Goal: Task Accomplishment & Management: Manage account settings

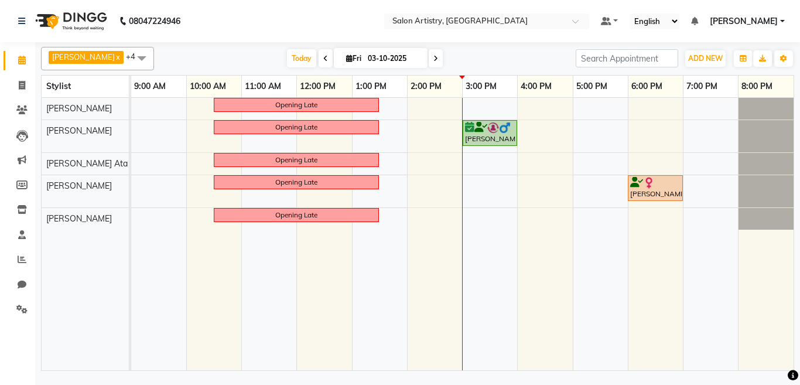
click at [481, 102] on div "Opening Late Opening Late Amit Tibrewal, TK02, 03:00 PM-04:00 PM, Facial - Pro …" at bounding box center [462, 234] width 662 height 272
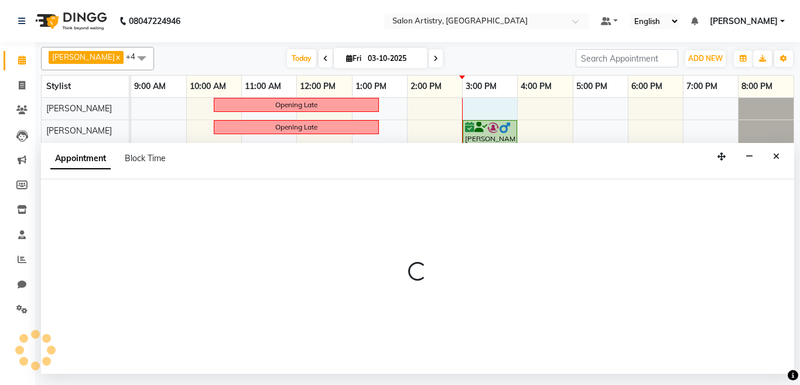
select select "79860"
select select "tentative"
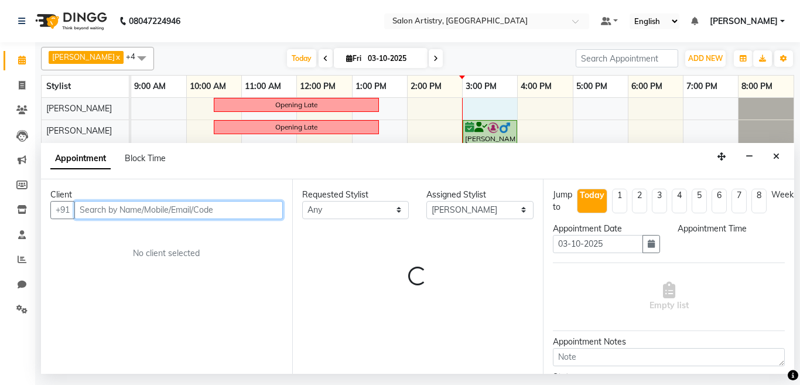
select select "900"
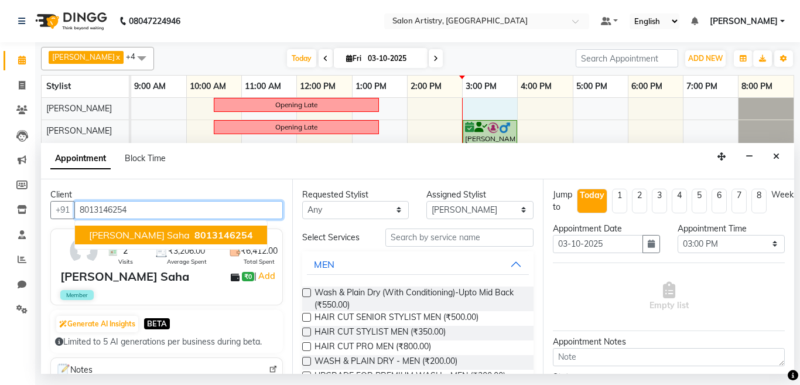
drag, startPoint x: 142, startPoint y: 232, endPoint x: 159, endPoint y: 238, distance: 18.7
click at [142, 232] on span "Payel Ganguly Saha" at bounding box center [139, 235] width 101 height 12
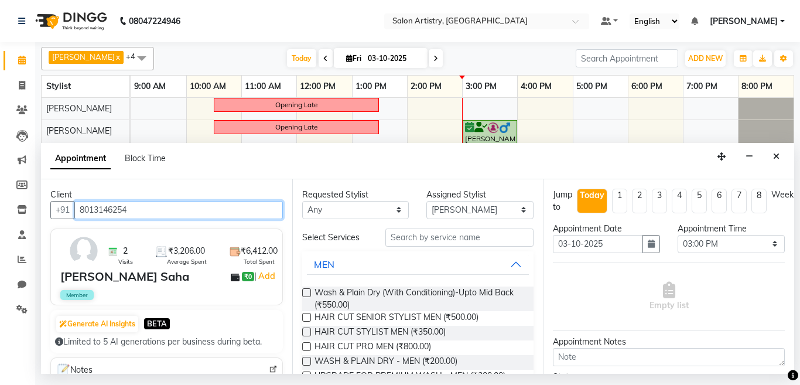
type input "8013146254"
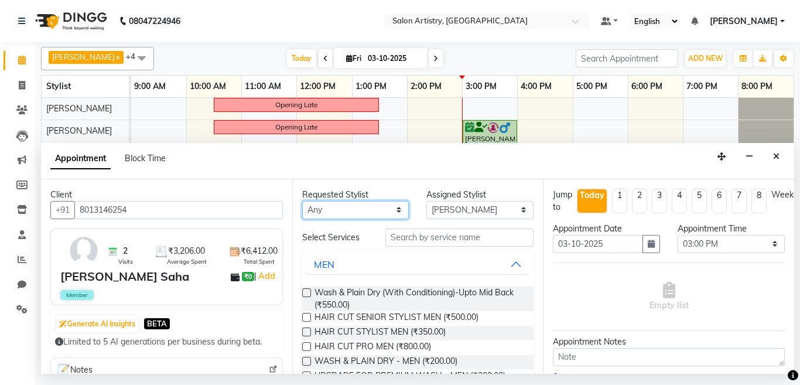
click at [344, 211] on select "Any Aditya Saha Anupriya Ghosh Iqbal Ahmed Irshad Khan Mannu Kumar Gupta Mekhla…" at bounding box center [355, 210] width 107 height 18
select select "79860"
click at [302, 201] on select "Any Aditya Saha Anupriya Ghosh Iqbal Ahmed Irshad Khan Mannu Kumar Gupta Mekhla…" at bounding box center [355, 210] width 107 height 18
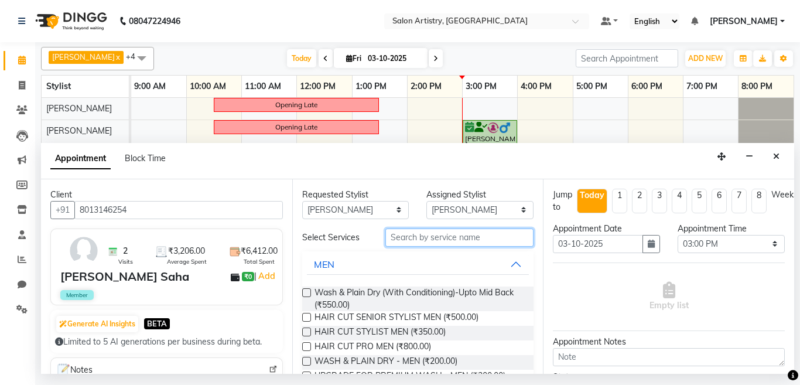
click at [439, 240] on input "text" at bounding box center [459, 237] width 149 height 18
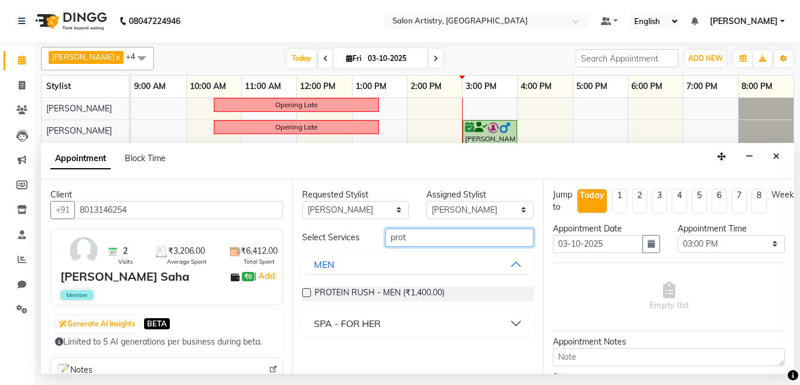
type input "prot"
click at [390, 321] on button "SPA - FOR HER" at bounding box center [418, 323] width 222 height 21
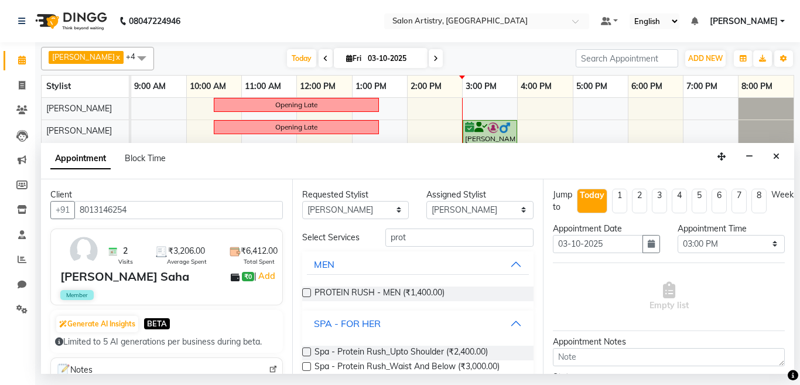
scroll to position [30, 0]
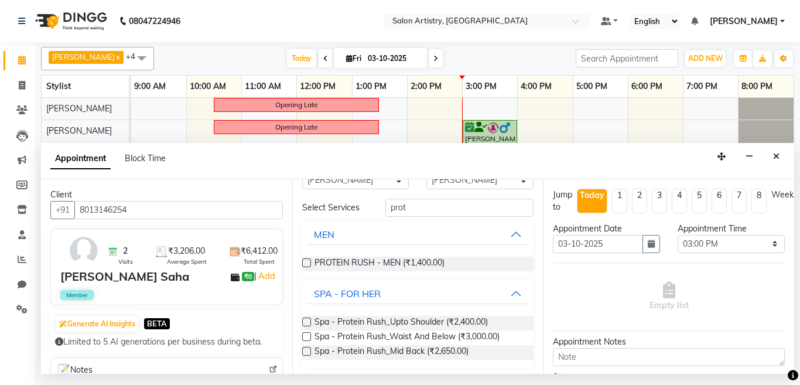
click at [307, 350] on label at bounding box center [306, 351] width 9 height 9
click at [307, 350] on input "checkbox" at bounding box center [306, 352] width 8 height 8
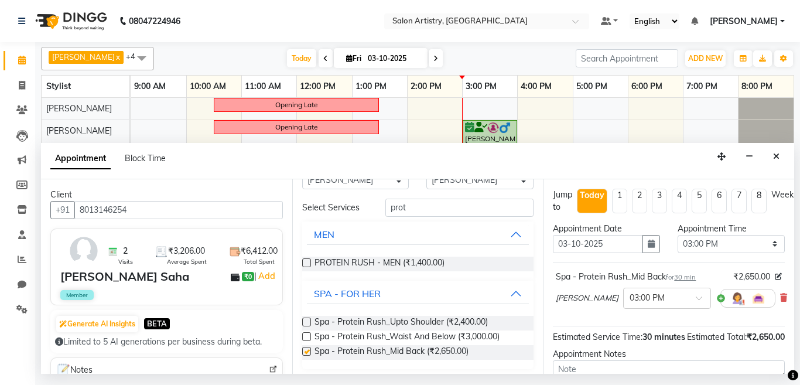
checkbox input "false"
click at [629, 303] on input "text" at bounding box center [655, 297] width 52 height 12
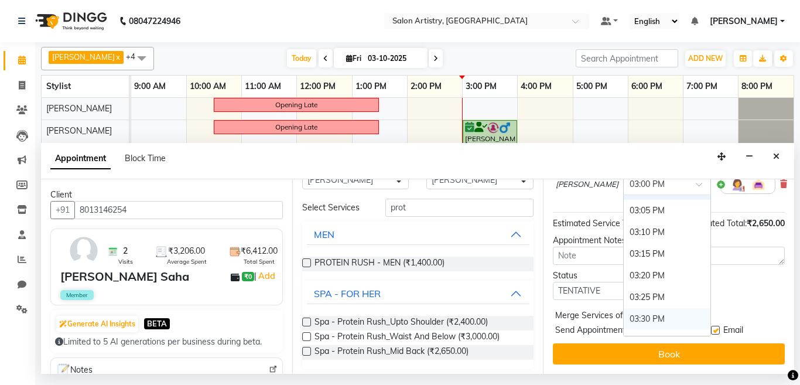
scroll to position [1365, 0]
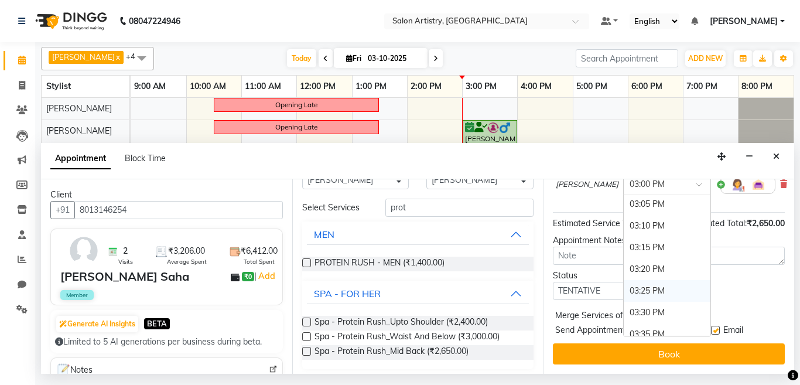
click at [623, 287] on div "03:25 PM" at bounding box center [666, 291] width 87 height 22
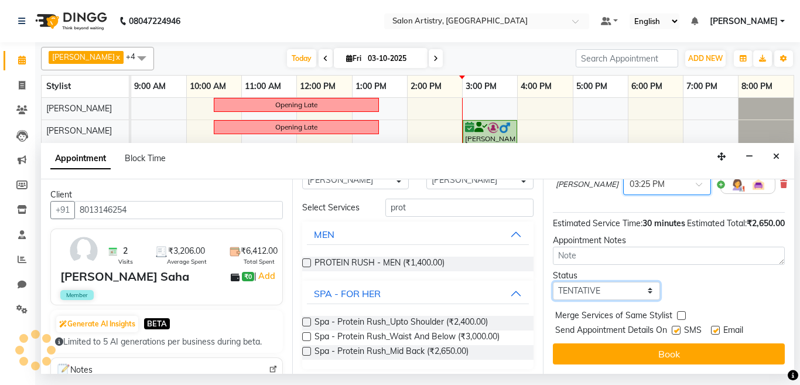
drag, startPoint x: 606, startPoint y: 303, endPoint x: 600, endPoint y: 307, distance: 7.1
click at [606, 300] on select "Select TENTATIVE CONFIRM CHECK-IN UPCOMING" at bounding box center [606, 291] width 107 height 18
select select "check-in"
click at [553, 290] on select "Select TENTATIVE CONFIRM CHECK-IN UPCOMING" at bounding box center [606, 291] width 107 height 18
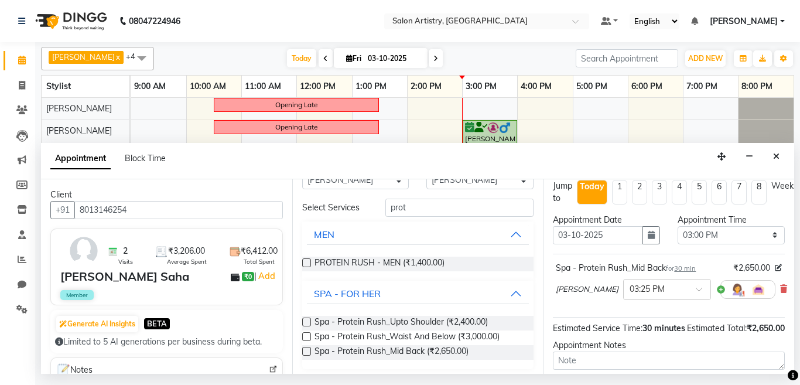
scroll to position [0, 0]
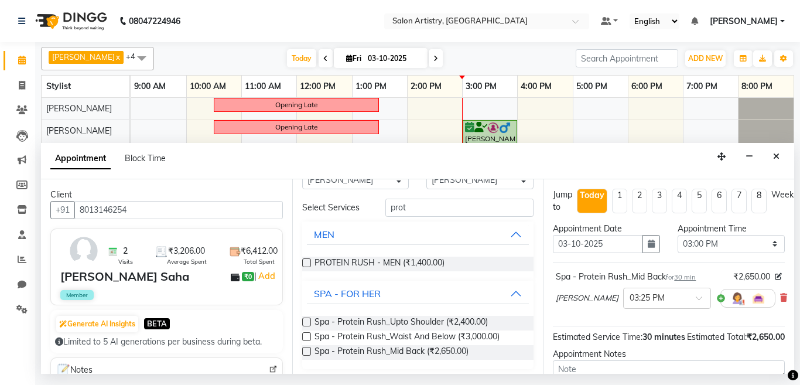
click at [694, 277] on span "30 min" at bounding box center [685, 277] width 22 height 8
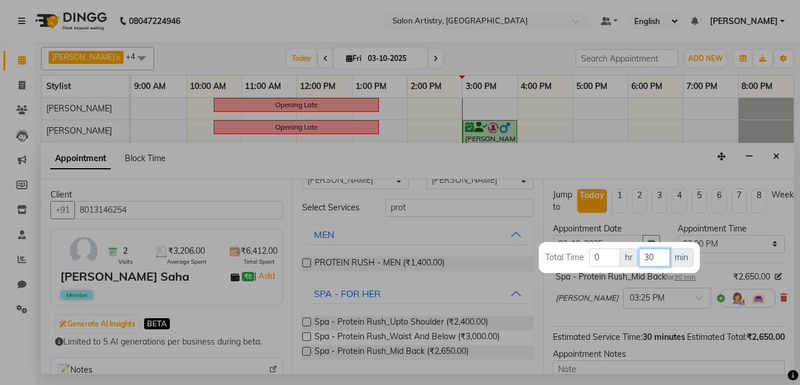
click at [655, 259] on input "30" at bounding box center [654, 257] width 31 height 18
type input "3"
type input "50"
click at [648, 168] on div at bounding box center [400, 192] width 800 height 385
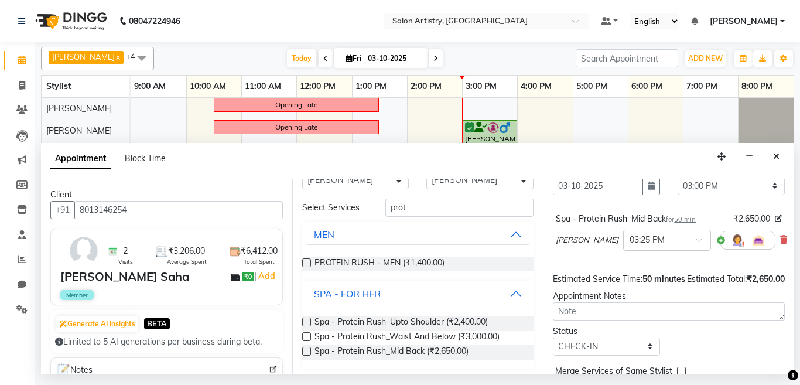
scroll to position [136, 0]
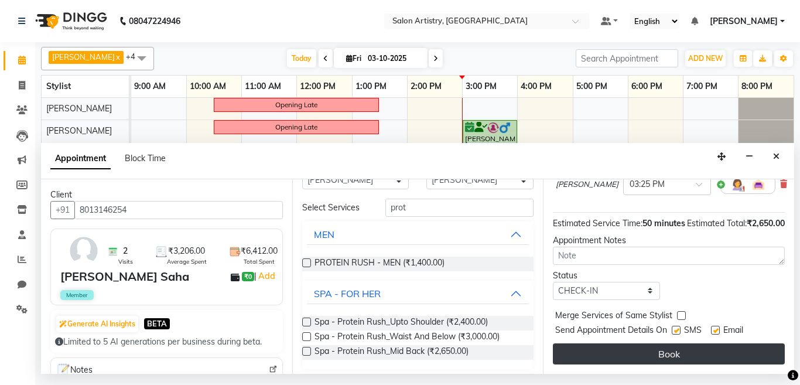
click at [607, 343] on button "Book" at bounding box center [669, 353] width 232 height 21
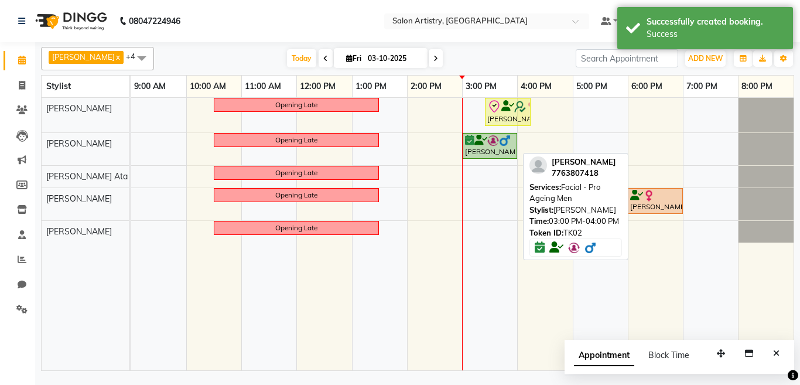
click at [478, 148] on div "Amit Tibrewal, TK02, 03:00 PM-04:00 PM, Facial - Pro Ageing Men" at bounding box center [490, 146] width 52 height 22
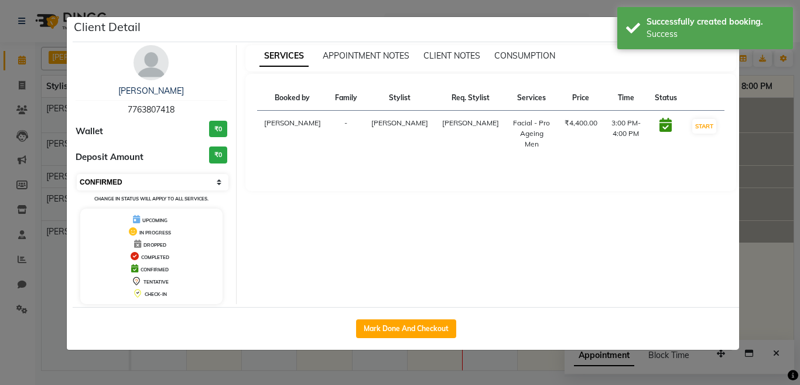
click at [132, 181] on select "Select IN SERVICE CONFIRMED TENTATIVE CHECK IN MARK DONE DROPPED UPCOMING" at bounding box center [153, 182] width 152 height 16
select select "8"
click at [77, 174] on select "Select IN SERVICE CONFIRMED TENTATIVE CHECK IN MARK DONE DROPPED UPCOMING" at bounding box center [153, 182] width 152 height 16
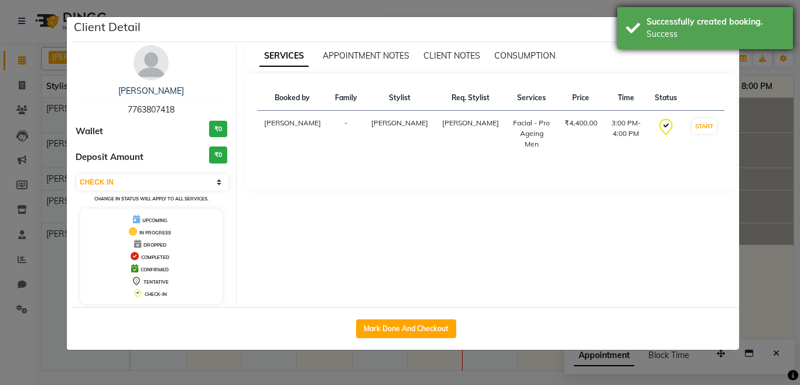
click at [721, 32] on div "Success" at bounding box center [715, 34] width 138 height 12
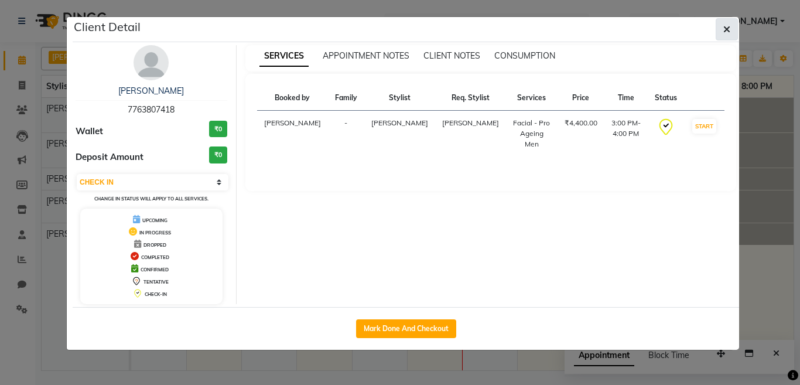
click at [727, 28] on icon "button" at bounding box center [726, 29] width 7 height 9
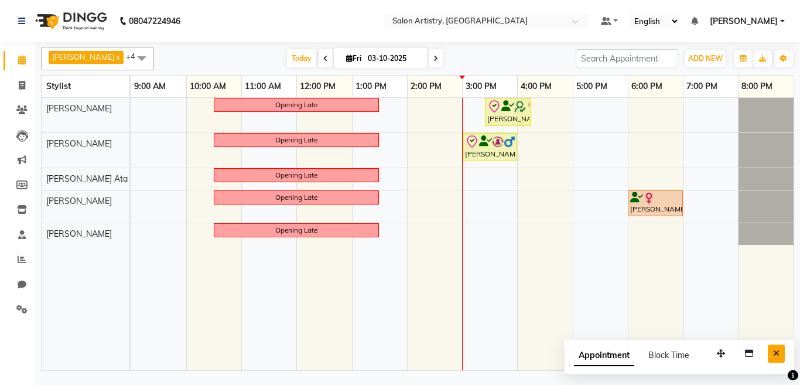
click at [778, 354] on icon "Close" at bounding box center [776, 353] width 6 height 8
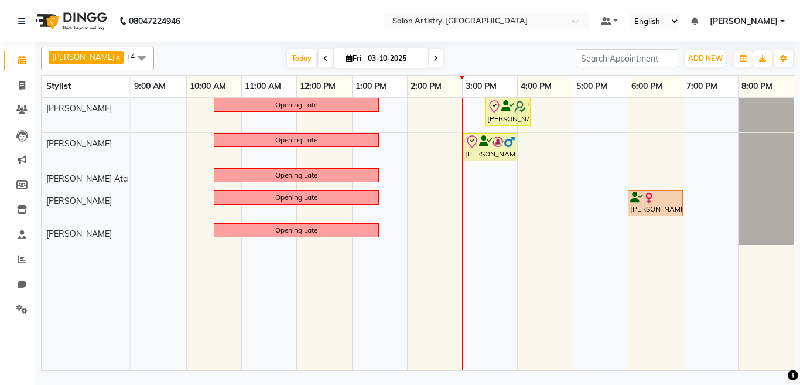
click at [576, 197] on div "Opening Late Payel Ganguly Saha, TK03, 03:25 PM-04:15 PM, Spa - Protein Rush_Mi…" at bounding box center [462, 234] width 662 height 272
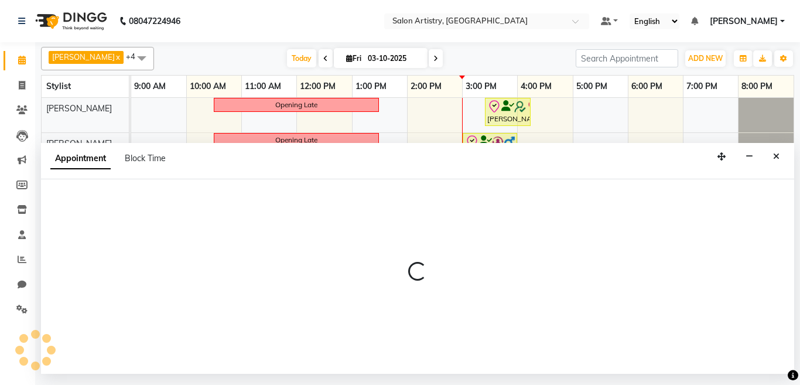
select select "79859"
select select "tentative"
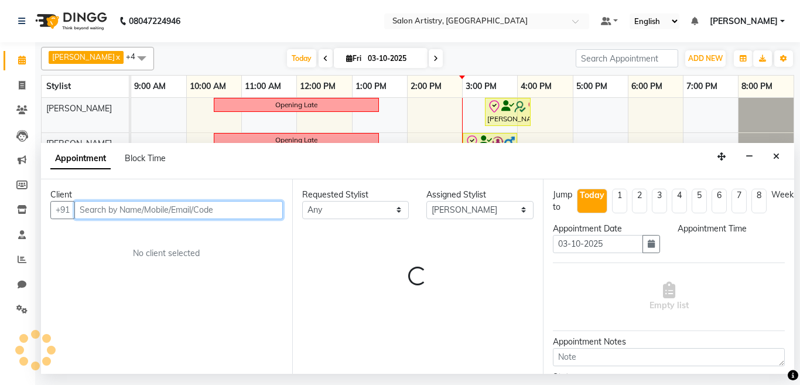
select select "1020"
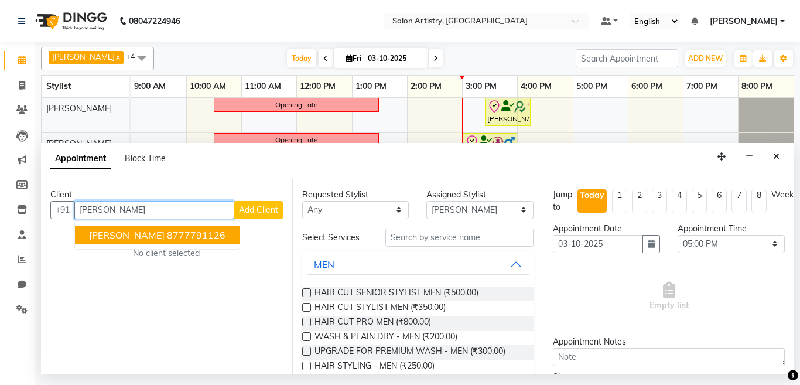
click at [186, 237] on ngb-highlight "8777791126" at bounding box center [196, 235] width 59 height 12
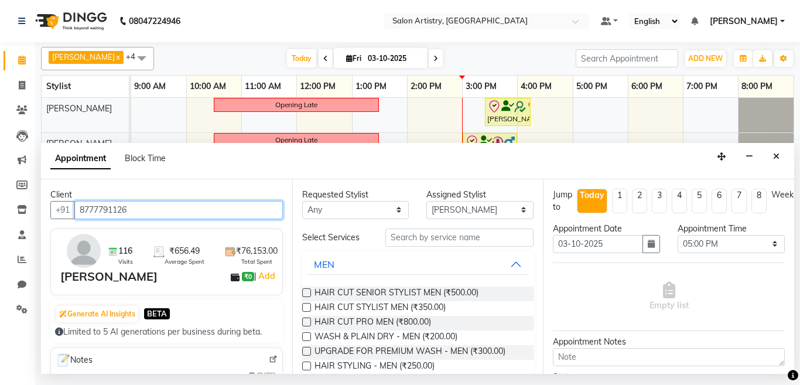
type input "8777791126"
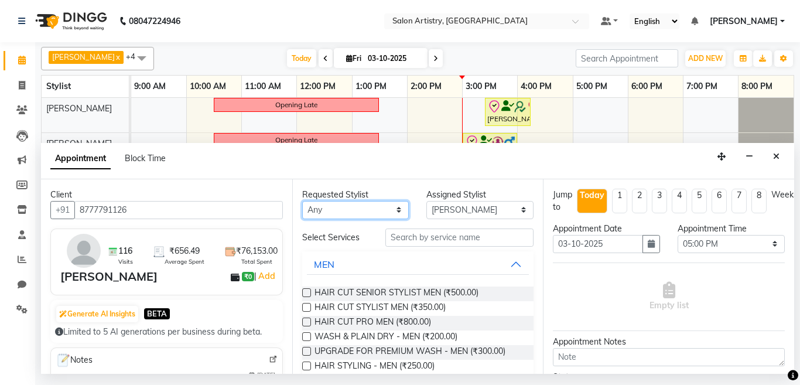
click at [336, 215] on select "Any Aditya Saha Anupriya Ghosh Iqbal Ahmed Irshad Khan Mannu Kumar Gupta Mekhla…" at bounding box center [355, 210] width 107 height 18
select select "79859"
click at [302, 201] on select "Any Aditya Saha Anupriya Ghosh Iqbal Ahmed Irshad Khan Mannu Kumar Gupta Mekhla…" at bounding box center [355, 210] width 107 height 18
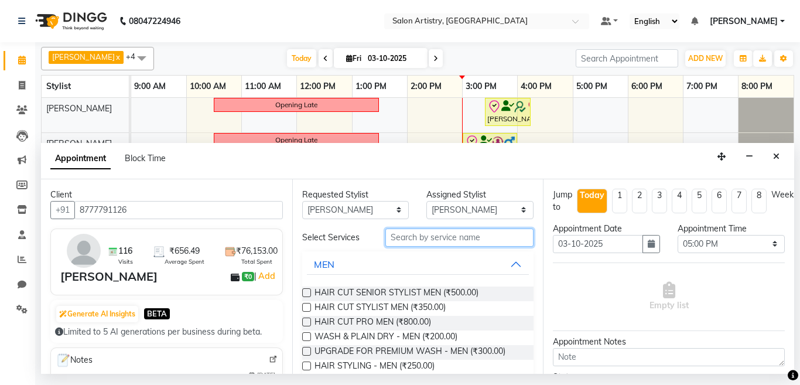
click at [396, 232] on input "text" at bounding box center [459, 237] width 149 height 18
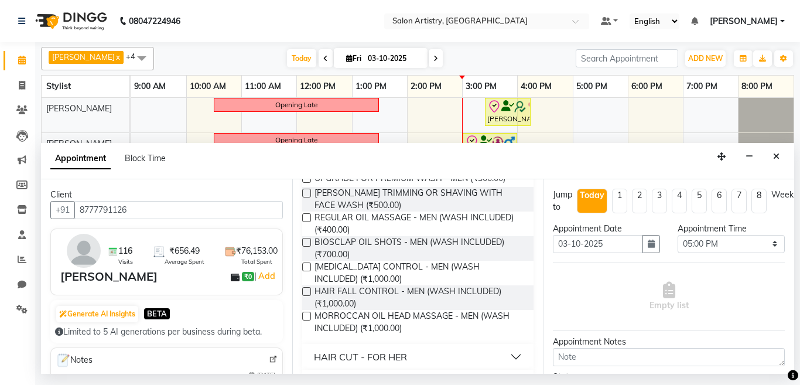
scroll to position [211, 0]
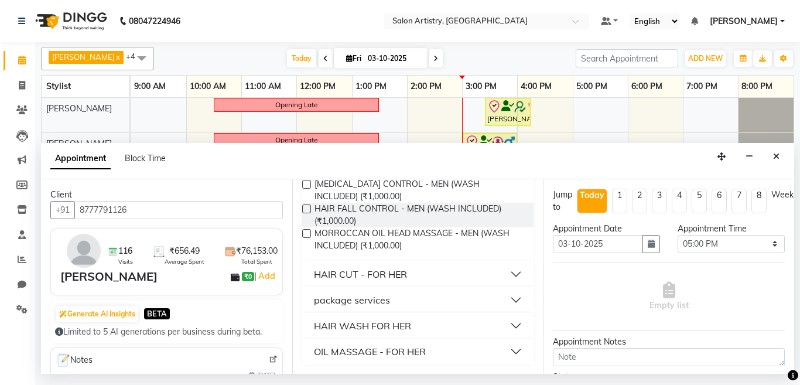
type input "wash"
click at [386, 320] on div "HAIR WASH FOR HER" at bounding box center [362, 325] width 97 height 14
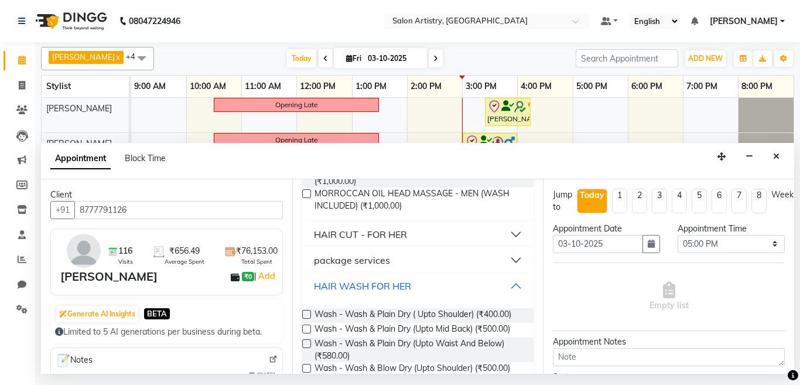
scroll to position [270, 0]
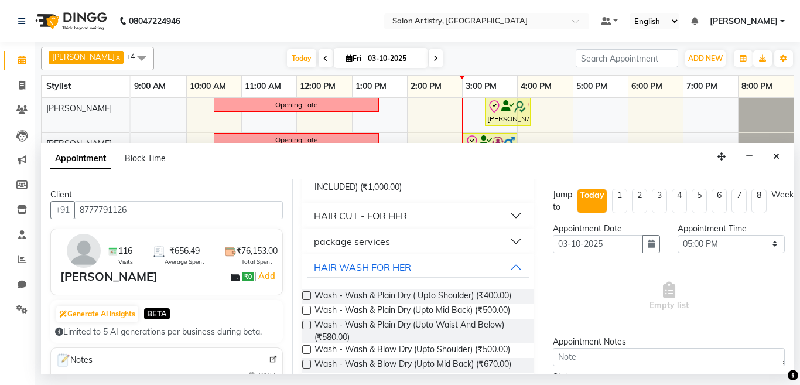
click at [305, 309] on label at bounding box center [306, 310] width 9 height 9
click at [305, 309] on input "checkbox" at bounding box center [306, 311] width 8 height 8
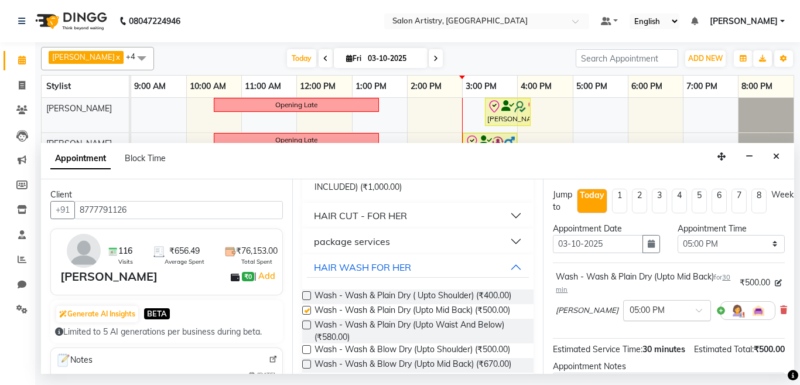
checkbox input "false"
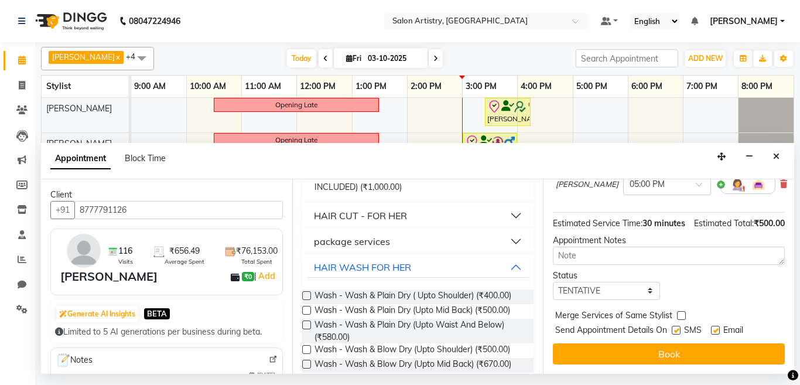
scroll to position [148, 0]
click at [581, 284] on select "Select TENTATIVE CONFIRM CHECK-IN UPCOMING" at bounding box center [606, 291] width 107 height 18
select select "confirm booking"
click at [553, 282] on select "Select TENTATIVE CONFIRM CHECK-IN UPCOMING" at bounding box center [606, 291] width 107 height 18
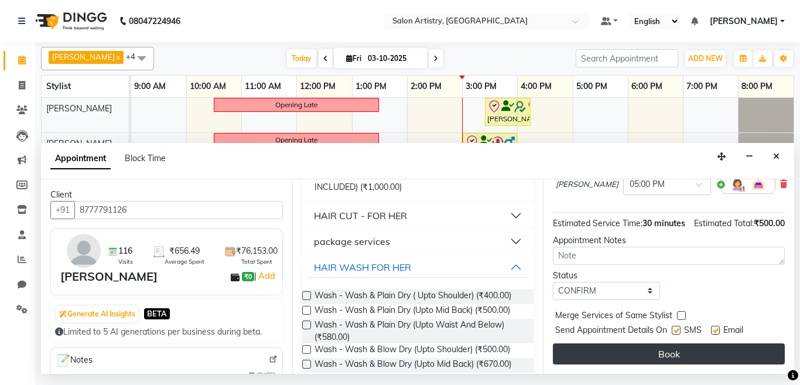
click at [588, 343] on button "Book" at bounding box center [669, 353] width 232 height 21
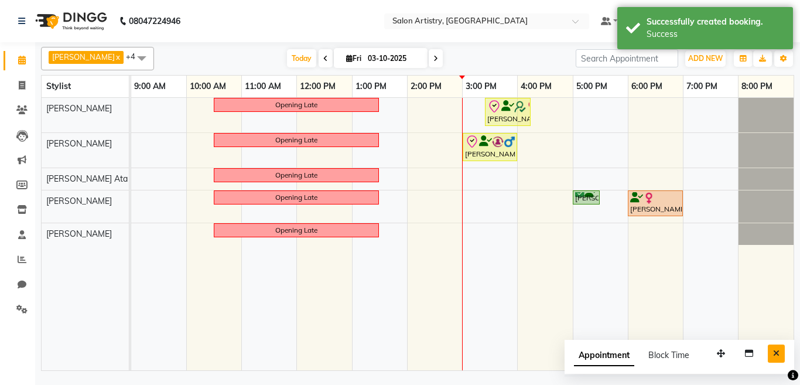
click at [773, 350] on icon "Close" at bounding box center [776, 353] width 6 height 8
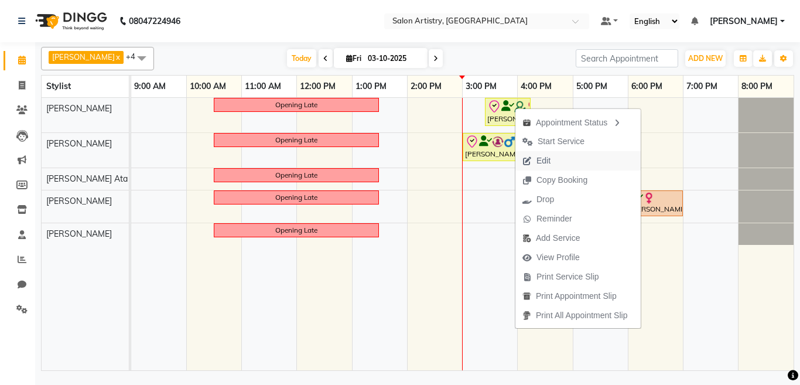
click at [549, 161] on span "Edit" at bounding box center [543, 161] width 14 height 12
select select "check-in"
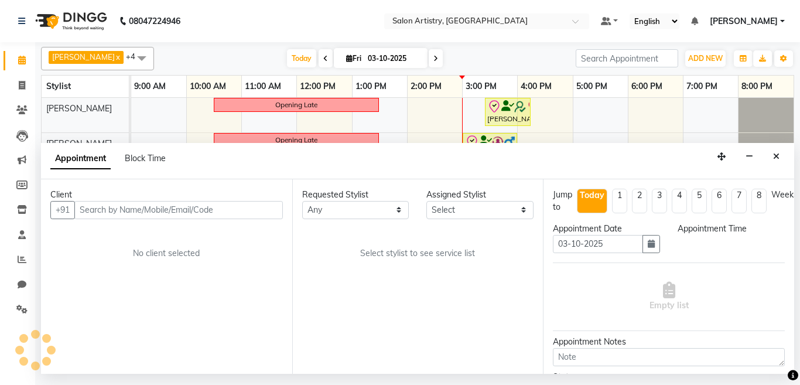
select select "79860"
select select "925"
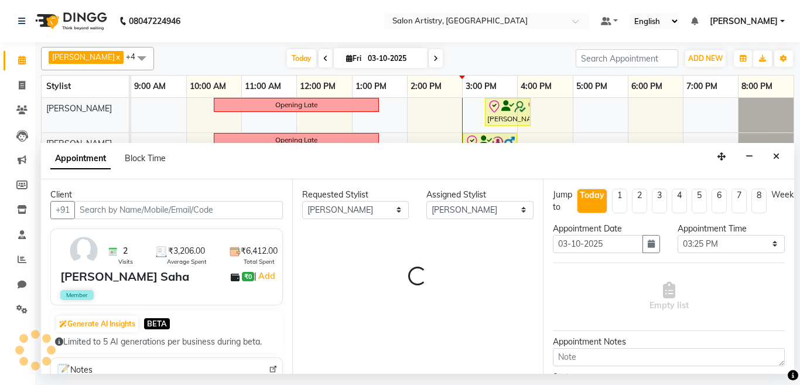
select select "4168"
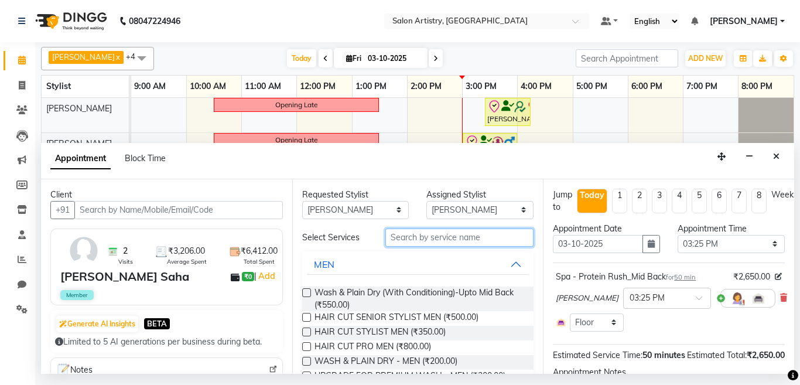
click at [410, 234] on input "text" at bounding box center [459, 237] width 149 height 18
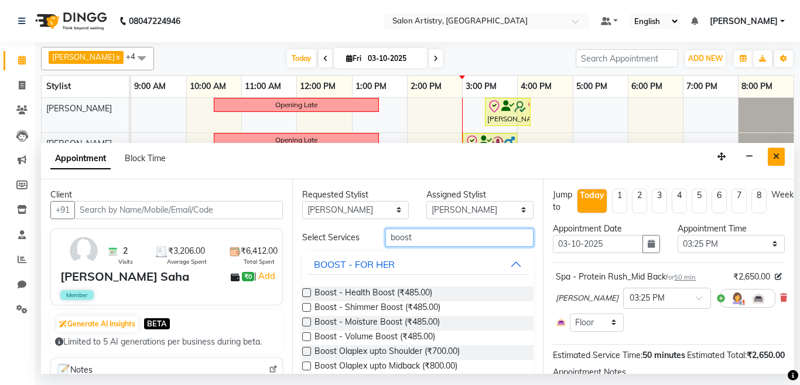
type input "boost"
click at [778, 156] on icon "Close" at bounding box center [776, 156] width 6 height 8
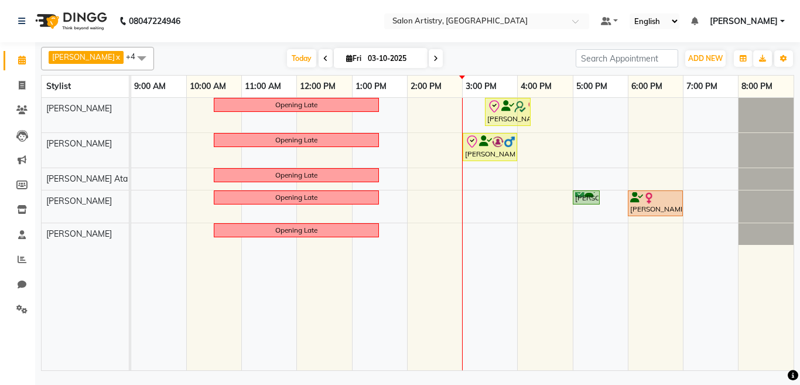
click at [373, 61] on input "03-10-2025" at bounding box center [393, 59] width 59 height 18
select select "10"
select select "2025"
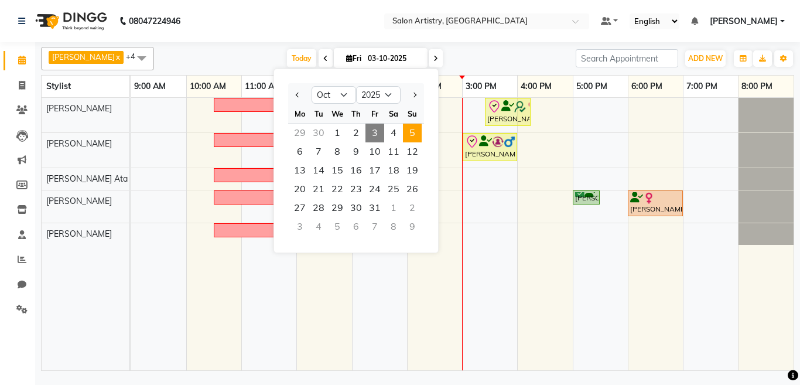
click at [414, 131] on span "5" at bounding box center [412, 133] width 19 height 19
type input "05-10-2025"
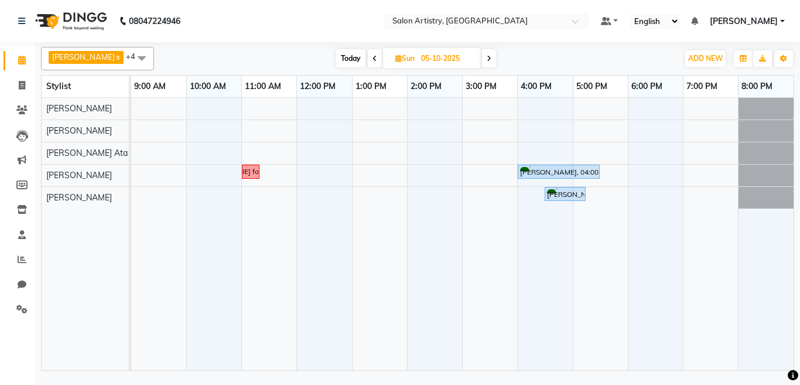
click at [130, 60] on span at bounding box center [141, 58] width 23 height 22
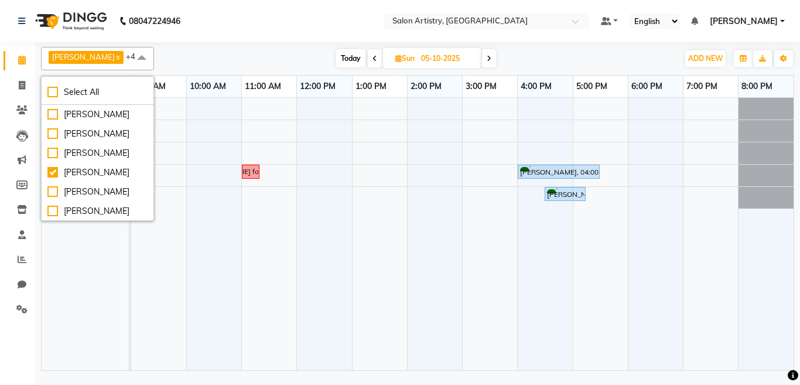
drag, startPoint x: 78, startPoint y: 148, endPoint x: 133, endPoint y: 135, distance: 55.9
click at [78, 148] on div "[PERSON_NAME]" at bounding box center [97, 153] width 100 height 12
checkbox input "true"
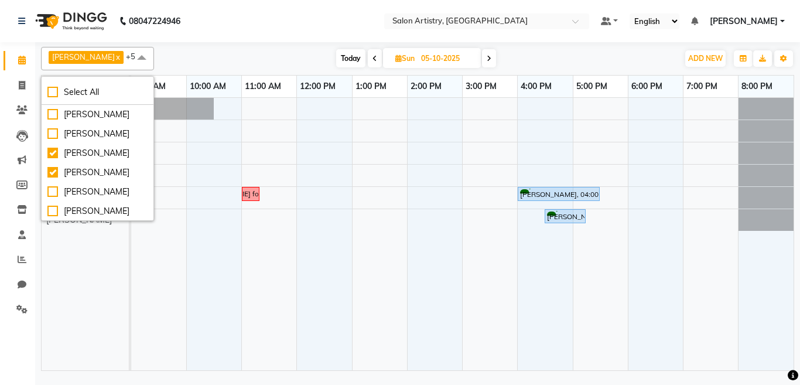
click at [247, 29] on nav "08047224946 Select Location × Salon Artistry, Middleton Street Default Panel My…" at bounding box center [400, 21] width 800 height 42
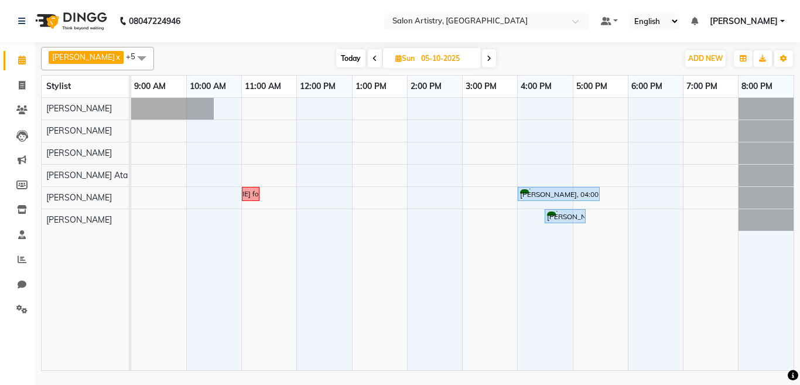
click at [247, 29] on nav "08047224946 Select Location × Salon Artistry, Middleton Street Default Panel My…" at bounding box center [400, 21] width 800 height 42
click at [317, 109] on div "call Nesa Mirza for Olaplex Treatment Sonia Mahajan, 04:00 PM-05:30 PM, Hair Co…" at bounding box center [462, 234] width 662 height 272
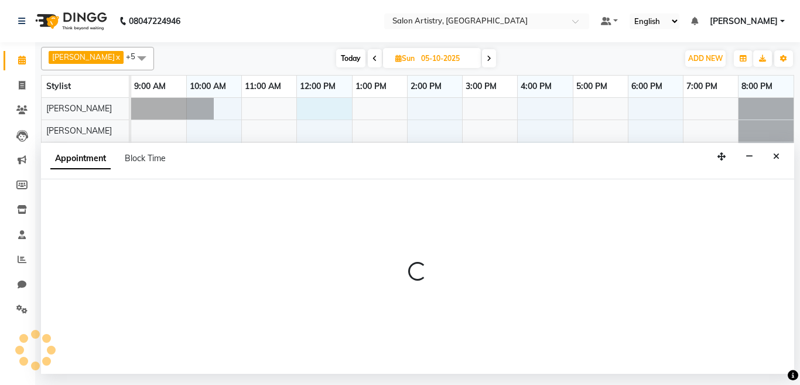
select select "82350"
select select "720"
select select "tentative"
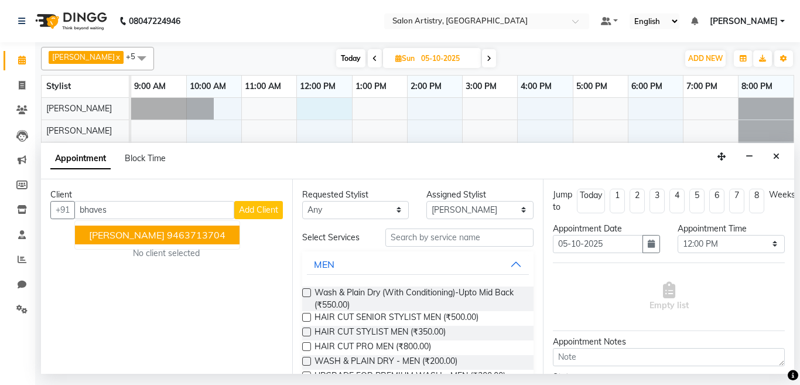
click at [131, 237] on span "Bhavesh Ratta" at bounding box center [127, 235] width 76 height 12
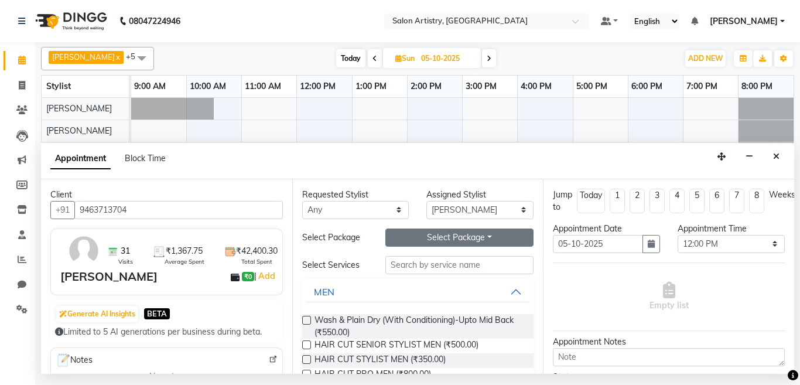
type input "9463713704"
click at [416, 235] on button "Select Package Toggle Dropdown" at bounding box center [459, 237] width 149 height 18
click at [397, 263] on li "Custom Package Hair Cut Senior Stylist Men 8+4" at bounding box center [418, 261] width 231 height 17
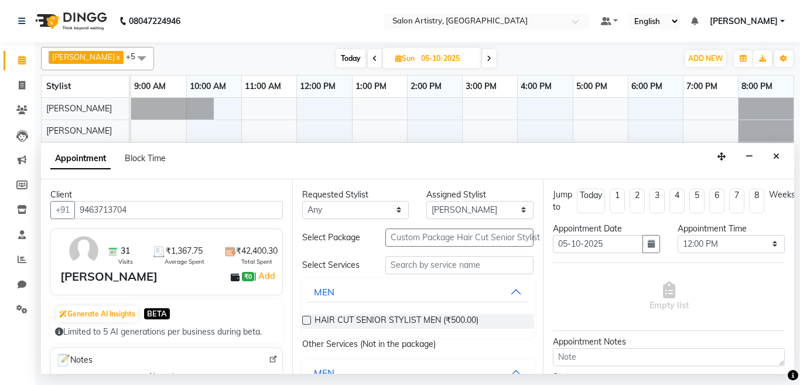
click at [307, 320] on label at bounding box center [306, 320] width 9 height 9
click at [307, 320] on input "checkbox" at bounding box center [306, 321] width 8 height 8
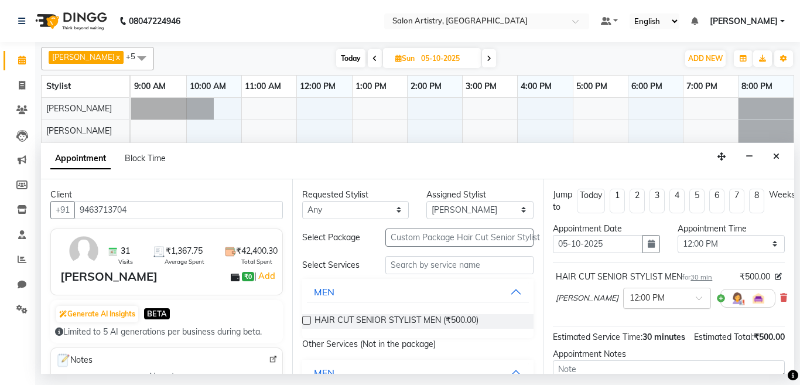
click at [641, 299] on input "text" at bounding box center [655, 297] width 52 height 12
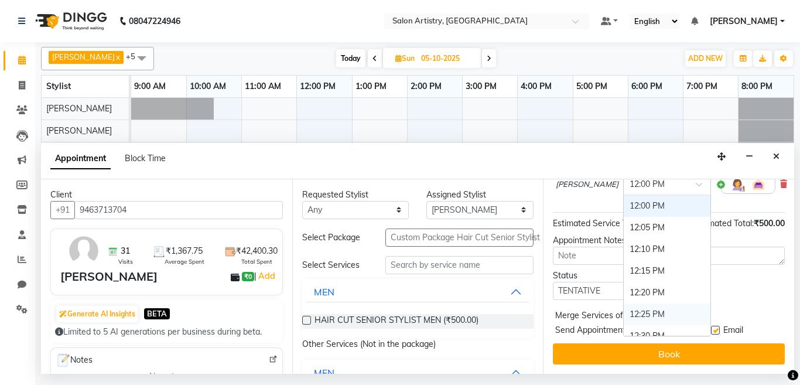
scroll to position [585, 0]
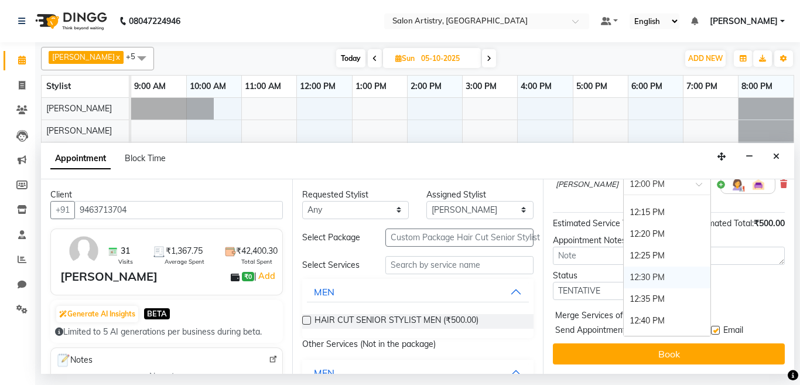
click at [628, 266] on div "12:30 PM" at bounding box center [666, 277] width 87 height 22
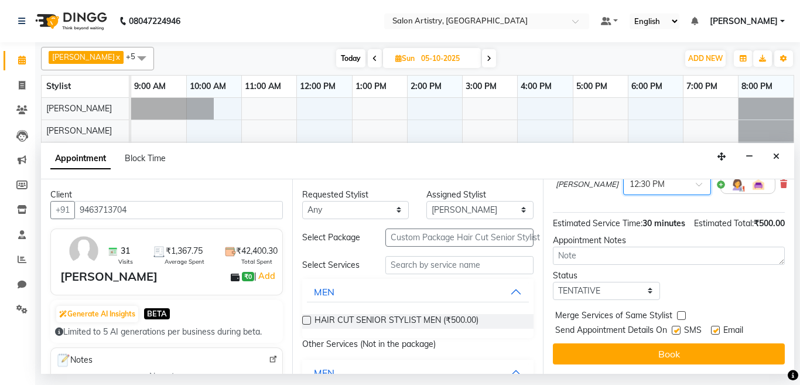
click at [307, 319] on label at bounding box center [306, 320] width 9 height 9
click at [307, 319] on input "checkbox" at bounding box center [306, 321] width 8 height 8
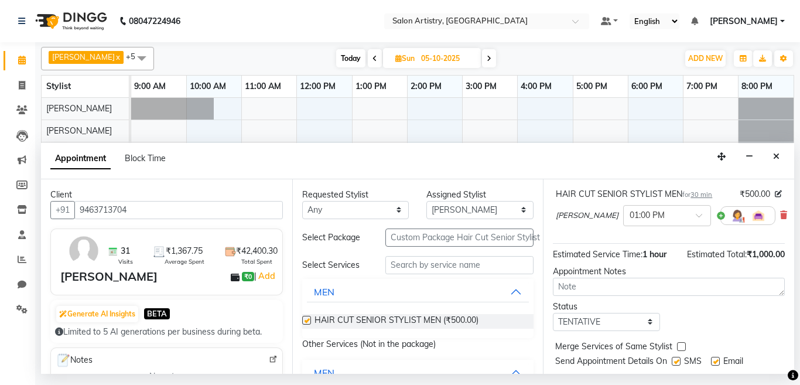
checkbox input "false"
click at [590, 323] on select "Select TENTATIVE CONFIRM UPCOMING" at bounding box center [606, 322] width 107 height 18
select select "upcoming"
click at [553, 313] on select "Select TENTATIVE CONFIRM UPCOMING" at bounding box center [606, 322] width 107 height 18
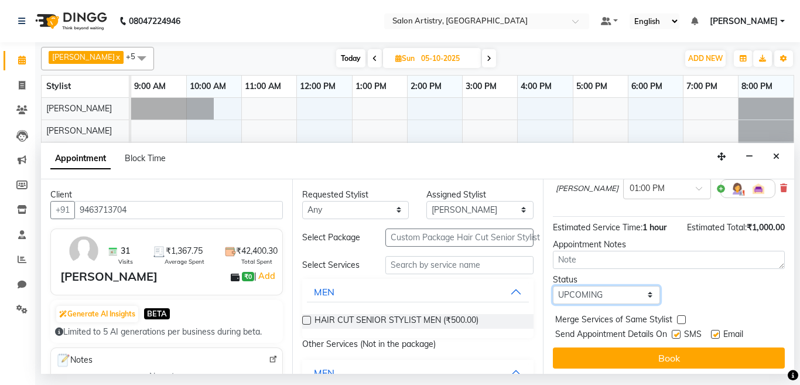
scroll to position [177, 0]
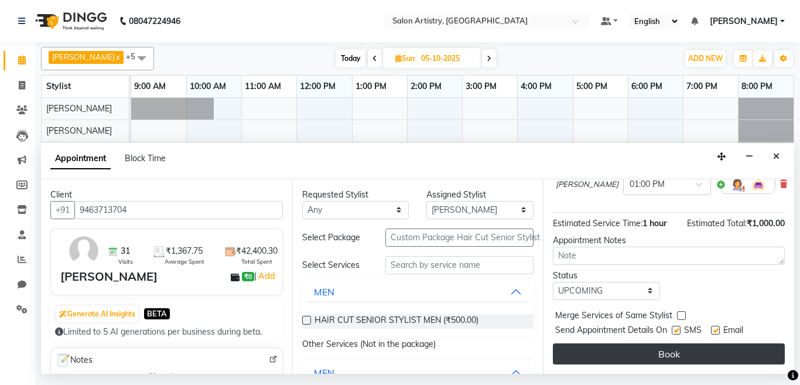
click at [623, 348] on button "Book" at bounding box center [669, 353] width 232 height 21
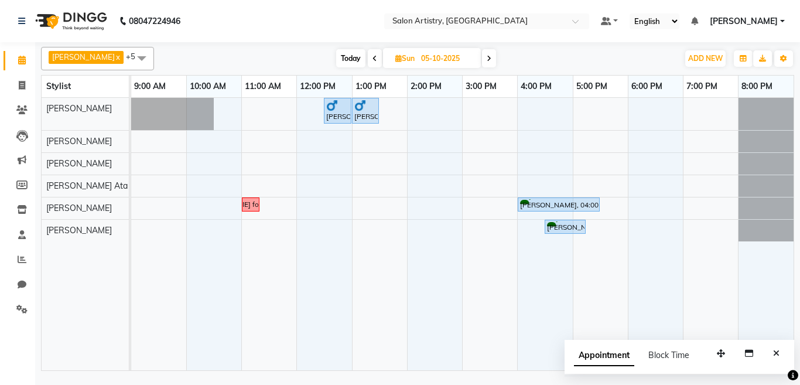
click at [368, 57] on span at bounding box center [375, 58] width 14 height 18
type input "04-10-2025"
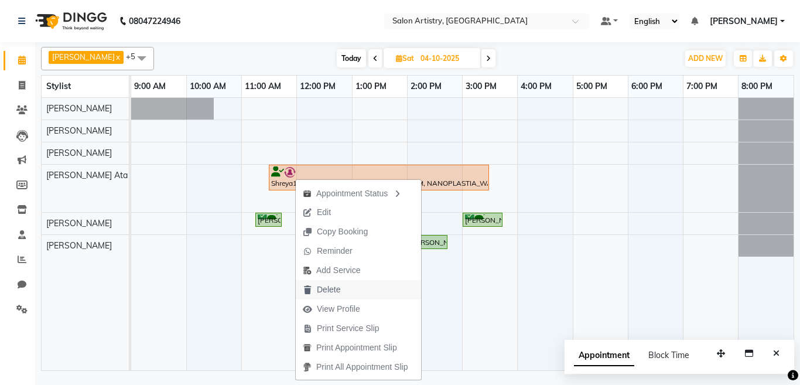
click at [330, 292] on span "Delete" at bounding box center [328, 289] width 23 height 12
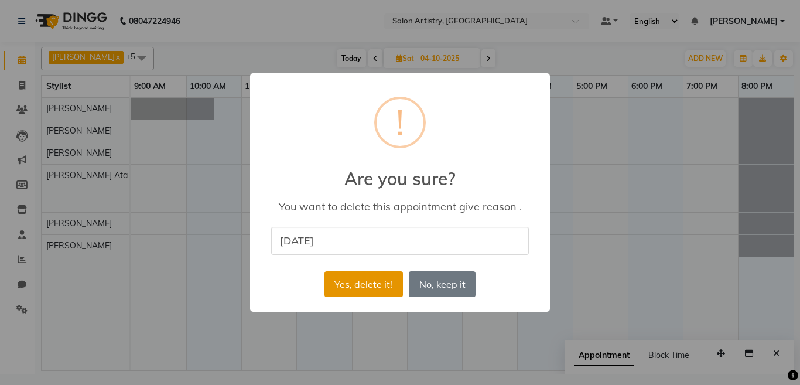
type input "Monday"
click at [367, 282] on button "Yes, delete it!" at bounding box center [363, 284] width 78 height 26
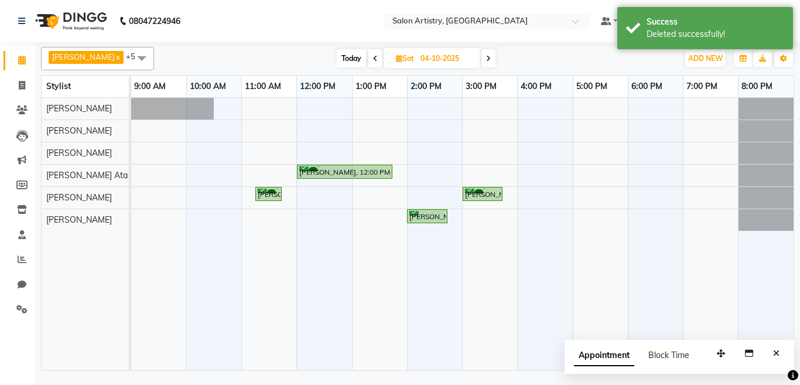
click at [269, 170] on div "Bhavna Mitra, 12:00 PM-01:45 PM, Hair Colour - Natural Global (Upto Mid Back) B…" at bounding box center [462, 234] width 662 height 272
select select "79858"
select select "660"
select select "tentative"
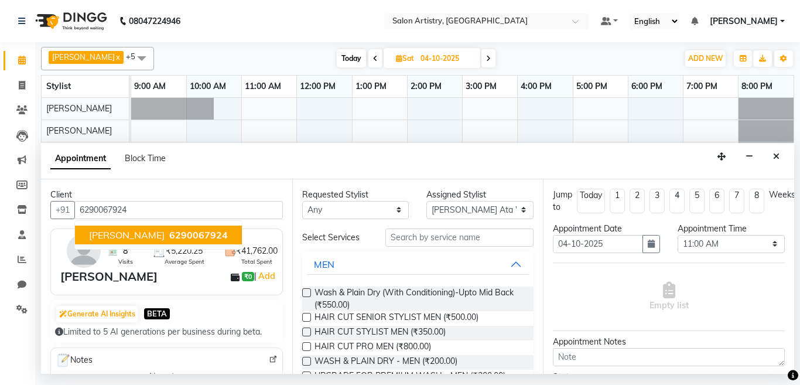
click at [131, 238] on span "[PERSON_NAME]" at bounding box center [127, 235] width 76 height 12
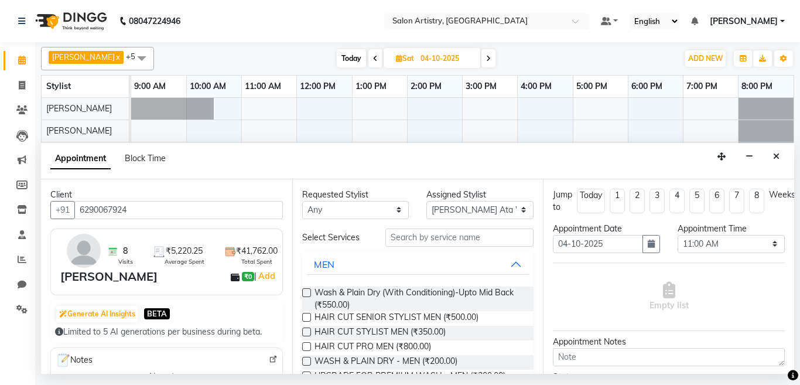
type input "6290067924"
click at [347, 208] on select "Any [PERSON_NAME] [PERSON_NAME] [PERSON_NAME] [PERSON_NAME] [PERSON_NAME] [PERS…" at bounding box center [355, 210] width 107 height 18
select select "79858"
click at [302, 201] on select "Any [PERSON_NAME] [PERSON_NAME] [PERSON_NAME] [PERSON_NAME] [PERSON_NAME] [PERS…" at bounding box center [355, 210] width 107 height 18
click at [424, 237] on input "text" at bounding box center [459, 237] width 149 height 18
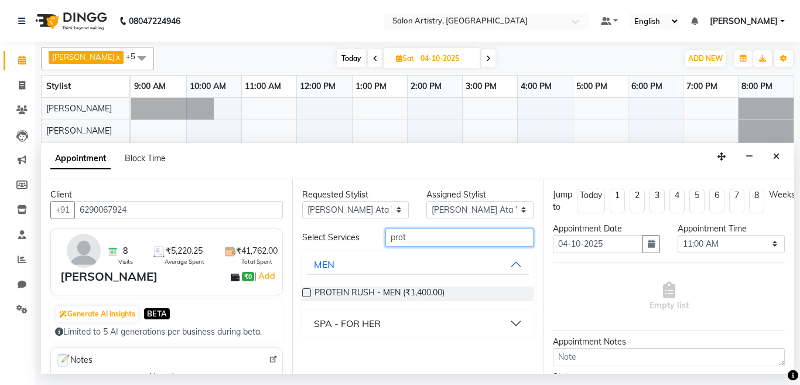
type input "prot"
click at [391, 328] on button "SPA - FOR HER" at bounding box center [418, 323] width 222 height 21
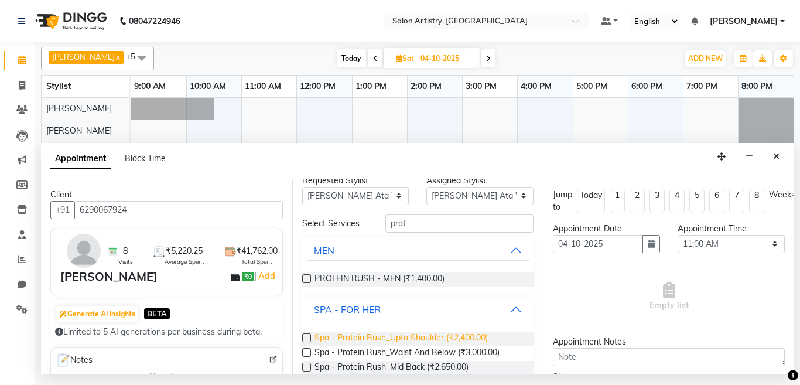
scroll to position [28, 0]
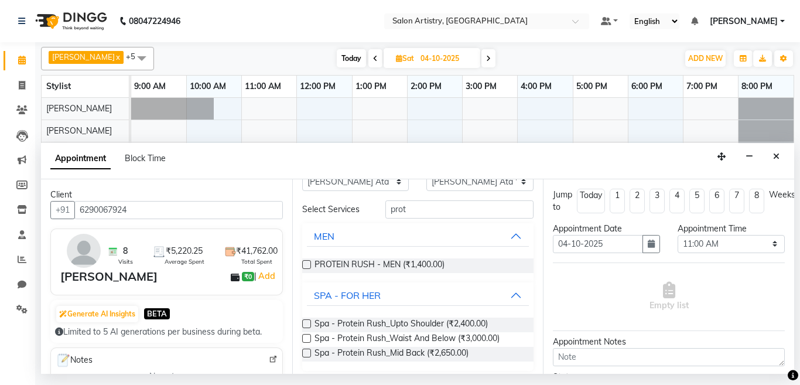
click at [304, 354] on label at bounding box center [306, 352] width 9 height 9
click at [304, 354] on input "checkbox" at bounding box center [306, 354] width 8 height 8
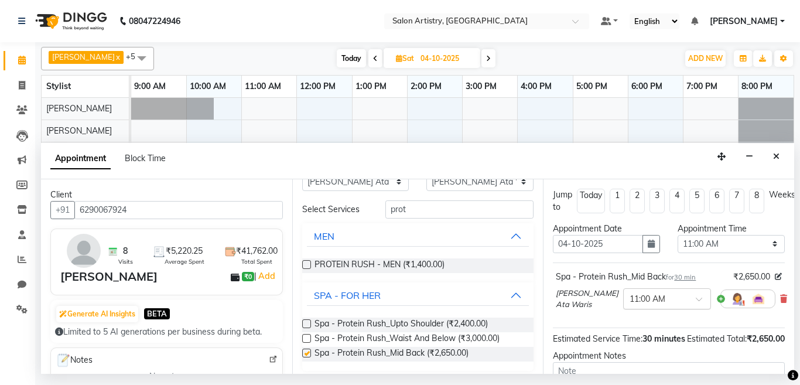
checkbox input "false"
click at [662, 300] on input "text" at bounding box center [655, 298] width 52 height 12
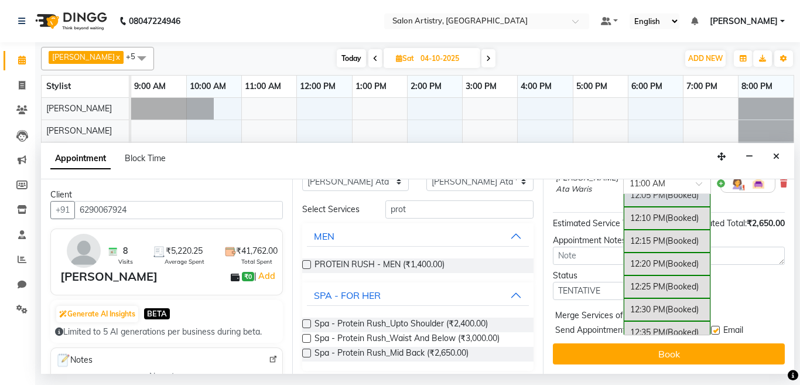
scroll to position [611, 0]
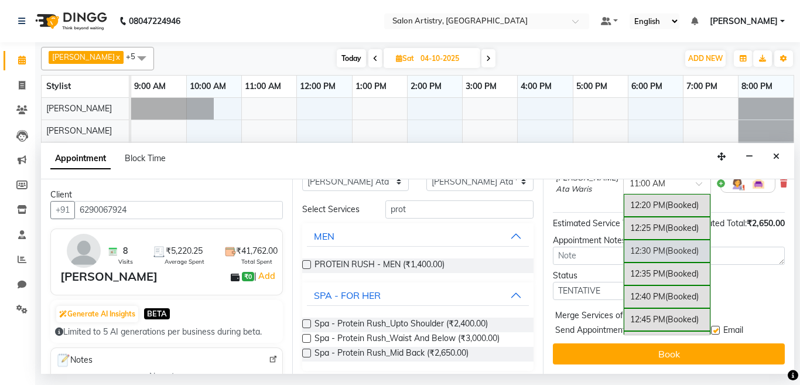
click at [630, 239] on div "12:30 PM (Booked)" at bounding box center [666, 250] width 87 height 23
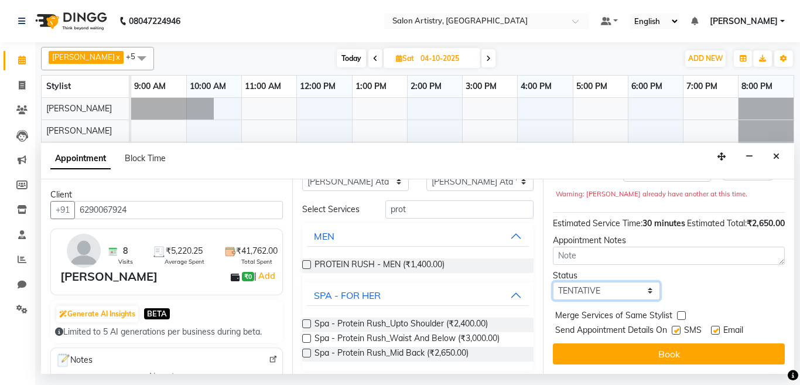
click at [590, 296] on select "Select TENTATIVE CONFIRM UPCOMING" at bounding box center [606, 291] width 107 height 18
select select "upcoming"
click at [553, 283] on select "Select TENTATIVE CONFIRM UPCOMING" at bounding box center [606, 291] width 107 height 18
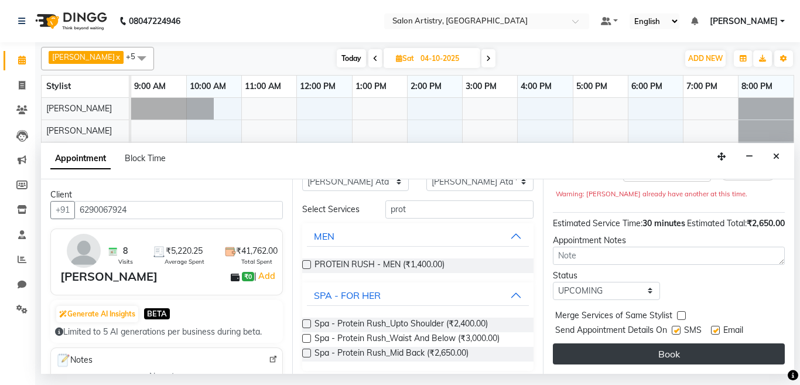
click at [623, 348] on button "Book" at bounding box center [669, 353] width 232 height 21
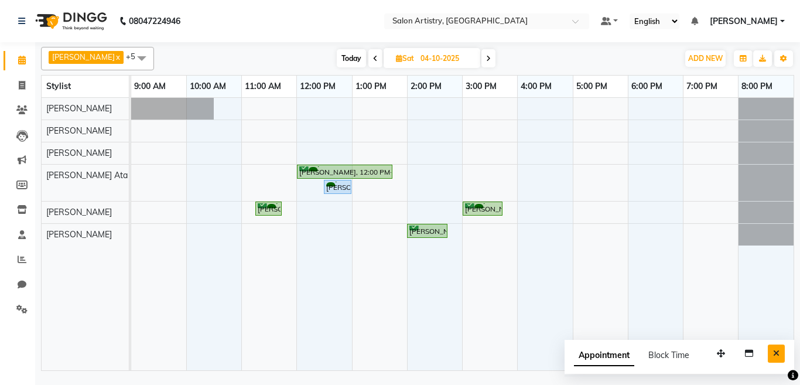
click at [777, 354] on icon "Close" at bounding box center [776, 353] width 6 height 8
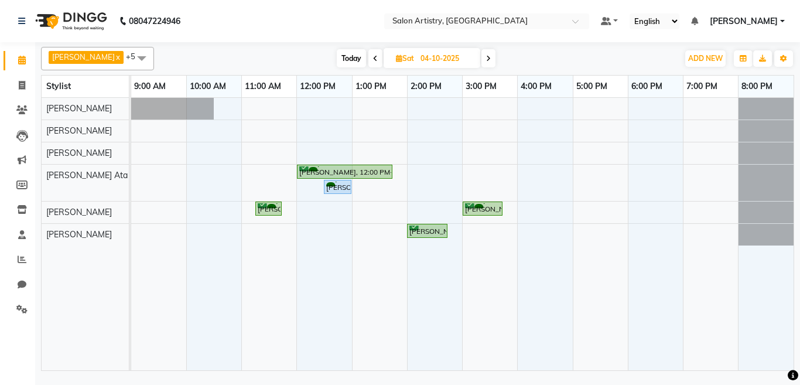
click at [373, 57] on icon at bounding box center [375, 58] width 5 height 7
type input "03-10-2025"
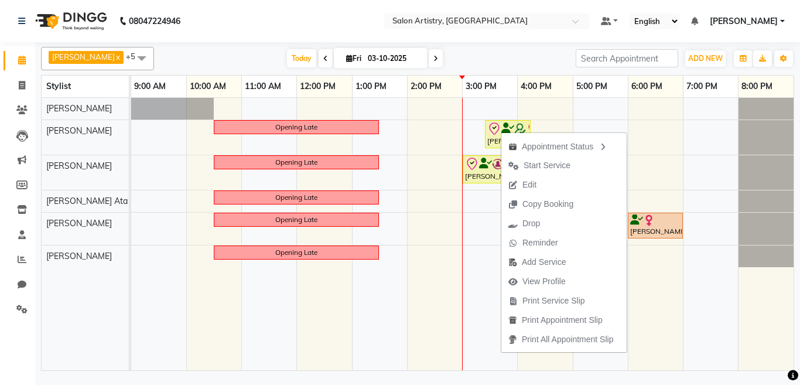
click at [525, 180] on span "Edit" at bounding box center [529, 185] width 14 height 12
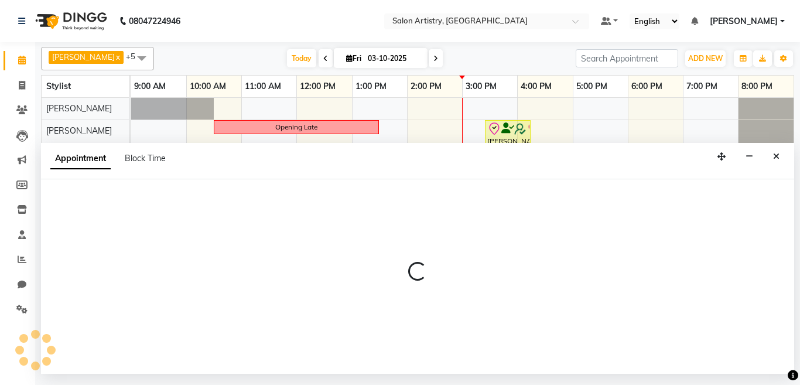
select select "tentative"
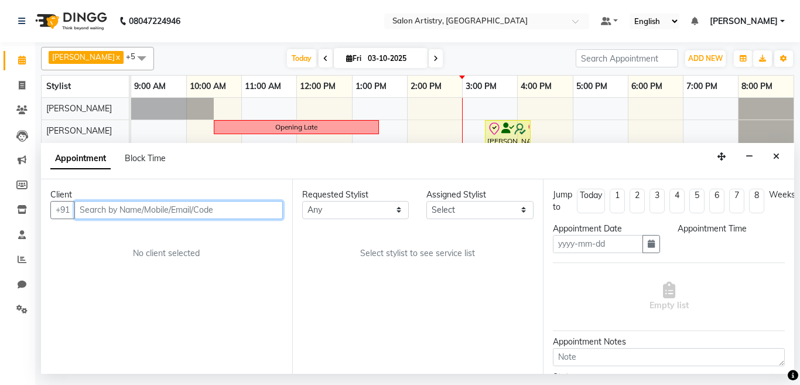
type input "03-10-2025"
select select "check-in"
select select "79860"
select select "925"
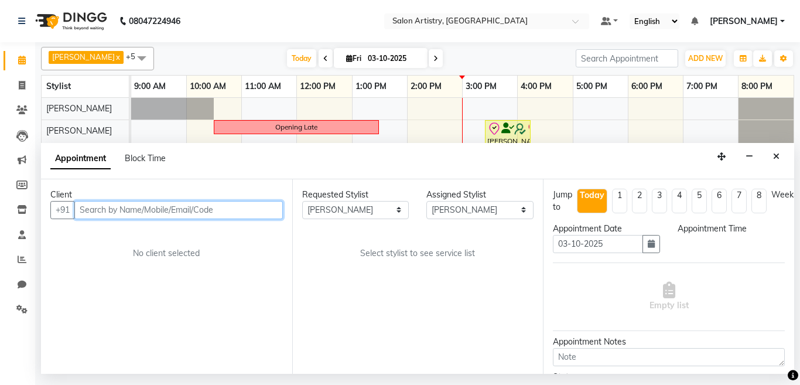
select select "4168"
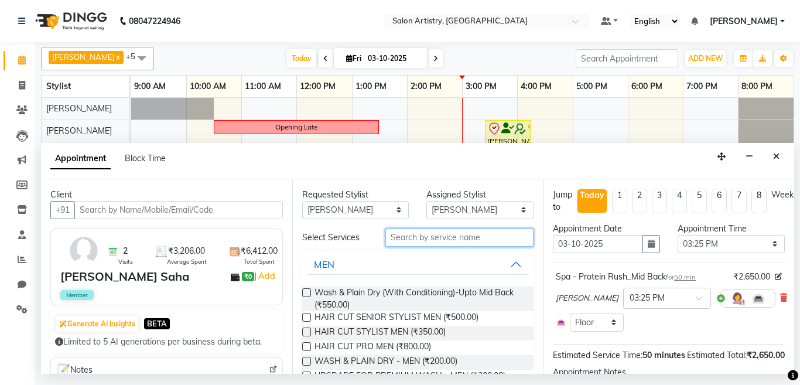
click at [414, 239] on input "text" at bounding box center [459, 237] width 149 height 18
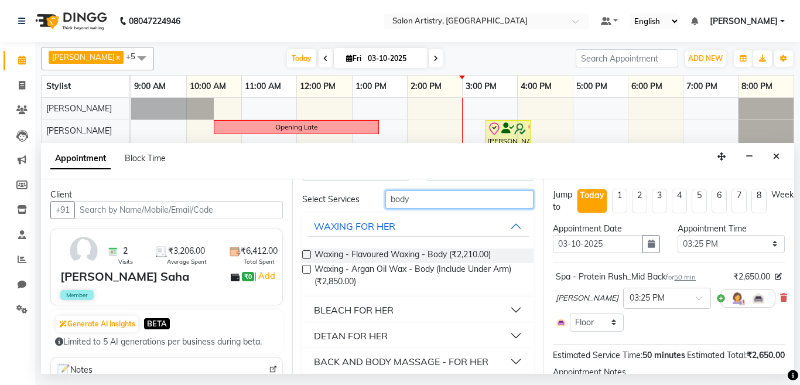
scroll to position [100, 0]
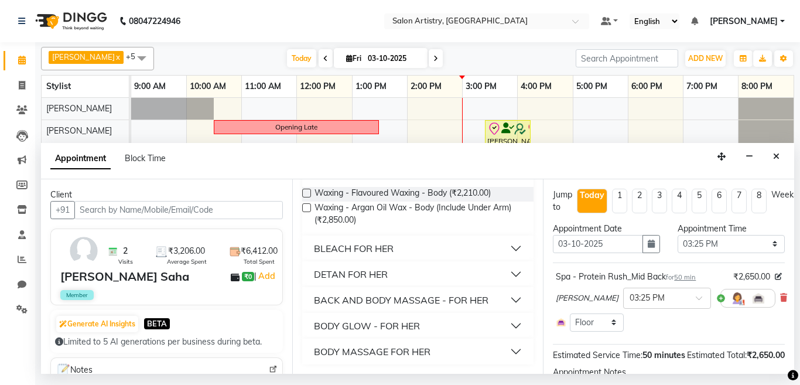
type input "body"
click at [451, 350] on button "BODY MASSAGE FOR HER" at bounding box center [418, 351] width 222 height 21
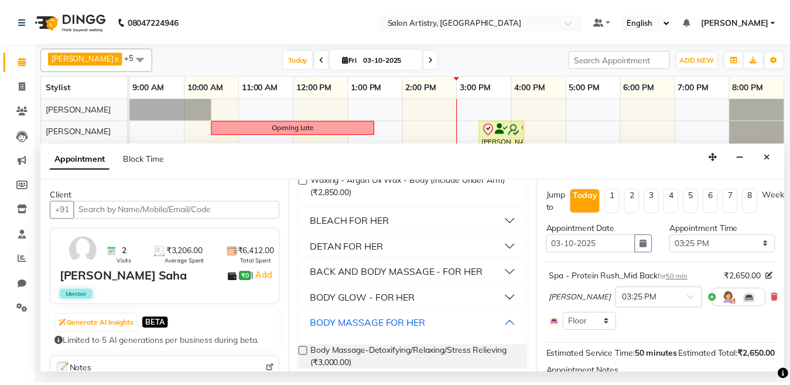
scroll to position [141, 0]
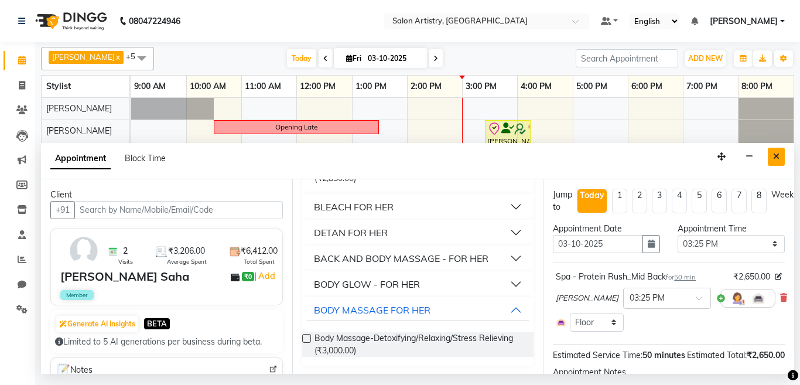
click at [776, 153] on icon "Close" at bounding box center [776, 156] width 6 height 8
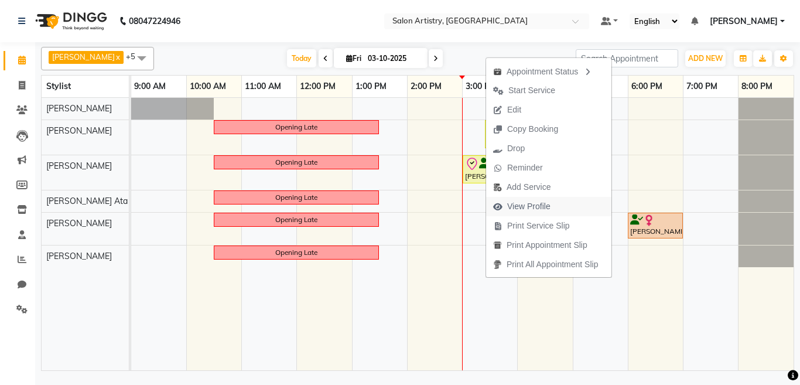
click at [520, 208] on span "View Profile" at bounding box center [528, 206] width 43 height 12
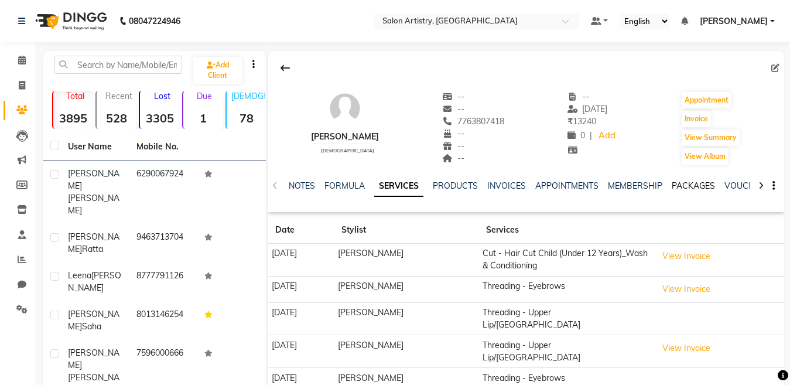
drag, startPoint x: 681, startPoint y: 186, endPoint x: 664, endPoint y: 214, distance: 32.5
click at [681, 186] on link "PACKAGES" at bounding box center [692, 185] width 43 height 11
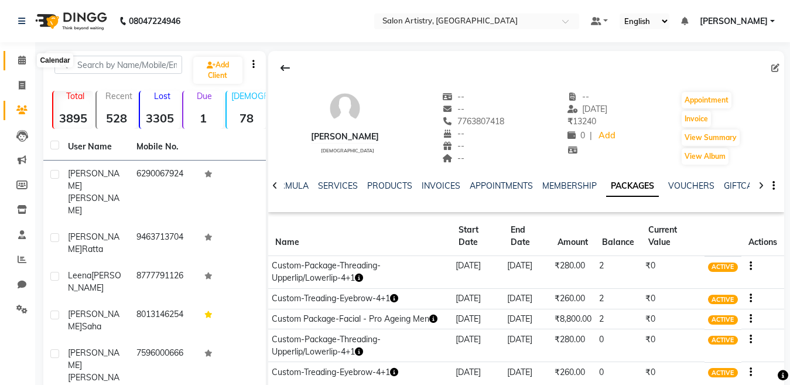
click at [19, 57] on icon at bounding box center [22, 60] width 8 height 9
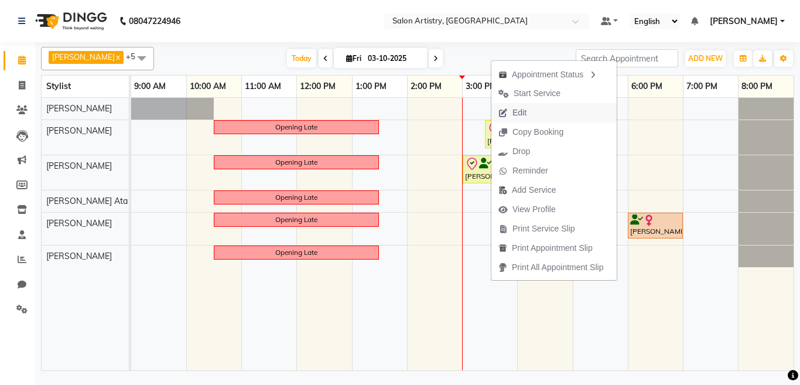
click at [522, 112] on span "Edit" at bounding box center [519, 113] width 14 height 12
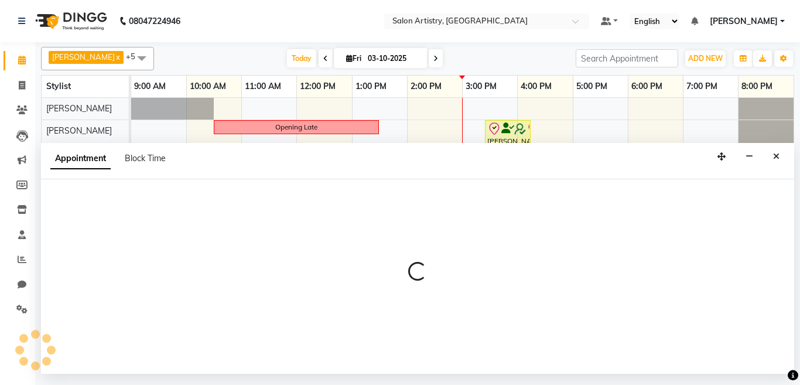
select select "tentative"
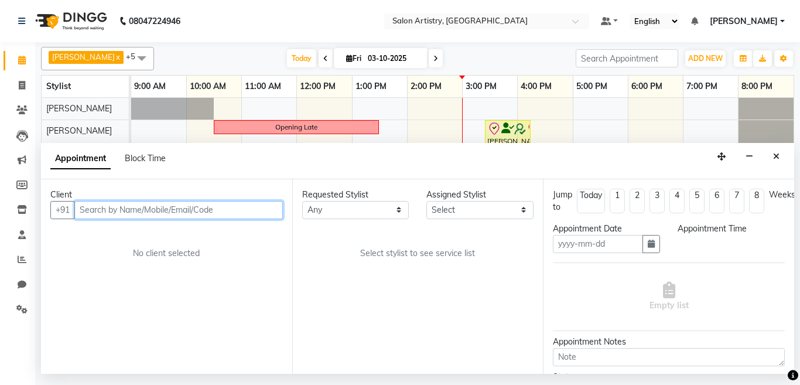
type input "03-10-2025"
select select "79865"
select select "check-in"
select select "900"
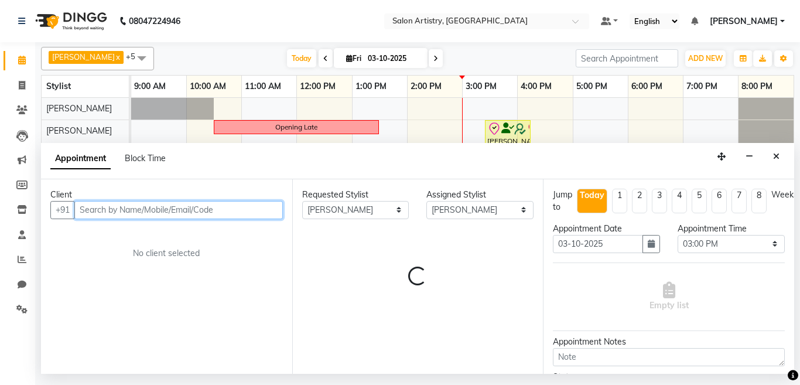
select select "4168"
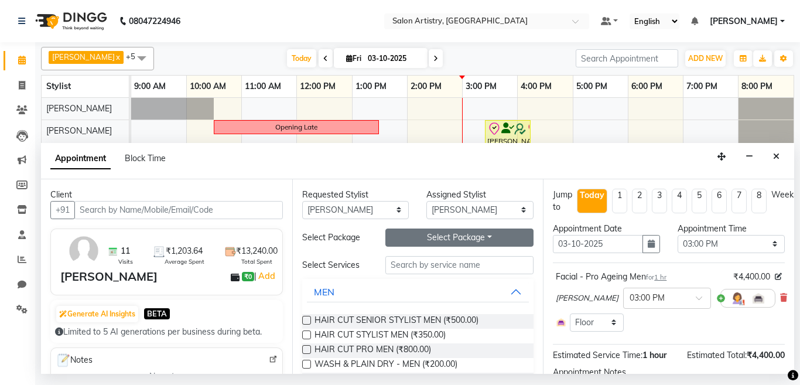
click at [415, 235] on button "Select Package Toggle Dropdown" at bounding box center [459, 237] width 149 height 18
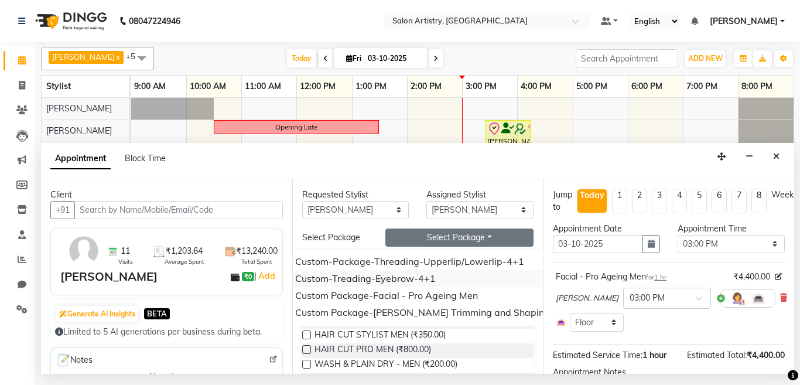
click at [376, 277] on li "Custom-Treading-Eyebrow-4+1" at bounding box center [432, 278] width 292 height 17
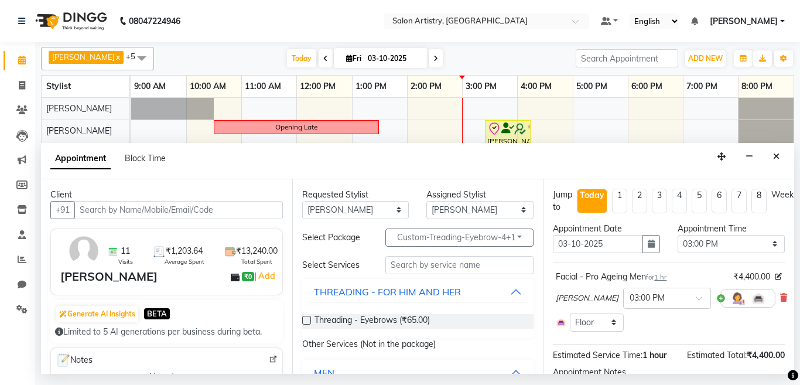
click at [307, 320] on label at bounding box center [306, 320] width 9 height 9
click at [307, 320] on input "checkbox" at bounding box center [306, 321] width 8 height 8
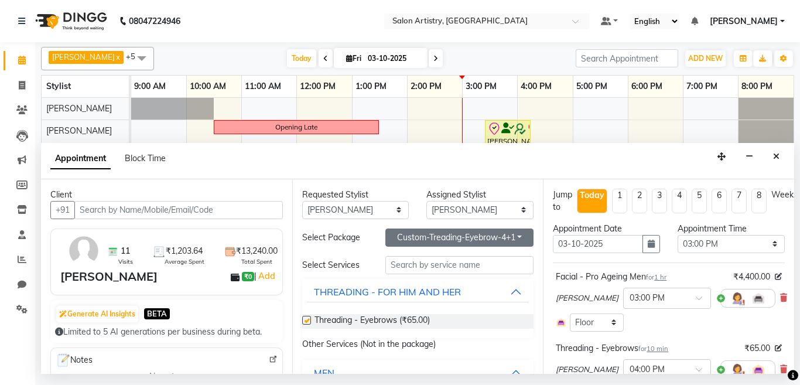
checkbox input "false"
click at [429, 242] on button "Custom-Treading-Eyebrow-4+1" at bounding box center [459, 237] width 149 height 18
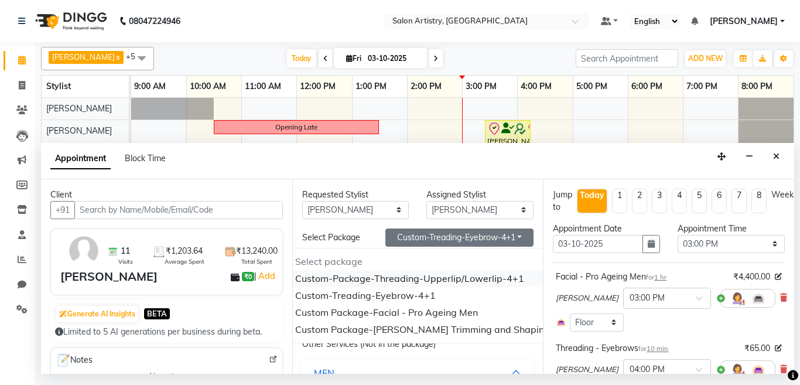
click at [378, 277] on li "Custom-Package-Threading-Upperlip/Lowerlip-4+1" at bounding box center [432, 278] width 292 height 17
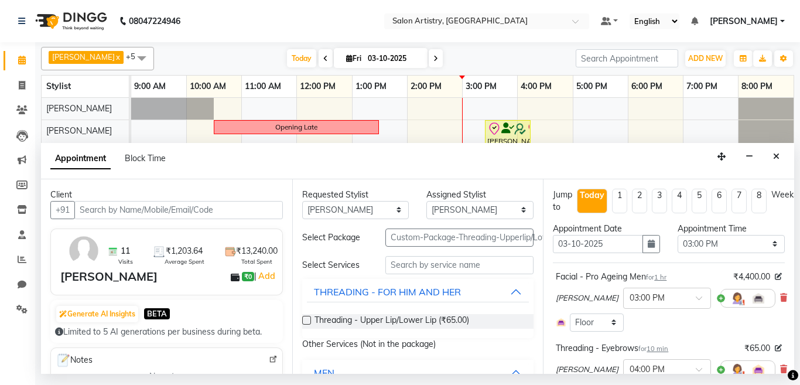
click at [306, 320] on label at bounding box center [306, 320] width 9 height 9
click at [306, 320] on input "checkbox" at bounding box center [306, 321] width 8 height 8
checkbox input "false"
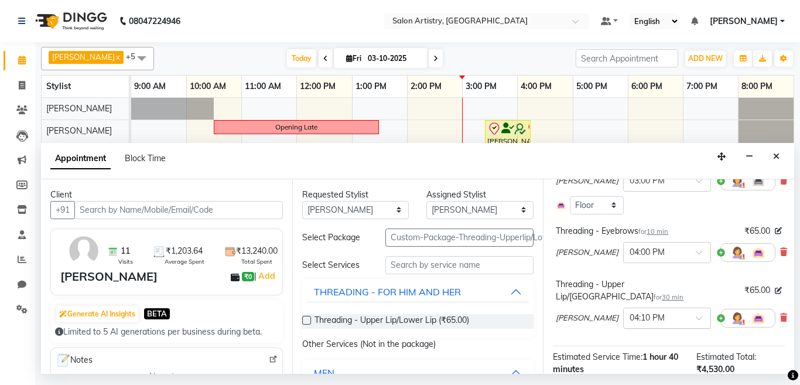
scroll to position [176, 0]
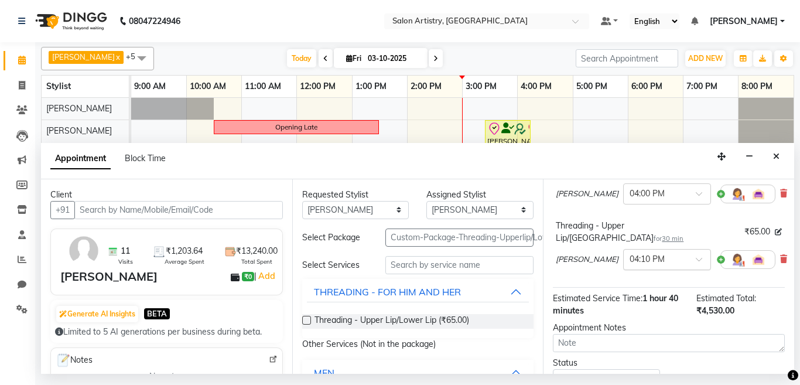
click at [643, 255] on input "text" at bounding box center [655, 258] width 52 height 12
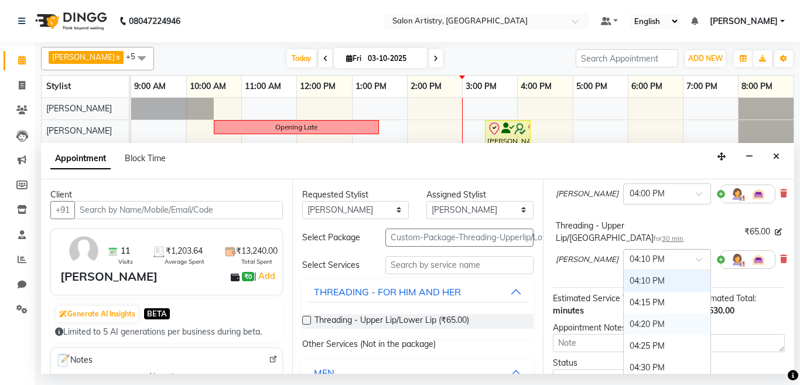
click at [631, 317] on div "04:20 PM" at bounding box center [666, 324] width 87 height 22
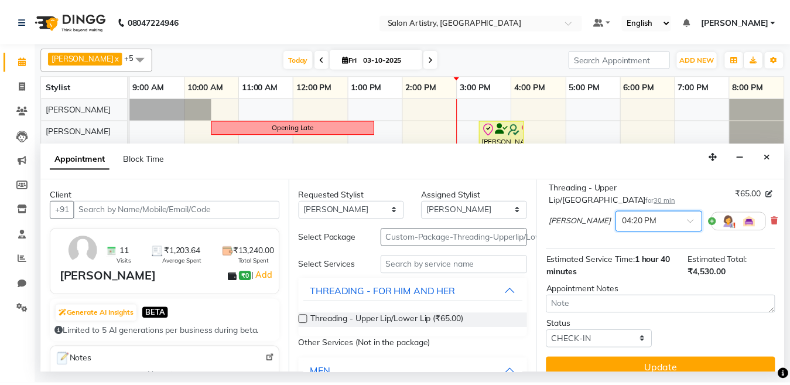
scroll to position [232, 0]
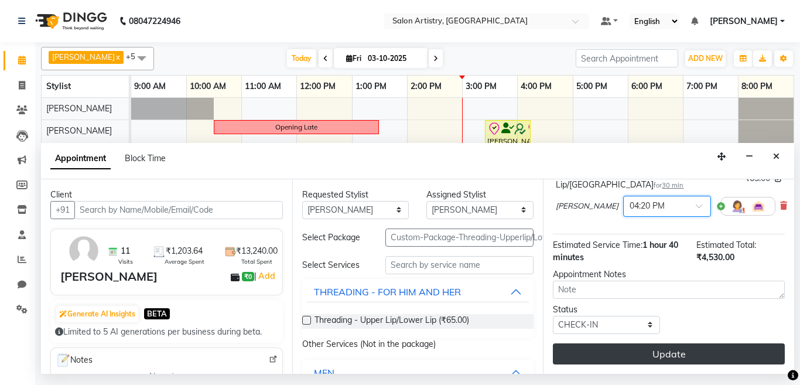
click at [637, 345] on button "Update" at bounding box center [669, 353] width 232 height 21
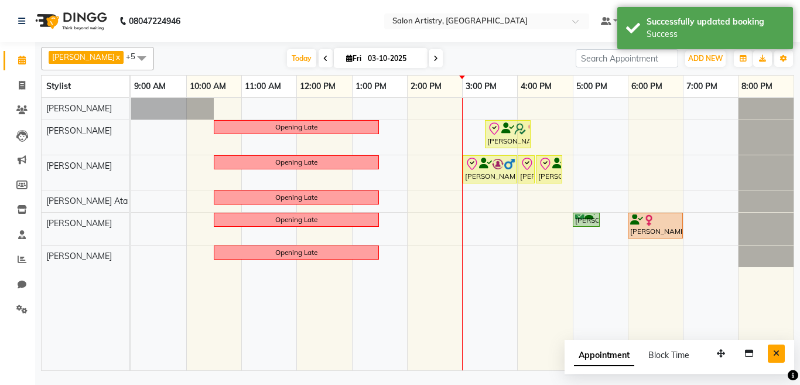
click at [778, 354] on icon "Close" at bounding box center [776, 353] width 6 height 8
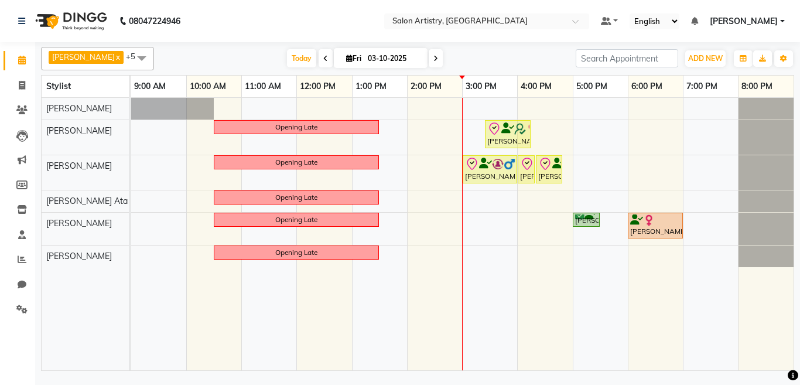
click at [374, 58] on input "03-10-2025" at bounding box center [393, 59] width 59 height 18
select select "10"
select select "2025"
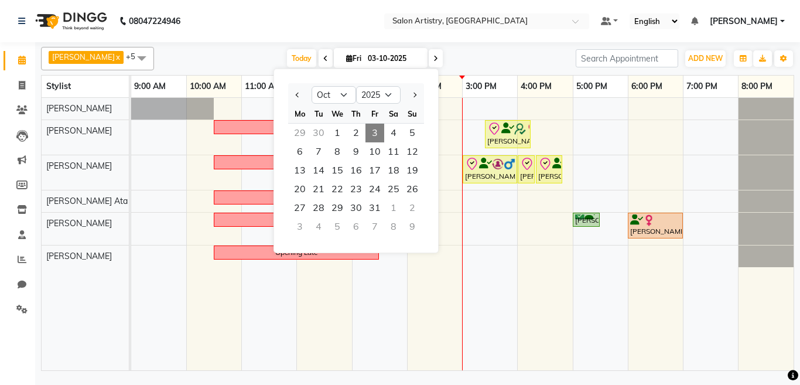
click at [513, 30] on nav "08047224946 Select Location × Salon Artistry, [GEOGRAPHIC_DATA] Default Panel M…" at bounding box center [400, 21] width 800 height 42
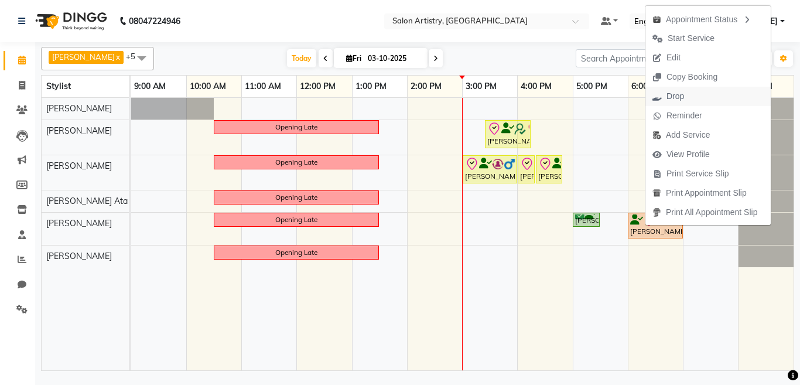
click at [680, 96] on span "Drop" at bounding box center [675, 96] width 18 height 12
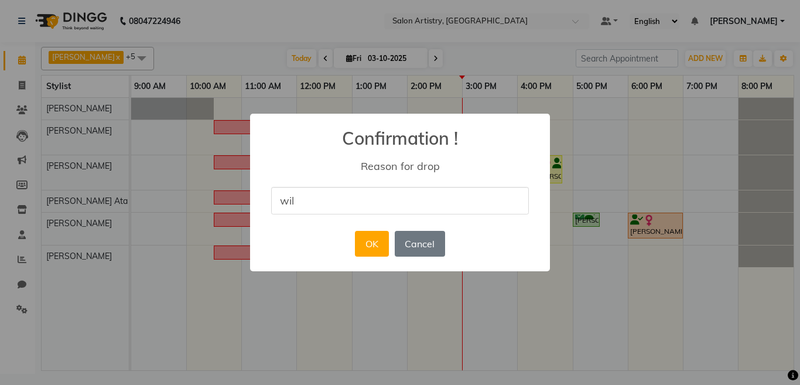
type input "WILL COME NEXT WEEK"
drag, startPoint x: 416, startPoint y: 245, endPoint x: 383, endPoint y: 263, distance: 36.7
click at [413, 279] on div "× Confirmation ! Reason for drop WILL COME NEXT WEEK OK No Cancel" at bounding box center [400, 192] width 800 height 385
click at [375, 249] on button "OK" at bounding box center [371, 244] width 33 height 26
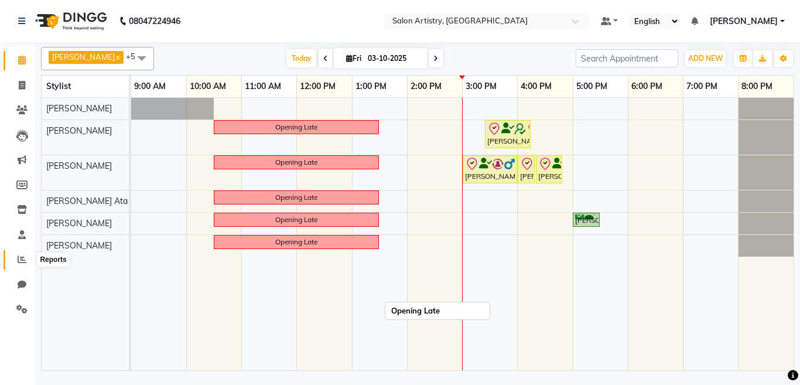
click at [23, 259] on icon at bounding box center [22, 259] width 9 height 9
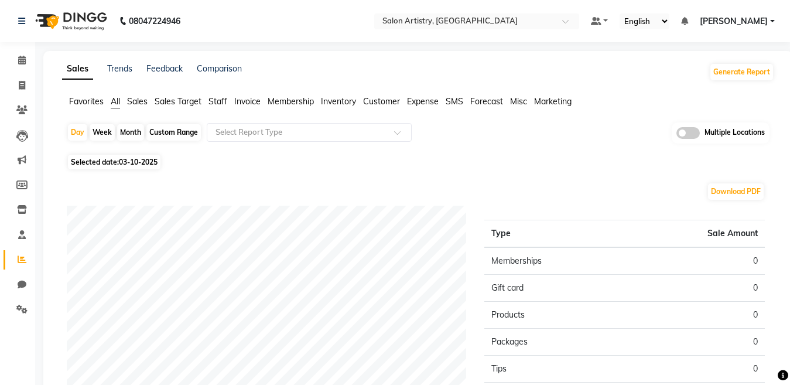
click at [179, 133] on div "Custom Range" at bounding box center [173, 132] width 54 height 16
select select "10"
select select "2025"
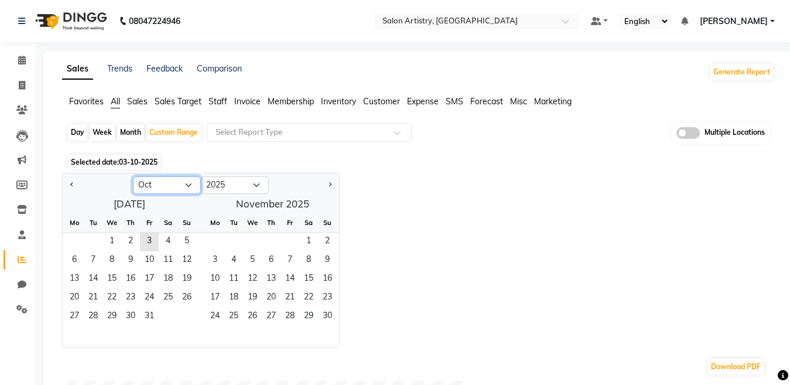
click at [150, 193] on select "Jan Feb Mar Apr May Jun Jul Aug Sep Oct Nov Dec" at bounding box center [167, 185] width 68 height 18
select select "9"
click at [133, 176] on select "Jan Feb Mar Apr May Jun Jul Aug Sep Oct Nov Dec" at bounding box center [167, 185] width 68 height 18
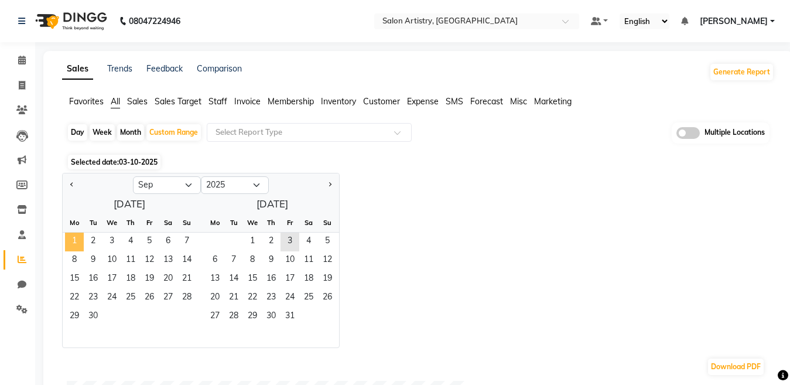
click at [73, 240] on span "1" at bounding box center [74, 241] width 19 height 19
drag, startPoint x: 92, startPoint y: 318, endPoint x: 101, endPoint y: 318, distance: 8.8
click at [93, 318] on span "30" at bounding box center [93, 316] width 19 height 19
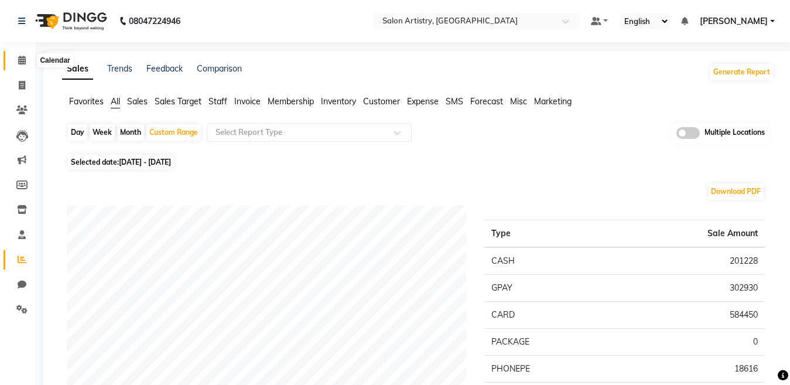
click at [20, 60] on icon at bounding box center [22, 60] width 8 height 9
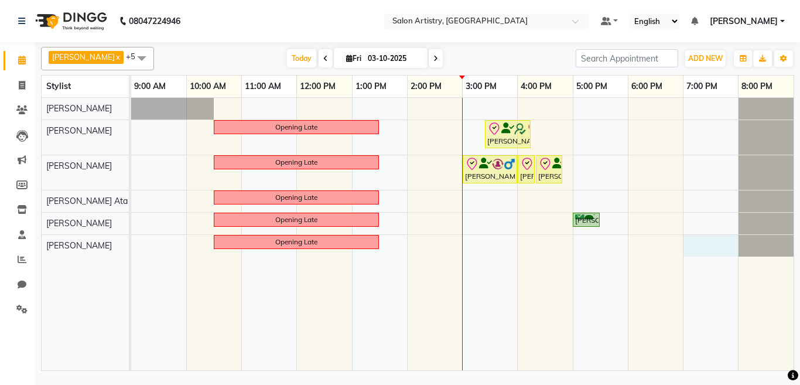
click at [687, 237] on div "Opening Late Payel Ganguly Saha, TK03, 03:25 PM-04:15 PM, Spa - Protein Rush_Mi…" at bounding box center [462, 234] width 662 height 272
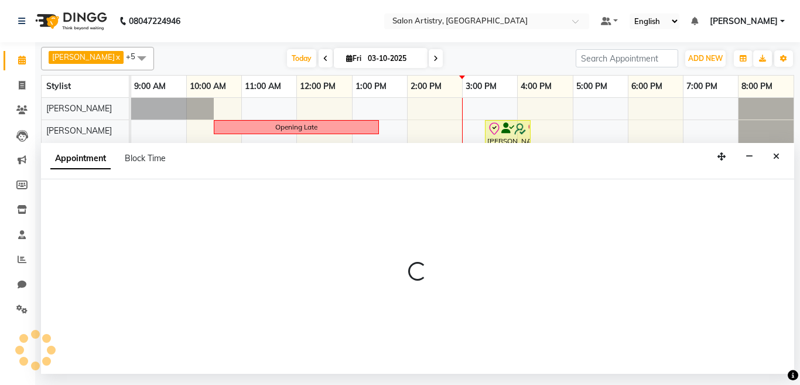
select select "79863"
select select "1140"
select select "tentative"
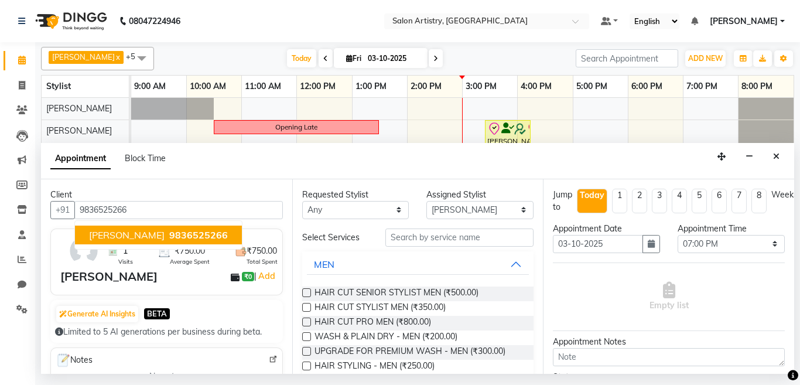
click at [169, 233] on span "9836525266" at bounding box center [198, 235] width 59 height 12
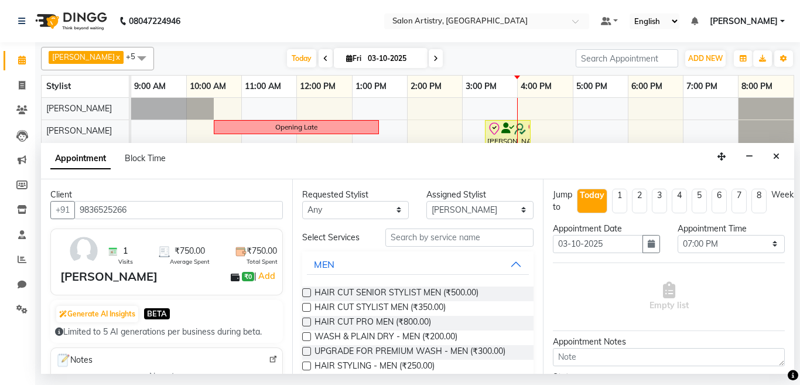
type input "9836525266"
click at [361, 212] on select "Any [PERSON_NAME] [PERSON_NAME] [PERSON_NAME] [PERSON_NAME] [PERSON_NAME] [PERS…" at bounding box center [355, 210] width 107 height 18
select select "79859"
click at [302, 201] on select "Any [PERSON_NAME] [PERSON_NAME] [PERSON_NAME] [PERSON_NAME] [PERSON_NAME] [PERS…" at bounding box center [355, 210] width 107 height 18
select select "79859"
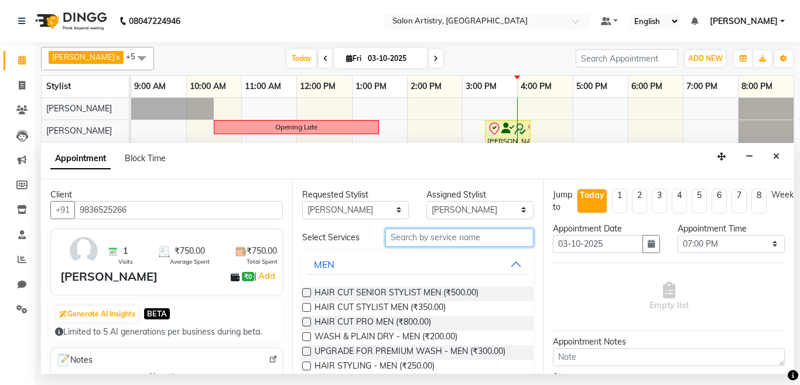
click at [440, 234] on input "text" at bounding box center [459, 237] width 149 height 18
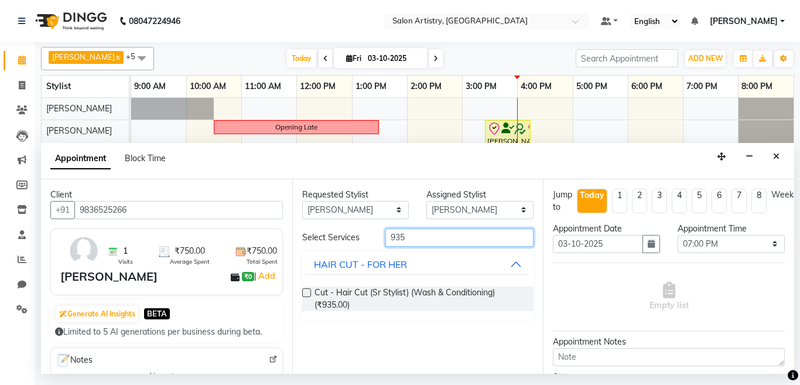
type input "935"
click at [303, 292] on label at bounding box center [306, 292] width 9 height 9
click at [303, 292] on input "checkbox" at bounding box center [306, 294] width 8 height 8
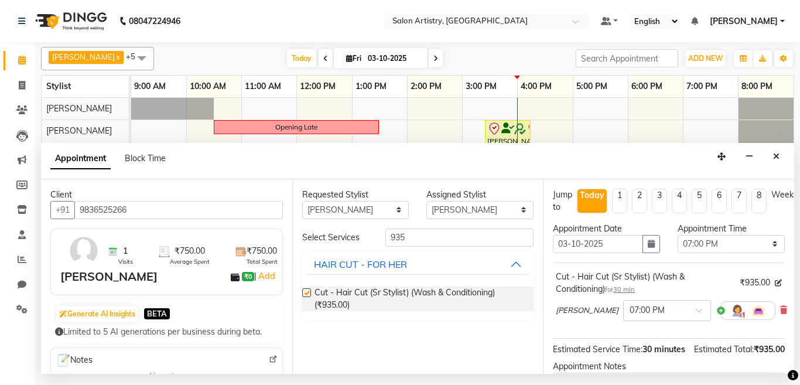
checkbox input "false"
click at [627, 289] on span "30 min" at bounding box center [624, 289] width 22 height 8
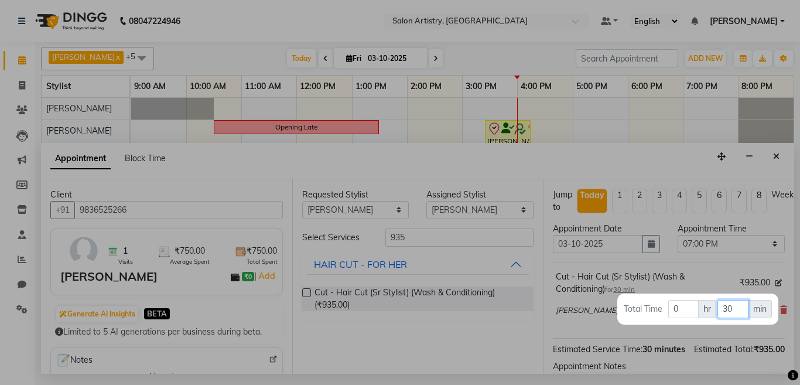
click at [739, 309] on input "30" at bounding box center [732, 309] width 31 height 18
type input "3"
type input "60"
click at [655, 167] on div at bounding box center [400, 192] width 800 height 385
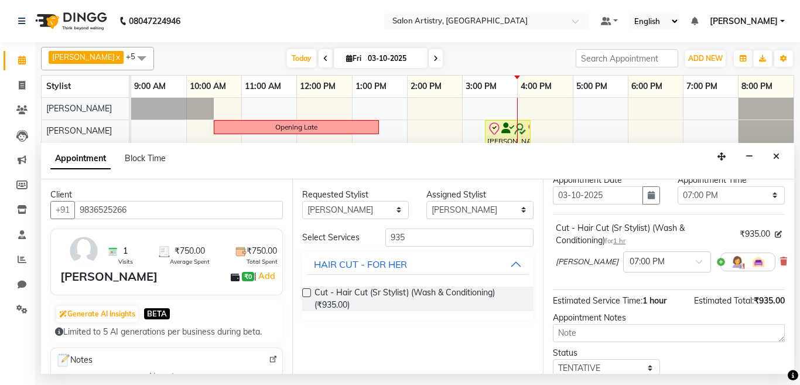
scroll to position [117, 0]
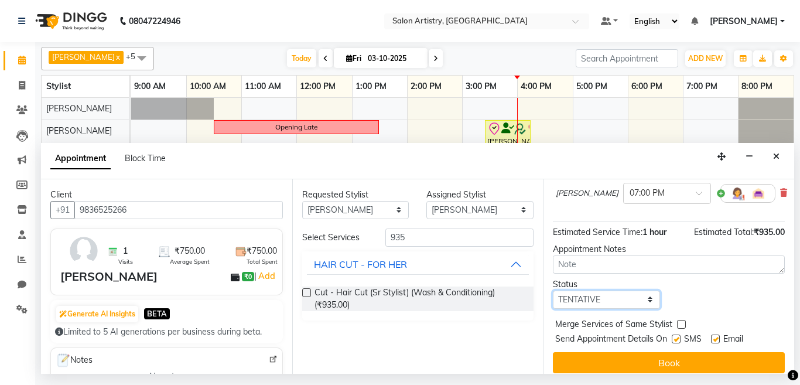
click at [606, 304] on select "Select TENTATIVE CONFIRM CHECK-IN UPCOMING" at bounding box center [606, 299] width 107 height 18
select select "confirm booking"
click at [553, 290] on select "Select TENTATIVE CONFIRM CHECK-IN UPCOMING" at bounding box center [606, 299] width 107 height 18
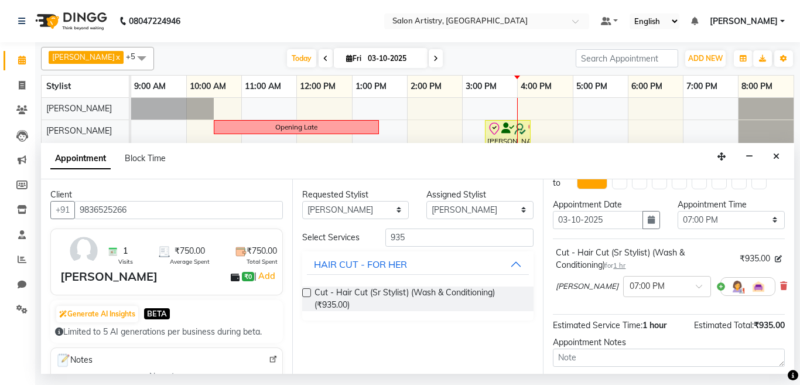
scroll to position [0, 0]
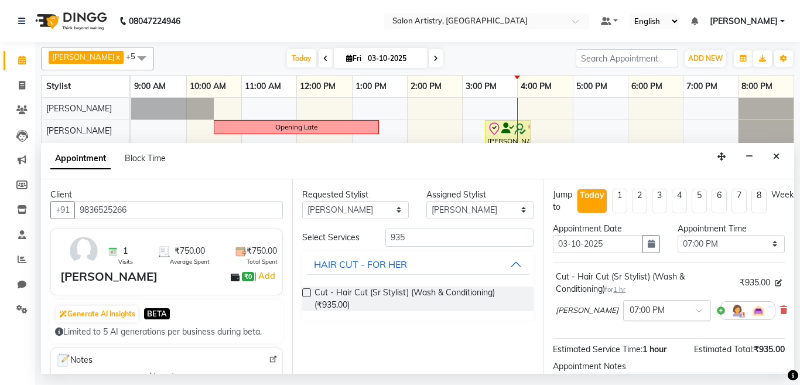
click at [629, 308] on input "text" at bounding box center [655, 309] width 52 height 12
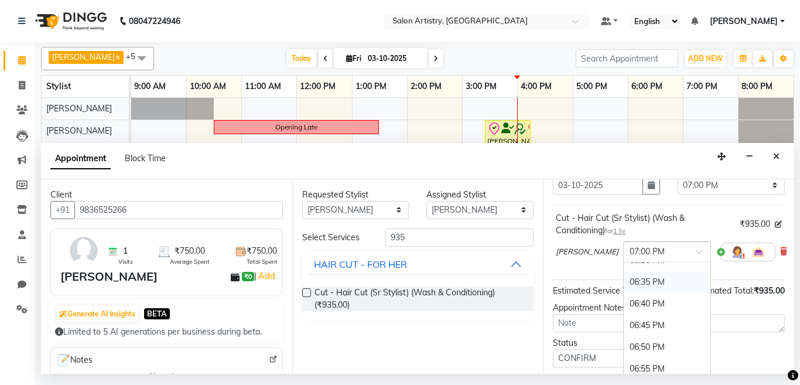
scroll to position [2248, 0]
click at [625, 284] on div "06:30 PM" at bounding box center [666, 284] width 87 height 22
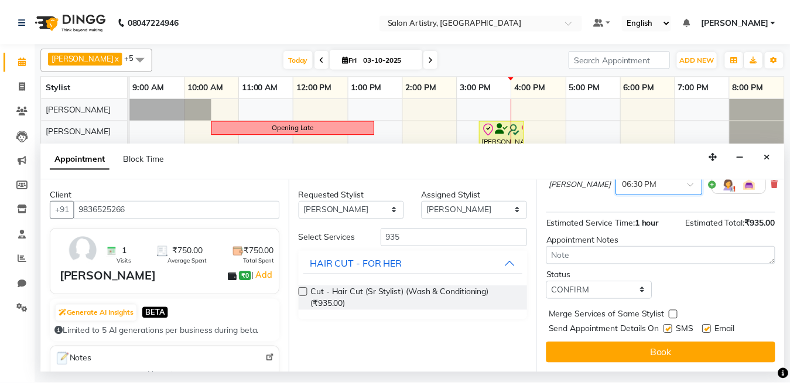
scroll to position [136, 0]
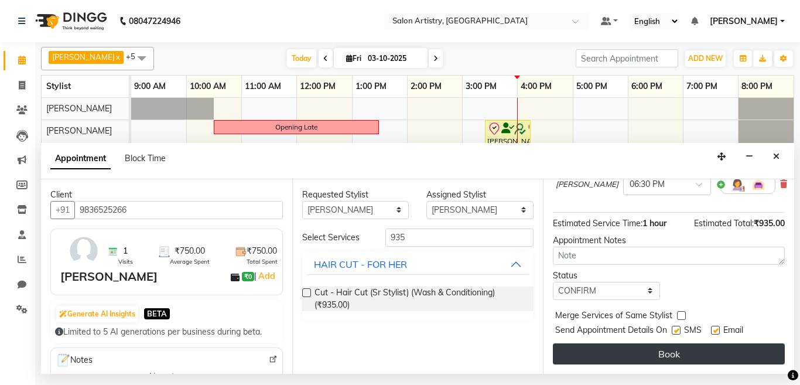
click at [612, 343] on button "Book" at bounding box center [669, 353] width 232 height 21
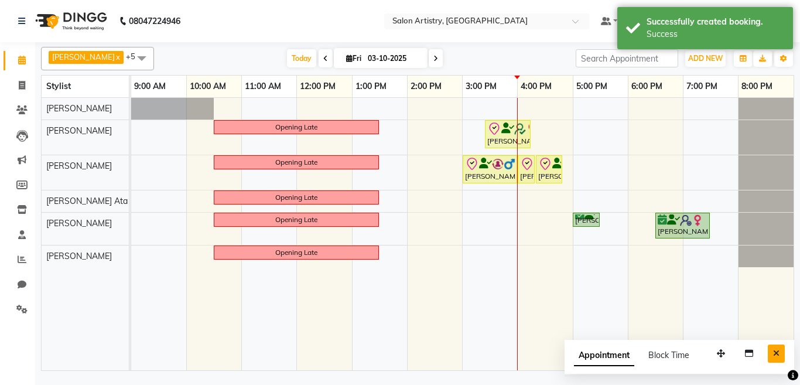
click at [777, 350] on icon "Close" at bounding box center [776, 353] width 6 height 8
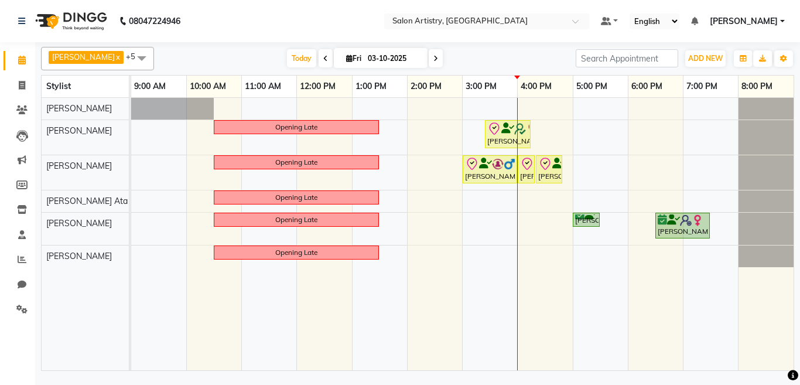
click at [130, 60] on span at bounding box center [141, 58] width 23 height 22
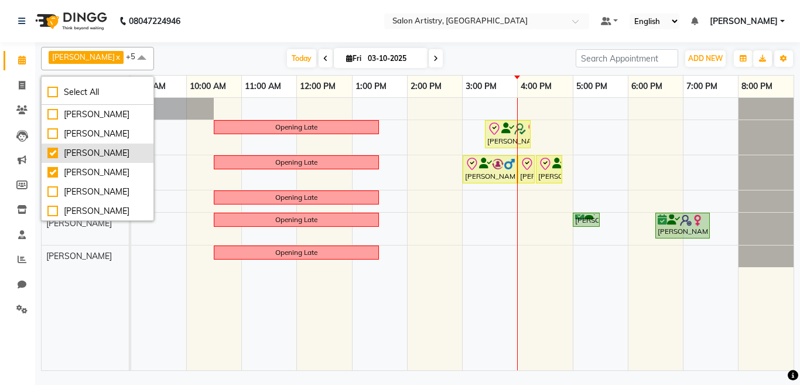
drag, startPoint x: 61, startPoint y: 152, endPoint x: 90, endPoint y: 147, distance: 29.2
click at [61, 152] on div "[PERSON_NAME]" at bounding box center [97, 153] width 100 height 12
checkbox input "false"
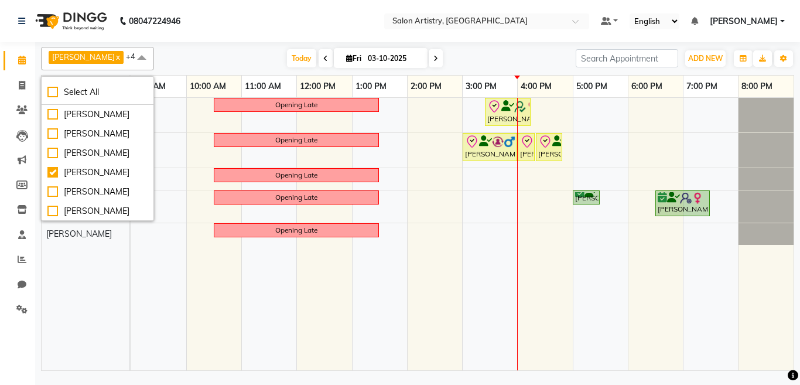
click at [211, 51] on div "Today Fri 03-10-2025" at bounding box center [365, 59] width 410 height 18
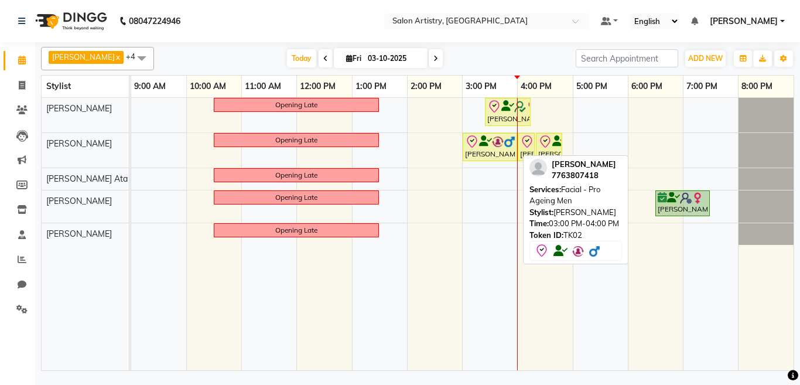
click at [478, 152] on div "[PERSON_NAME], TK02, 03:00 PM-04:00 PM, Facial - Pro Ageing Men" at bounding box center [490, 147] width 52 height 25
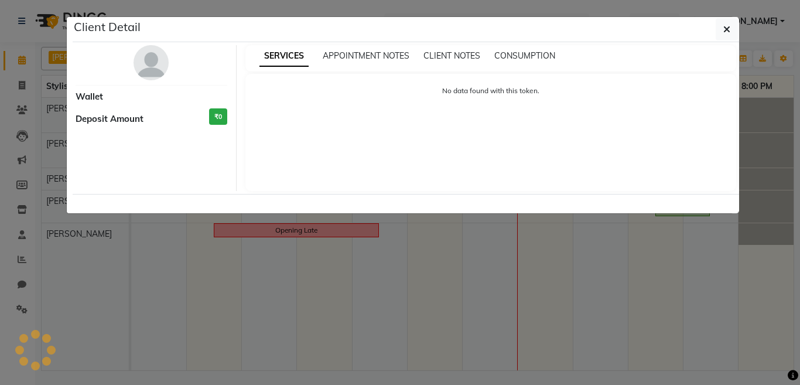
select select "8"
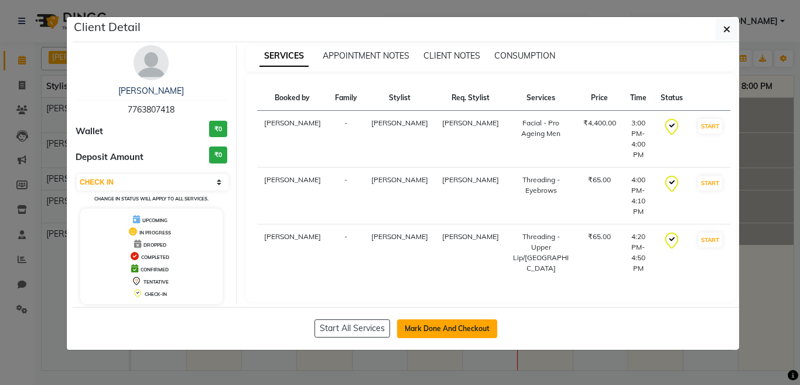
click at [427, 323] on button "Mark Done And Checkout" at bounding box center [447, 328] width 100 height 19
select select "service"
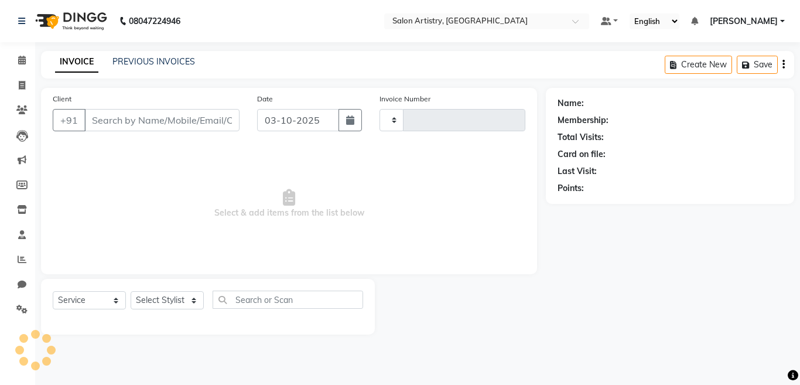
type input "2745"
select select "8285"
select select "79865"
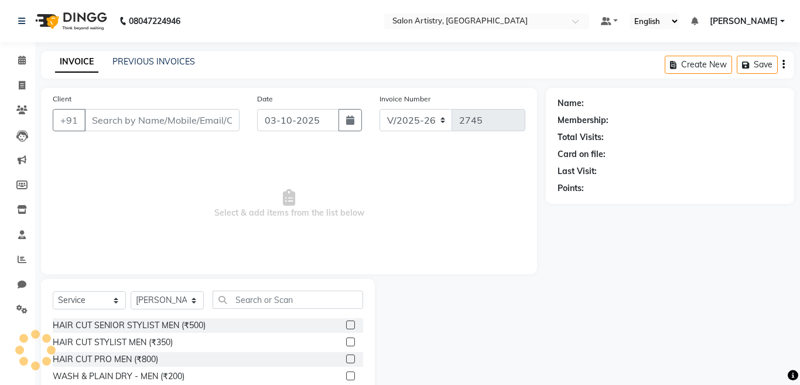
type input "7763807418"
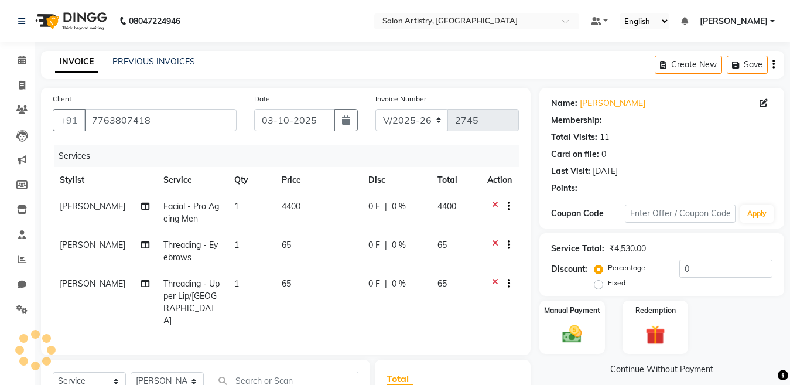
select select "1: Object"
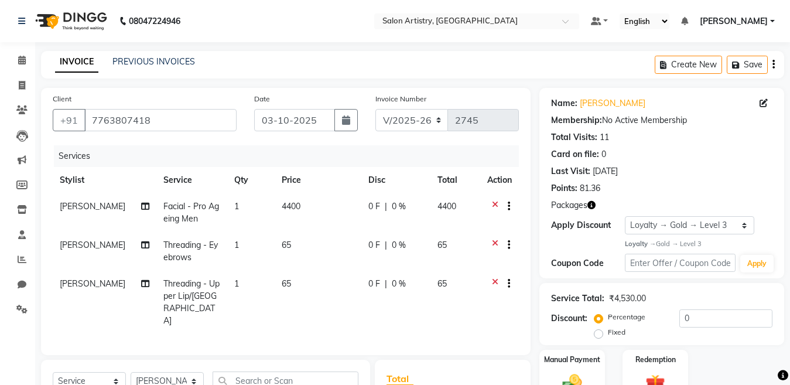
scroll to position [117, 0]
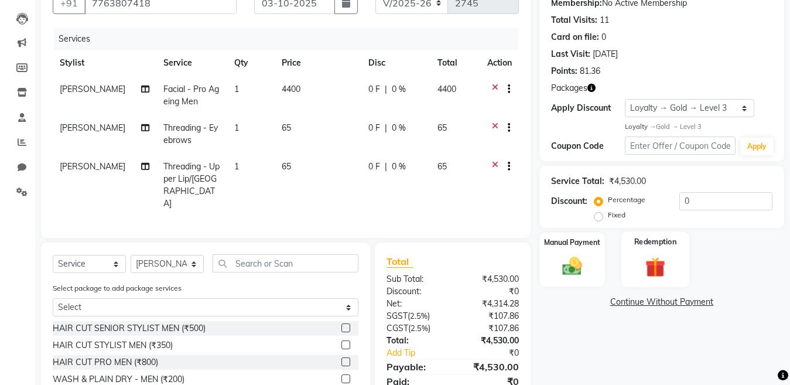
click at [649, 265] on img at bounding box center [655, 267] width 33 height 25
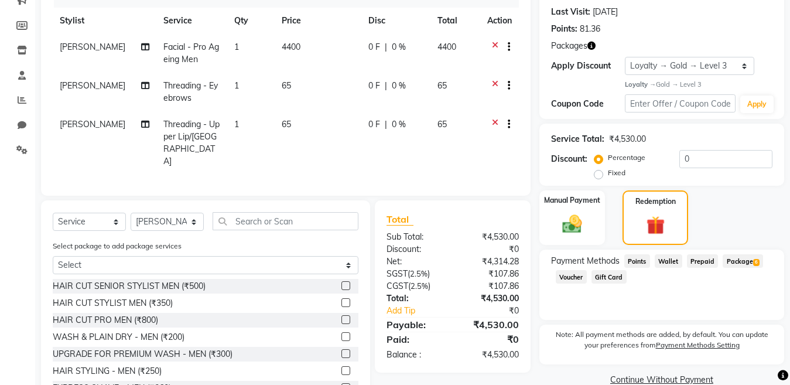
scroll to position [202, 0]
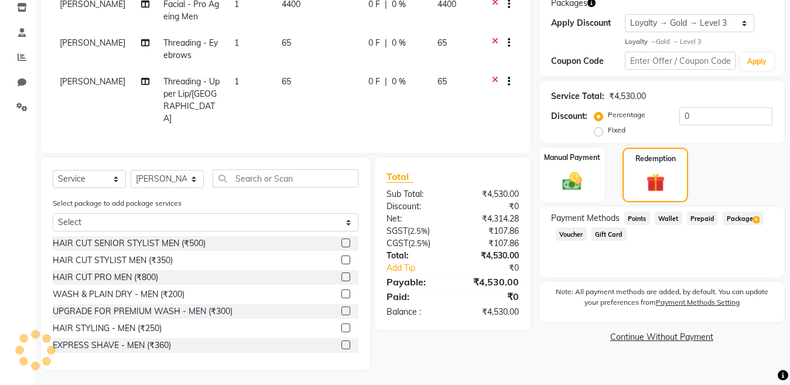
click at [735, 218] on span "Package 6" at bounding box center [742, 217] width 40 height 13
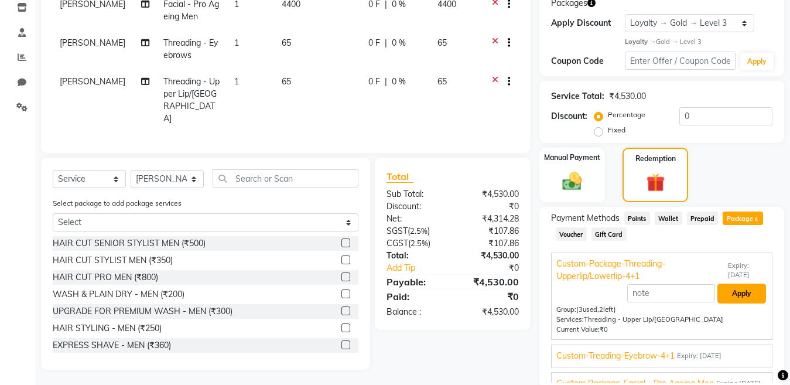
click at [731, 293] on button "Apply" at bounding box center [741, 293] width 49 height 20
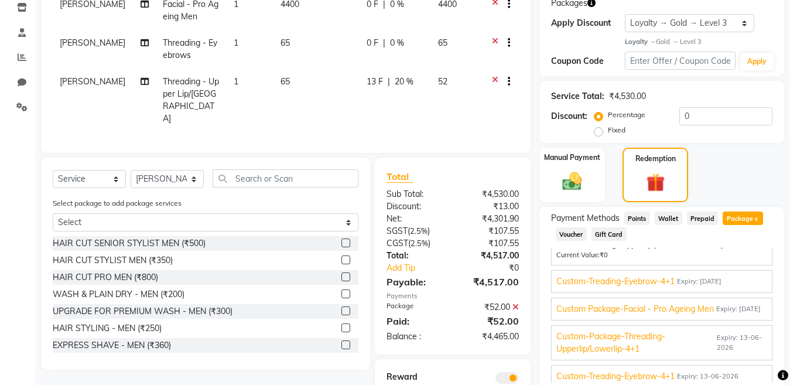
scroll to position [59, 0]
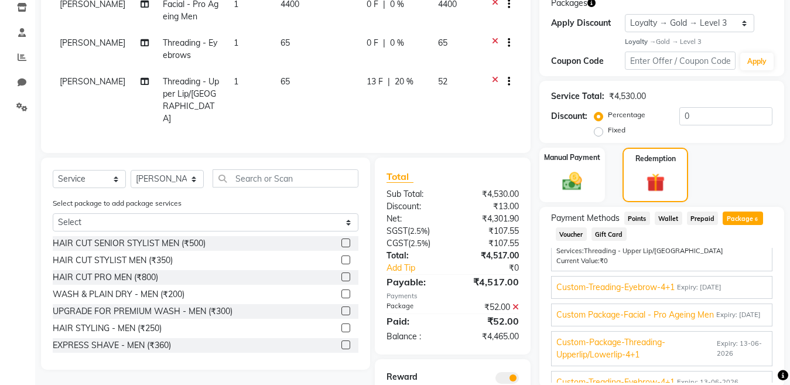
click at [719, 318] on span "Expiry: 03-12-2025" at bounding box center [738, 315] width 44 height 10
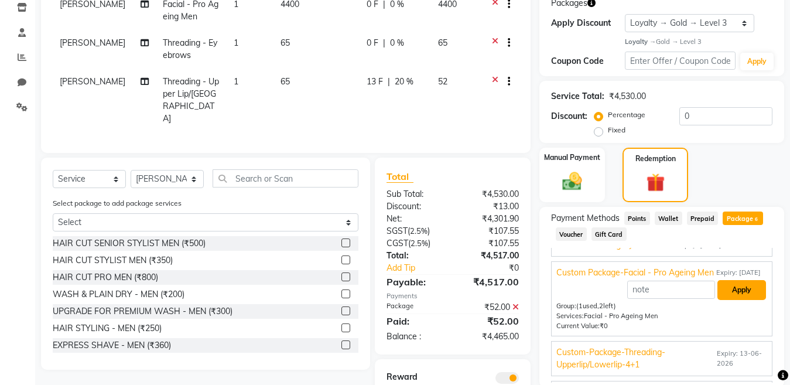
click at [731, 300] on button "Apply" at bounding box center [741, 290] width 49 height 20
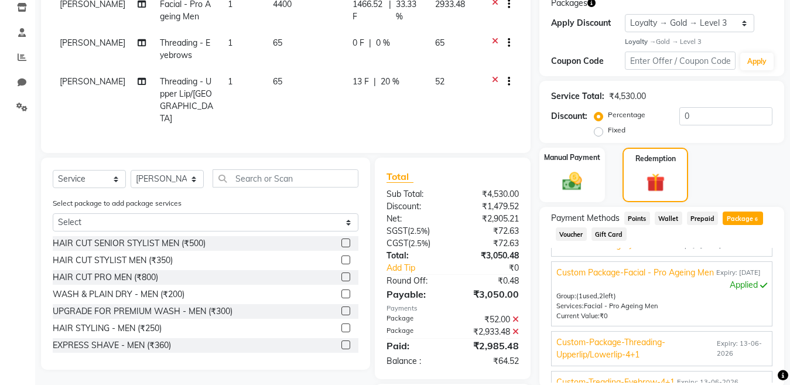
click at [731, 358] on span "Expiry: 13-06-2026" at bounding box center [742, 348] width 50 height 20
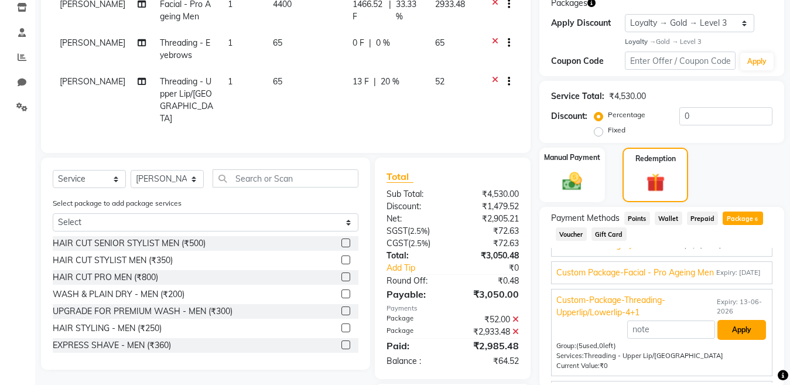
click at [728, 338] on button "Apply" at bounding box center [741, 330] width 49 height 20
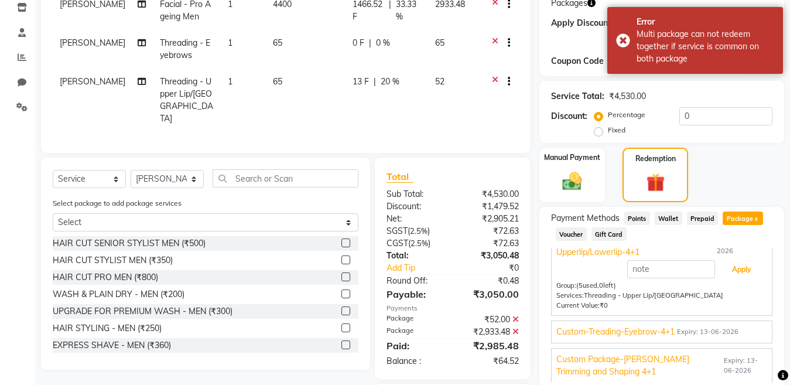
scroll to position [131, 0]
click at [727, 334] on span "Expiry: 13-06-2026" at bounding box center [707, 332] width 61 height 10
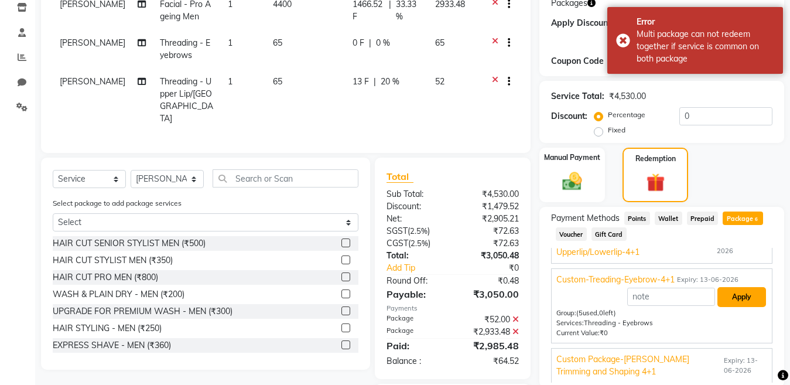
click at [728, 299] on button "Apply" at bounding box center [741, 297] width 49 height 20
type input "Custom-Treading-Eyebrow-4+1"
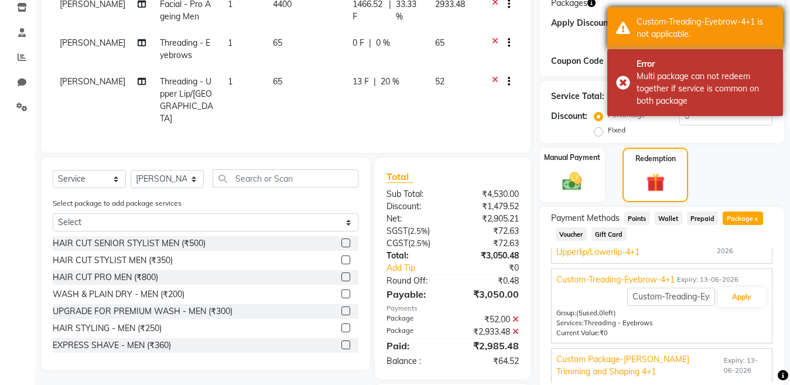
click at [708, 18] on div "Custom-Treading-Eyebrow-4+1 is not applicable." at bounding box center [705, 28] width 138 height 25
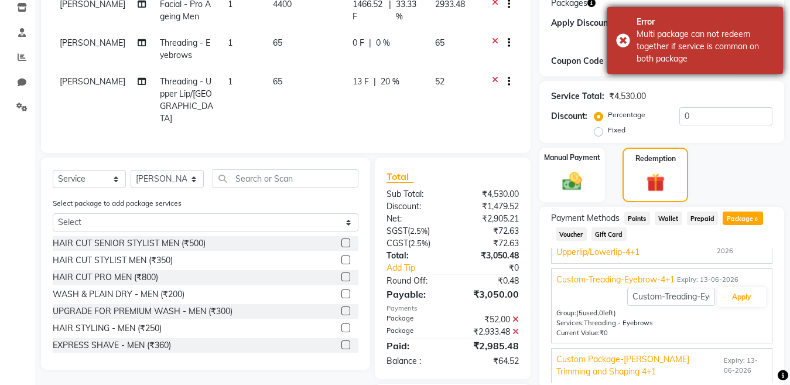
click at [695, 57] on div "Multi package can not redeem together if service is common on both package" at bounding box center [705, 46] width 138 height 37
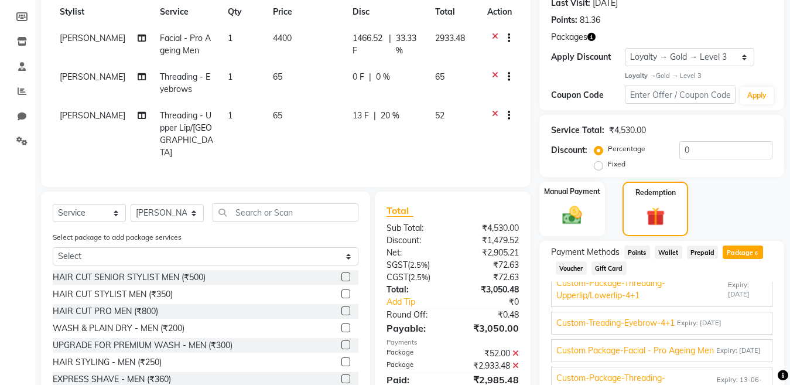
scroll to position [239, 0]
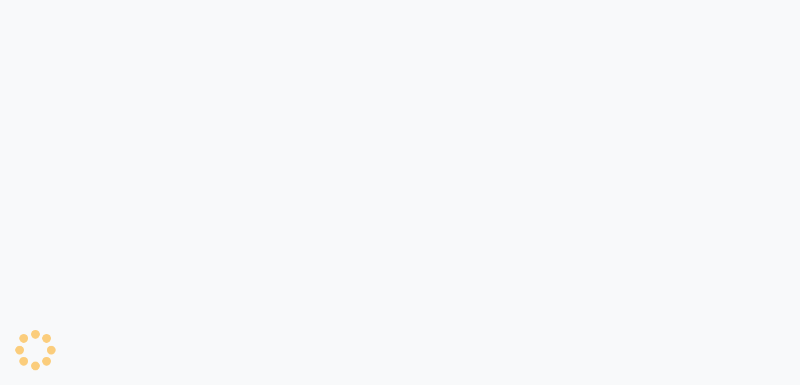
select select "8285"
select select "service"
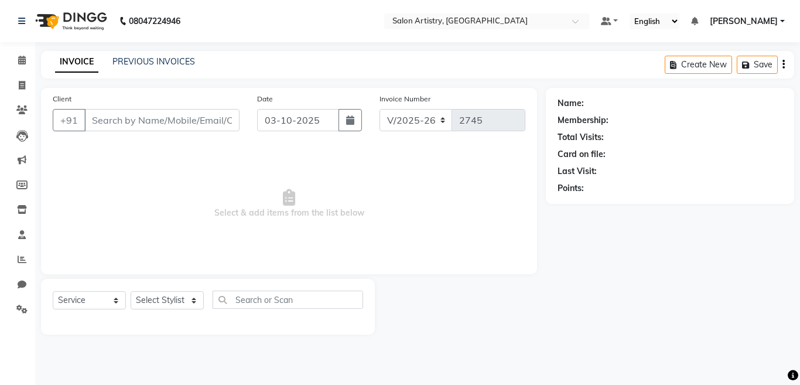
select select "79865"
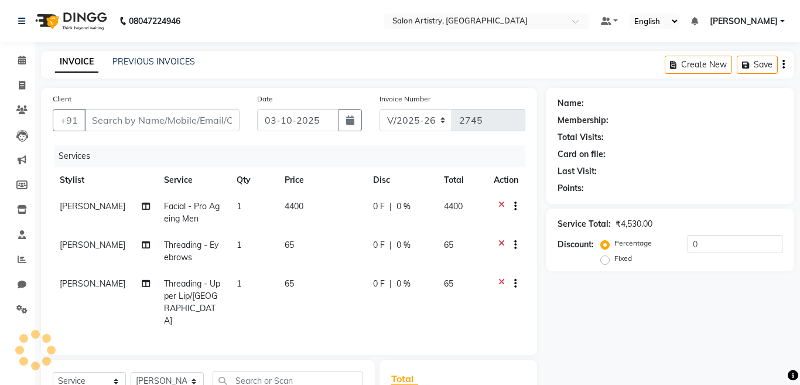
type input "7763807418"
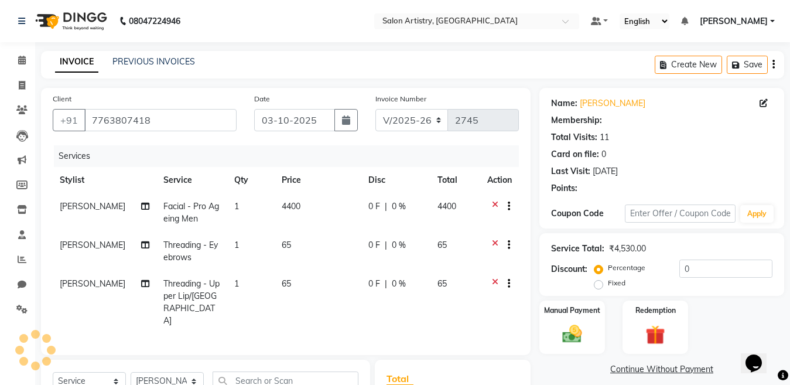
select select "1: Object"
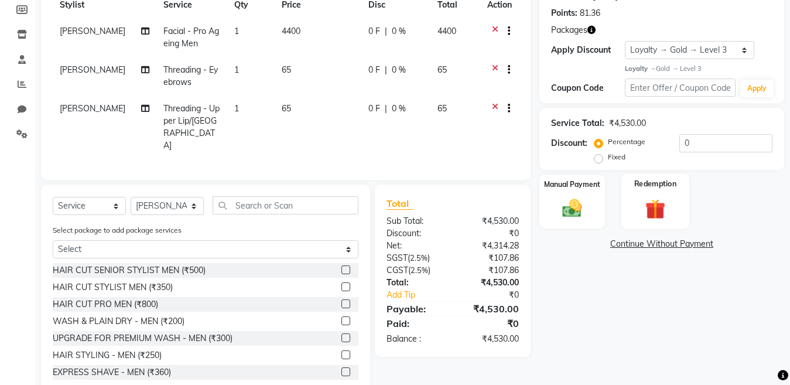
scroll to position [202, 0]
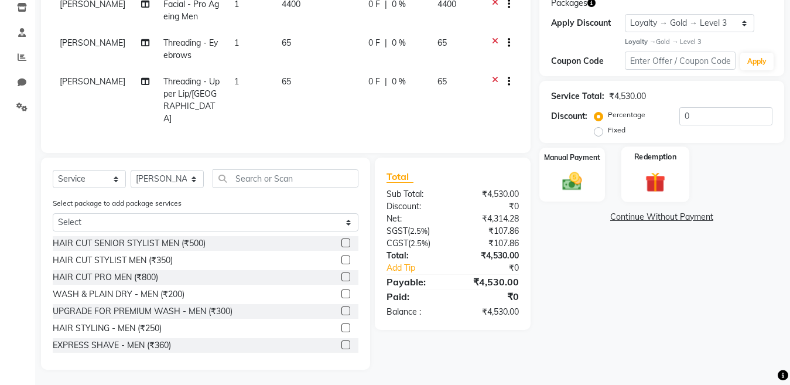
click at [650, 186] on img at bounding box center [655, 182] width 33 height 25
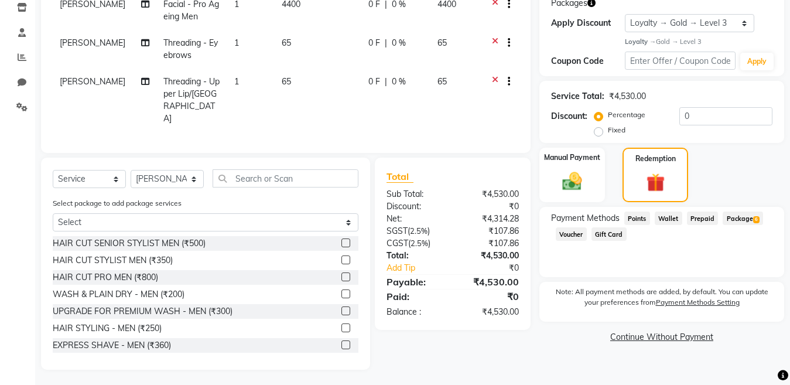
click at [734, 219] on span "Package 6" at bounding box center [742, 217] width 40 height 13
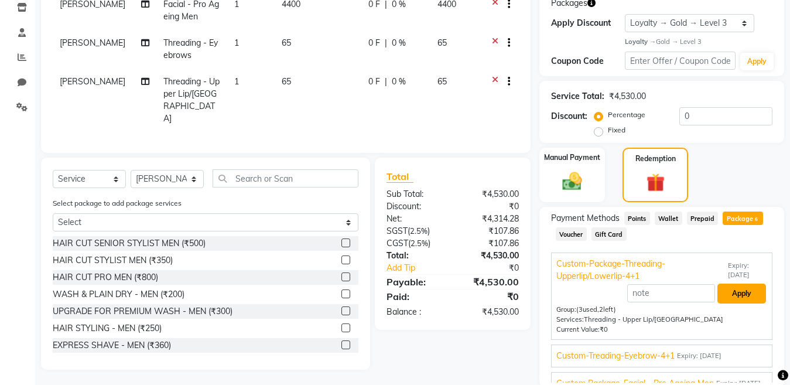
click at [725, 290] on button "Apply" at bounding box center [741, 293] width 49 height 20
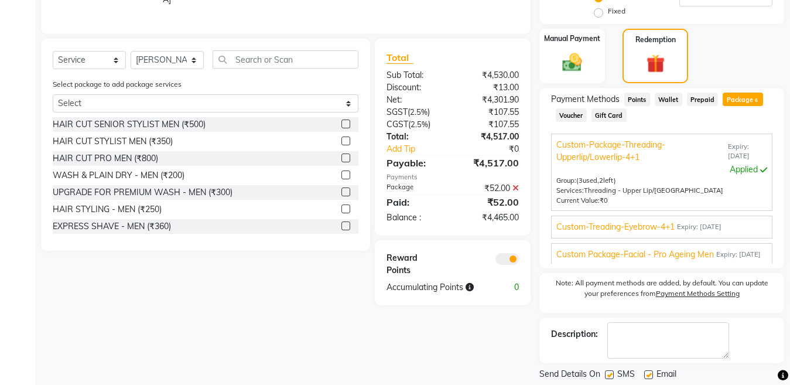
scroll to position [334, 0]
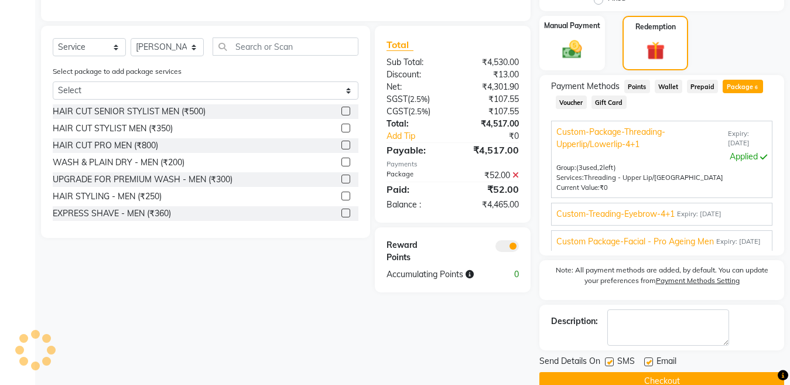
click at [718, 215] on span "Expiry: 08-08-2026" at bounding box center [699, 214] width 44 height 10
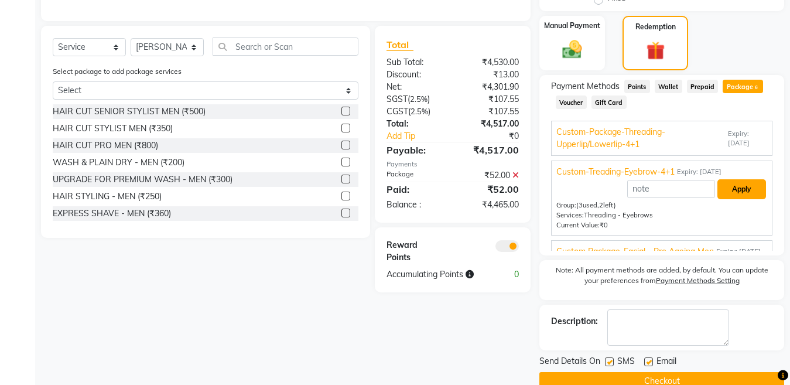
click at [731, 193] on button "Apply" at bounding box center [741, 189] width 49 height 20
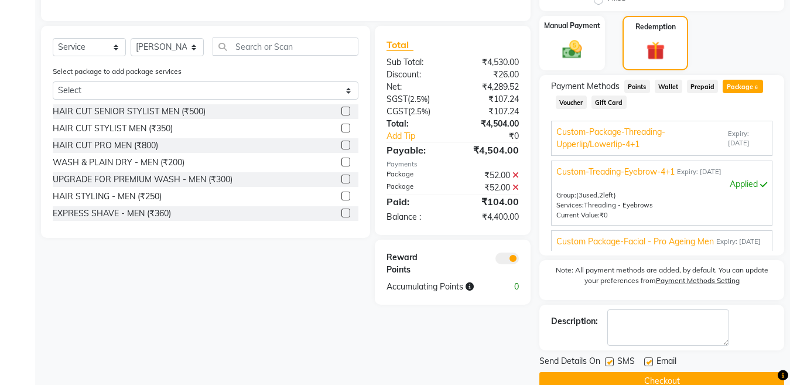
click at [716, 241] on span "Expiry: 03-12-2025" at bounding box center [738, 242] width 44 height 10
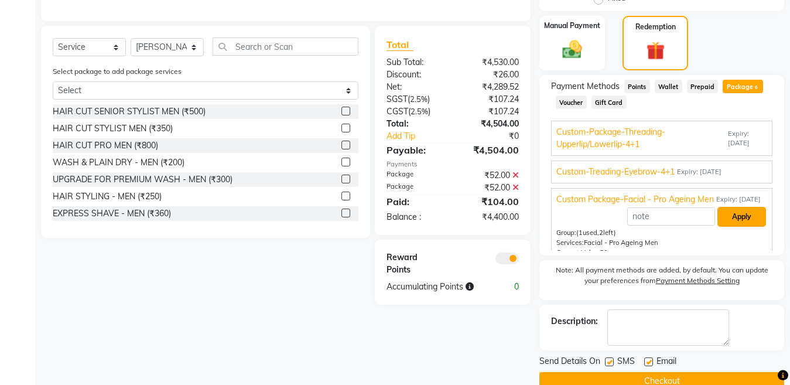
click at [730, 227] on button "Apply" at bounding box center [741, 217] width 49 height 20
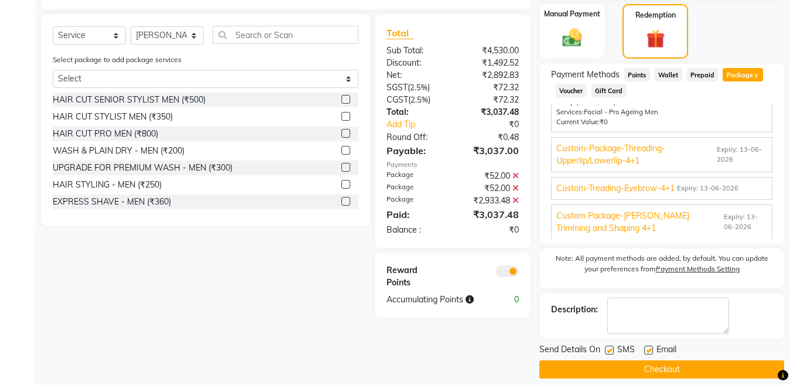
scroll to position [357, 0]
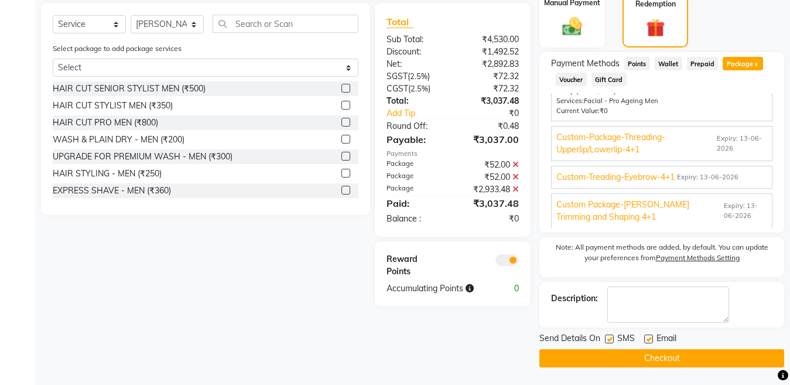
drag, startPoint x: 642, startPoint y: 360, endPoint x: 636, endPoint y: 358, distance: 6.9
click at [641, 360] on button "Checkout" at bounding box center [661, 358] width 245 height 18
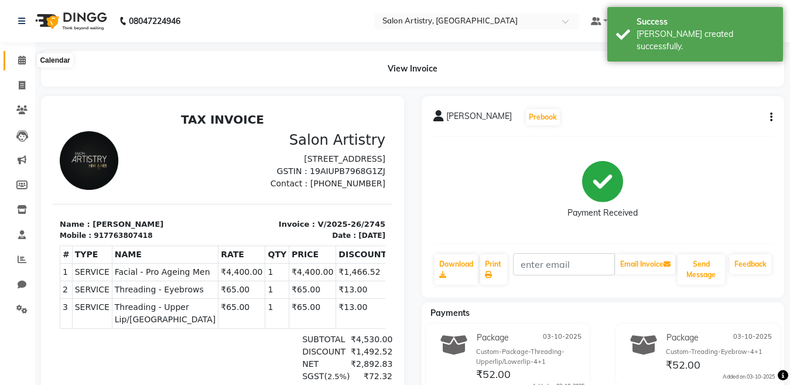
click at [18, 59] on icon at bounding box center [22, 60] width 8 height 9
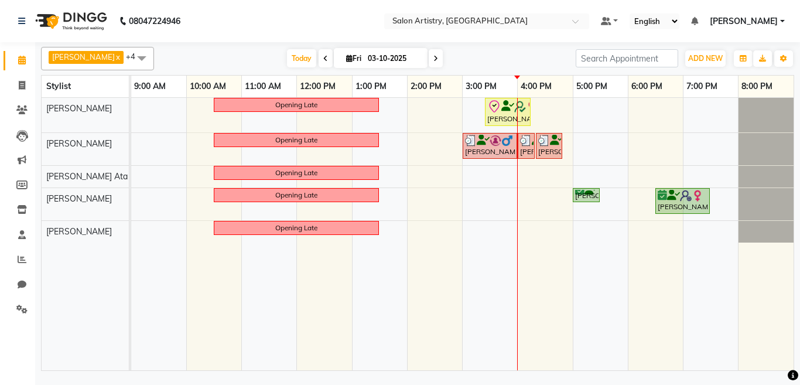
click at [433, 56] on icon at bounding box center [435, 58] width 5 height 7
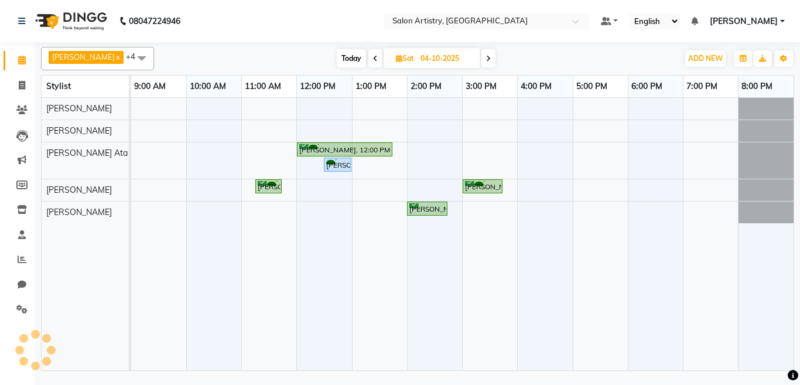
click at [481, 61] on span at bounding box center [488, 58] width 14 height 18
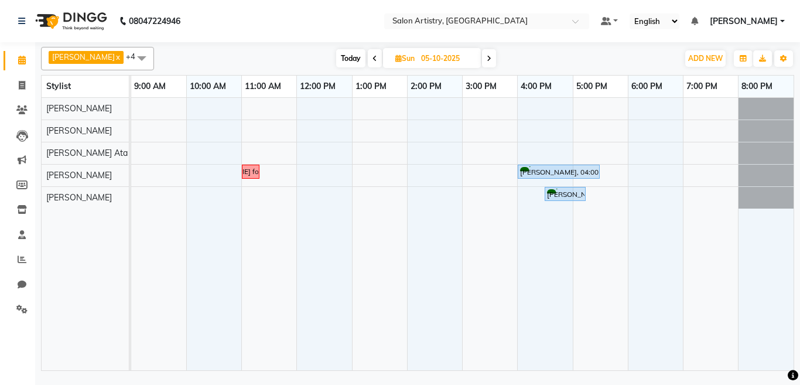
click at [486, 60] on icon at bounding box center [488, 58] width 5 height 7
type input "06-10-2025"
click at [267, 150] on div at bounding box center [462, 234] width 662 height 272
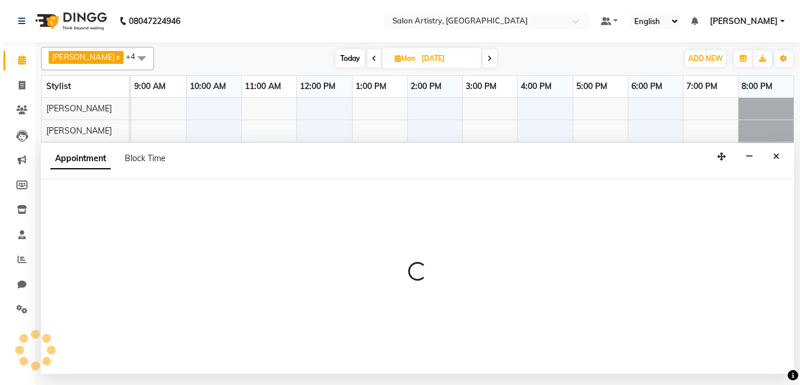
select select "79858"
select select "tentative"
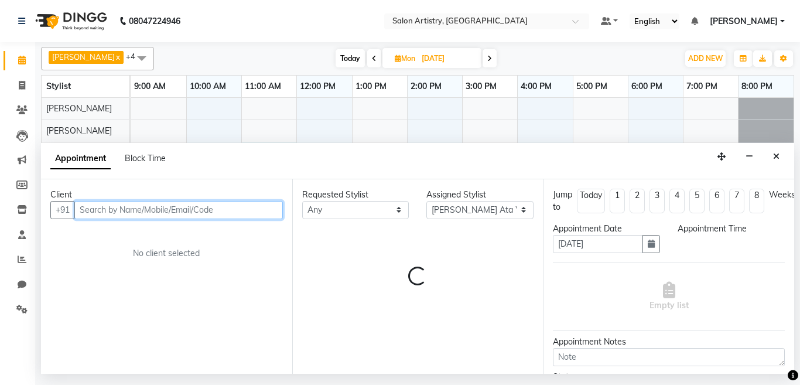
select select "660"
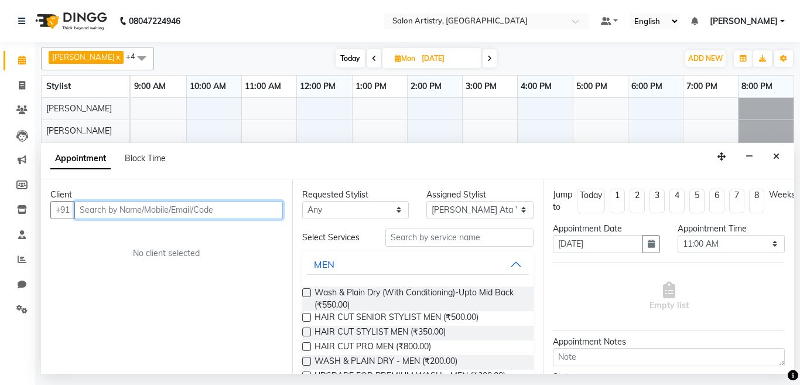
click at [141, 213] on input "text" at bounding box center [178, 210] width 208 height 18
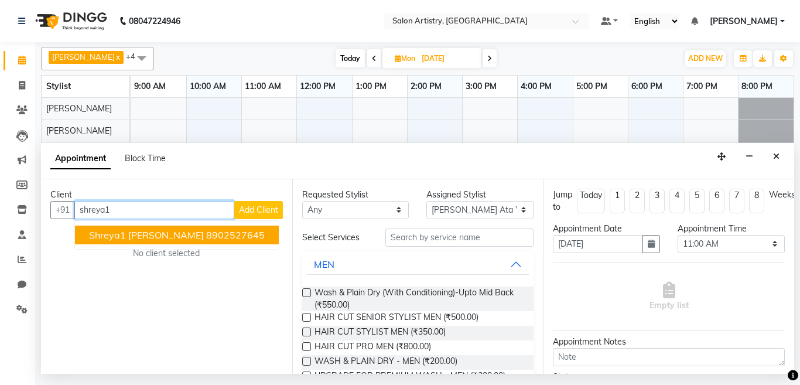
click at [139, 238] on span "Shreya1 Banerjee" at bounding box center [146, 235] width 115 height 12
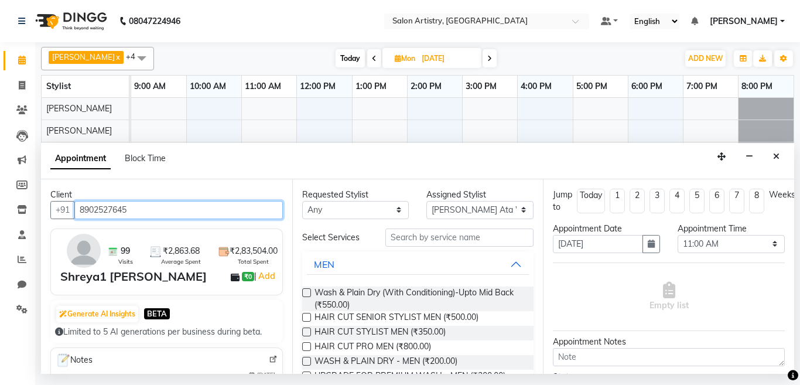
type input "8902527645"
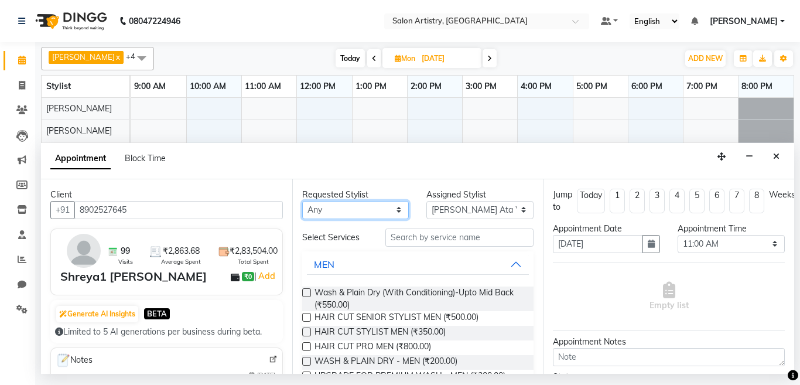
click at [334, 214] on select "Any Aditya Saha Anupriya Ghosh Iqbal Ahmed Irshad Khan Mannu Kumar Gupta Mekhla…" at bounding box center [355, 210] width 107 height 18
select select "79858"
click at [302, 201] on select "Any Aditya Saha Anupriya Ghosh Iqbal Ahmed Irshad Khan Mannu Kumar Gupta Mekhla…" at bounding box center [355, 210] width 107 height 18
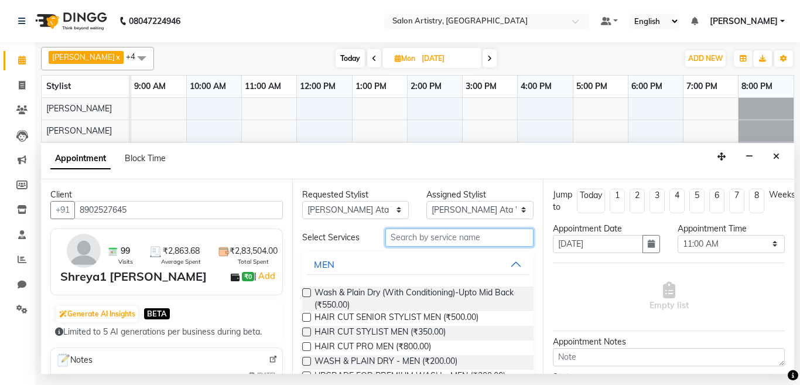
click at [422, 237] on input "text" at bounding box center [459, 237] width 149 height 18
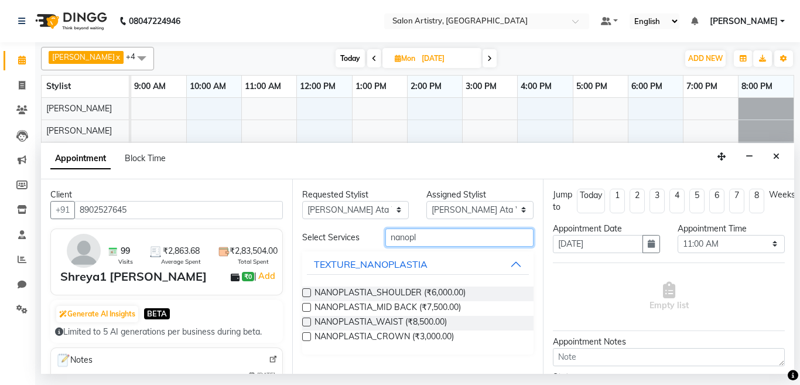
type input "nanopl"
click at [304, 321] on label at bounding box center [306, 321] width 9 height 9
click at [304, 321] on input "checkbox" at bounding box center [306, 323] width 8 height 8
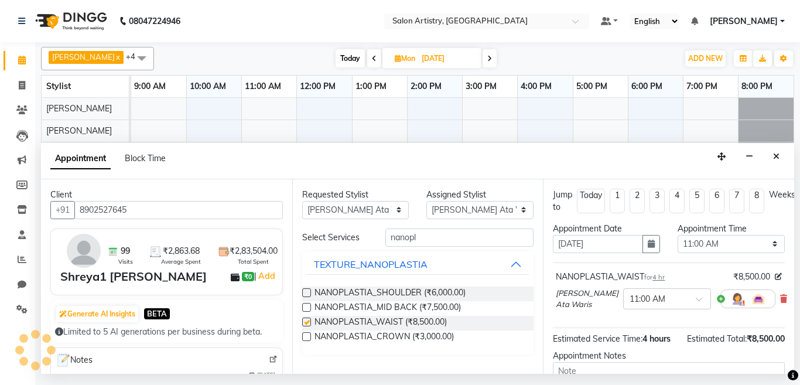
checkbox input "false"
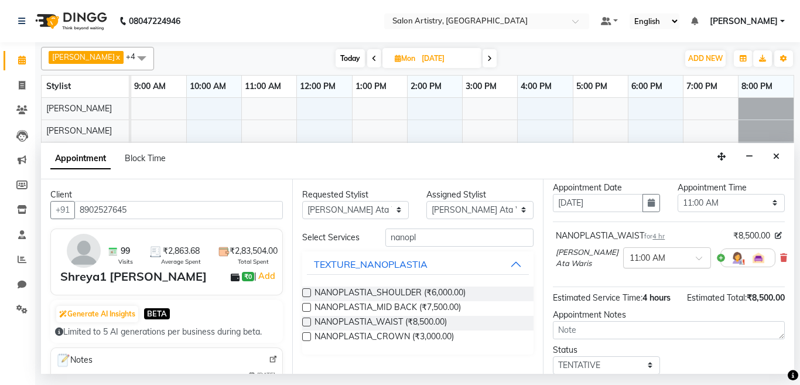
scroll to position [59, 0]
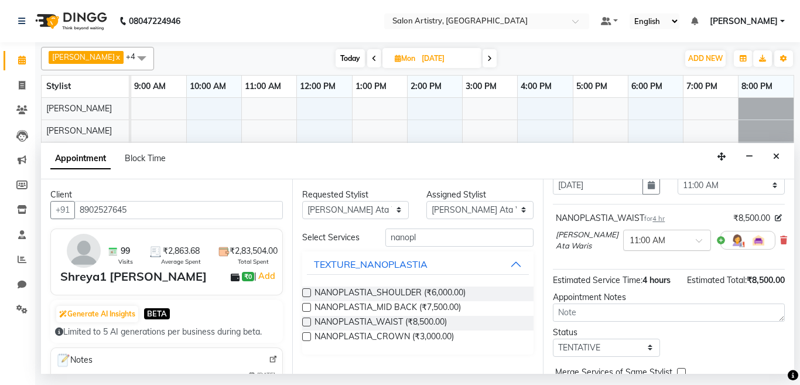
click at [643, 243] on input "text" at bounding box center [655, 239] width 52 height 12
click at [633, 276] on div "11:30 AM" at bounding box center [666, 274] width 87 height 22
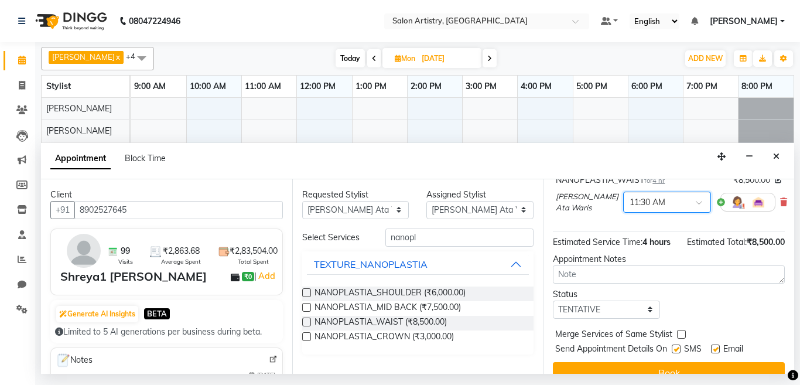
scroll to position [125, 0]
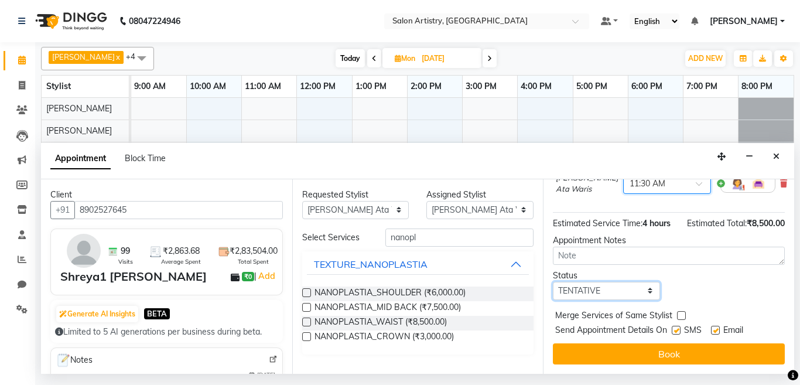
drag, startPoint x: 587, startPoint y: 278, endPoint x: 587, endPoint y: 287, distance: 9.4
click at [587, 282] on select "Select TENTATIVE CONFIRM UPCOMING" at bounding box center [606, 291] width 107 height 18
select select "upcoming"
click at [553, 282] on select "Select TENTATIVE CONFIRM UPCOMING" at bounding box center [606, 291] width 107 height 18
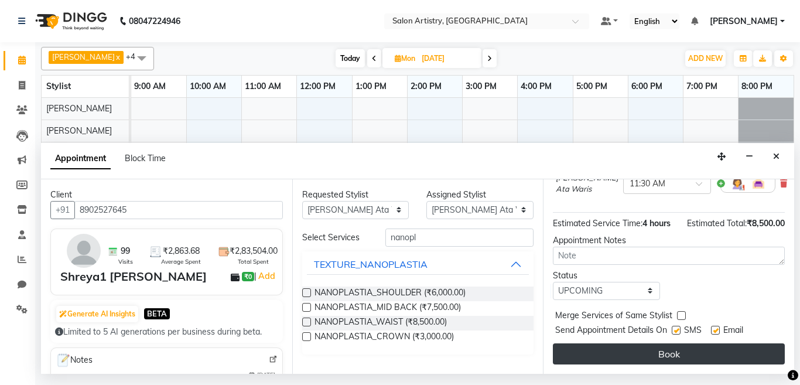
click at [586, 345] on button "Book" at bounding box center [669, 353] width 232 height 21
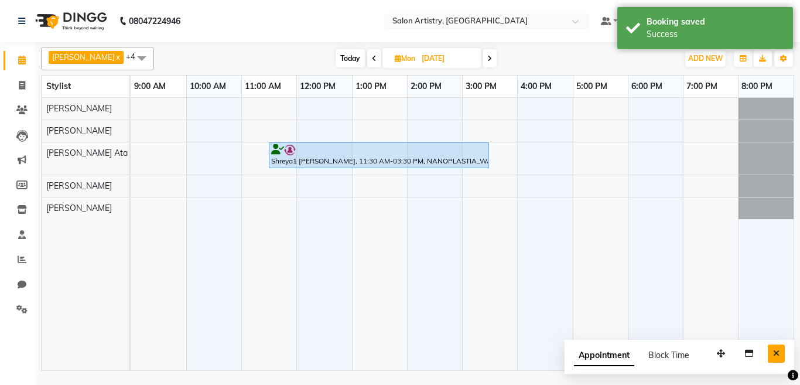
click at [775, 353] on icon "Close" at bounding box center [776, 353] width 6 height 8
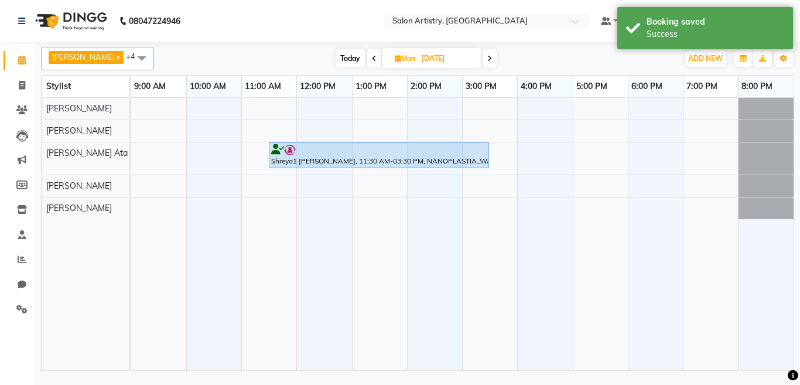
click at [392, 56] on span "Mon" at bounding box center [405, 58] width 26 height 9
select select "10"
select select "2025"
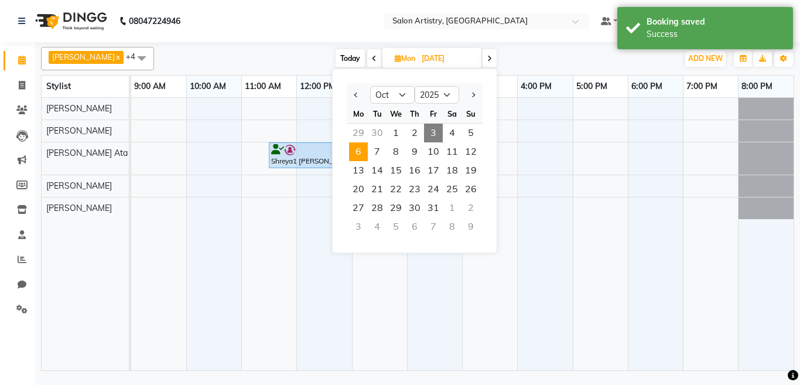
click at [436, 132] on span "3" at bounding box center [433, 133] width 19 height 19
type input "03-10-2025"
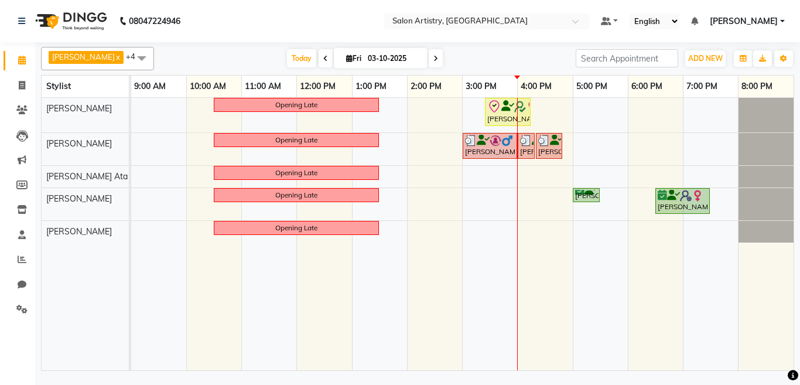
click at [524, 227] on div "Opening Late Payel Ganguly Saha, TK03, 03:25 PM-04:15 PM, Spa - Protein Rush_Mi…" at bounding box center [462, 234] width 662 height 272
select select "79863"
select select "960"
select select "tentative"
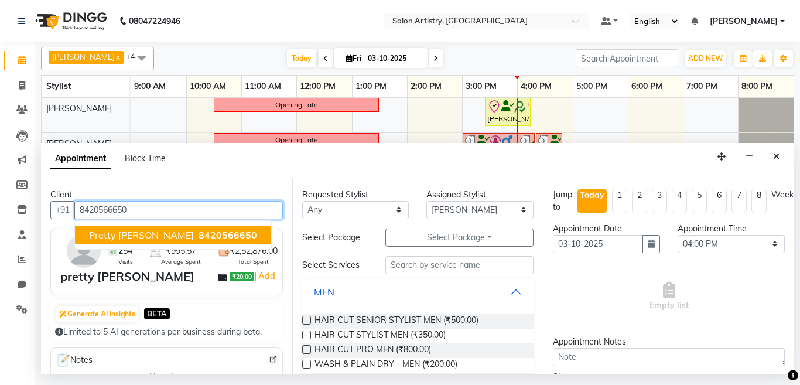
click at [198, 234] on span "8420566650" at bounding box center [227, 235] width 59 height 12
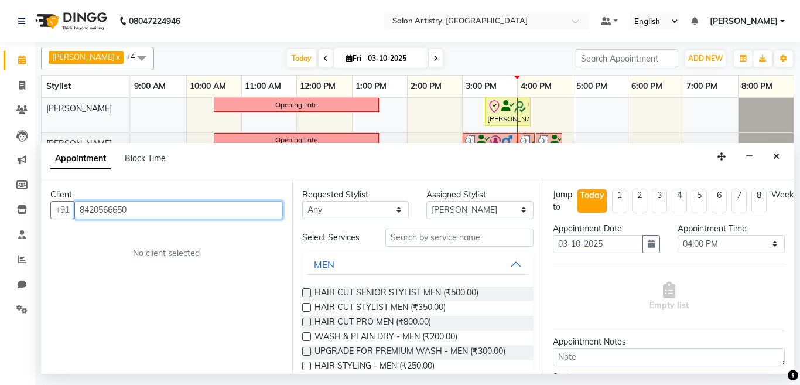
type input "8420566650"
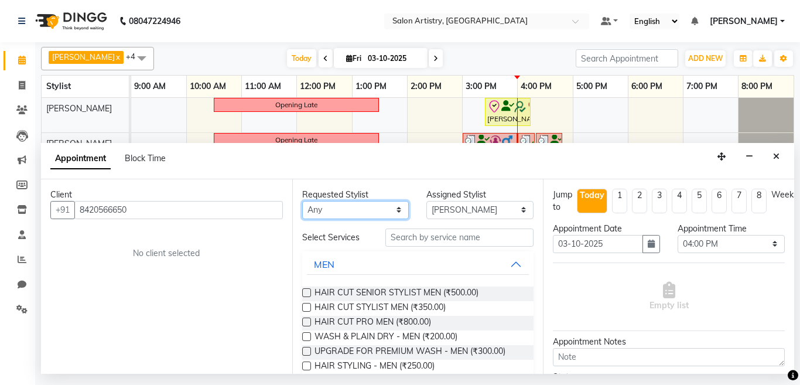
click at [335, 209] on select "Any Aditya Saha Anupriya Ghosh Iqbal Ahmed Irshad Khan Mannu Kumar Gupta Mekhla…" at bounding box center [355, 210] width 107 height 18
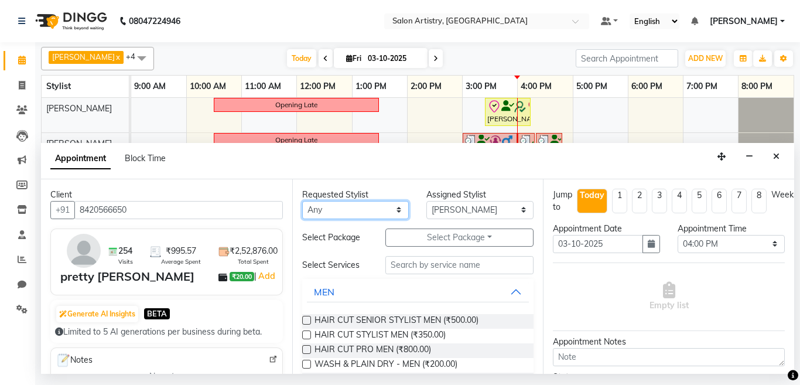
select select "79863"
click at [302, 201] on select "Any Aditya Saha Anupriya Ghosh Iqbal Ahmed Irshad Khan Mannu Kumar Gupta Mekhla…" at bounding box center [355, 210] width 107 height 18
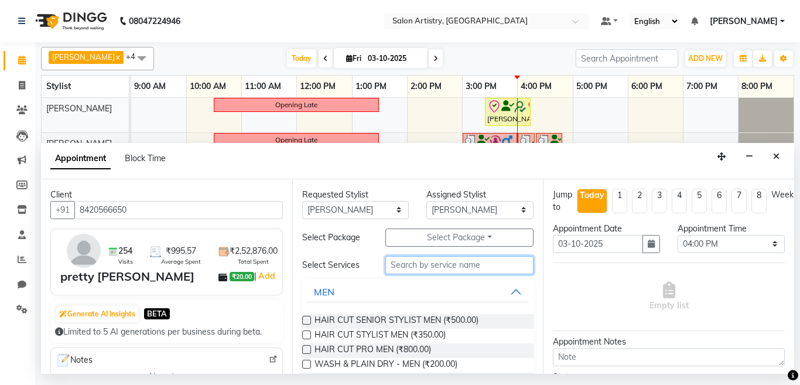
click at [393, 263] on input "text" at bounding box center [459, 265] width 149 height 18
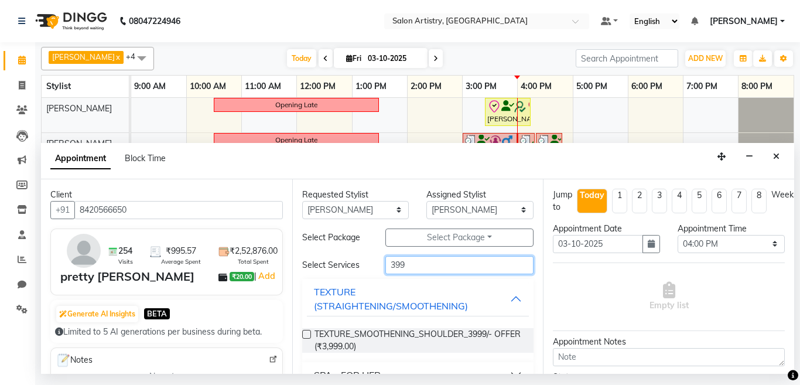
scroll to position [49, 0]
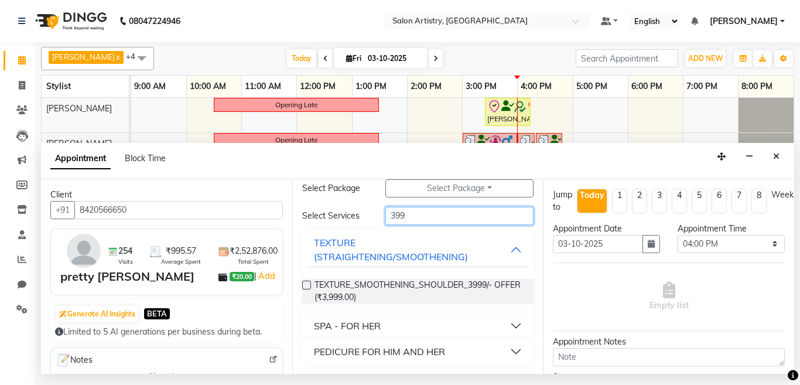
type input "399"
click at [451, 352] on button "PEDICURE FOR HIM AND HER" at bounding box center [418, 351] width 222 height 21
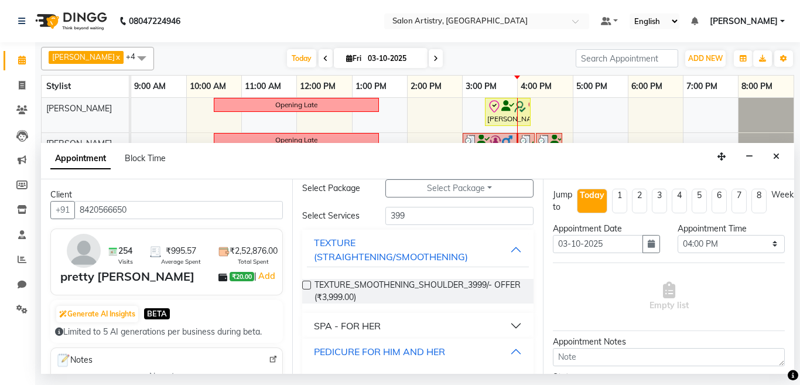
scroll to position [83, 0]
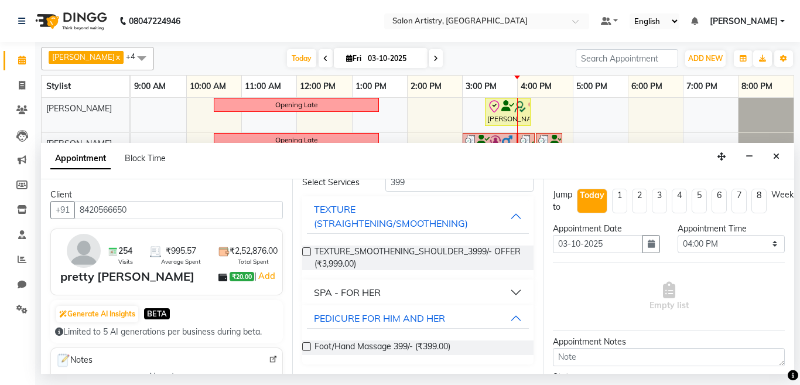
click at [303, 346] on label at bounding box center [306, 346] width 9 height 9
click at [303, 346] on input "checkbox" at bounding box center [306, 348] width 8 height 8
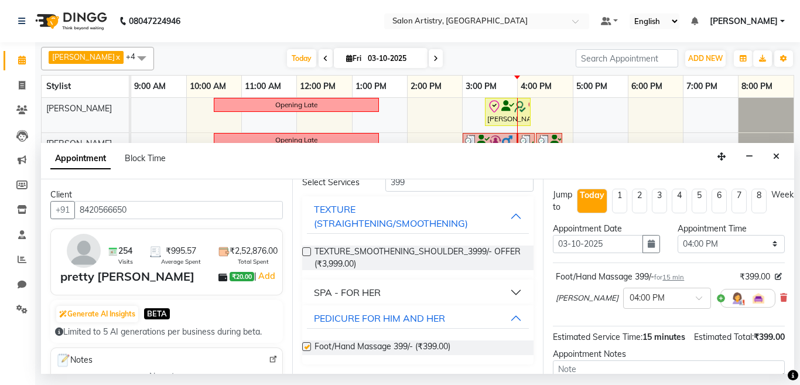
checkbox input "false"
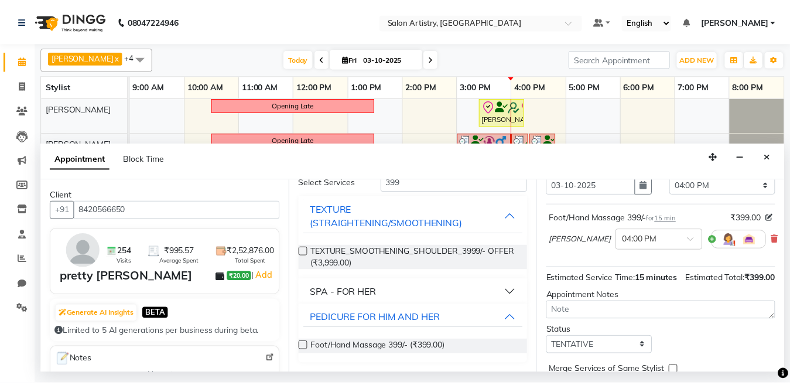
scroll to position [136, 0]
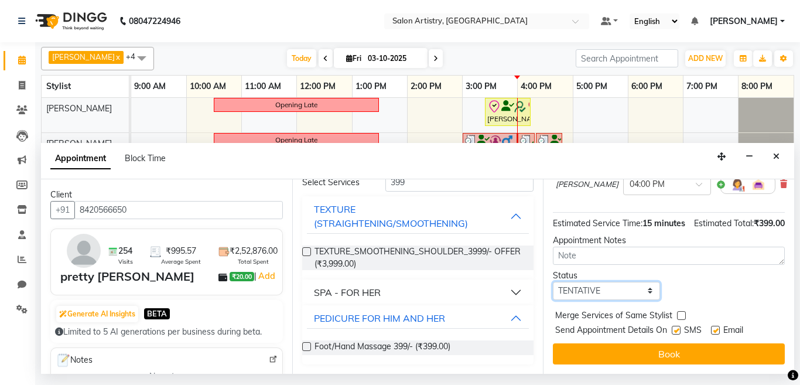
click at [583, 283] on select "Select TENTATIVE CONFIRM CHECK-IN UPCOMING" at bounding box center [606, 291] width 107 height 18
select select "check-in"
click at [553, 282] on select "Select TENTATIVE CONFIRM CHECK-IN UPCOMING" at bounding box center [606, 291] width 107 height 18
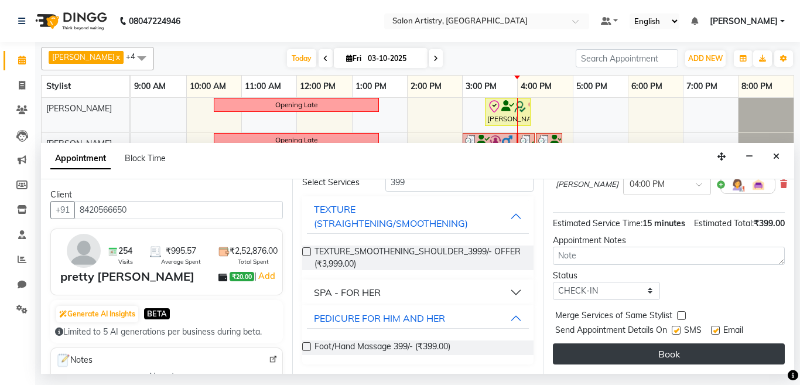
click at [585, 343] on button "Book" at bounding box center [669, 353] width 232 height 21
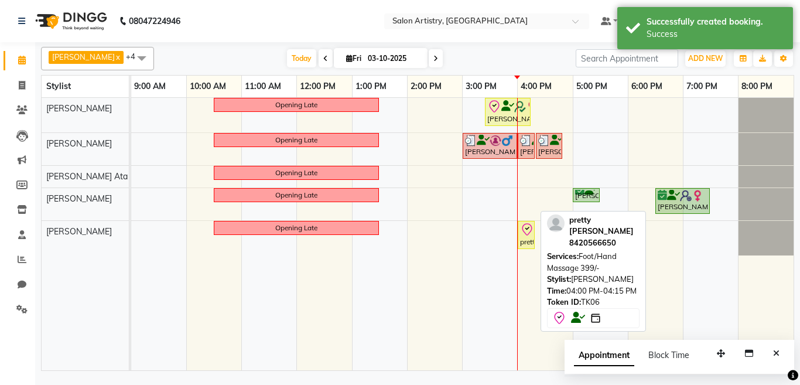
click at [526, 245] on div "pretty chowdhury, TK06, 04:00 PM-04:15 PM, Foot/Hand Massage 399/-" at bounding box center [526, 234] width 15 height 25
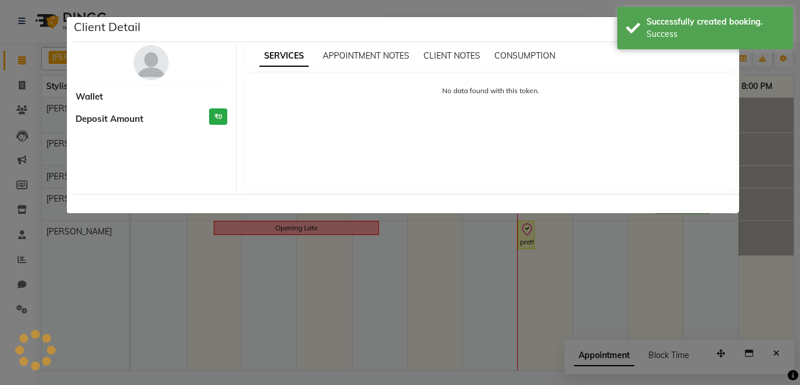
select select "8"
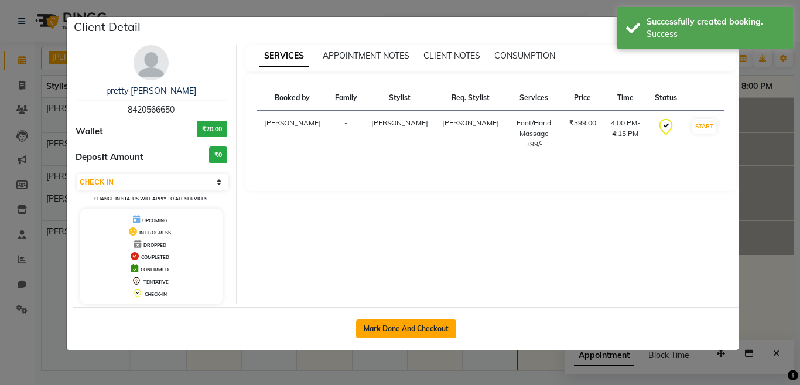
click at [398, 334] on button "Mark Done And Checkout" at bounding box center [406, 328] width 100 height 19
select select "service"
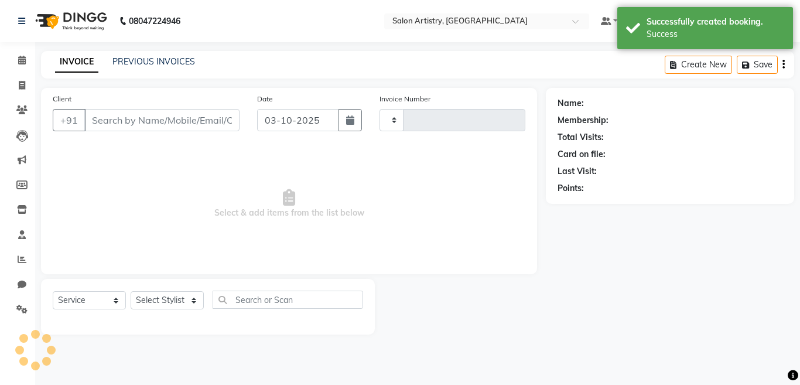
type input "2746"
select select "8285"
select select "79865"
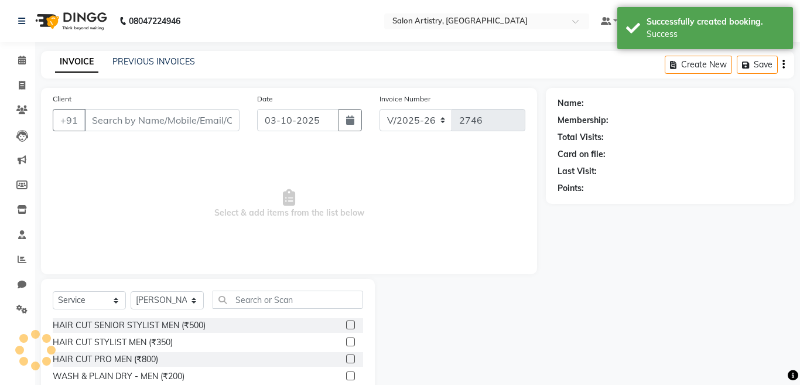
type input "8420566650"
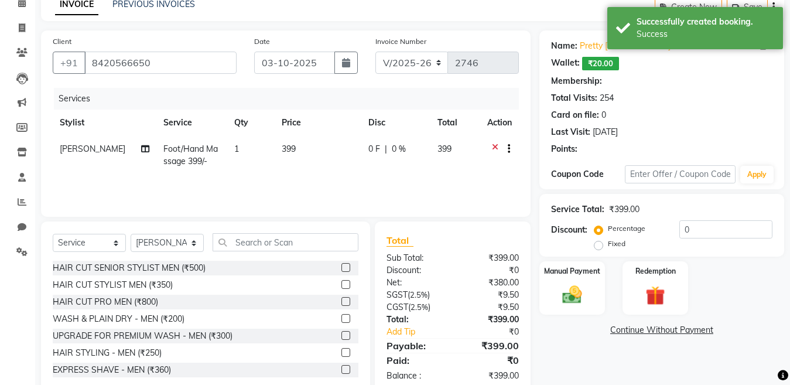
select select "1: Object"
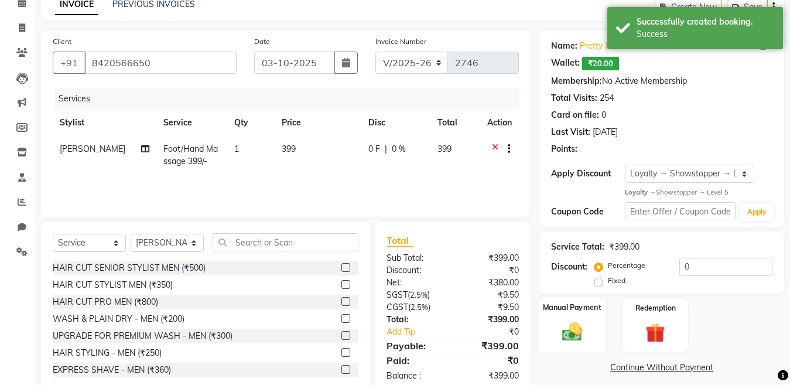
scroll to position [84, 0]
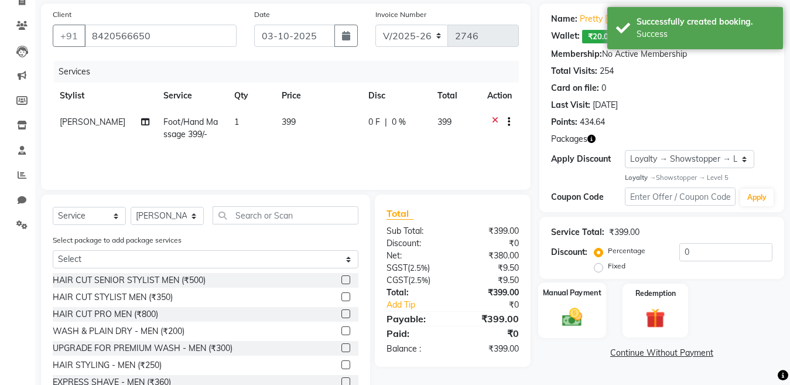
click at [575, 313] on img at bounding box center [572, 317] width 33 height 23
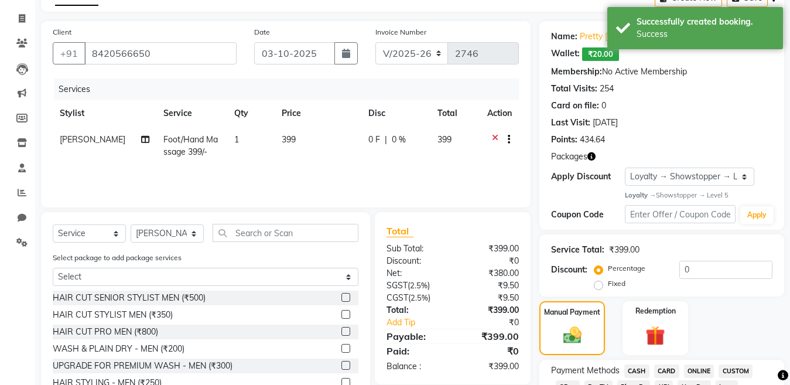
scroll to position [176, 0]
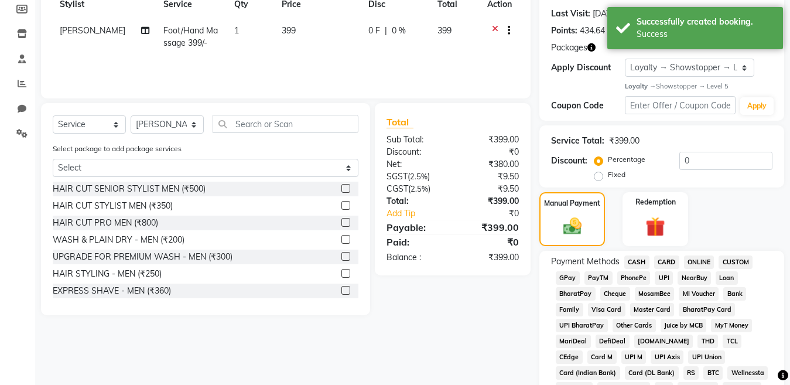
click at [631, 262] on span "CASH" at bounding box center [636, 261] width 25 height 13
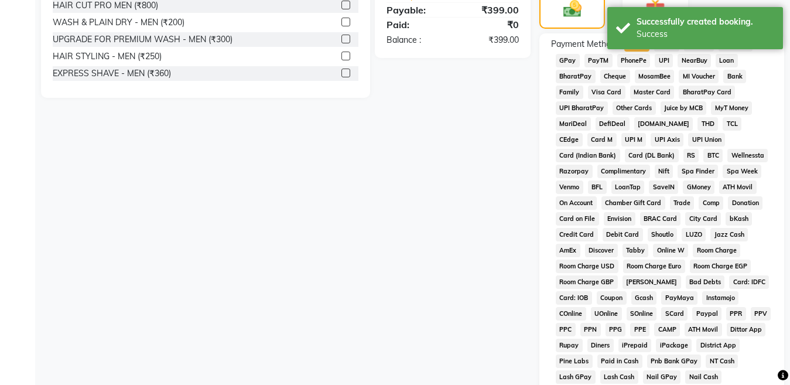
scroll to position [578, 0]
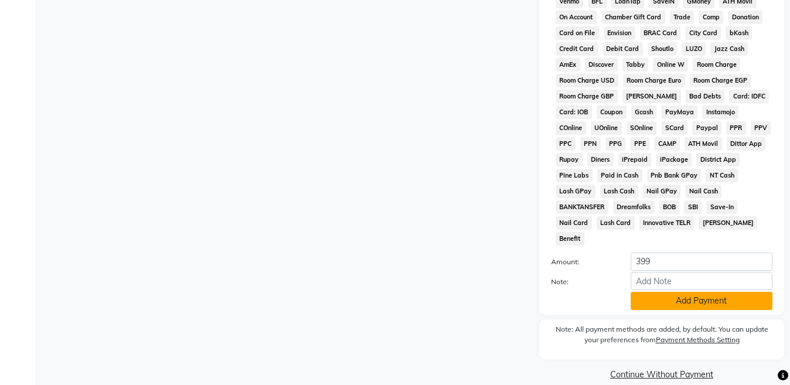
click at [659, 292] on button "Add Payment" at bounding box center [702, 301] width 142 height 18
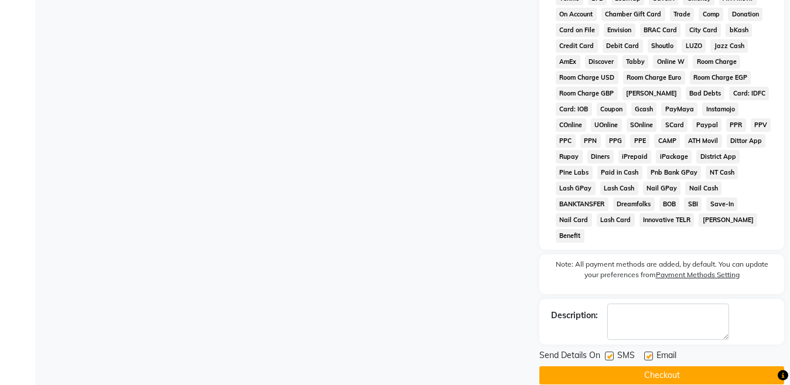
scroll to position [583, 0]
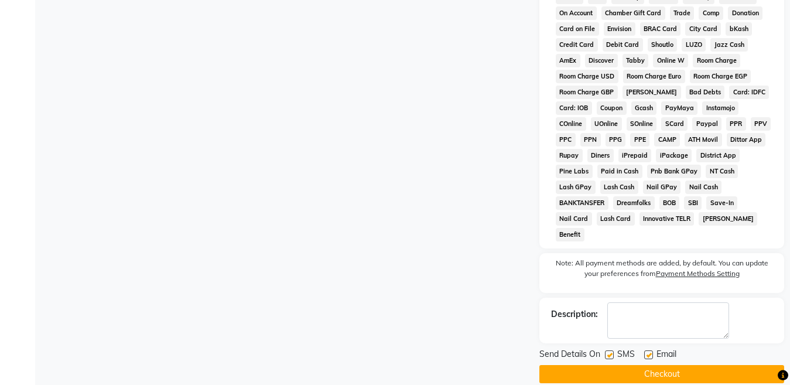
click at [623, 365] on button "Checkout" at bounding box center [661, 374] width 245 height 18
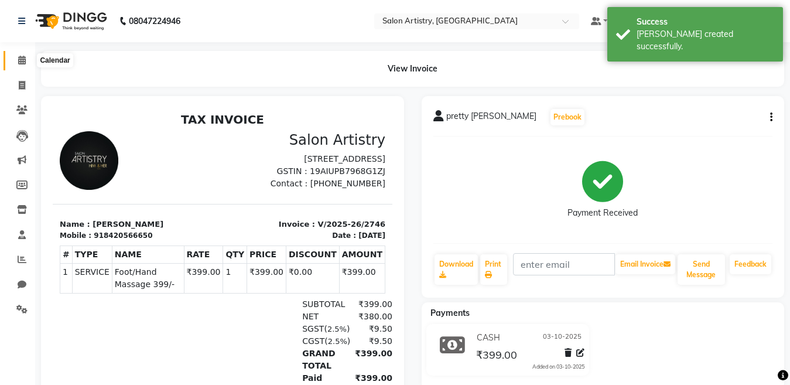
click at [19, 62] on icon at bounding box center [22, 60] width 8 height 9
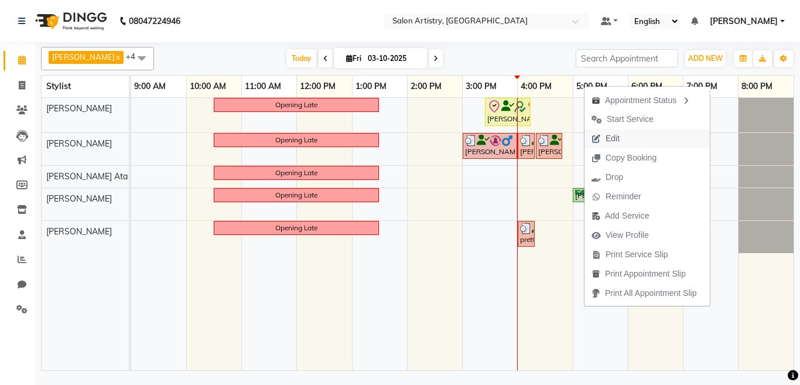
click at [614, 141] on span "Edit" at bounding box center [612, 138] width 14 height 12
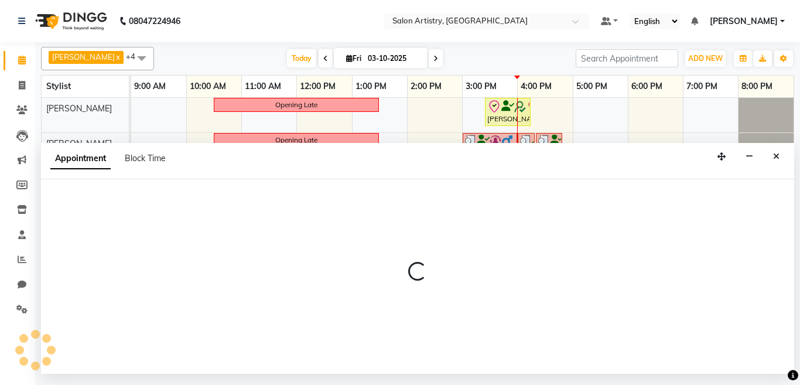
select select "tentative"
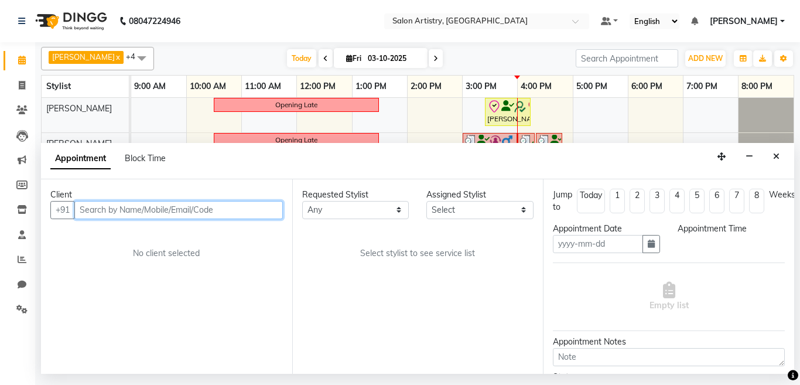
type input "03-10-2025"
select select "confirm booking"
select select "1020"
select select "79859"
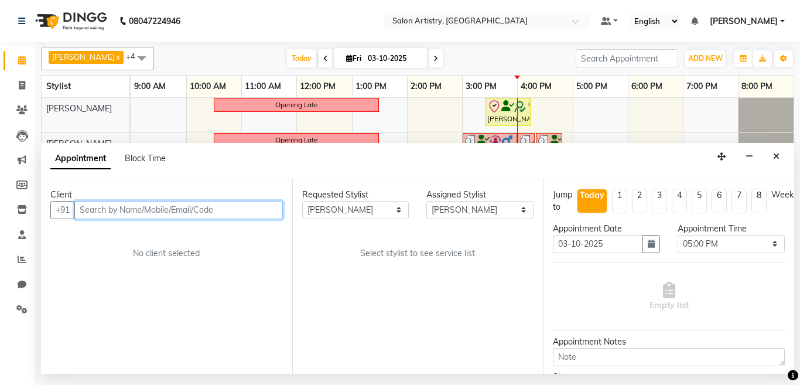
select select "4168"
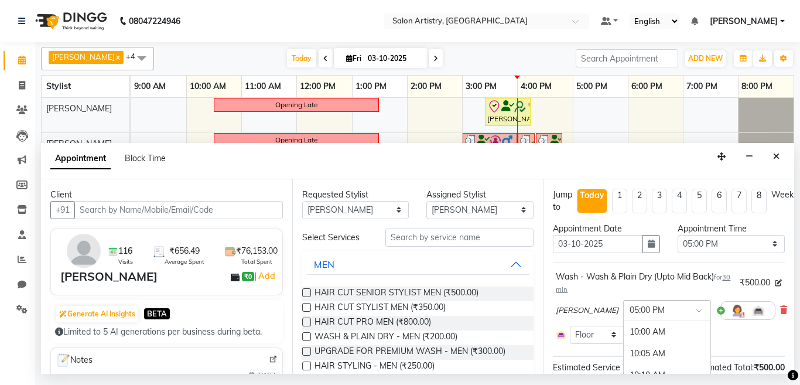
click at [649, 309] on input "text" at bounding box center [655, 309] width 52 height 12
click at [623, 341] on div "04:30 PM" at bounding box center [666, 342] width 87 height 22
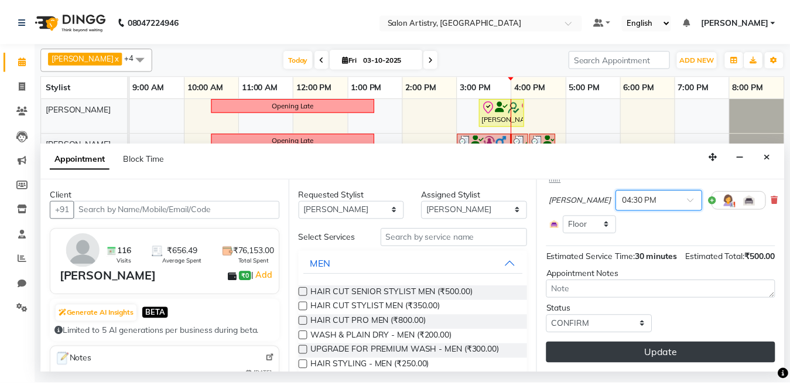
scroll to position [132, 0]
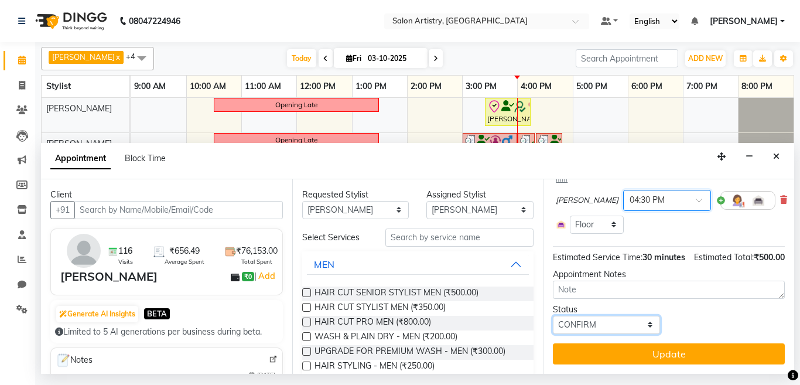
click at [601, 318] on select "Select TENTATIVE CONFIRM CHECK-IN UPCOMING" at bounding box center [606, 325] width 107 height 18
click at [553, 316] on select "Select TENTATIVE CONFIRM CHECK-IN UPCOMING" at bounding box center [606, 325] width 107 height 18
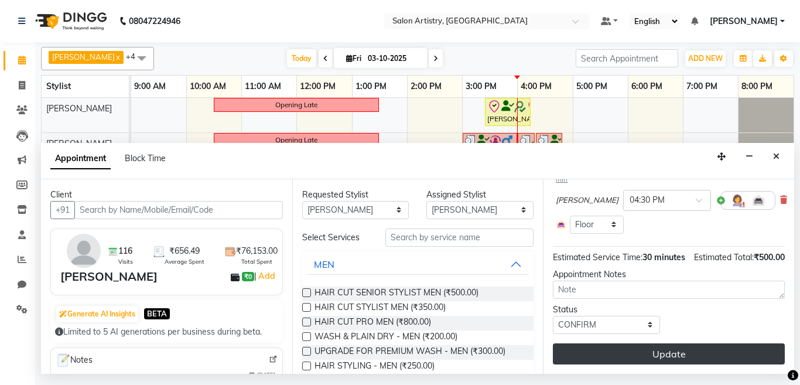
click at [600, 343] on button "Update" at bounding box center [669, 353] width 232 height 21
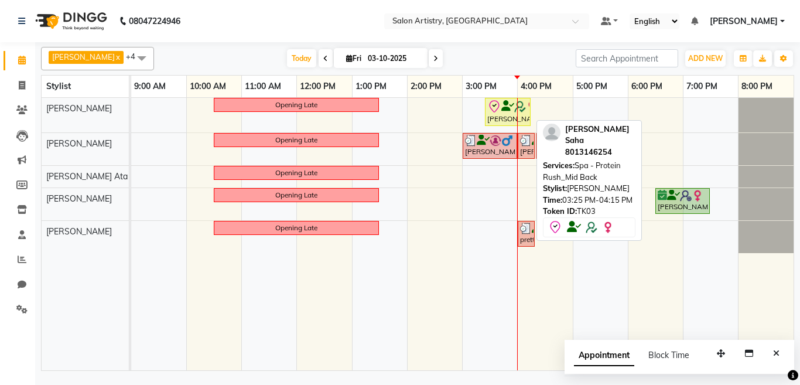
click at [506, 119] on div "[PERSON_NAME] Saha, TK03, 03:25 PM-04:15 PM, Spa - Protein Rush_Mid Back" at bounding box center [507, 112] width 43 height 25
select select "8"
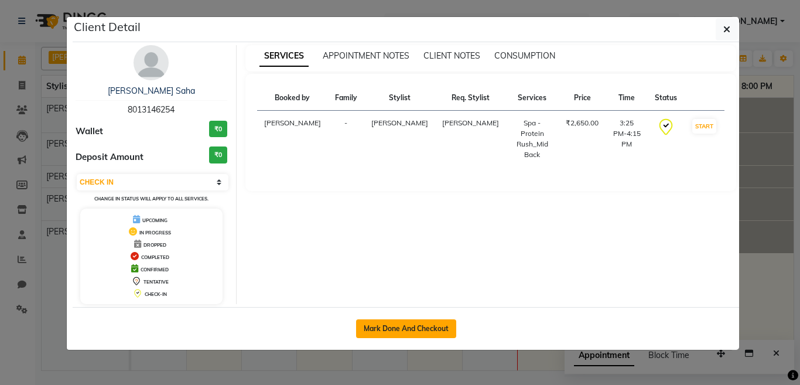
click at [395, 326] on button "Mark Done And Checkout" at bounding box center [406, 328] width 100 height 19
select select "service"
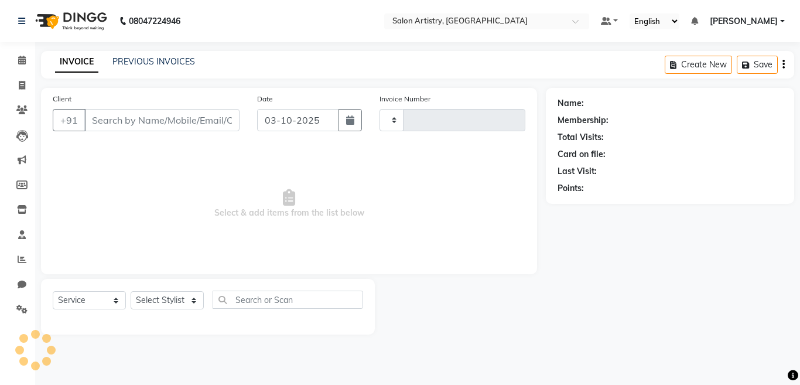
type input "2747"
select select "8285"
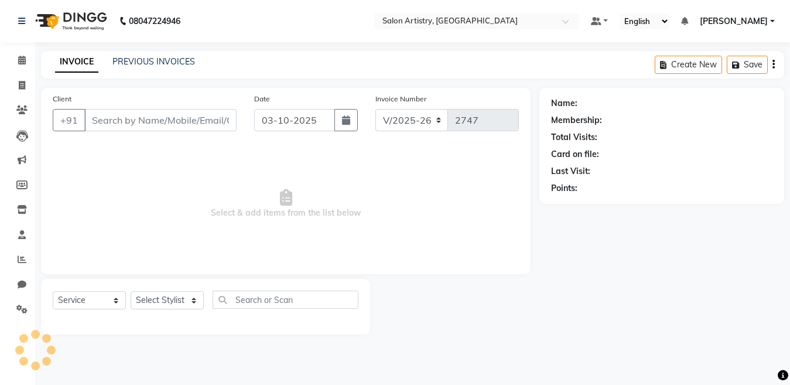
type input "8013146254"
select select "79865"
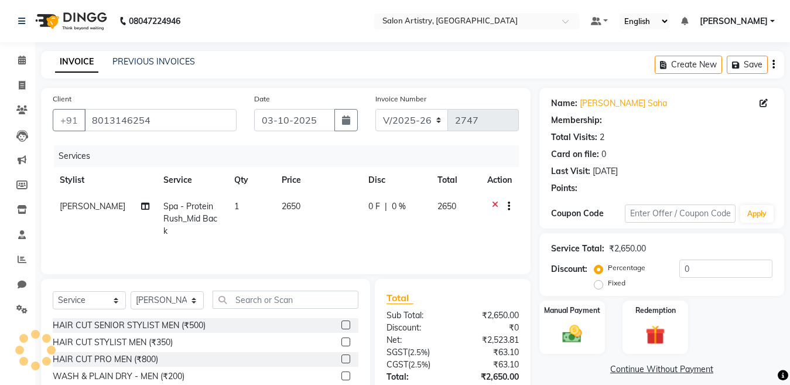
select select "2: Object"
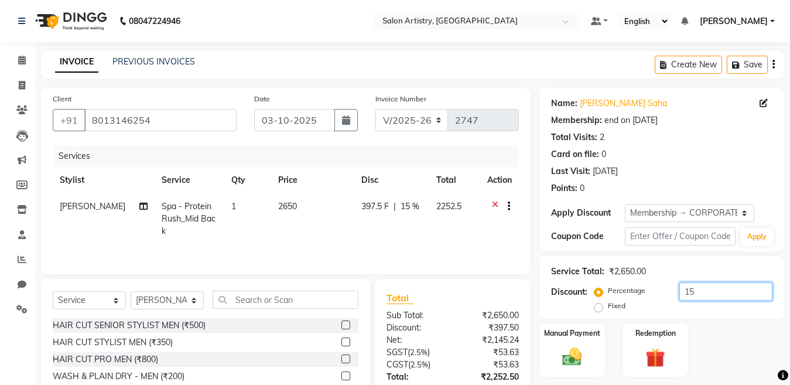
click at [694, 284] on input "15" at bounding box center [725, 291] width 93 height 18
type input "1"
click at [532, 65] on div "INVOICE PREVIOUS INVOICES Create New Save" at bounding box center [412, 65] width 743 height 28
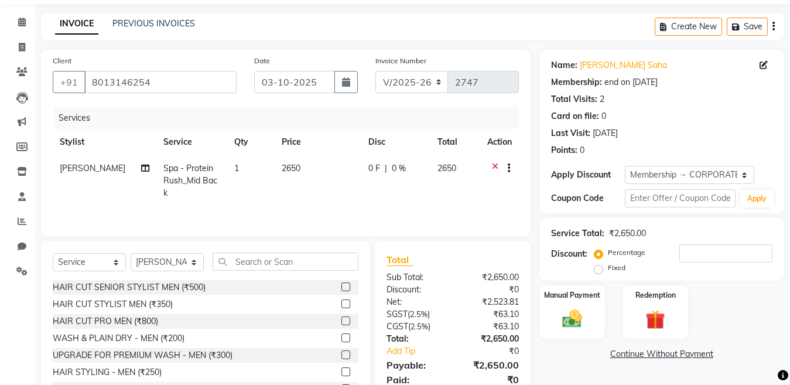
scroll to position [84, 0]
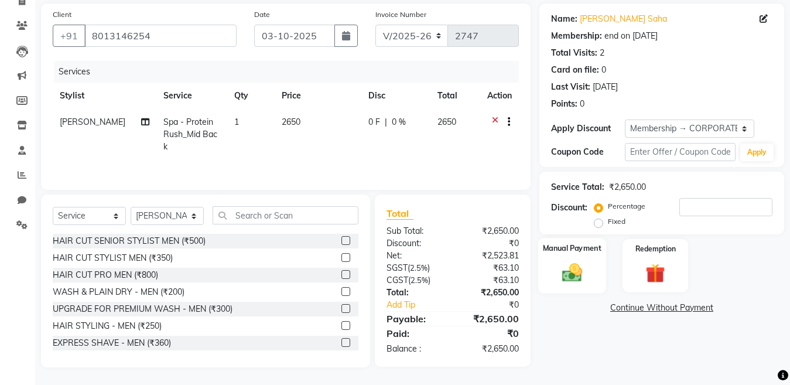
click at [571, 272] on img at bounding box center [572, 272] width 33 height 23
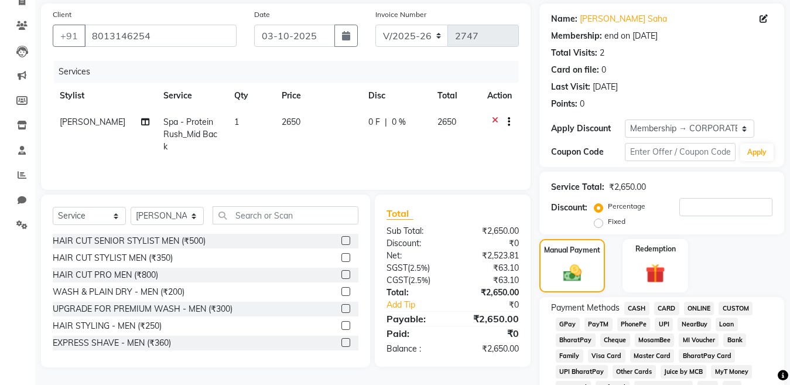
scroll to position [143, 0]
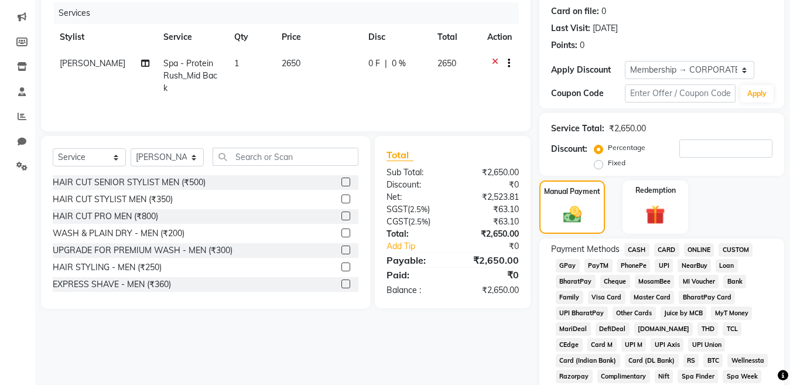
click at [636, 264] on span "PhonePe" at bounding box center [633, 265] width 33 height 13
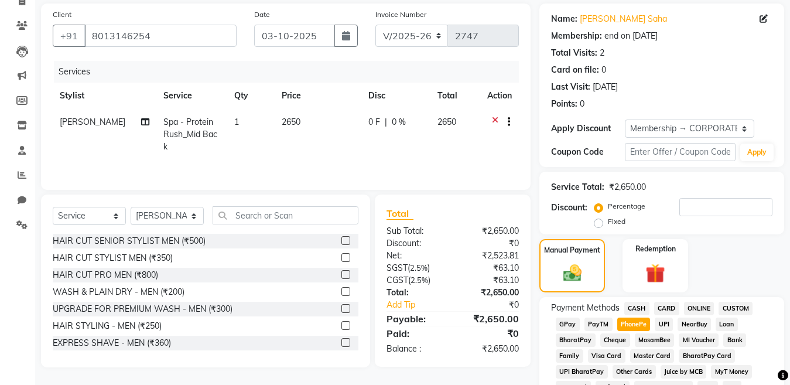
scroll to position [65, 0]
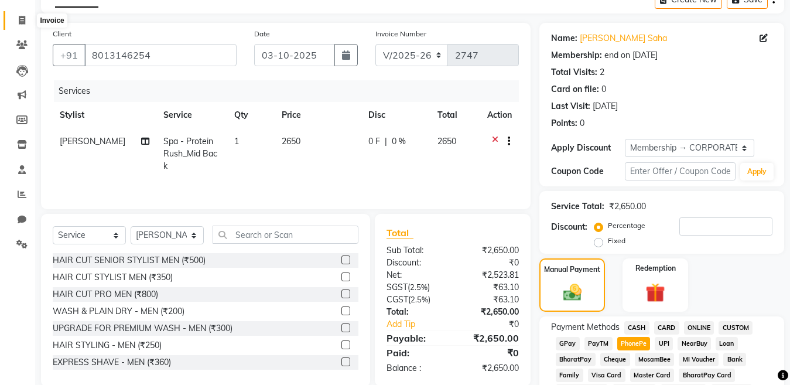
click at [19, 18] on icon at bounding box center [22, 20] width 6 height 9
select select "service"
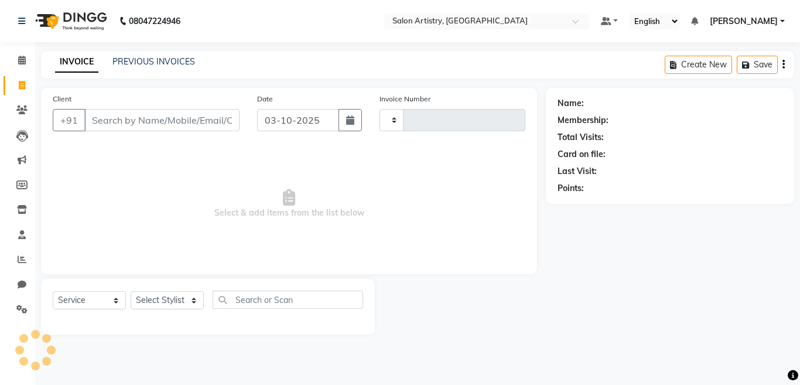
type input "2747"
select select "8285"
select select "79865"
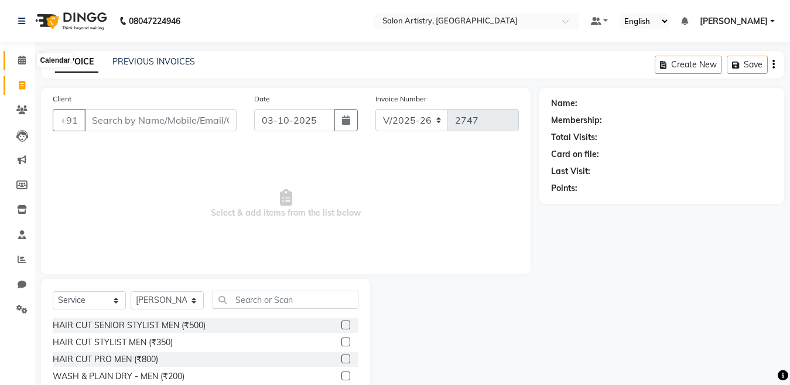
click at [19, 60] on icon at bounding box center [22, 60] width 8 height 9
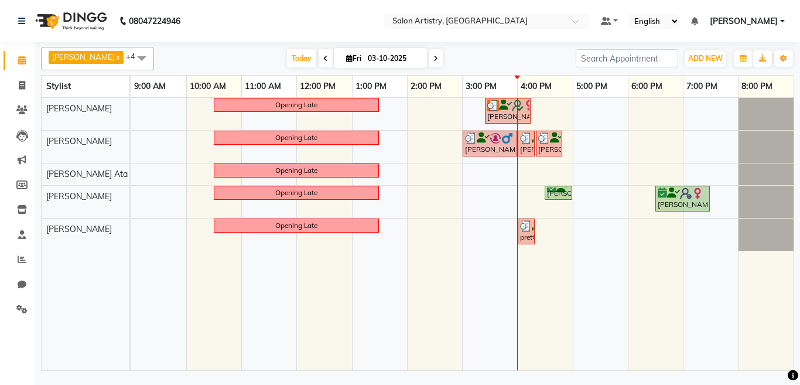
click at [577, 110] on div "Opening Late Payel Ganguly Saha, TK03, 03:25 PM-04:15 PM, Spa - Protein Rush_Mi…" at bounding box center [462, 234] width 662 height 272
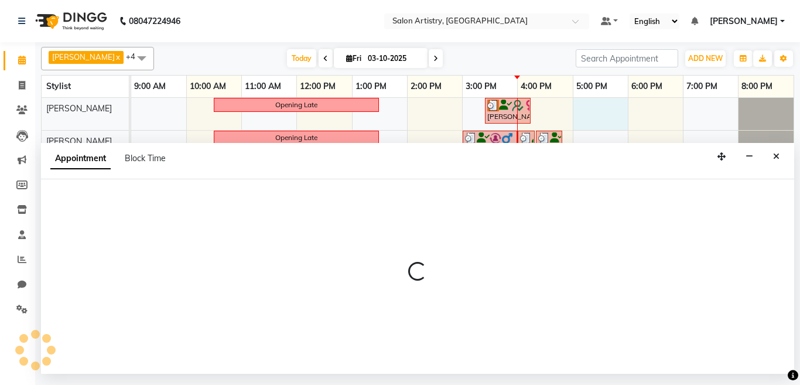
select select "79860"
select select "1020"
select select "tentative"
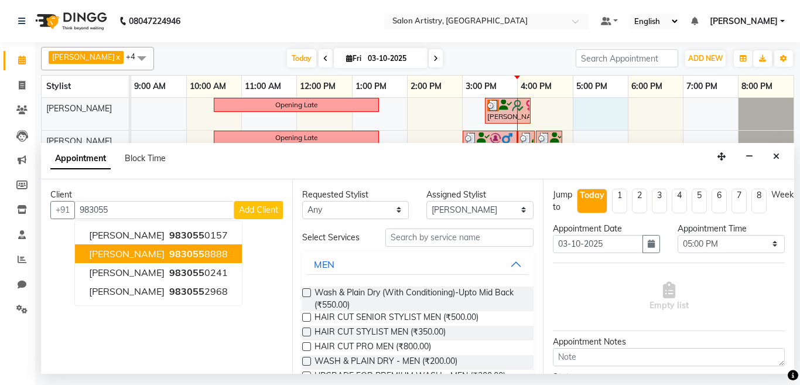
click at [121, 256] on span "Mr. Dutta" at bounding box center [127, 254] width 76 height 12
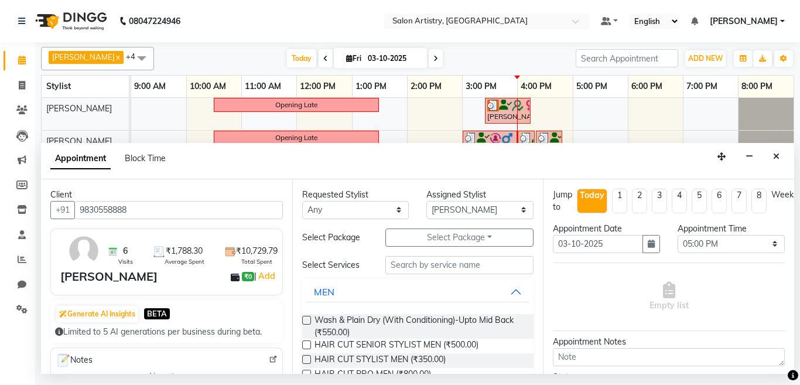
type input "9830558888"
click at [368, 211] on select "Any [PERSON_NAME] [PERSON_NAME] [PERSON_NAME] [PERSON_NAME] [PERSON_NAME] [PERS…" at bounding box center [355, 210] width 107 height 18
select select "79860"
click at [302, 201] on select "Any [PERSON_NAME] [PERSON_NAME] [PERSON_NAME] [PERSON_NAME] [PERSON_NAME] [PERS…" at bounding box center [355, 210] width 107 height 18
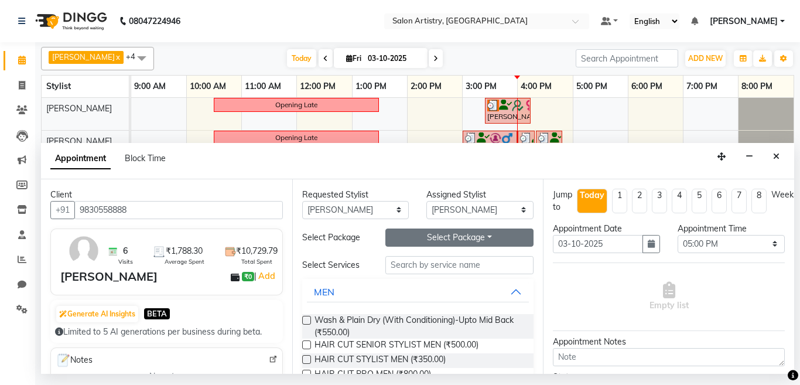
click at [446, 241] on button "Select Package Toggle Dropdown" at bounding box center [459, 237] width 149 height 18
drag, startPoint x: 457, startPoint y: 293, endPoint x: 431, endPoint y: 289, distance: 26.1
click at [456, 293] on button "MEN" at bounding box center [418, 291] width 222 height 21
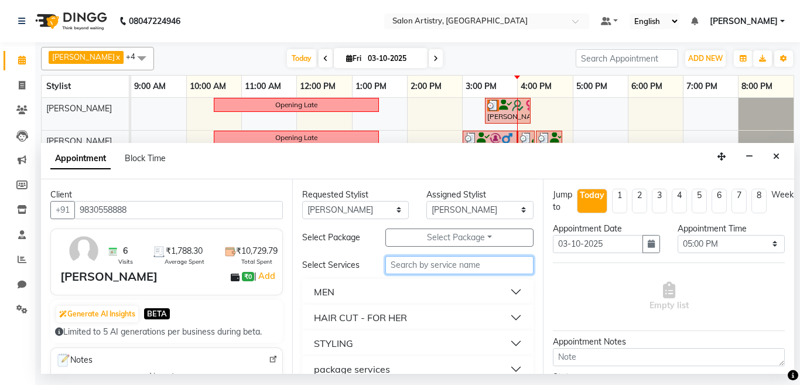
click at [406, 268] on input "text" at bounding box center [459, 265] width 149 height 18
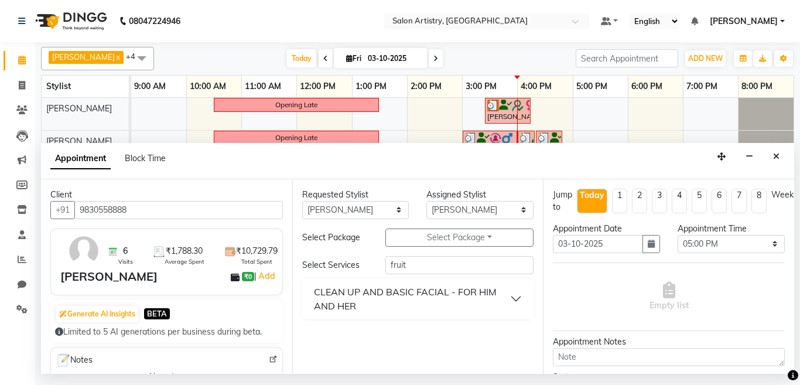
click at [402, 295] on div "CLEAN UP AND BASIC FACIAL - FOR HIM AND HER" at bounding box center [412, 299] width 197 height 28
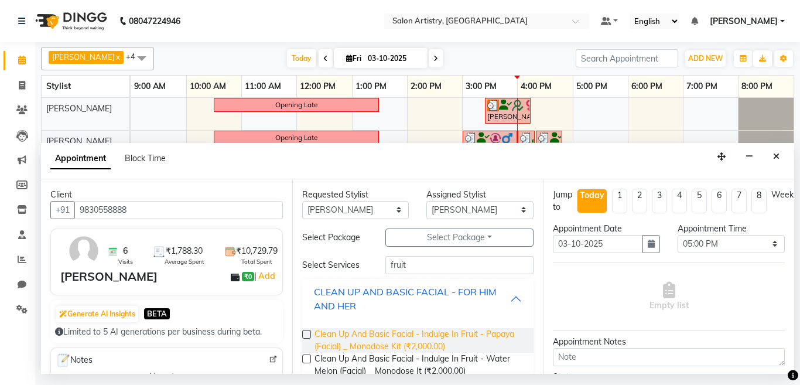
scroll to position [22, 0]
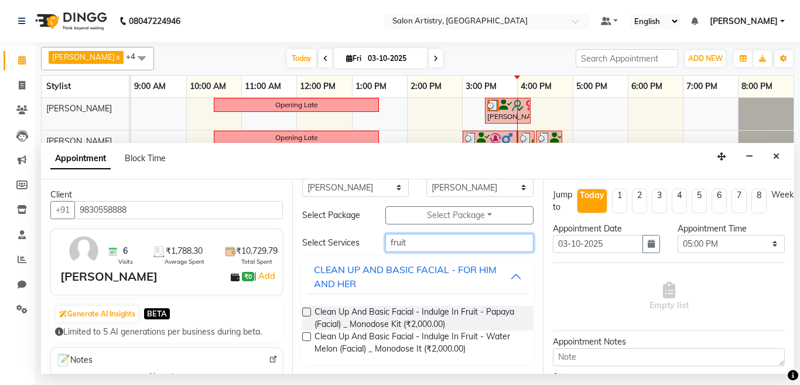
click at [409, 246] on input "fruit" at bounding box center [459, 243] width 149 height 18
type input "f"
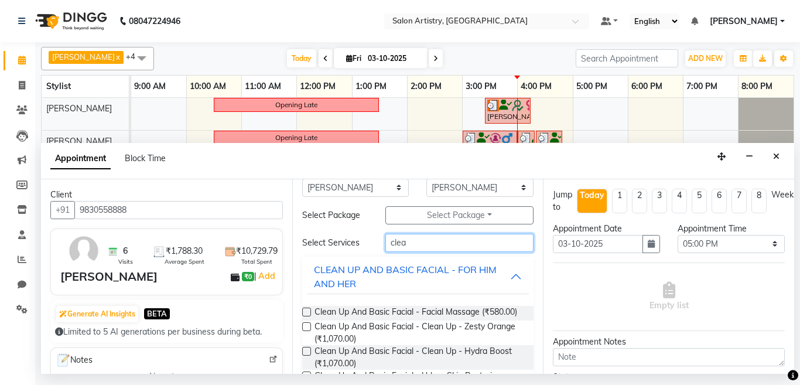
type input "clean"
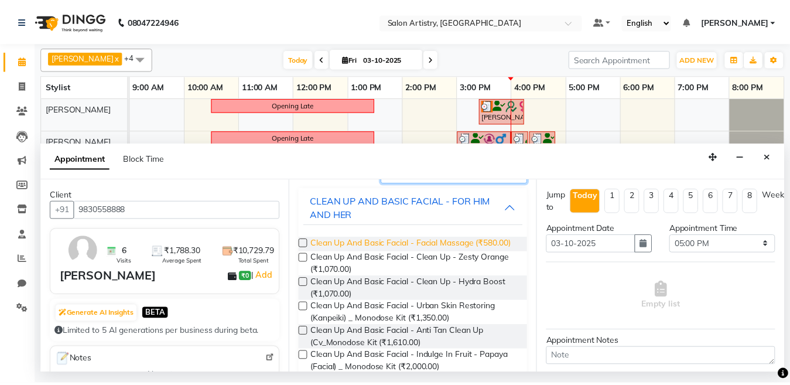
scroll to position [151, 0]
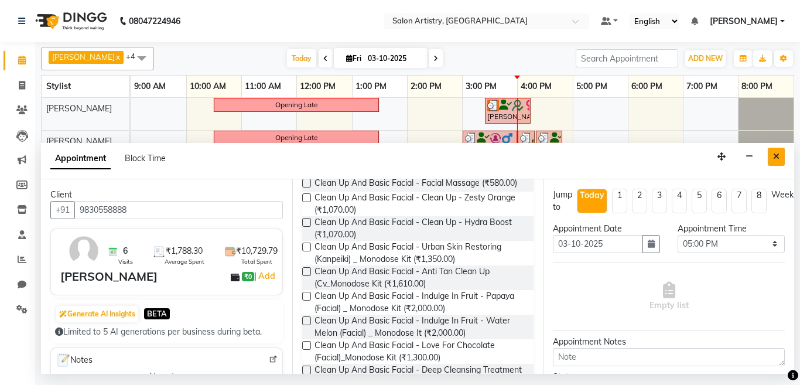
click at [776, 156] on icon "Close" at bounding box center [776, 156] width 6 height 8
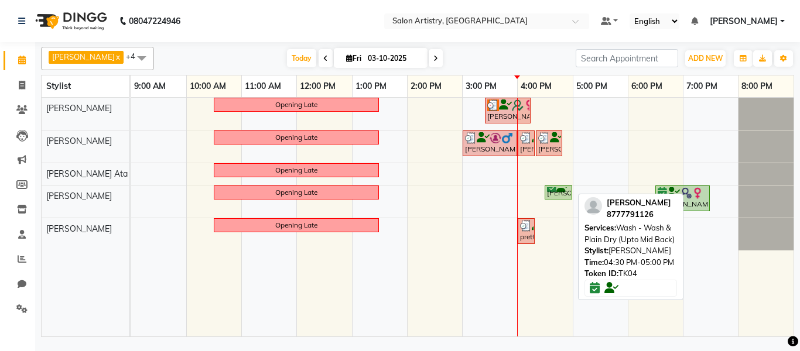
click at [561, 193] on div "[PERSON_NAME], TK04, 04:30 PM-05:00 PM, Wash - Wash & Plain Dry (Upto Mid Back)" at bounding box center [558, 192] width 25 height 11
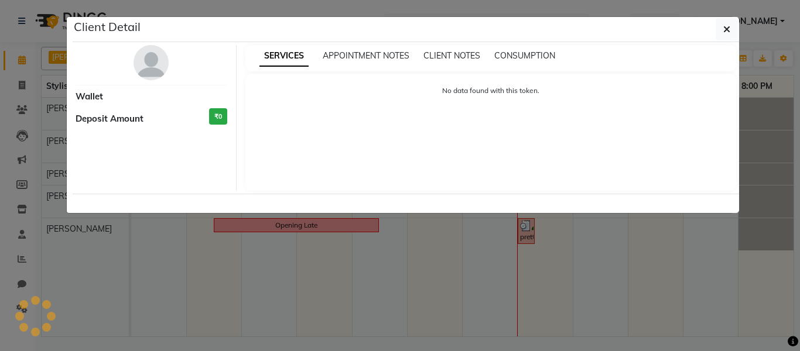
select select "6"
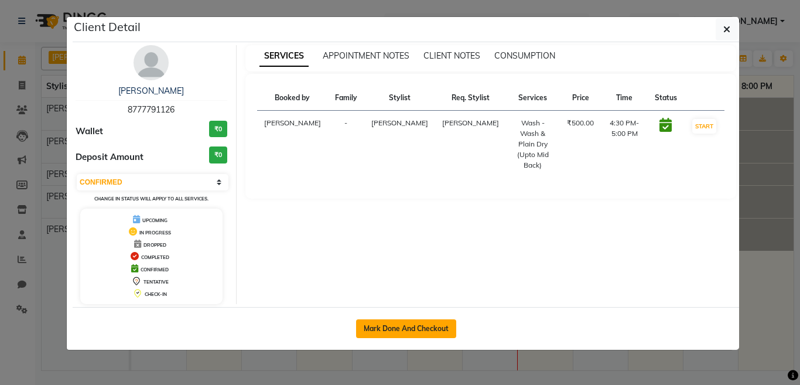
click at [430, 327] on button "Mark Done And Checkout" at bounding box center [406, 328] width 100 height 19
select select "service"
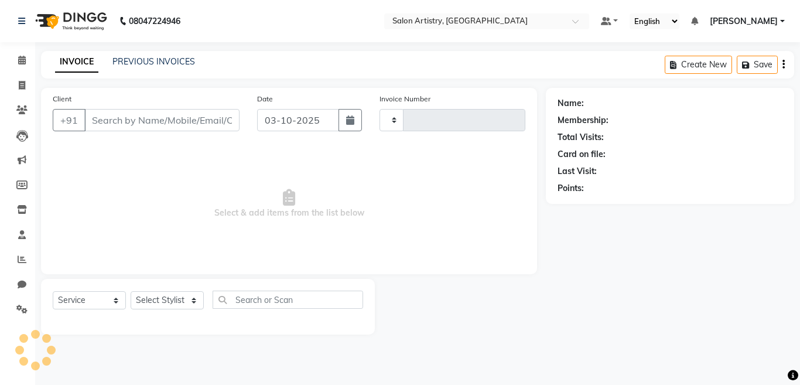
type input "2747"
select select "8285"
select select "79865"
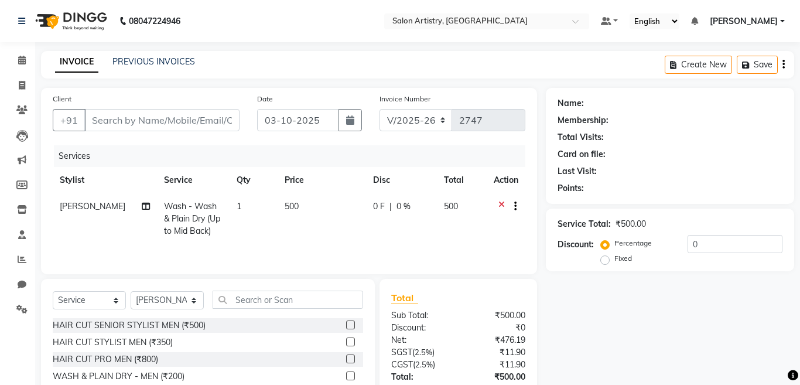
type input "8777791126"
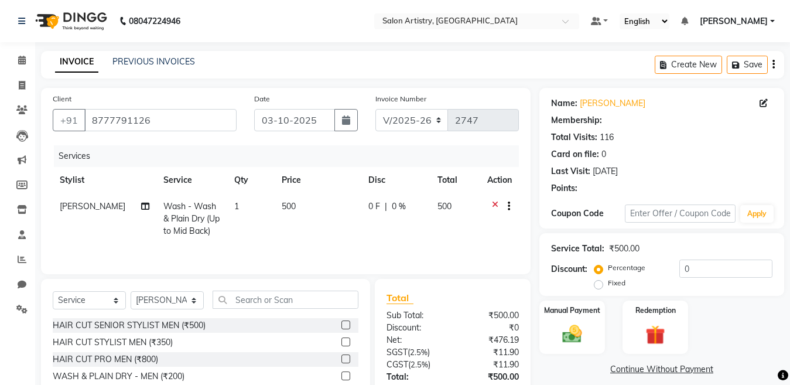
select select "1: Object"
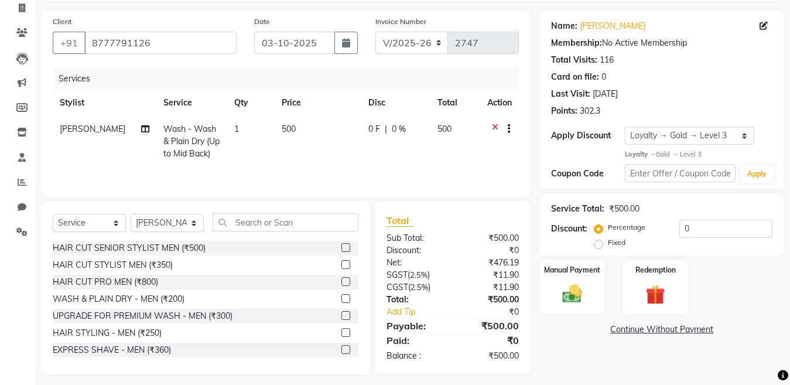
scroll to position [85, 0]
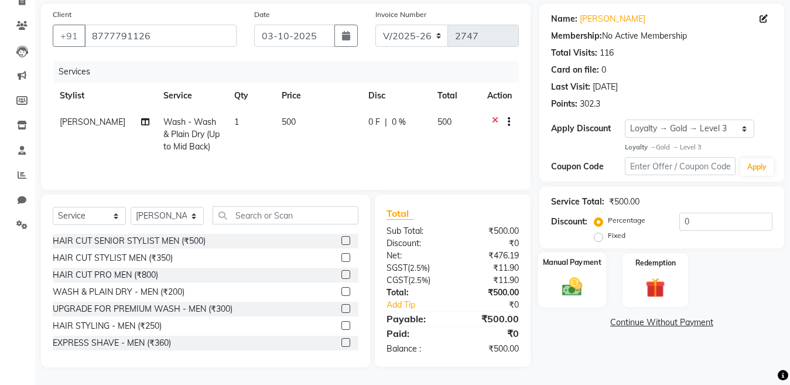
drag, startPoint x: 581, startPoint y: 285, endPoint x: 646, endPoint y: 266, distance: 68.4
click at [581, 285] on img at bounding box center [572, 286] width 32 height 22
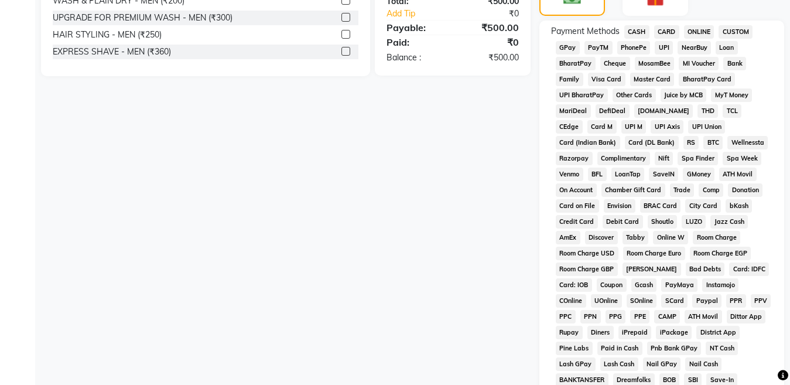
scroll to position [378, 0]
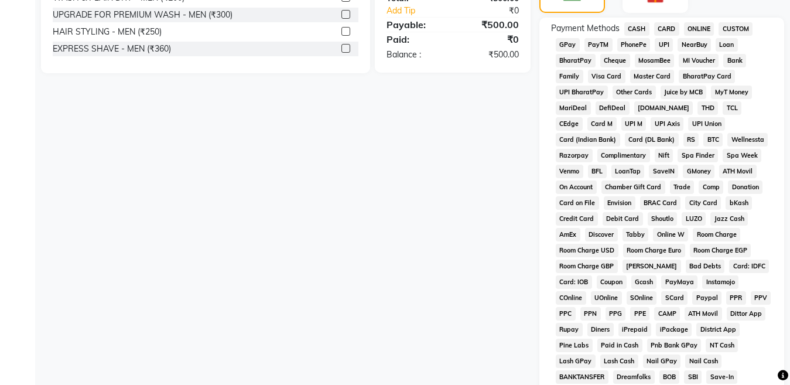
click at [665, 25] on span "CARD" at bounding box center [666, 28] width 25 height 13
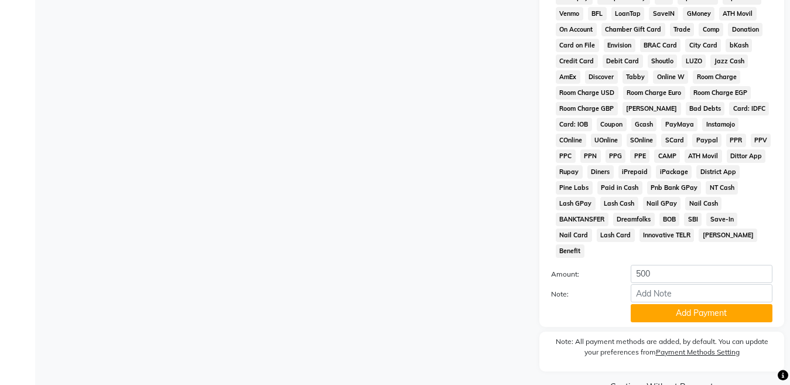
scroll to position [548, 0]
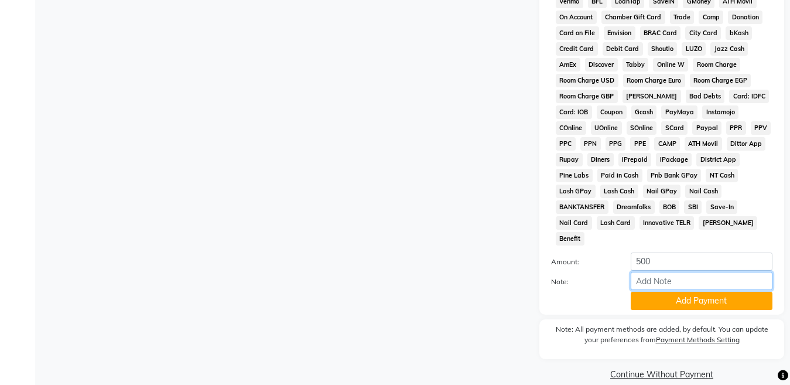
click at [670, 272] on input "Note:" at bounding box center [702, 281] width 142 height 18
type input "9231"
click at [640, 292] on button "Add Payment" at bounding box center [702, 301] width 142 height 18
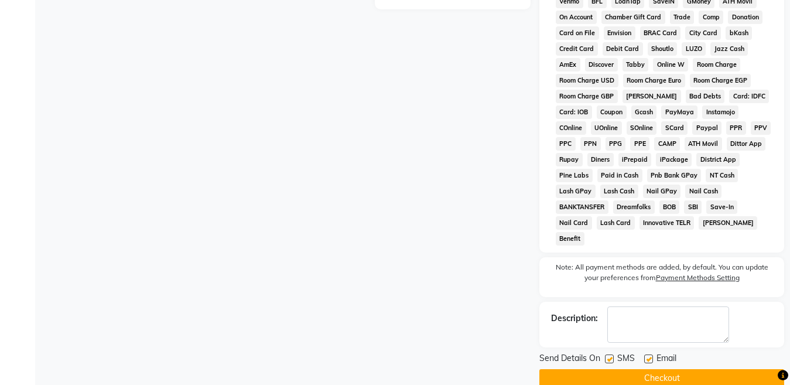
click at [636, 369] on button "Checkout" at bounding box center [661, 378] width 245 height 18
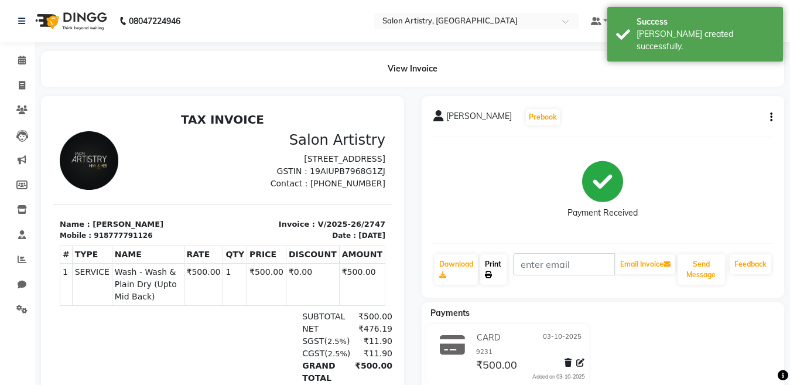
click at [488, 274] on icon at bounding box center [488, 274] width 7 height 7
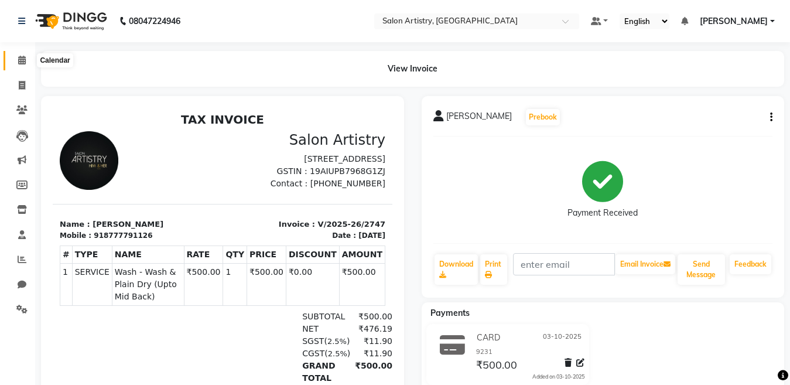
click at [23, 57] on icon at bounding box center [22, 60] width 8 height 9
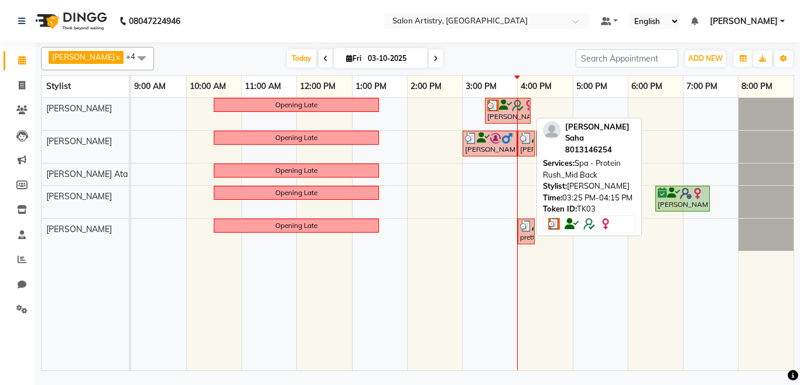
click at [508, 118] on div "[PERSON_NAME] Saha, TK03, 03:25 PM-04:15 PM, Spa - Protein Rush_Mid Back" at bounding box center [507, 111] width 43 height 22
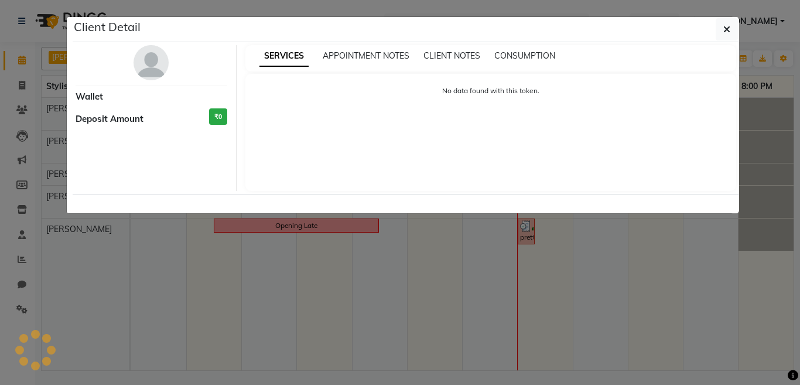
select select "3"
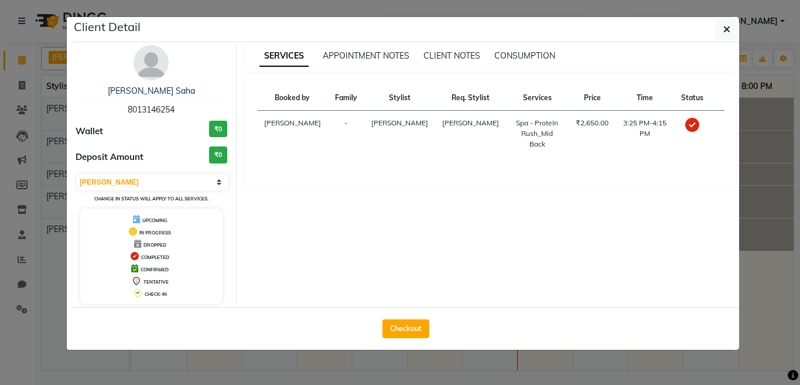
drag, startPoint x: 393, startPoint y: 323, endPoint x: 401, endPoint y: 318, distance: 9.7
click at [393, 323] on button "Checkout" at bounding box center [405, 328] width 47 height 19
select select "service"
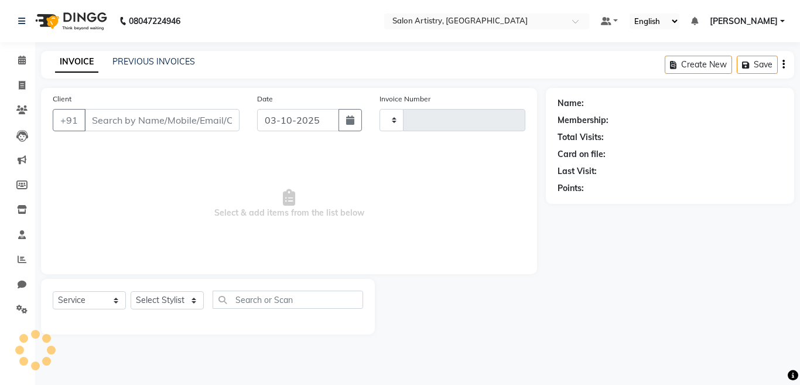
type input "2748"
select select "8285"
select select "79865"
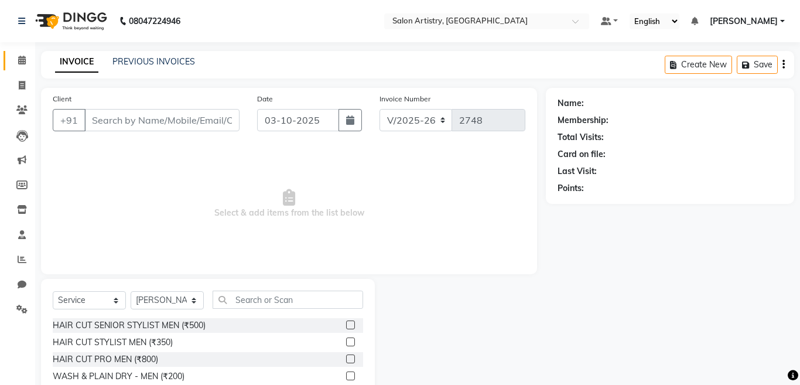
type input "8013146254"
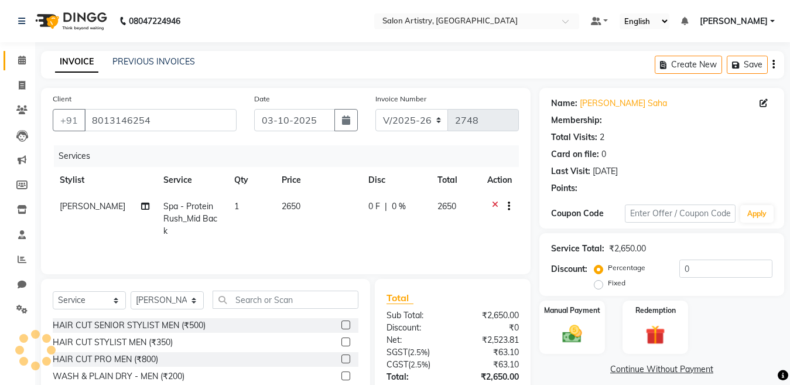
type input "15"
select select "2: Object"
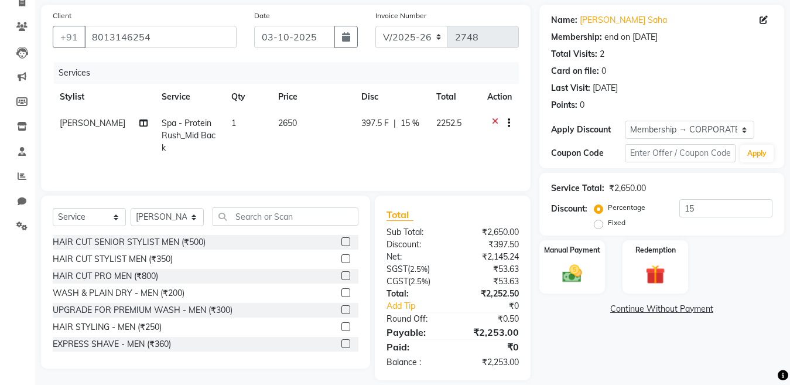
scroll to position [96, 0]
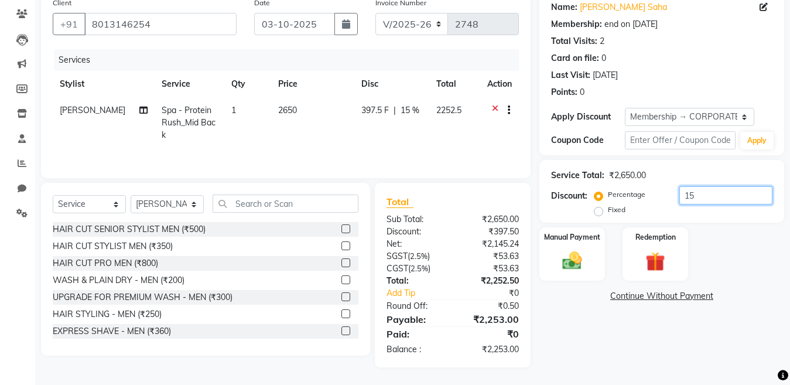
click at [701, 201] on input "15" at bounding box center [725, 195] width 93 height 18
type input "1"
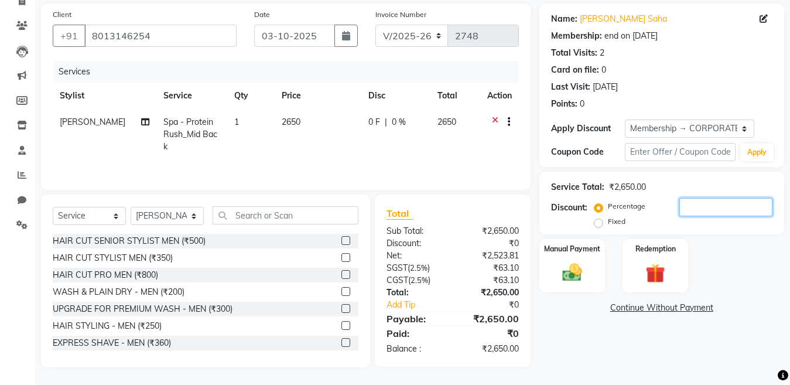
scroll to position [84, 0]
click at [574, 270] on img at bounding box center [572, 272] width 33 height 23
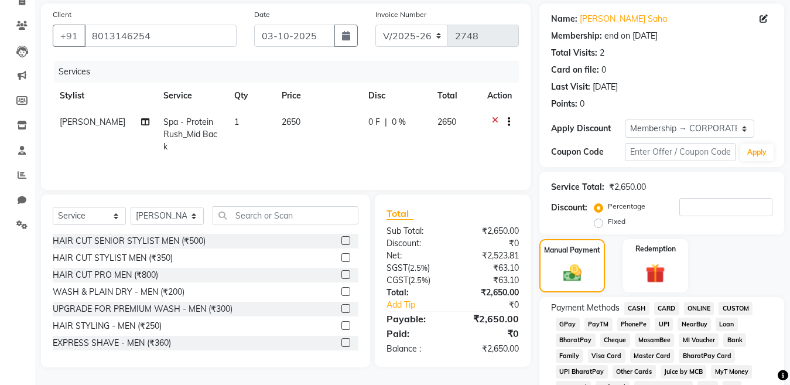
click at [630, 324] on span "PhonePe" at bounding box center [633, 323] width 33 height 13
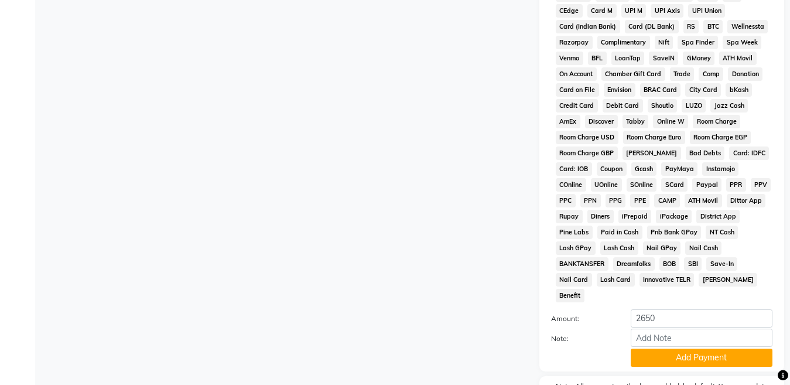
scroll to position [533, 0]
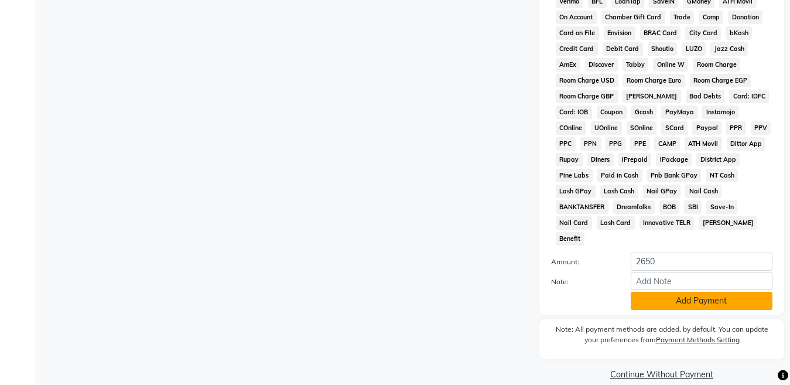
click at [655, 292] on button "Add Payment" at bounding box center [702, 301] width 142 height 18
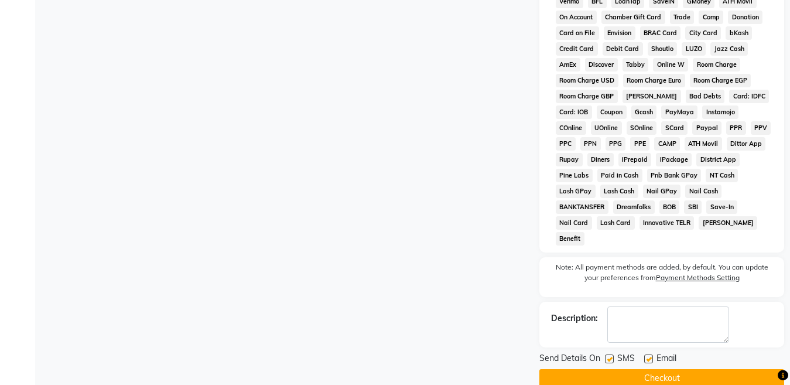
click at [643, 369] on button "Checkout" at bounding box center [661, 378] width 245 height 18
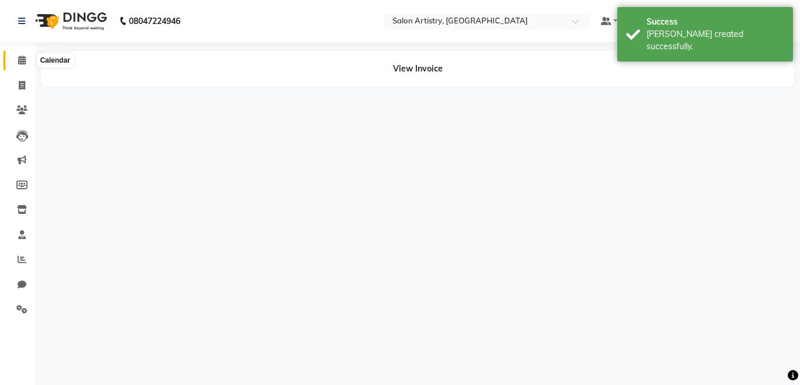
click at [25, 59] on icon at bounding box center [22, 60] width 8 height 9
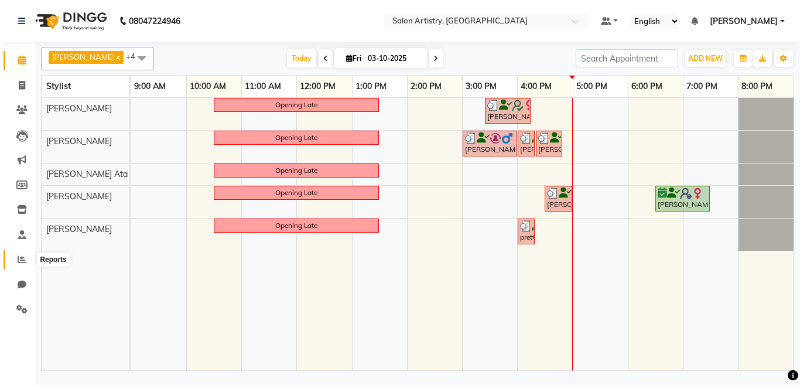
click at [22, 261] on icon at bounding box center [22, 259] width 9 height 9
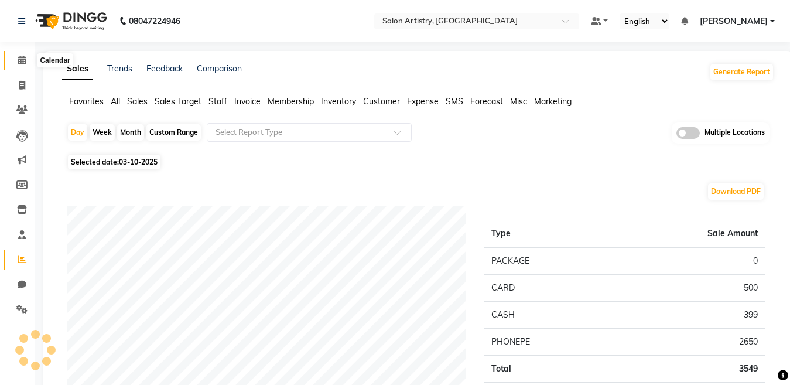
click at [19, 60] on icon at bounding box center [22, 60] width 8 height 9
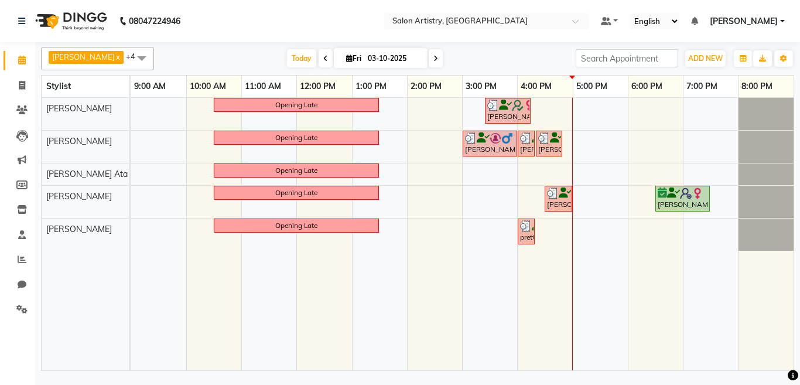
click at [365, 60] on input "03-10-2025" at bounding box center [393, 59] width 59 height 18
select select "10"
select select "2025"
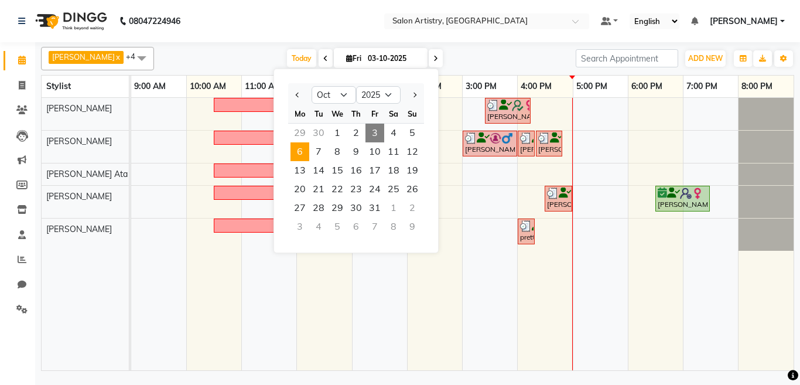
click at [303, 152] on span "6" at bounding box center [299, 151] width 19 height 19
type input "06-10-2025"
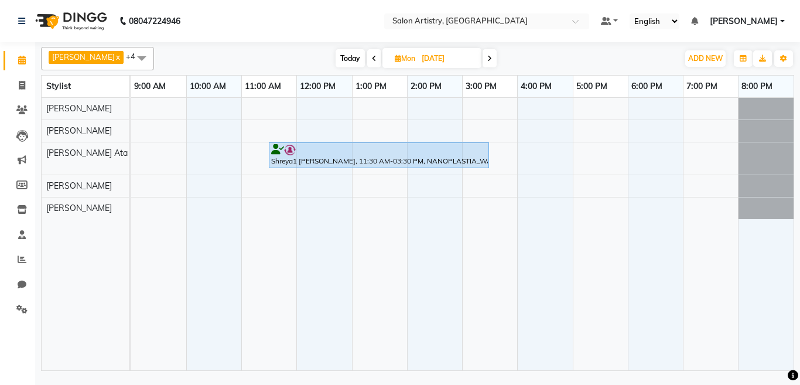
click at [575, 147] on div "Shreya1 Banerjee, 11:30 AM-03:30 PM, NANOPLASTIA_WAIST" at bounding box center [462, 234] width 662 height 272
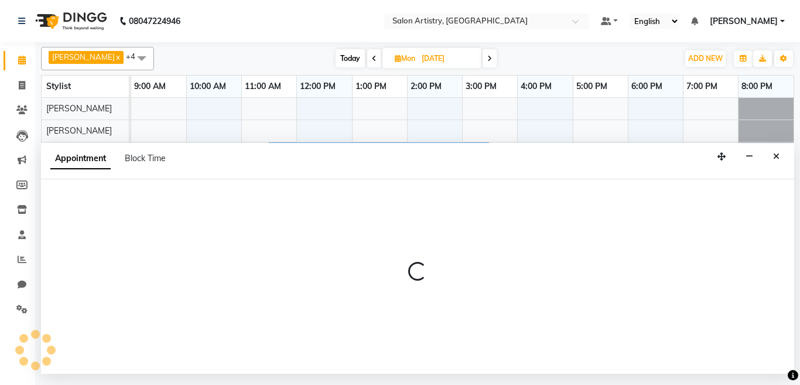
select select "79858"
select select "1020"
select select "tentative"
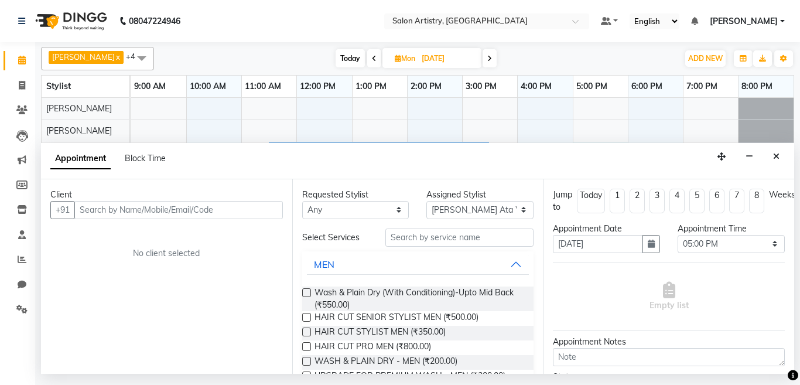
click at [132, 208] on input "text" at bounding box center [178, 210] width 208 height 18
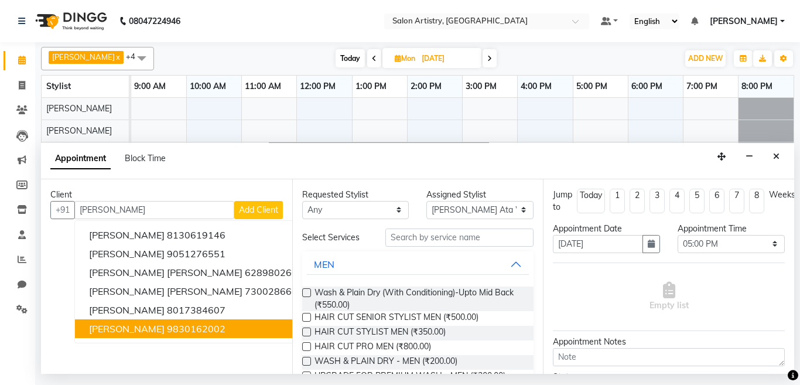
click at [167, 331] on ngb-highlight "9830162002" at bounding box center [196, 329] width 59 height 12
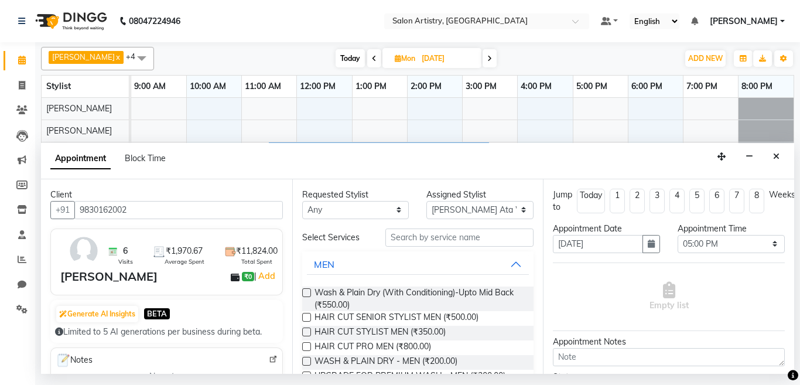
type input "9830162002"
click at [352, 213] on select "Any [PERSON_NAME] [PERSON_NAME] [PERSON_NAME] [PERSON_NAME] [PERSON_NAME] [PERS…" at bounding box center [355, 210] width 107 height 18
select select "79862"
click at [302, 201] on select "Any [PERSON_NAME] [PERSON_NAME] [PERSON_NAME] [PERSON_NAME] [PERSON_NAME] [PERS…" at bounding box center [355, 210] width 107 height 18
select select "79862"
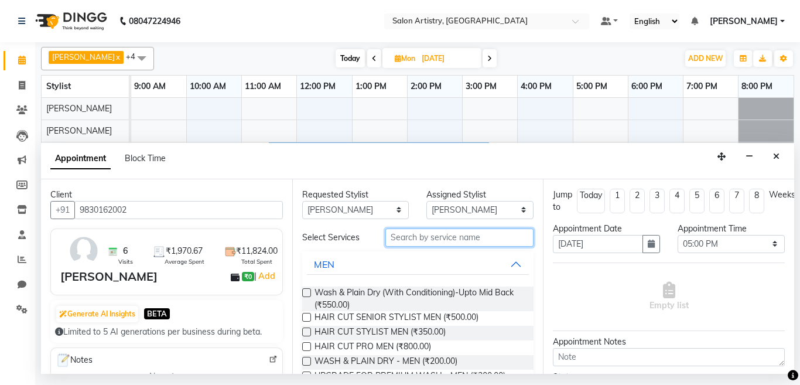
click at [428, 232] on input "text" at bounding box center [459, 237] width 149 height 18
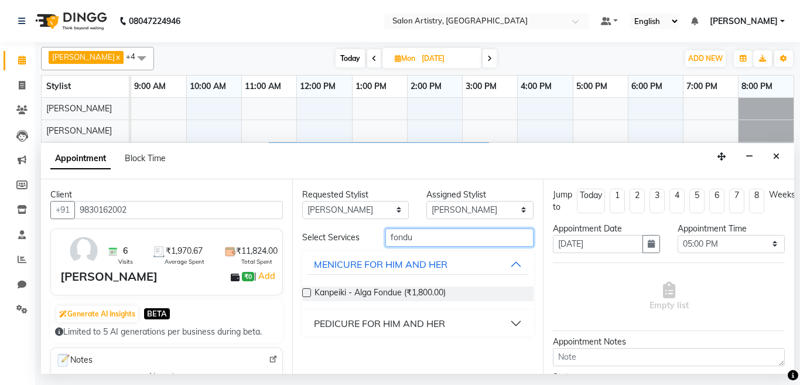
type input "fondu"
click at [462, 325] on button "PEDICURE FOR HIM AND HER" at bounding box center [418, 323] width 222 height 21
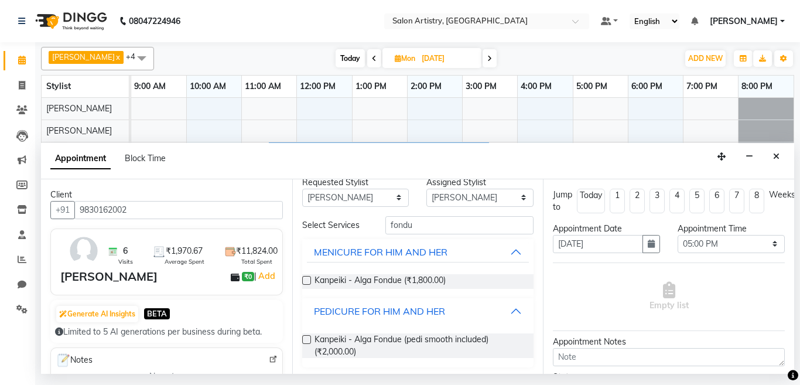
scroll to position [15, 0]
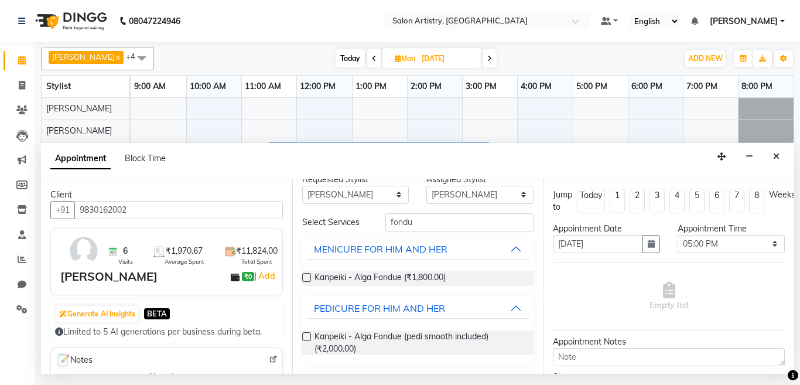
click at [307, 336] on label at bounding box center [306, 336] width 9 height 9
click at [307, 336] on input "checkbox" at bounding box center [306, 338] width 8 height 8
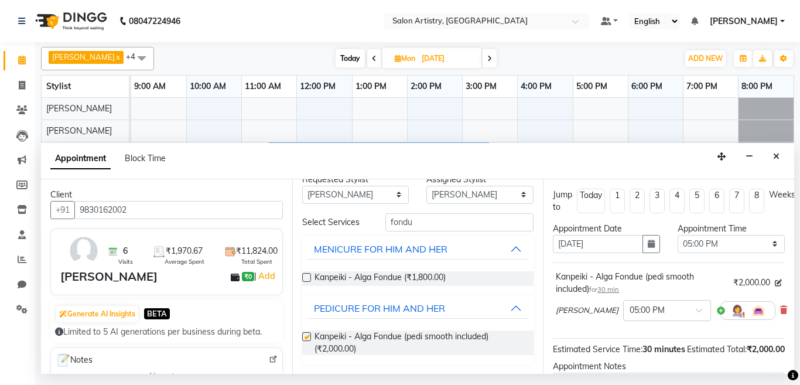
checkbox input "false"
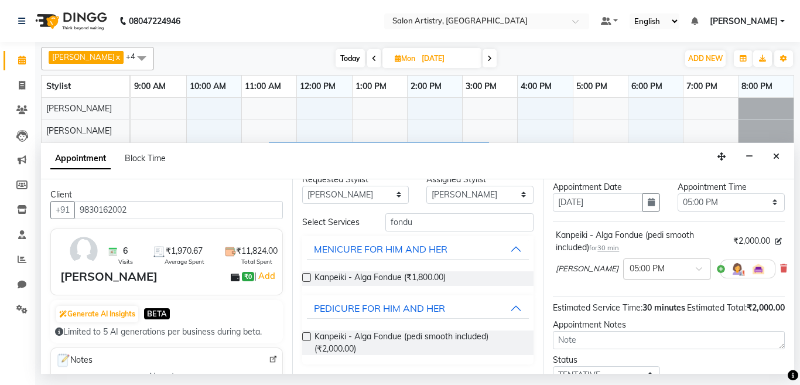
scroll to position [59, 0]
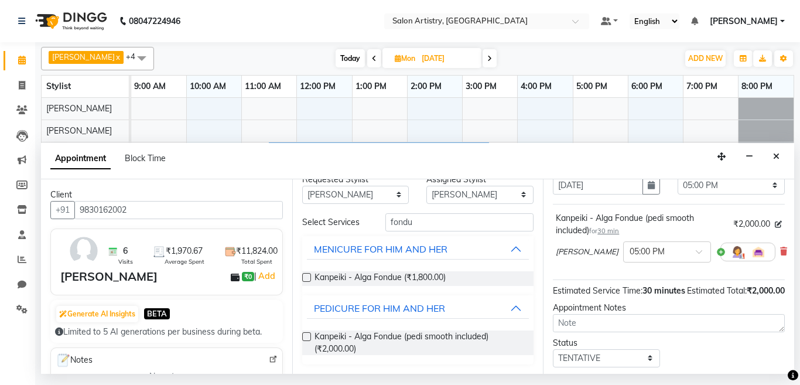
click at [604, 230] on span "30 min" at bounding box center [608, 231] width 22 height 8
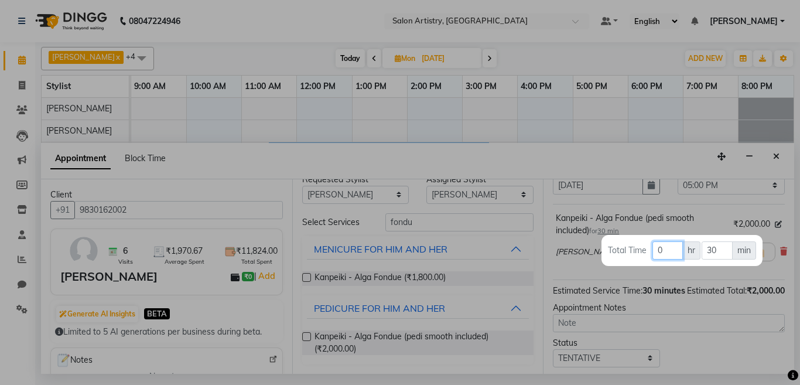
click at [666, 246] on input "0" at bounding box center [667, 250] width 30 height 18
type input "1"
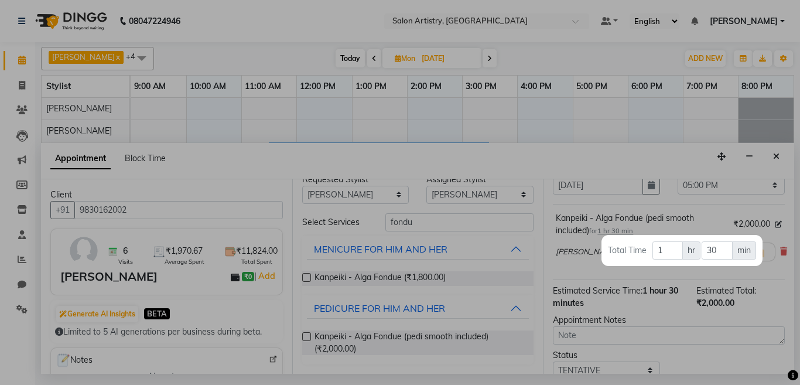
click at [660, 158] on div at bounding box center [400, 192] width 800 height 385
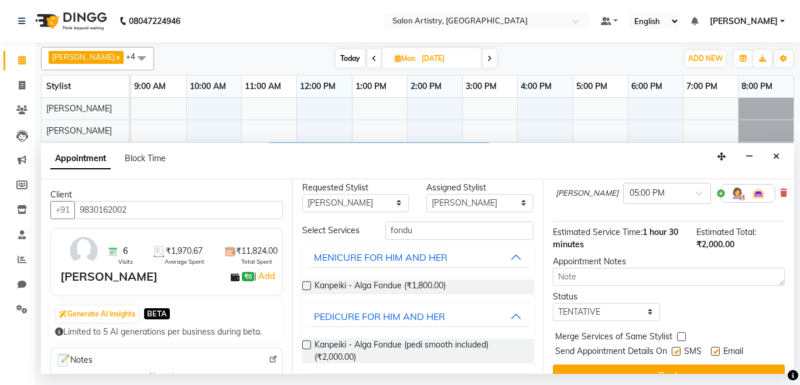
scroll to position [0, 0]
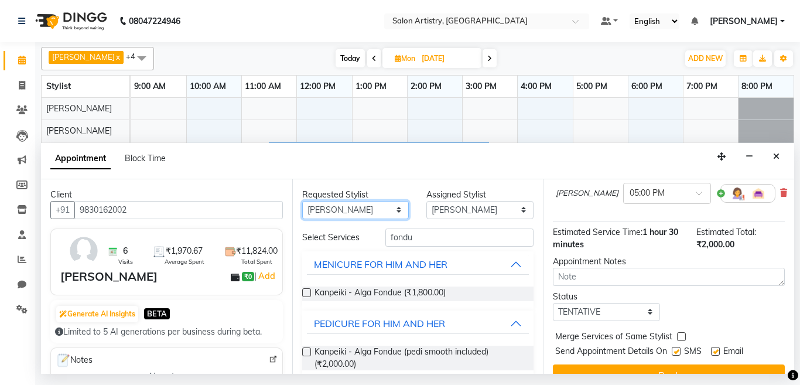
click at [352, 213] on select "Any [PERSON_NAME] [PERSON_NAME] [PERSON_NAME] [PERSON_NAME] [PERSON_NAME] [PERS…" at bounding box center [355, 210] width 107 height 18
select select "79858"
click at [302, 201] on select "Any [PERSON_NAME] [PERSON_NAME] [PERSON_NAME] [PERSON_NAME] [PERSON_NAME] [PERS…" at bounding box center [355, 210] width 107 height 18
select select "79858"
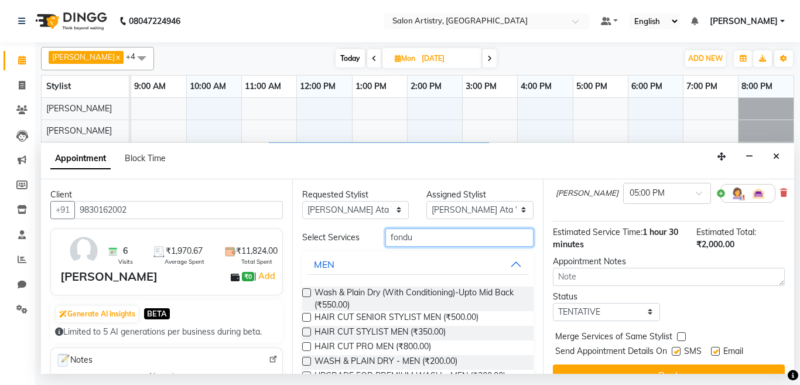
click at [423, 238] on input "fondu" at bounding box center [459, 237] width 149 height 18
type input "f"
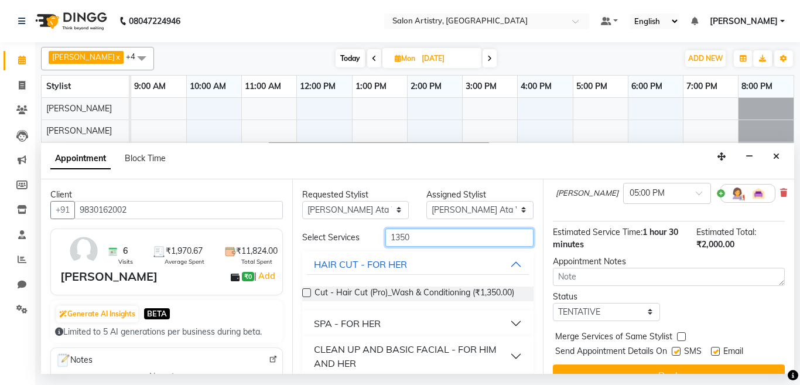
type input "1350"
click at [305, 291] on label at bounding box center [306, 292] width 9 height 9
click at [305, 291] on input "checkbox" at bounding box center [306, 294] width 8 height 8
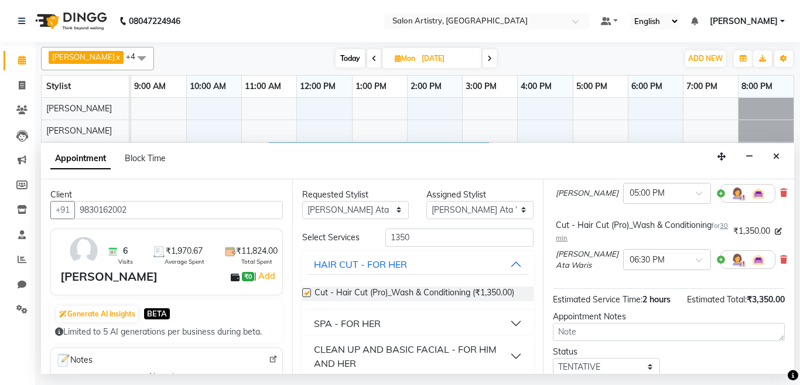
checkbox input "false"
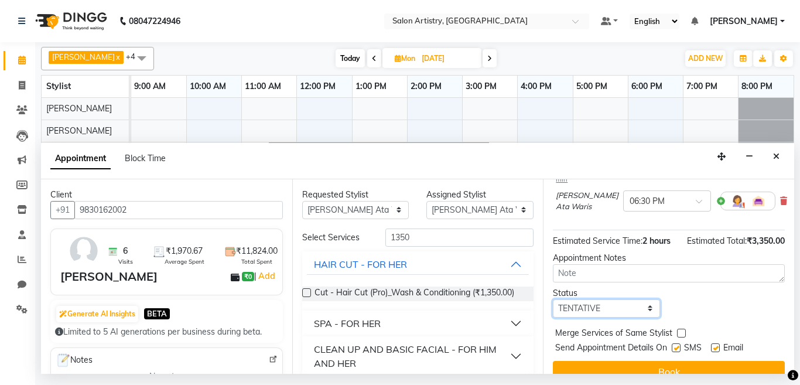
drag, startPoint x: 580, startPoint y: 306, endPoint x: 580, endPoint y: 314, distance: 7.6
click at [580, 307] on select "Select TENTATIVE CONFIRM UPCOMING" at bounding box center [606, 308] width 107 height 18
select select "upcoming"
click at [553, 299] on select "Select TENTATIVE CONFIRM UPCOMING" at bounding box center [606, 308] width 107 height 18
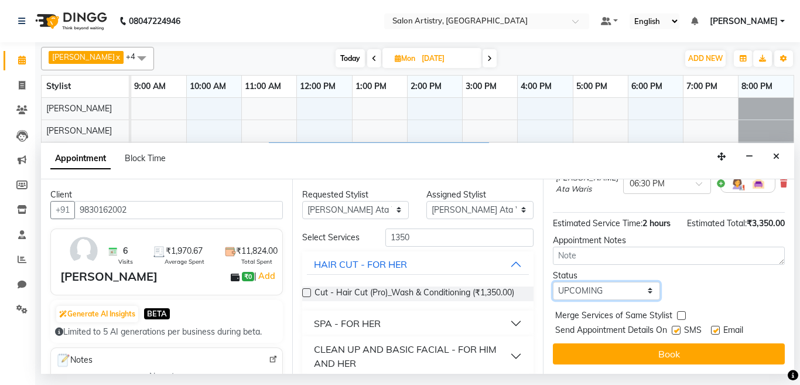
scroll to position [203, 0]
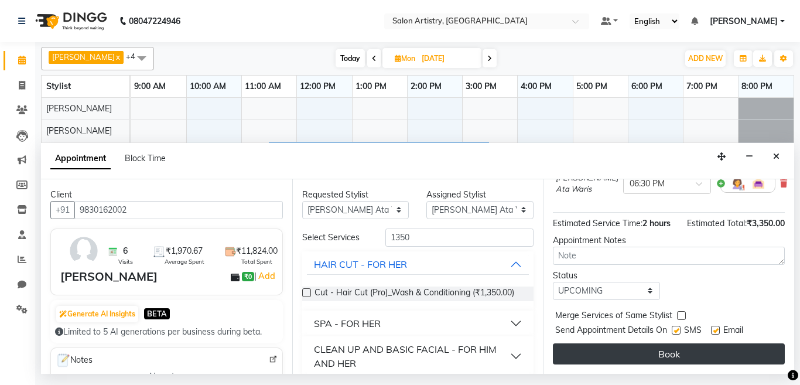
click at [581, 343] on button "Book" at bounding box center [669, 353] width 232 height 21
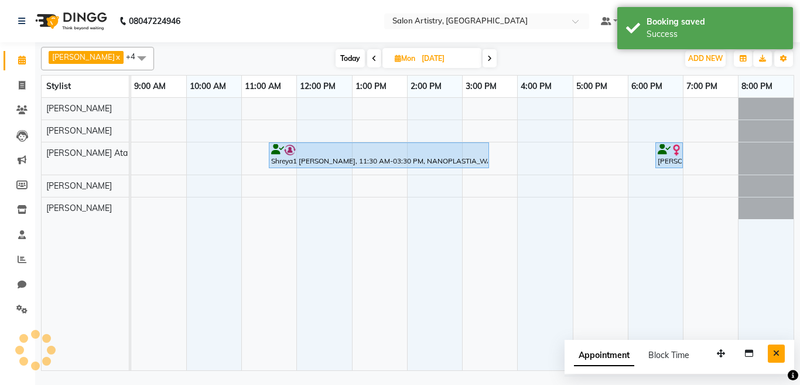
click at [773, 352] on icon "Close" at bounding box center [776, 353] width 6 height 8
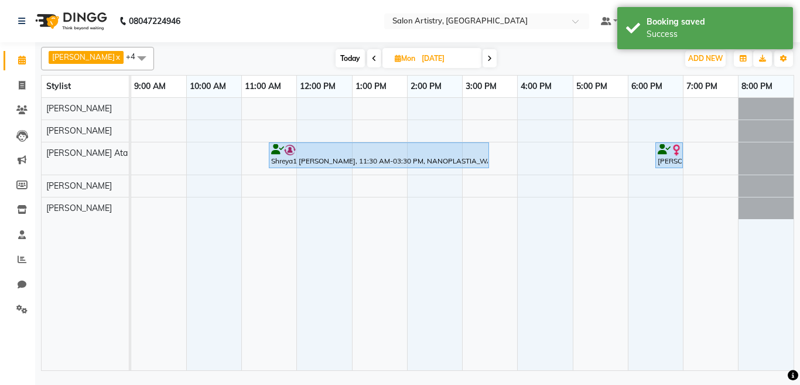
click at [395, 57] on icon at bounding box center [398, 58] width 6 height 8
select select "10"
select select "2025"
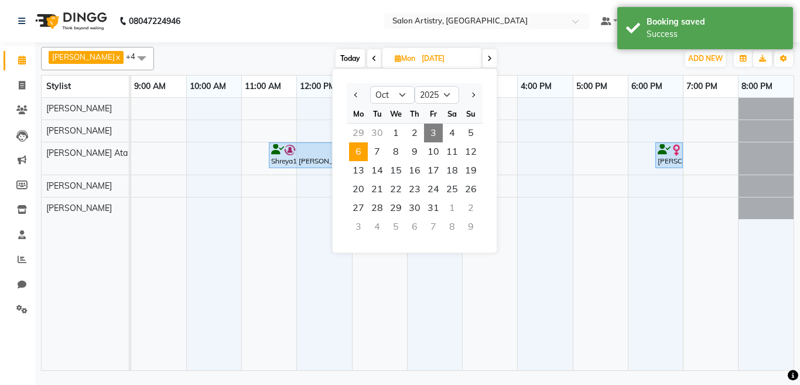
click at [433, 132] on span "3" at bounding box center [433, 133] width 19 height 19
type input "03-10-2025"
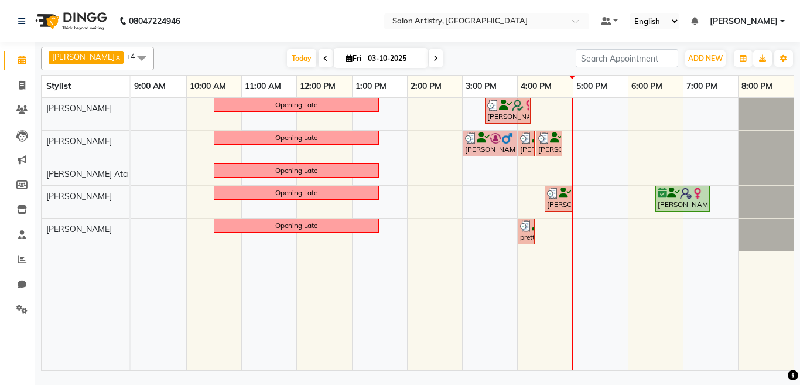
click at [577, 225] on div "Opening Late Payel Ganguly Saha, TK03, 03:25 PM-04:15 PM, Spa - Protein Rush_Mi…" at bounding box center [462, 234] width 662 height 272
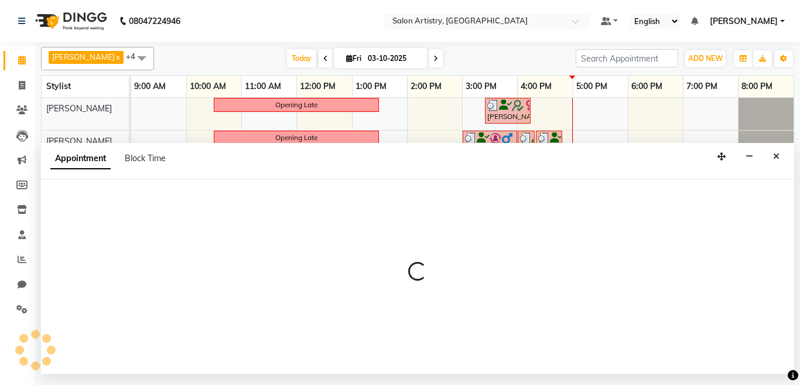
select select "79863"
select select "1020"
select select "tentative"
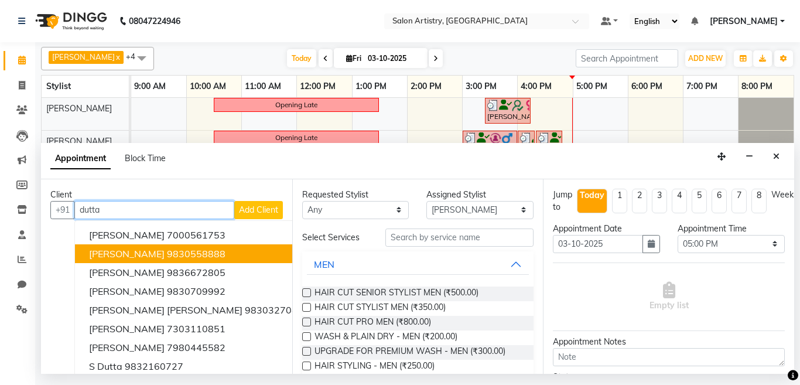
click at [167, 252] on ngb-highlight "9830558888" at bounding box center [196, 254] width 59 height 12
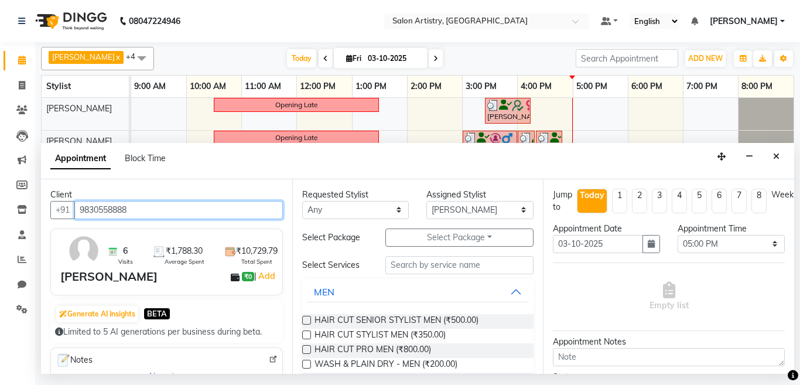
type input "9830558888"
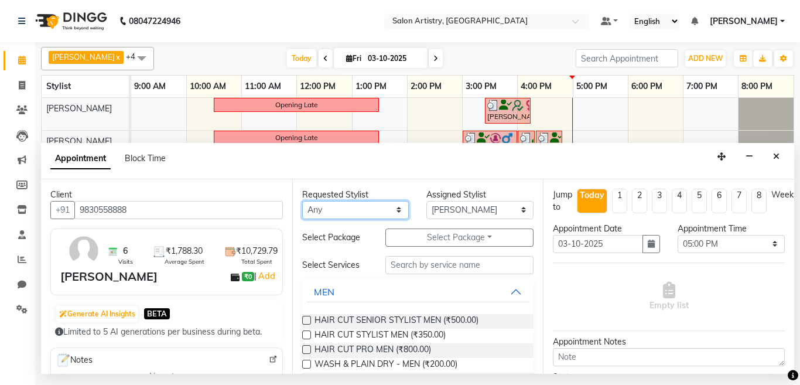
click at [359, 211] on select "Any [PERSON_NAME] [PERSON_NAME] [PERSON_NAME] [PERSON_NAME] [PERSON_NAME] [PERS…" at bounding box center [355, 210] width 107 height 18
select select "79863"
click at [302, 201] on select "Any [PERSON_NAME] [PERSON_NAME] [PERSON_NAME] [PERSON_NAME] [PERSON_NAME] [PERS…" at bounding box center [355, 210] width 107 height 18
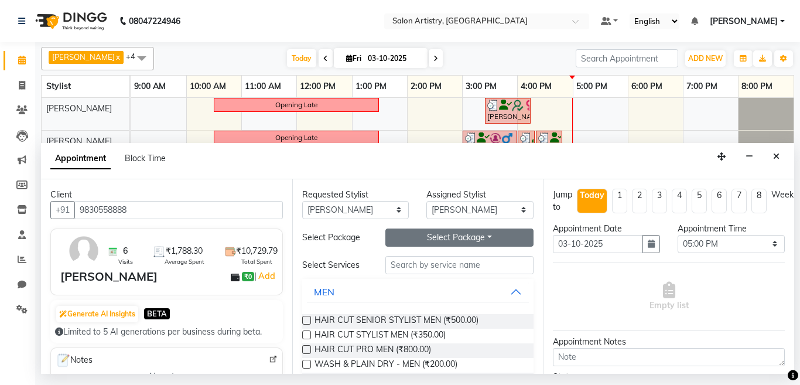
click at [419, 240] on button "Select Package Toggle Dropdown" at bounding box center [459, 237] width 149 height 18
click at [416, 257] on li "Custom Package- Kanpeiki - Alga Fondue (pedi smooth included)- 2+1" at bounding box center [370, 261] width 325 height 17
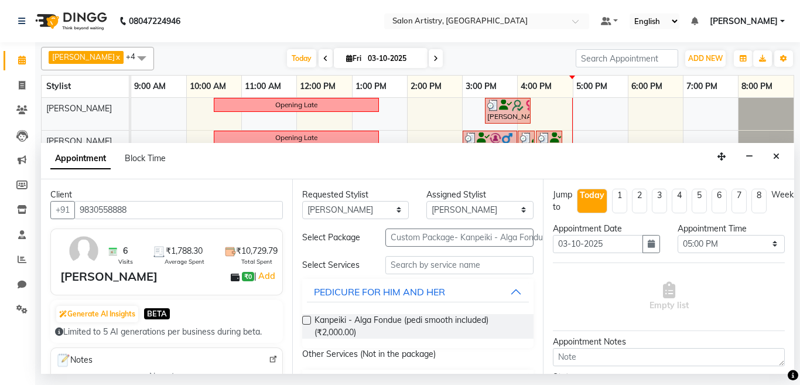
click at [307, 320] on label at bounding box center [306, 320] width 9 height 9
click at [307, 320] on input "checkbox" at bounding box center [306, 321] width 8 height 8
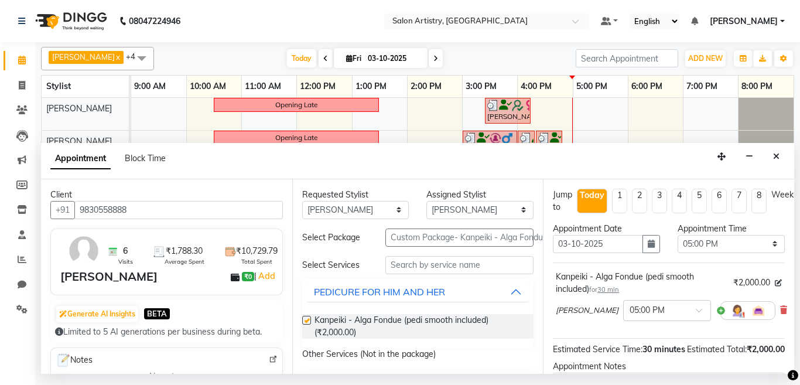
checkbox input "false"
click at [609, 289] on span "30 min" at bounding box center [608, 289] width 22 height 8
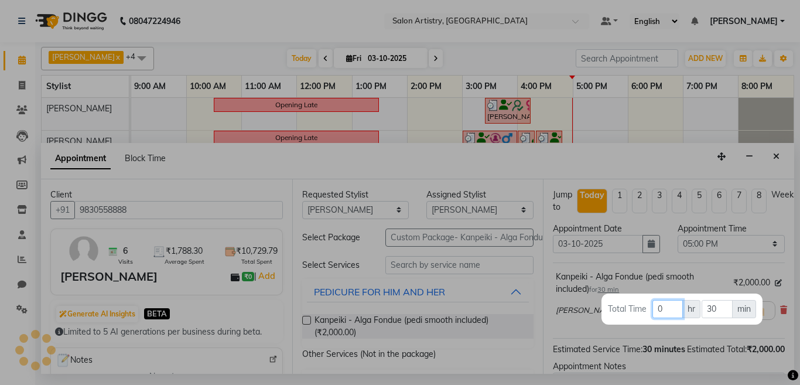
click at [663, 309] on input "0" at bounding box center [667, 309] width 30 height 18
type input "1"
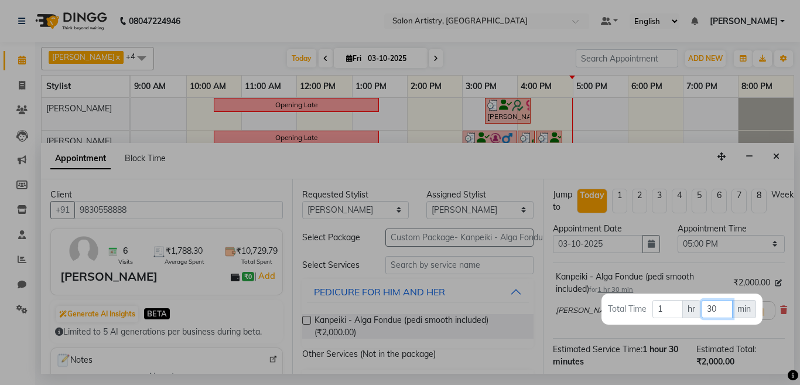
click at [720, 309] on input "30" at bounding box center [716, 309] width 31 height 18
type input "3"
type input "00"
click at [664, 157] on div at bounding box center [400, 192] width 800 height 385
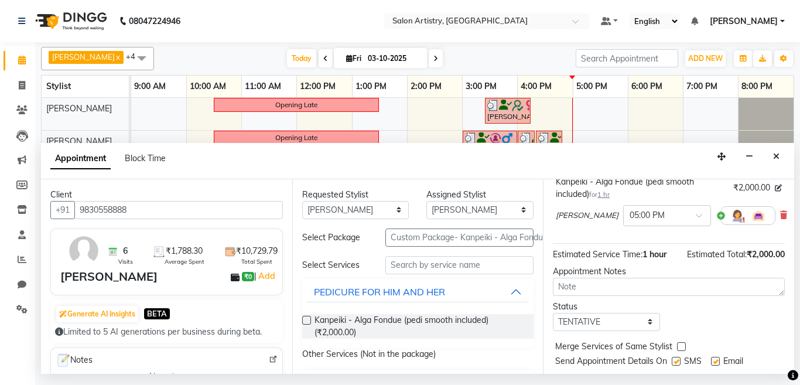
scroll to position [136, 0]
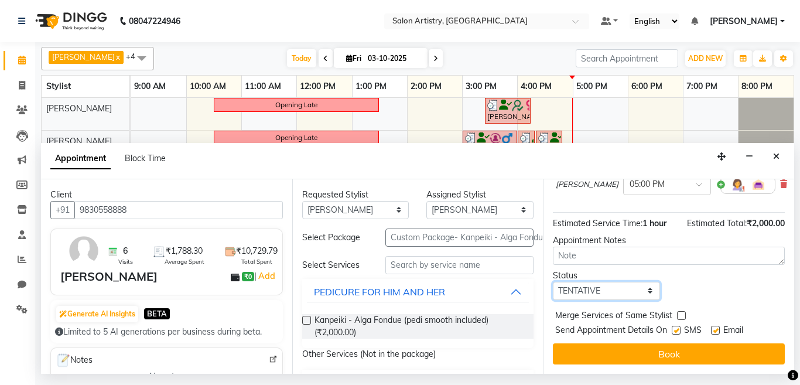
click at [592, 282] on select "Select TENTATIVE CONFIRM CHECK-IN UPCOMING" at bounding box center [606, 291] width 107 height 18
select select "check-in"
click at [553, 282] on select "Select TENTATIVE CONFIRM CHECK-IN UPCOMING" at bounding box center [606, 291] width 107 height 18
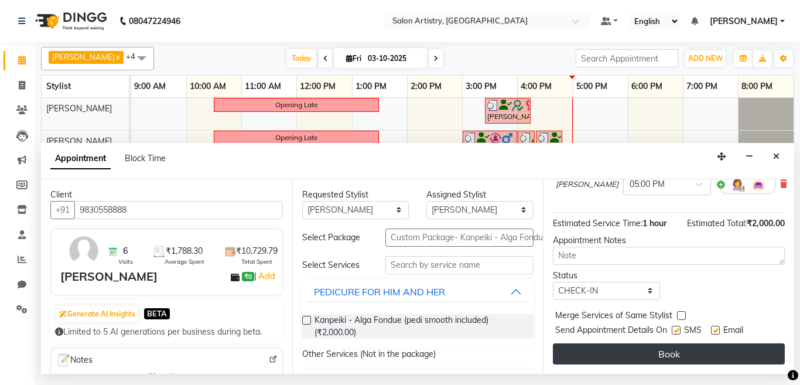
click at [574, 343] on button "Book" at bounding box center [669, 353] width 232 height 21
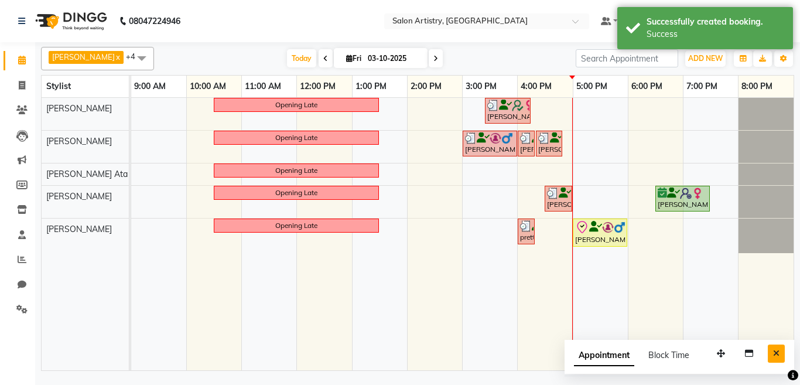
click at [776, 352] on icon "Close" at bounding box center [776, 353] width 6 height 8
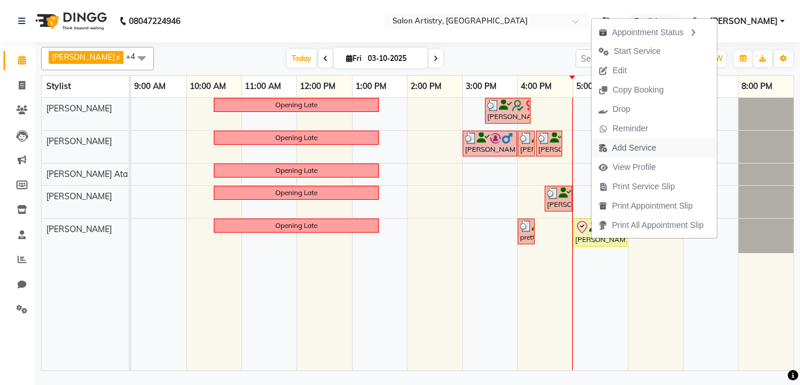
click at [622, 146] on span "Add Service" at bounding box center [634, 148] width 44 height 12
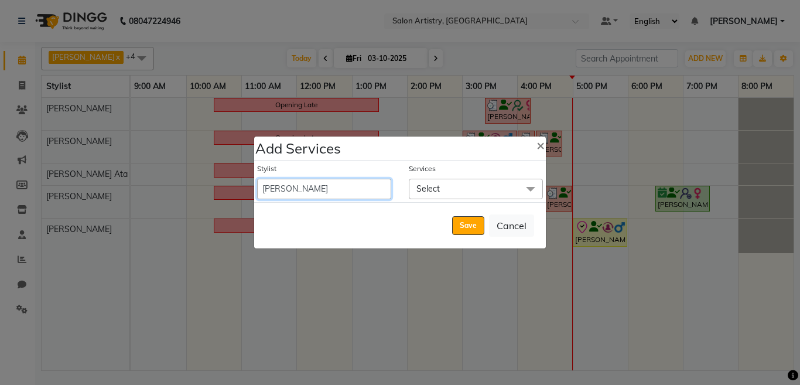
click at [382, 194] on select "Aditya Saha Admin Anupriya Ghosh Iqbal Ahmed Irshad Khan Mannu Kumar Gupta Mekh…" at bounding box center [324, 189] width 134 height 20
click at [515, 220] on button "Cancel" at bounding box center [511, 225] width 45 height 22
select select "92307"
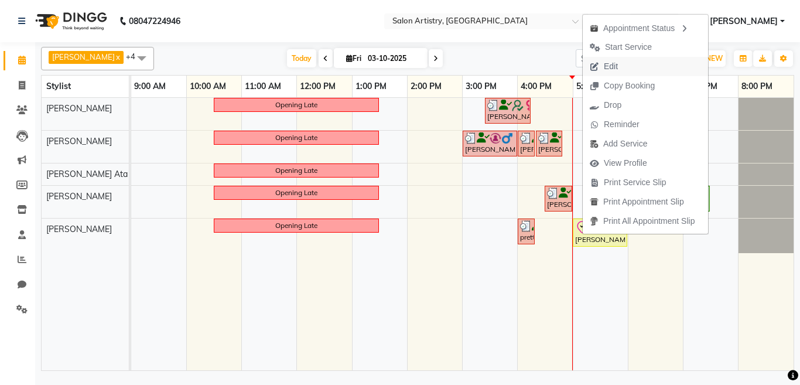
click at [617, 67] on span "Edit" at bounding box center [611, 66] width 14 height 12
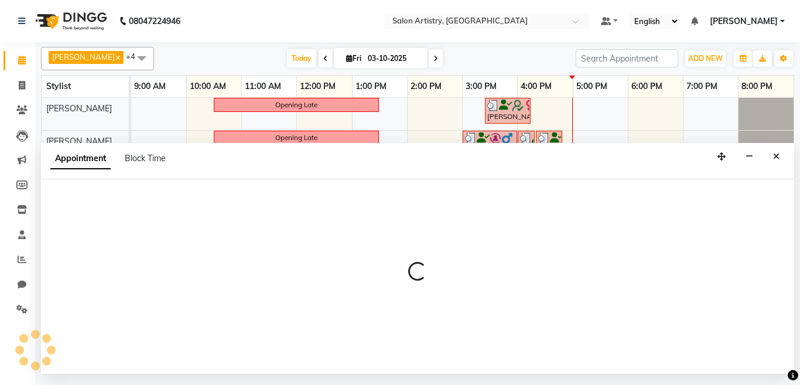
select select "tentative"
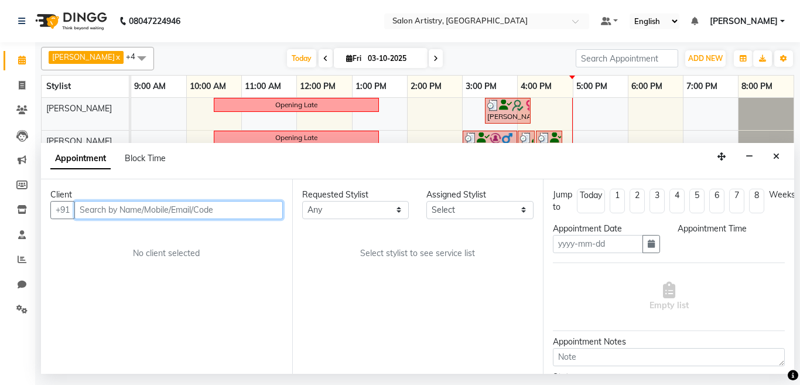
type input "03-10-2025"
select select "79863"
select select "check-in"
select select "1020"
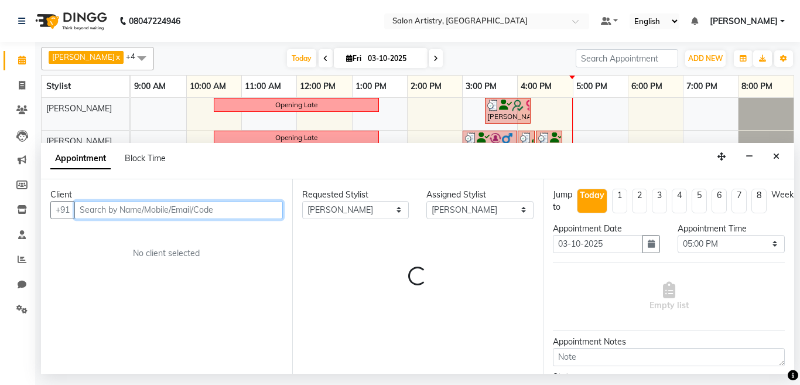
select select "4168"
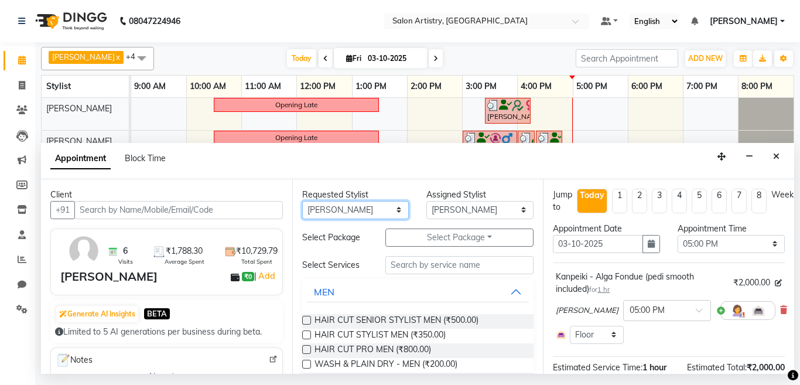
click at [356, 216] on select "Any [PERSON_NAME] [PERSON_NAME] [PERSON_NAME] [PERSON_NAME] [PERSON_NAME] [PERS…" at bounding box center [355, 210] width 107 height 18
select select "79860"
click at [302, 201] on select "Any [PERSON_NAME] [PERSON_NAME] [PERSON_NAME] [PERSON_NAME] [PERSON_NAME] [PERS…" at bounding box center [355, 210] width 107 height 18
select select "79860"
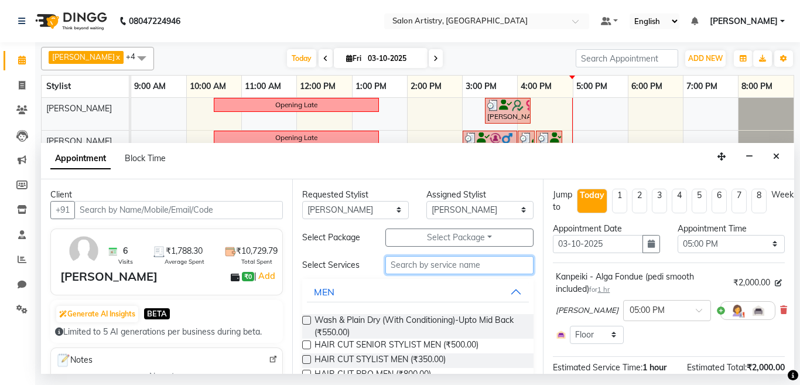
click at [437, 266] on input "text" at bounding box center [459, 265] width 149 height 18
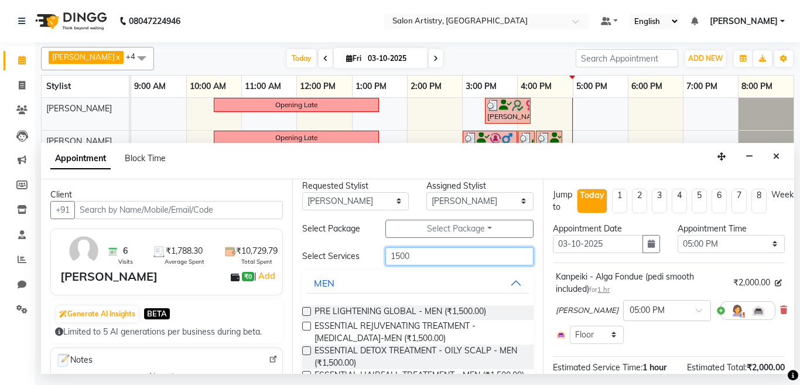
scroll to position [0, 0]
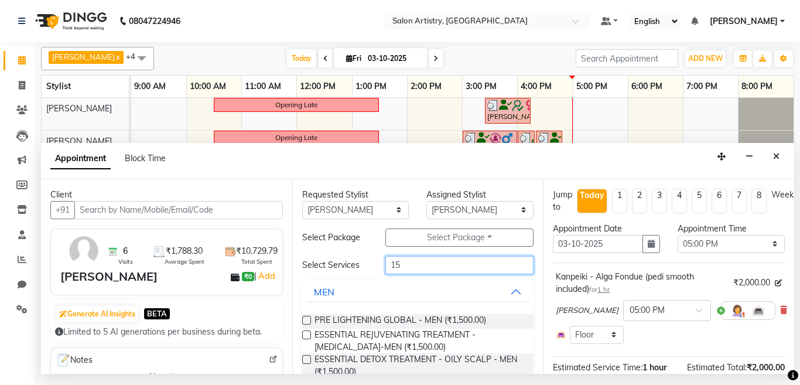
type input "1"
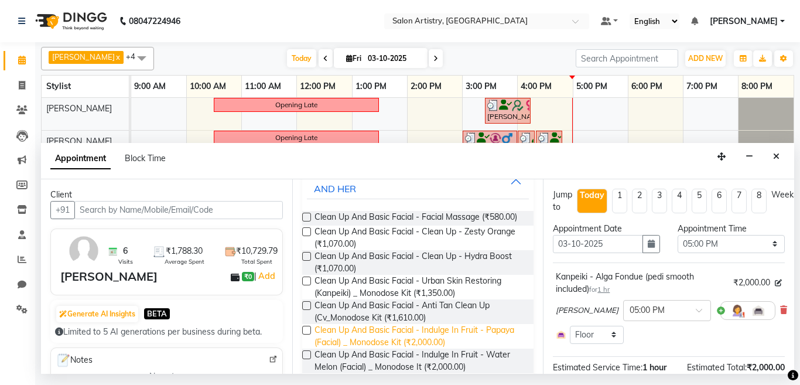
scroll to position [176, 0]
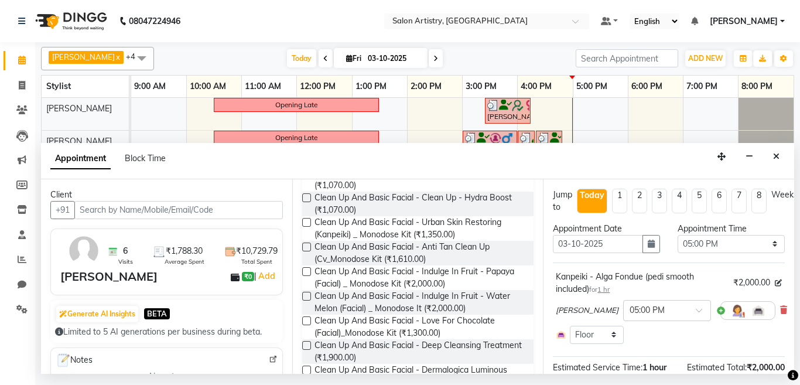
type input "facia"
click at [306, 300] on label at bounding box center [306, 296] width 9 height 9
click at [306, 301] on input "checkbox" at bounding box center [306, 297] width 8 height 8
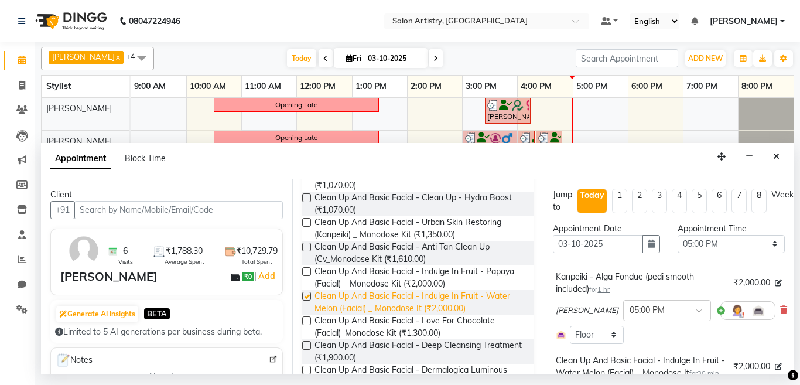
checkbox input "false"
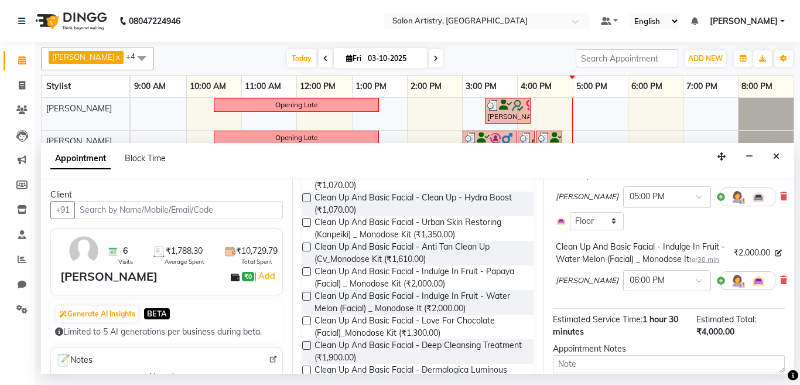
scroll to position [117, 0]
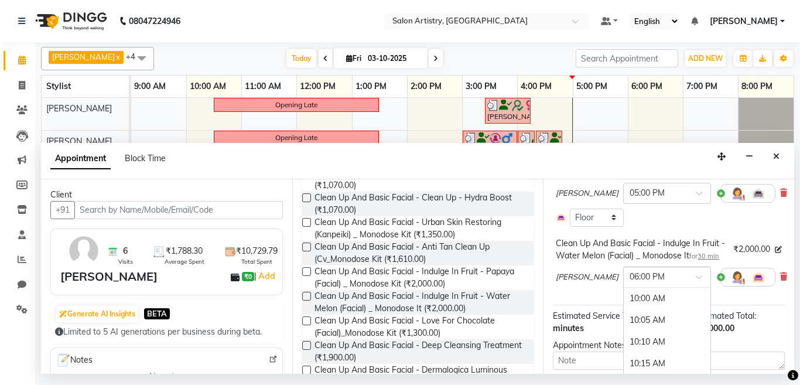
click at [646, 282] on input "text" at bounding box center [655, 276] width 52 height 12
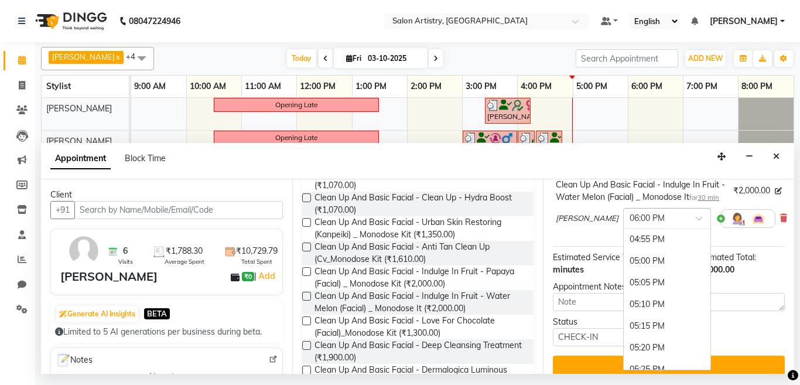
scroll to position [1841, 0]
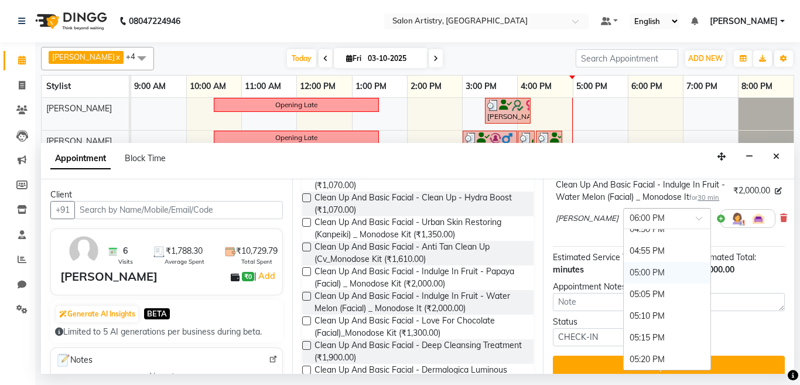
click at [632, 283] on div "05:00 PM" at bounding box center [666, 273] width 87 height 22
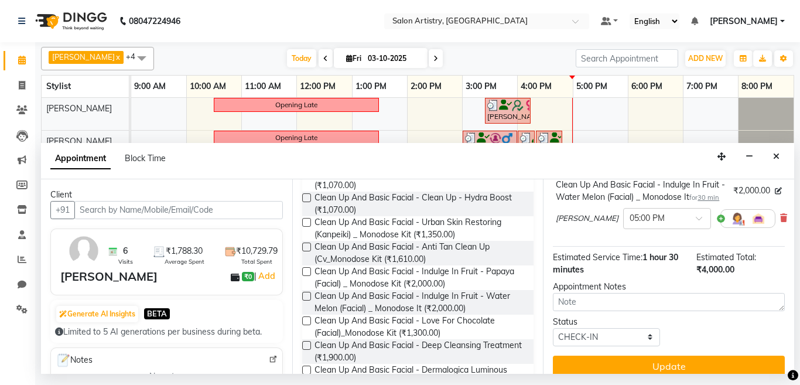
click at [697, 201] on span "30 min" at bounding box center [708, 197] width 22 height 8
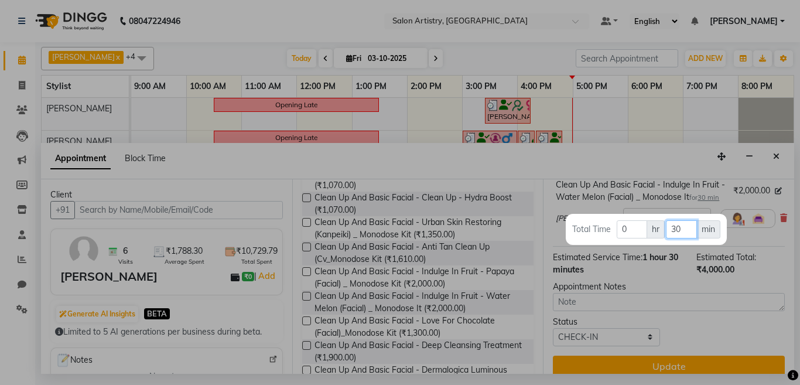
click at [681, 228] on input "30" at bounding box center [681, 229] width 31 height 18
type input "3"
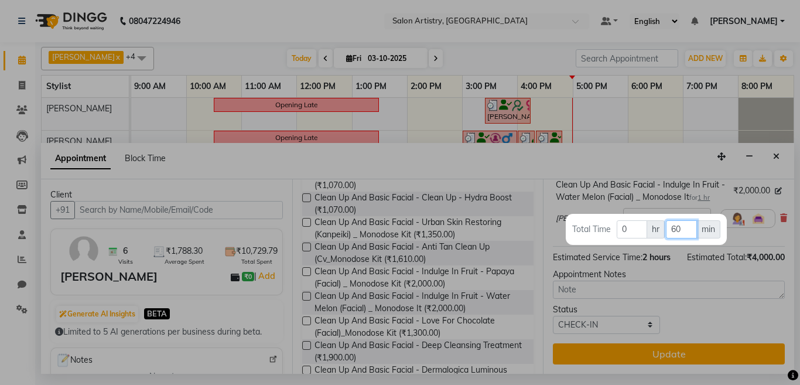
type input "6"
type input "45"
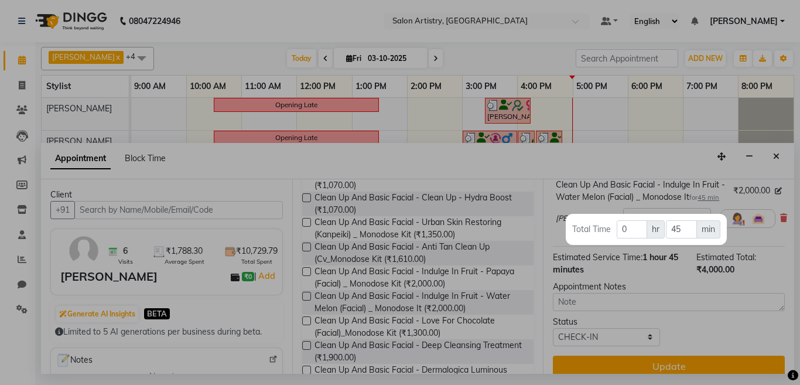
click at [647, 160] on div at bounding box center [400, 192] width 800 height 385
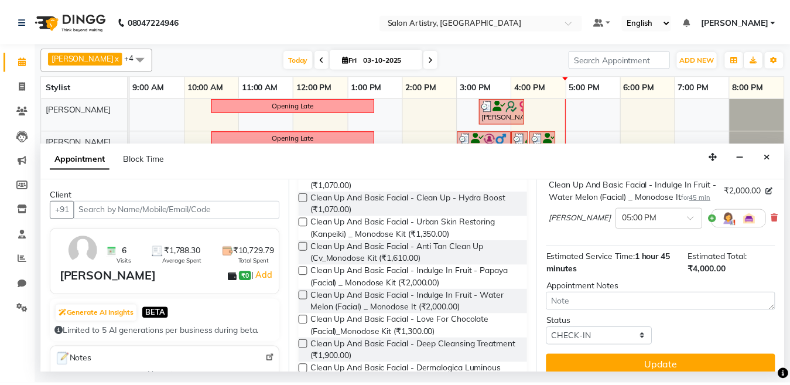
scroll to position [222, 0]
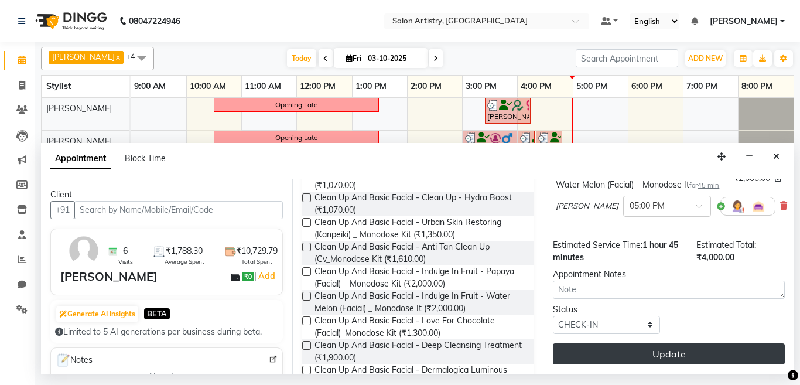
click at [615, 343] on button "Update" at bounding box center [669, 353] width 232 height 21
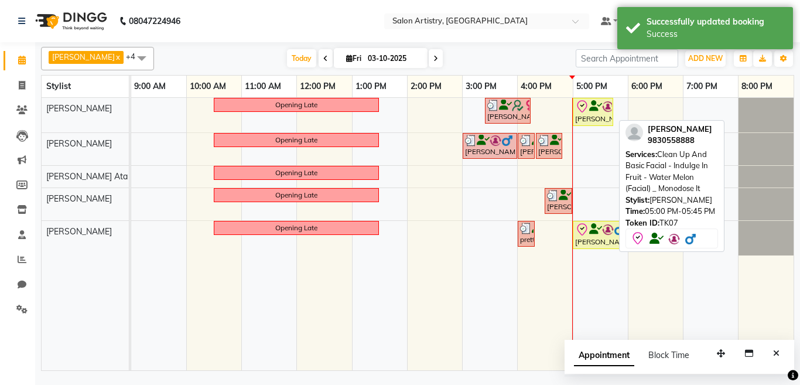
click at [580, 115] on div "[PERSON_NAME], TK07, 05:00 PM-05:45 PM, Clean Up And Basic Facial - Indulge In …" at bounding box center [593, 112] width 38 height 25
select select "8"
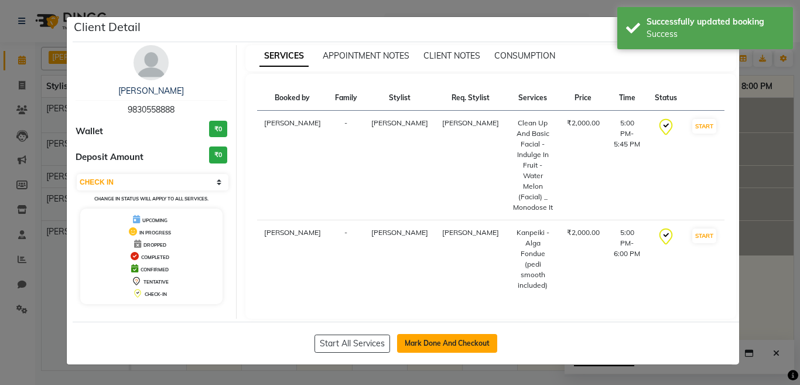
click at [453, 334] on button "Mark Done And Checkout" at bounding box center [447, 343] width 100 height 19
select select "service"
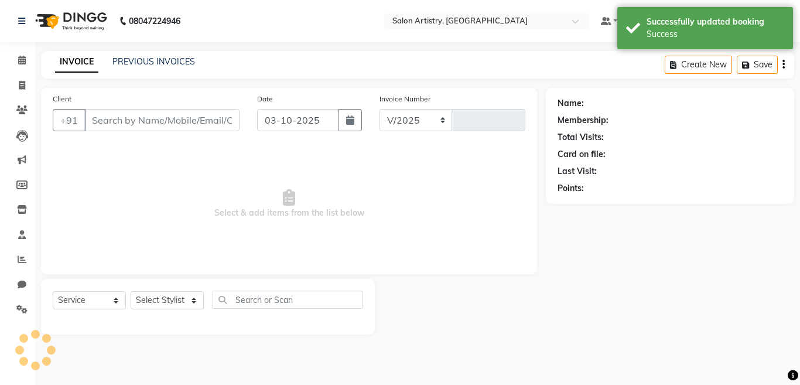
select select "8285"
type input "2749"
select select "79865"
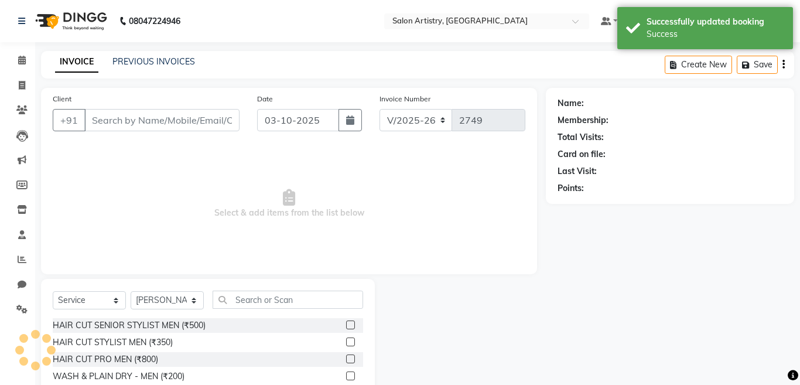
type input "9830558888"
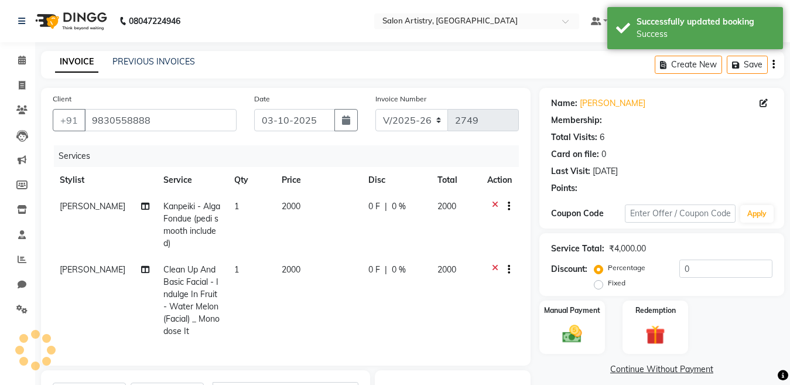
select select "1: Object"
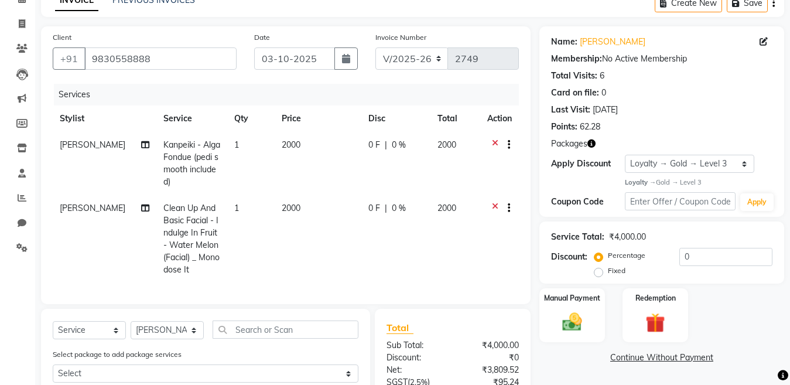
scroll to position [117, 0]
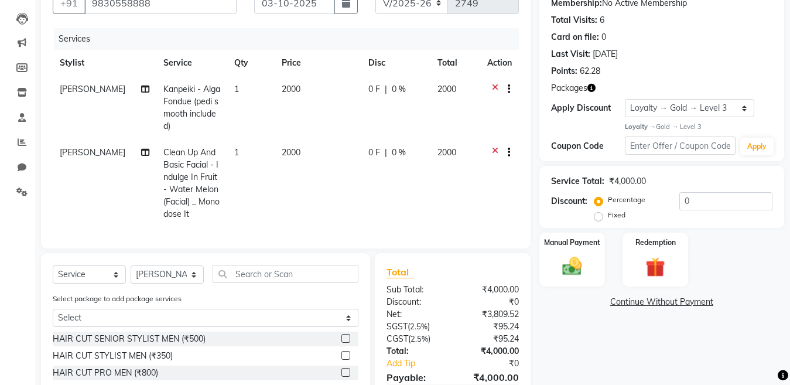
click at [302, 88] on td "2000" at bounding box center [318, 107] width 87 height 63
select select "79863"
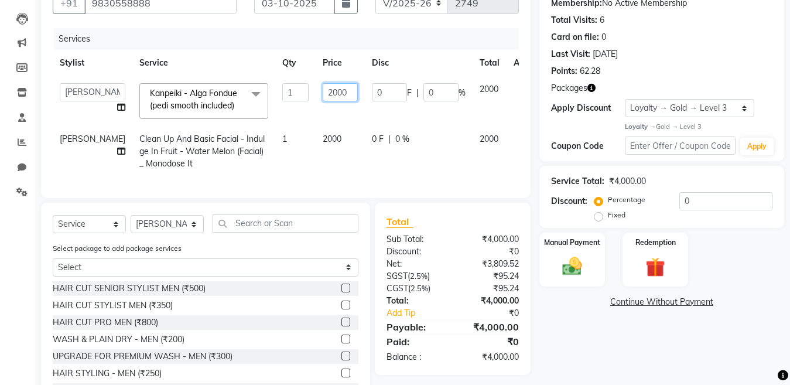
click at [323, 96] on input "2000" at bounding box center [340, 92] width 35 height 18
type input "2"
type input "1500"
click at [399, 50] on th "Disc" at bounding box center [419, 63] width 108 height 26
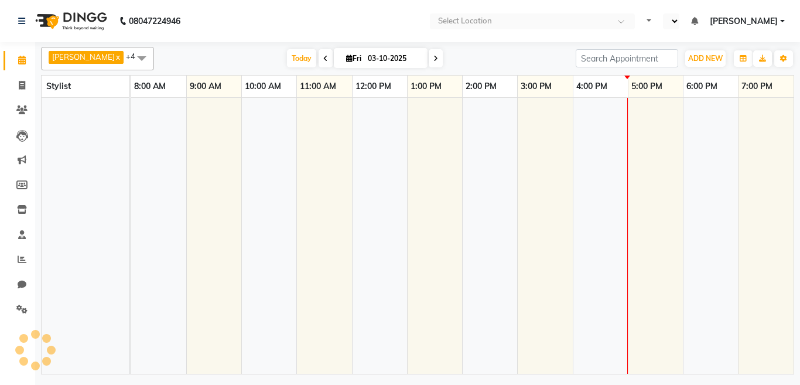
select select "en"
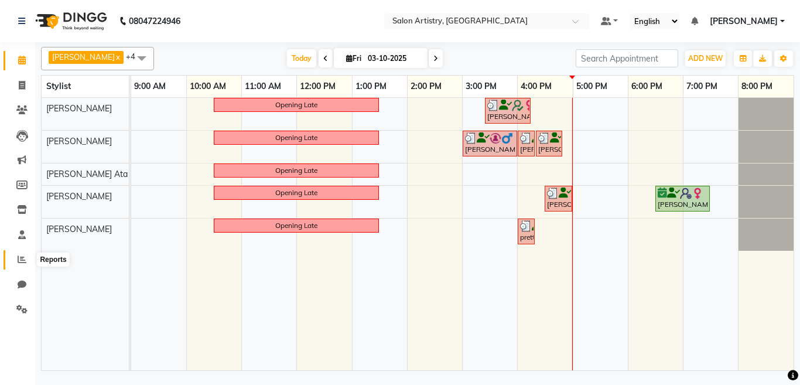
click at [23, 258] on icon at bounding box center [22, 259] width 9 height 9
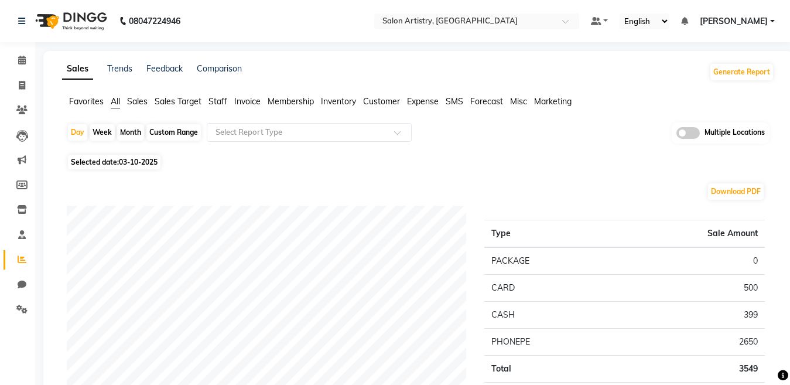
click at [214, 102] on span "Staff" at bounding box center [217, 101] width 19 height 11
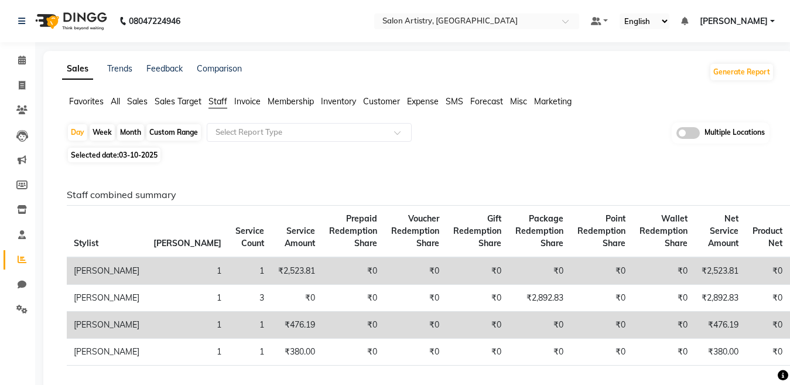
click at [172, 128] on div "Custom Range" at bounding box center [173, 132] width 54 height 16
select select "10"
select select "2025"
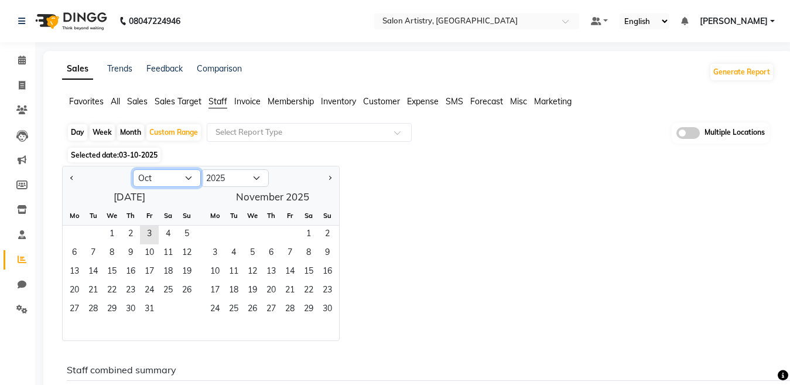
drag, startPoint x: 148, startPoint y: 177, endPoint x: 149, endPoint y: 184, distance: 7.6
click at [148, 177] on select "Jan Feb Mar Apr May Jun Jul Aug Sep Oct Nov Dec" at bounding box center [167, 178] width 68 height 18
select select "9"
click at [133, 169] on select "Jan Feb Mar Apr May Jun Jul Aug Sep Oct Nov Dec" at bounding box center [167, 178] width 68 height 18
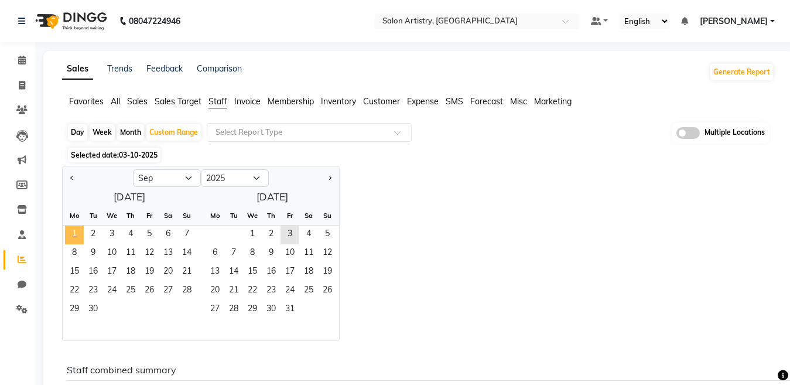
click at [73, 233] on span "1" at bounding box center [74, 234] width 19 height 19
drag, startPoint x: 92, startPoint y: 310, endPoint x: 105, endPoint y: 310, distance: 12.9
click at [92, 310] on span "30" at bounding box center [93, 309] width 19 height 19
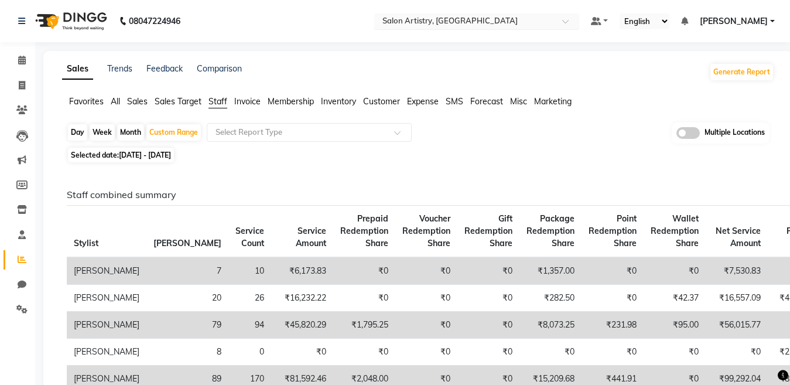
click at [426, 24] on input "text" at bounding box center [465, 22] width 170 height 12
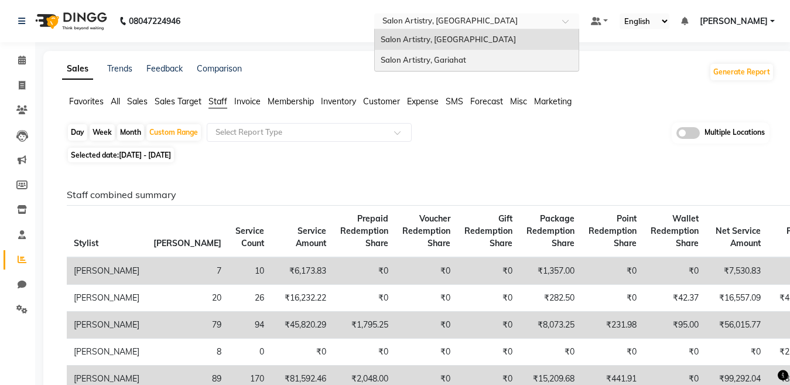
click at [427, 58] on span "Salon Artistry, Gariahat" at bounding box center [423, 59] width 85 height 9
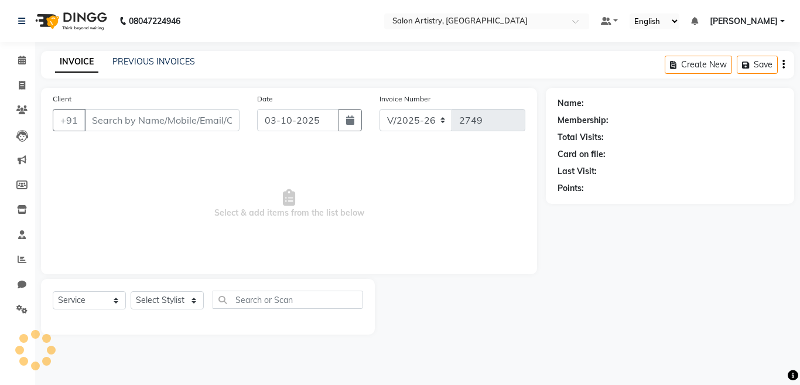
select select "8285"
select select "service"
select select "79865"
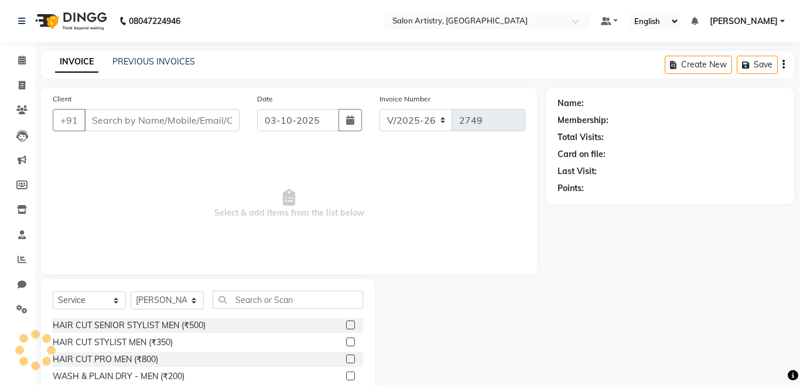
type input "9830558888"
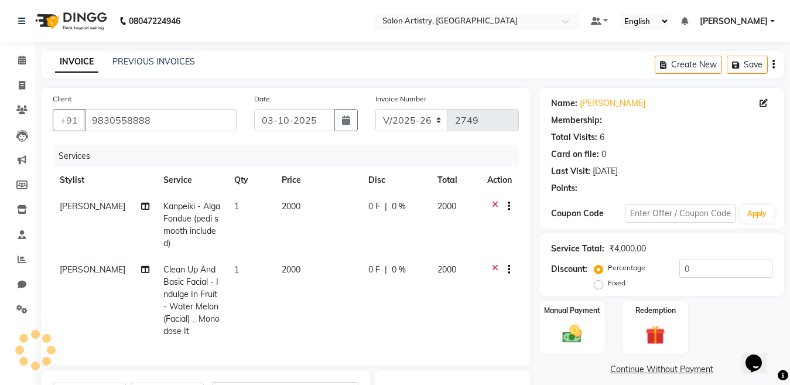
select select "1: Object"
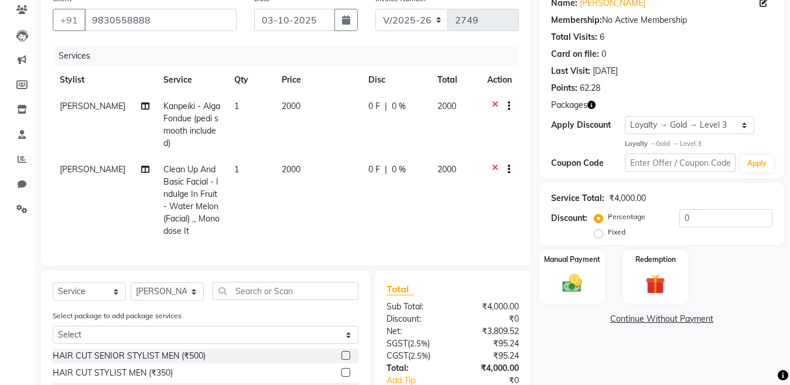
scroll to position [117, 0]
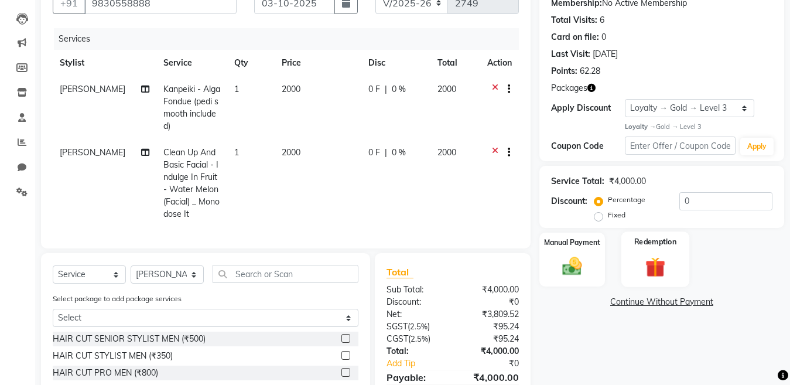
click at [655, 264] on img at bounding box center [655, 267] width 33 height 25
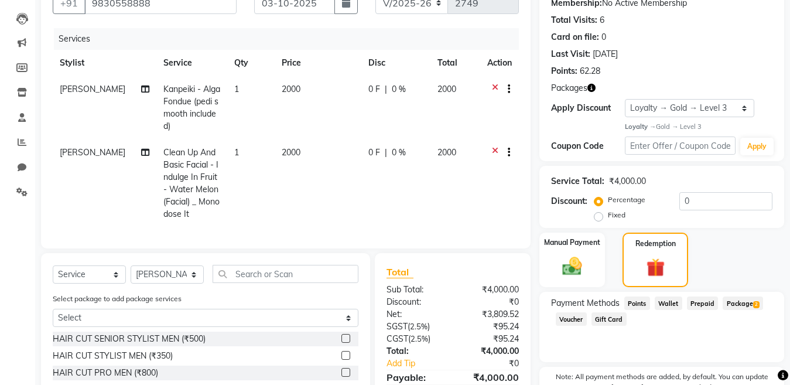
click at [736, 300] on span "Package 2" at bounding box center [742, 302] width 40 height 13
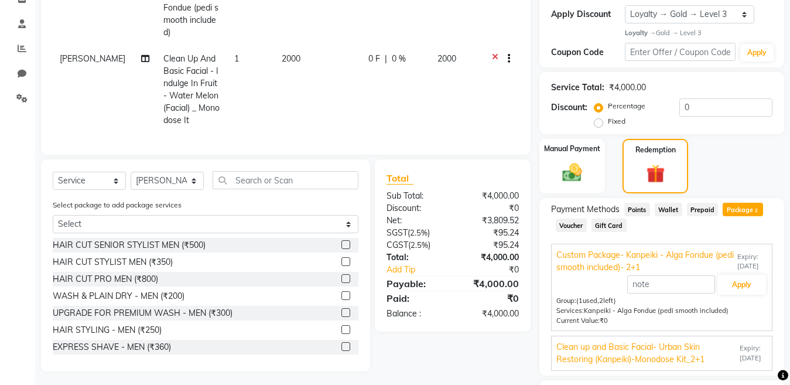
scroll to position [234, 0]
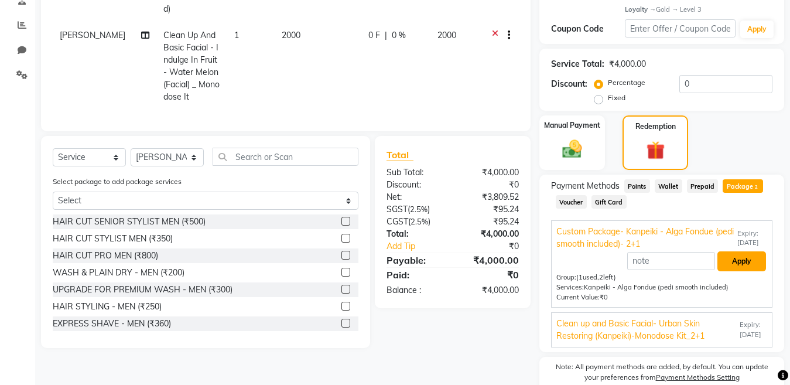
click at [742, 261] on button "Apply" at bounding box center [741, 261] width 49 height 20
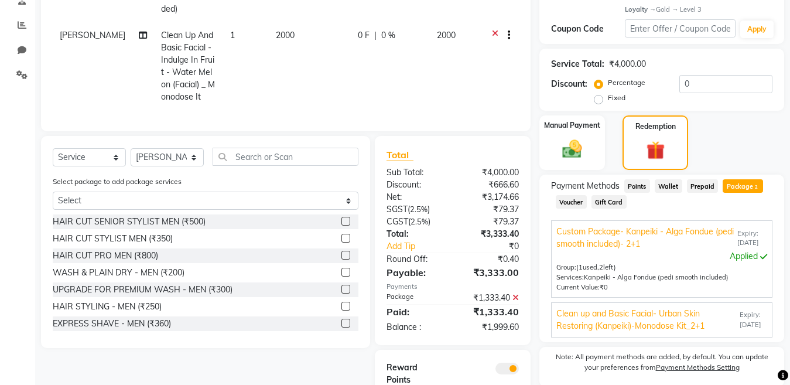
click at [608, 102] on label "Fixed" at bounding box center [617, 97] width 18 height 11
click at [597, 102] on input "Fixed" at bounding box center [601, 98] width 8 height 8
radio input "true"
click at [697, 83] on input "0" at bounding box center [725, 84] width 93 height 18
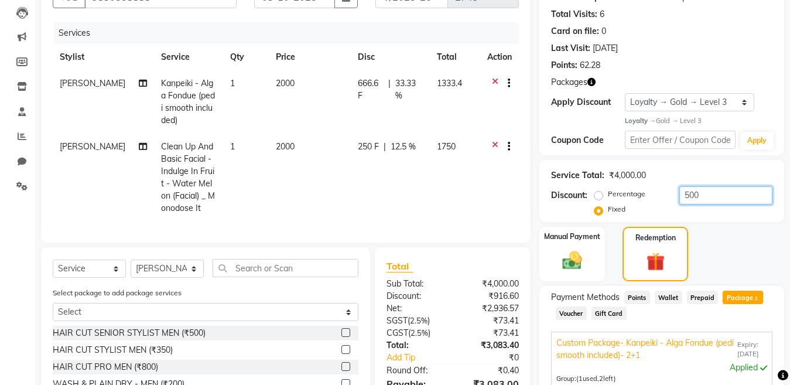
scroll to position [109, 0]
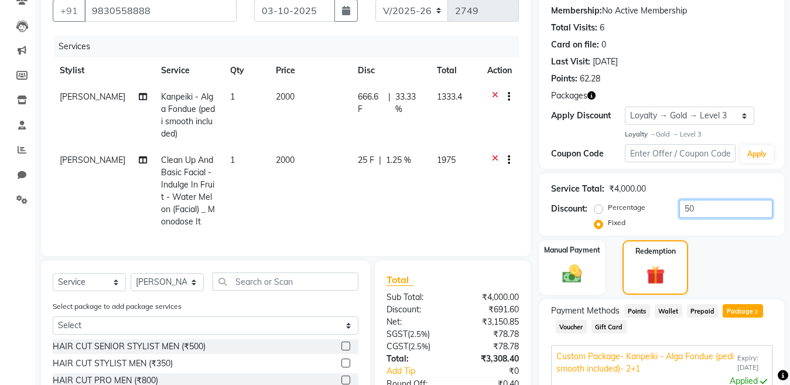
type input "5"
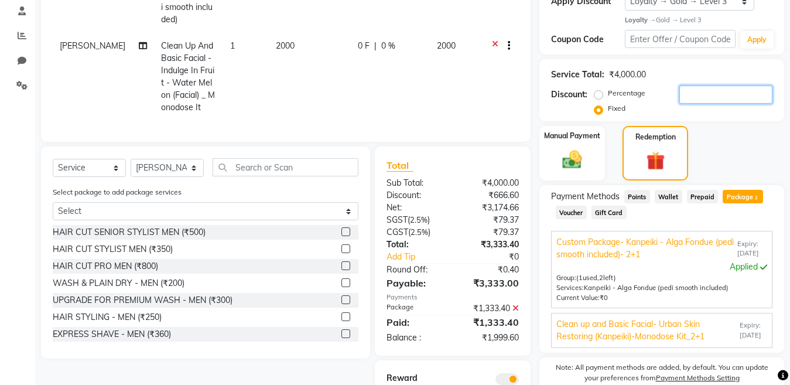
scroll to position [168, 0]
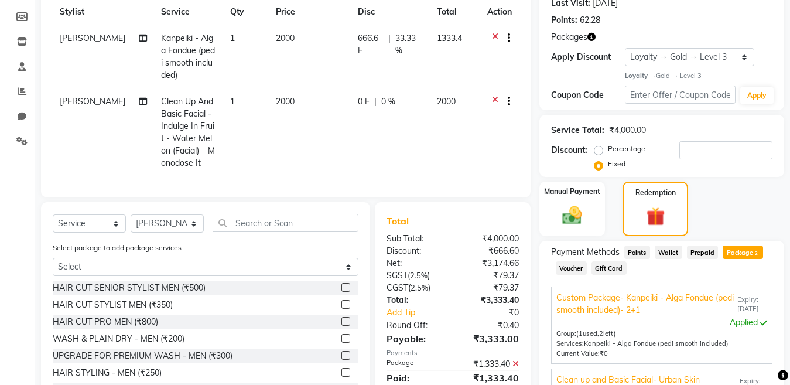
click at [293, 104] on td "2000" at bounding box center [310, 132] width 82 height 88
select select "79860"
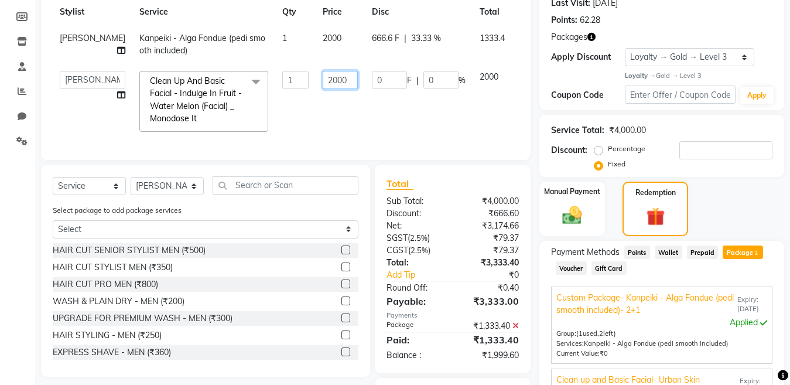
click at [323, 79] on input "2000" at bounding box center [340, 80] width 35 height 18
type input "2"
type input "1500"
click at [339, 105] on tr "Aditya Saha Admin Anupriya Ghosh Iqbal Ahmed Irshad Khan Mannu Kumar Gupta Mekh…" at bounding box center [302, 101] width 498 height 75
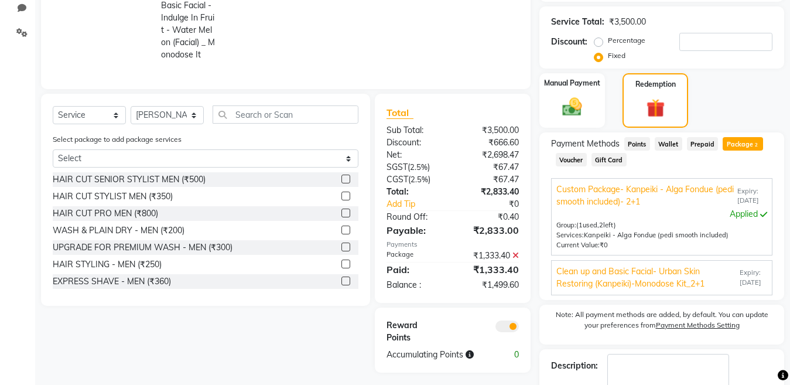
scroll to position [285, 0]
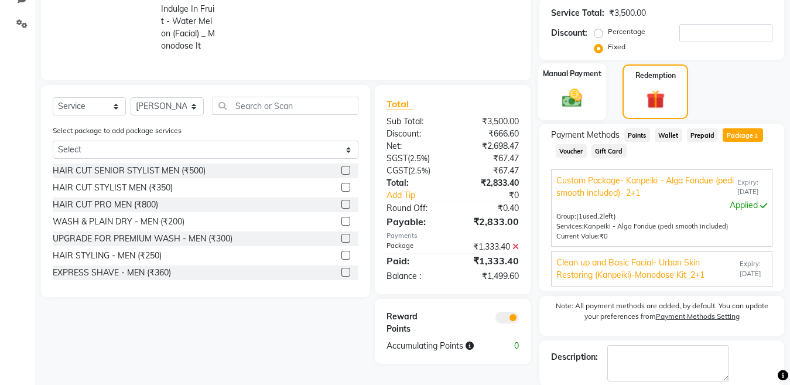
click at [577, 92] on img at bounding box center [572, 98] width 33 height 23
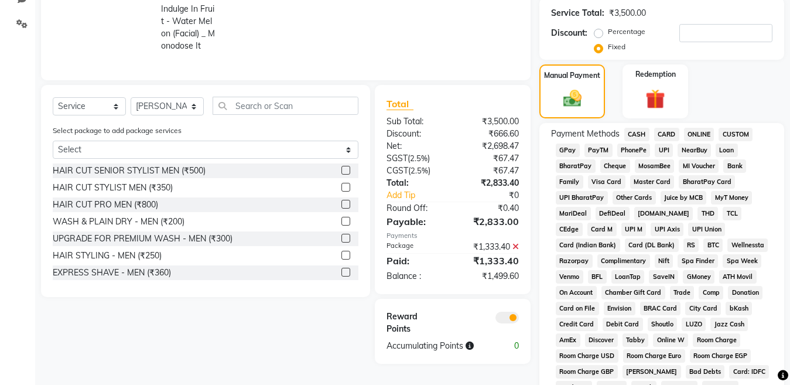
click at [659, 133] on span "CARD" at bounding box center [666, 134] width 25 height 13
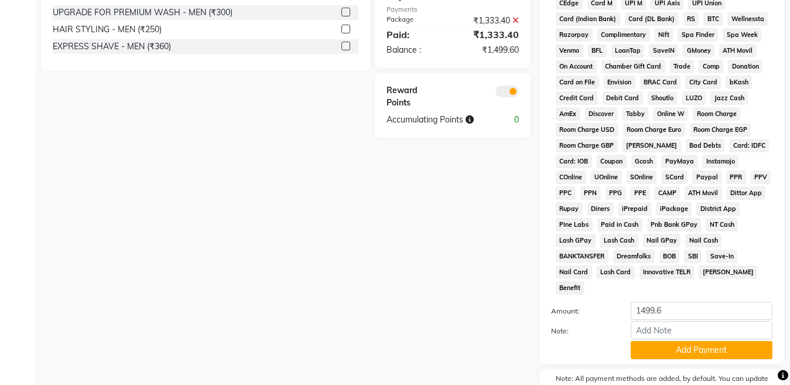
scroll to position [578, 0]
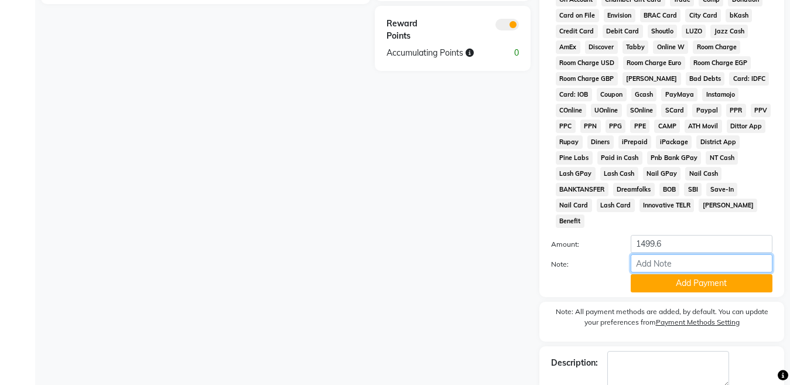
click at [646, 254] on input "Note:" at bounding box center [702, 263] width 142 height 18
type input "7857"
click at [642, 274] on button "Add Payment" at bounding box center [702, 283] width 142 height 18
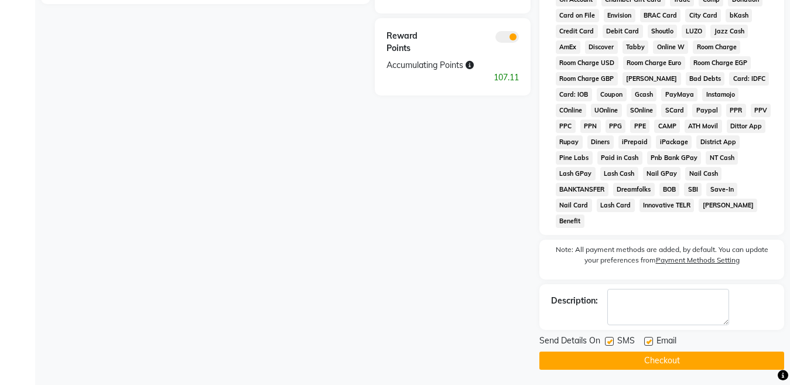
scroll to position [564, 0]
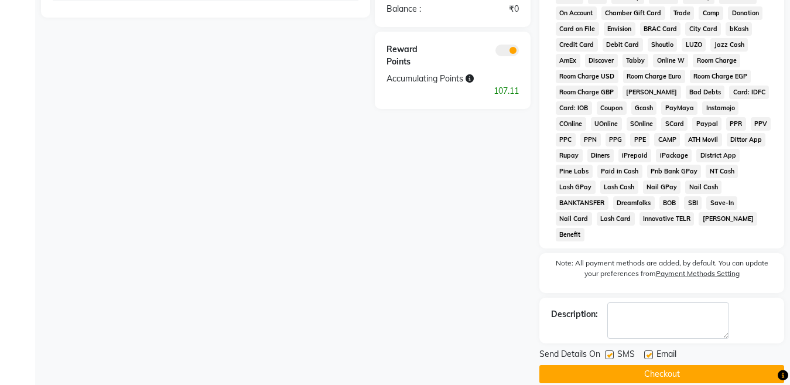
click at [629, 365] on button "Checkout" at bounding box center [661, 374] width 245 height 18
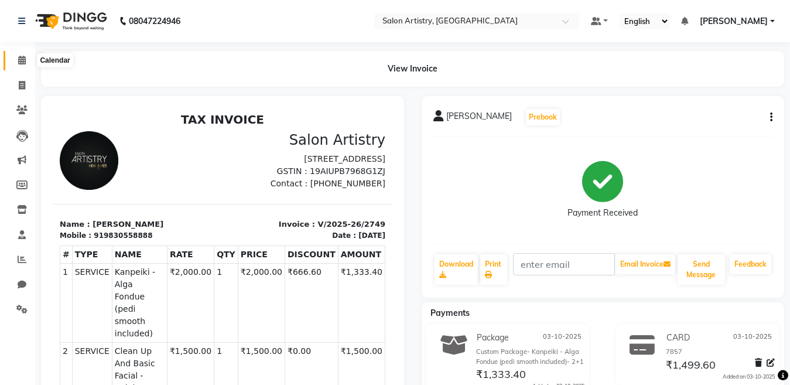
click at [21, 59] on icon at bounding box center [22, 60] width 8 height 9
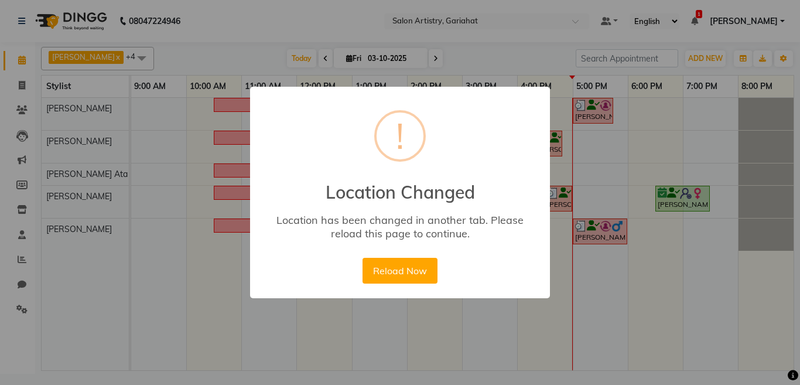
click at [376, 270] on button "Reload Now" at bounding box center [399, 271] width 74 height 26
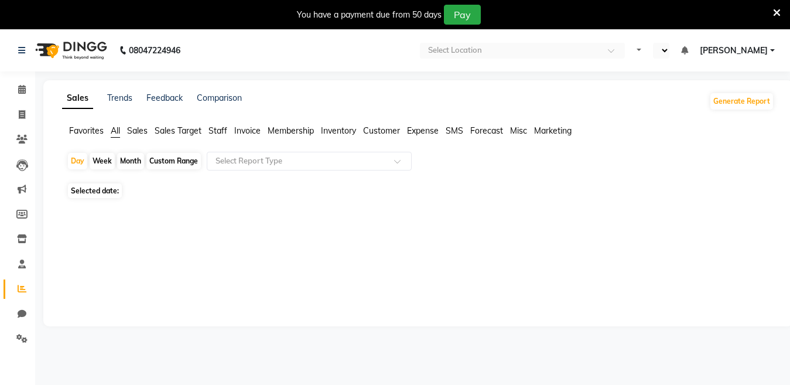
select select "en"
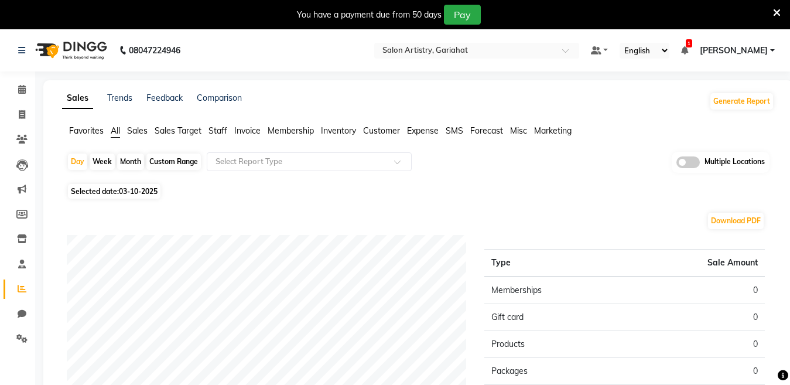
click at [770, 10] on div "You have a payment due from 50 days Pay" at bounding box center [389, 15] width 768 height 20
click at [777, 12] on icon at bounding box center [777, 13] width 8 height 11
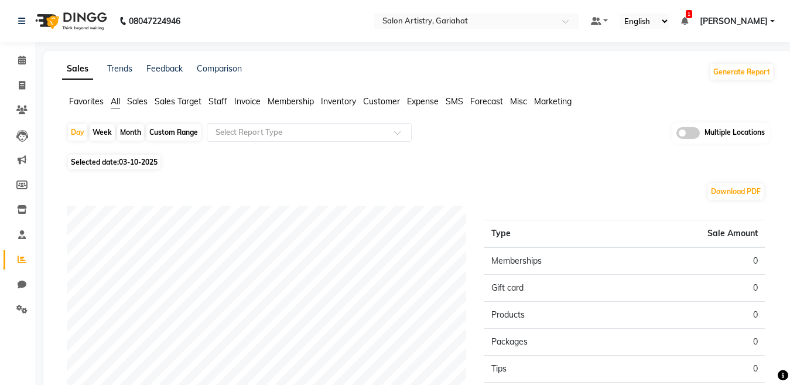
click at [217, 102] on span "Staff" at bounding box center [217, 101] width 19 height 11
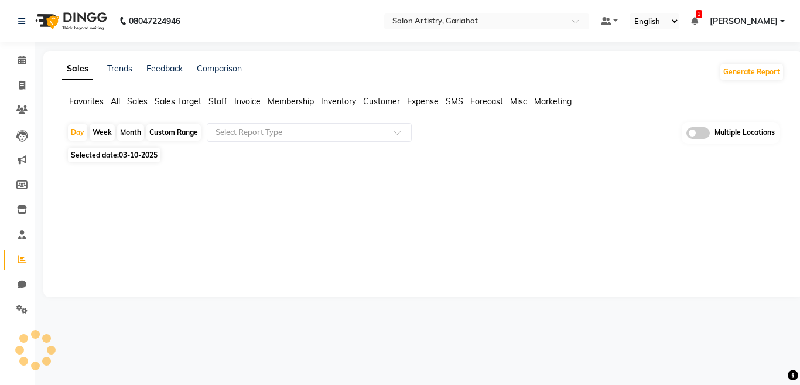
click at [177, 133] on div "Custom Range" at bounding box center [173, 132] width 54 height 16
select select "10"
select select "2025"
click at [136, 178] on div at bounding box center [420, 231] width 727 height 131
click at [154, 152] on span "03-10-2025" at bounding box center [138, 154] width 39 height 9
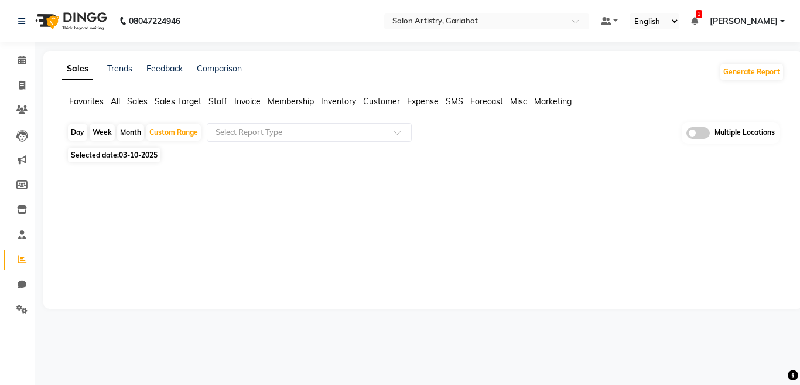
select select "10"
select select "2025"
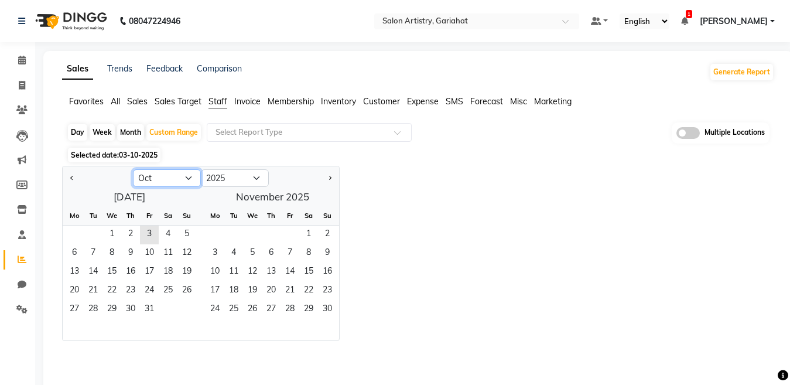
drag, startPoint x: 148, startPoint y: 178, endPoint x: 148, endPoint y: 185, distance: 7.0
click at [148, 178] on select "Jan Feb Mar Apr May Jun [DATE] Aug Sep Oct Nov Dec" at bounding box center [167, 178] width 68 height 18
select select "9"
click at [133, 169] on select "Jan Feb Mar Apr May Jun [DATE] Aug Sep Oct Nov Dec" at bounding box center [167, 178] width 68 height 18
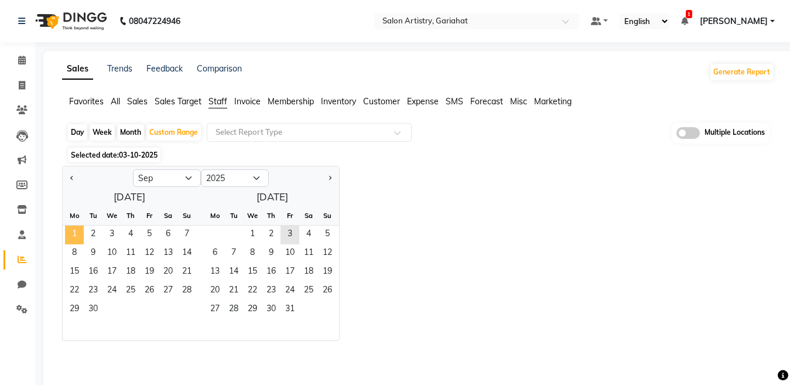
click at [74, 232] on span "1" at bounding box center [74, 234] width 19 height 19
click at [90, 309] on span "30" at bounding box center [93, 309] width 19 height 19
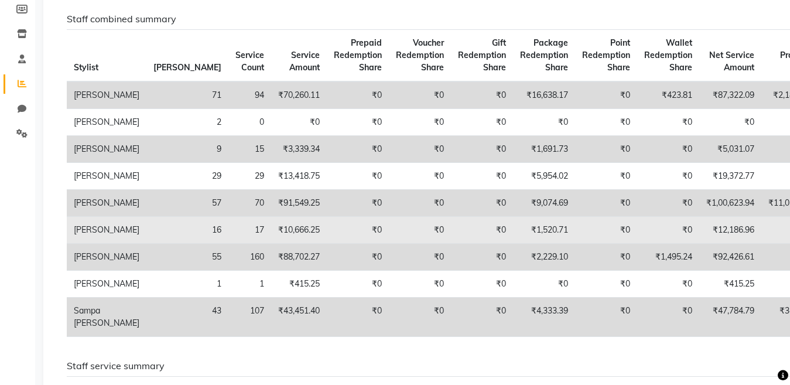
scroll to position [234, 0]
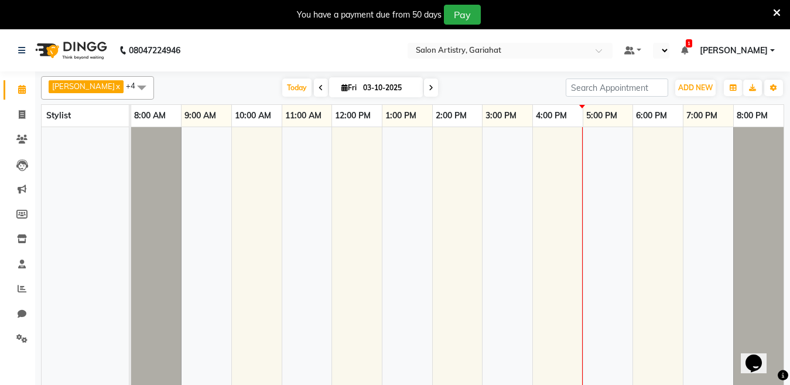
click at [775, 13] on icon at bounding box center [777, 13] width 8 height 11
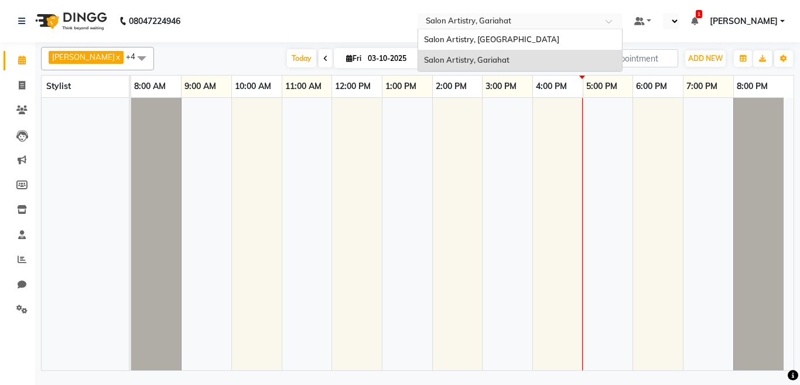
click at [499, 20] on input "text" at bounding box center [508, 22] width 170 height 12
click at [486, 39] on span "Salon Artistry, [GEOGRAPHIC_DATA]" at bounding box center [491, 39] width 135 height 9
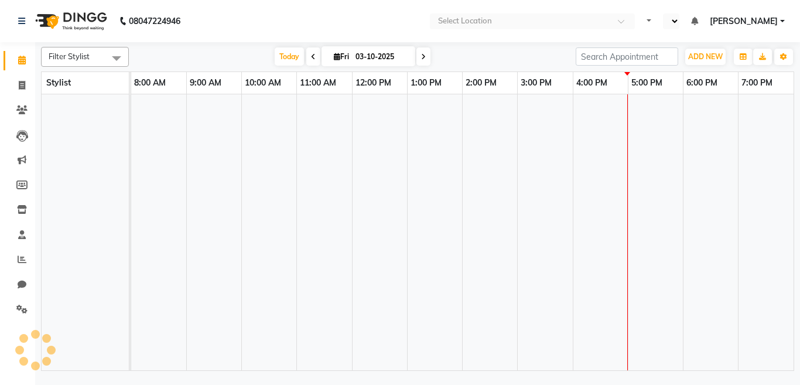
select select "en"
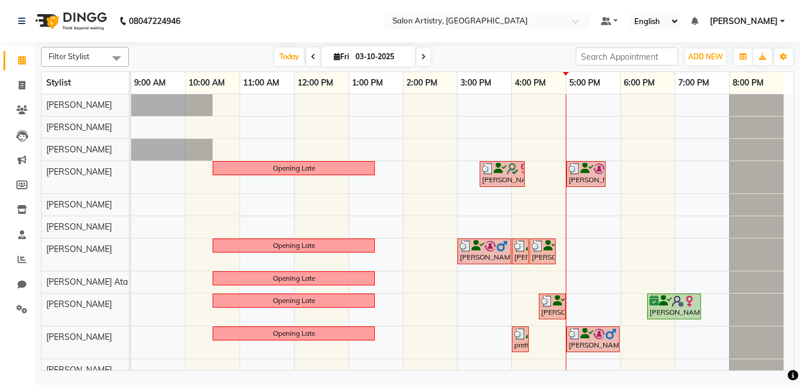
click at [421, 56] on icon at bounding box center [423, 56] width 5 height 7
type input "04-10-2025"
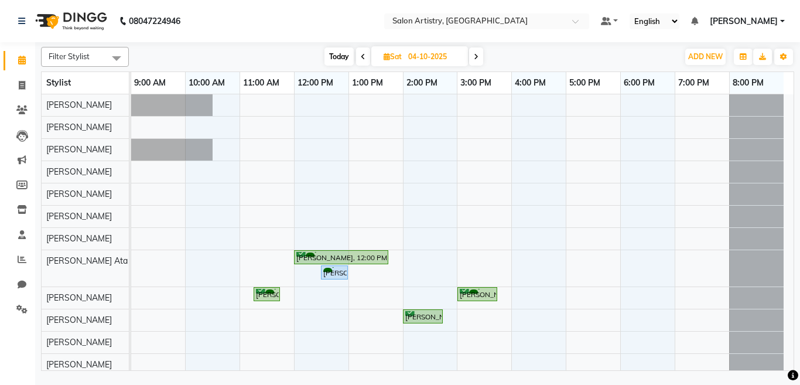
click at [115, 57] on span at bounding box center [116, 58] width 23 height 22
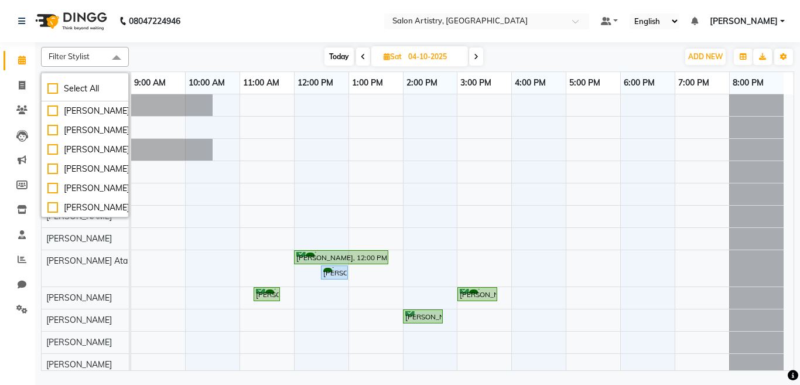
click at [210, 34] on nav "08047224946 Select Location × Salon Artistry, [GEOGRAPHIC_DATA] Default Panel M…" at bounding box center [400, 21] width 800 height 42
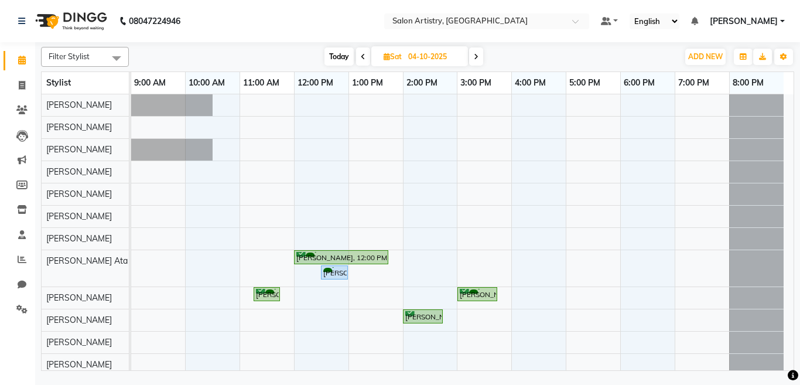
click at [116, 58] on span at bounding box center [116, 58] width 23 height 22
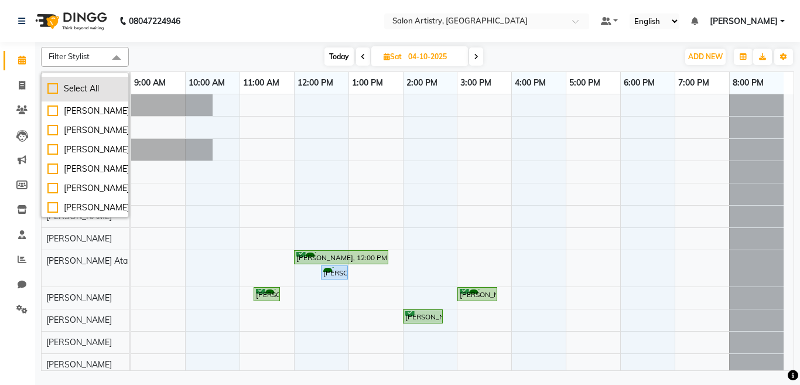
click at [66, 88] on div "Select All" at bounding box center [84, 89] width 75 height 12
checkbox input "true"
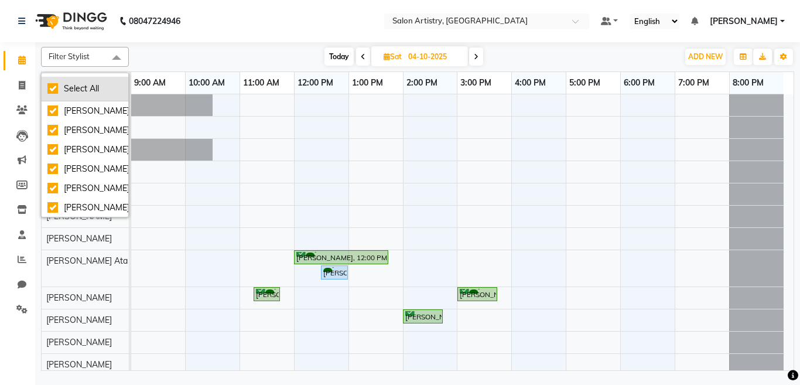
checkbox input "true"
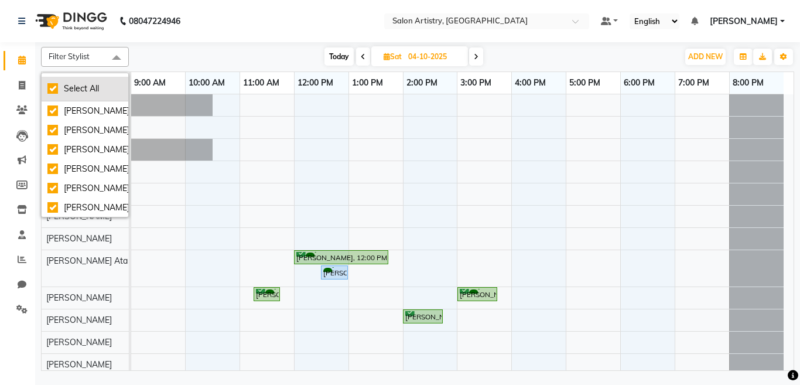
checkbox input "true"
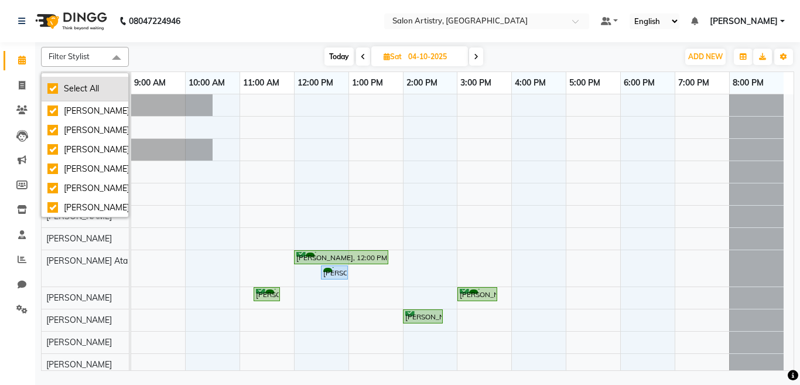
checkbox input "true"
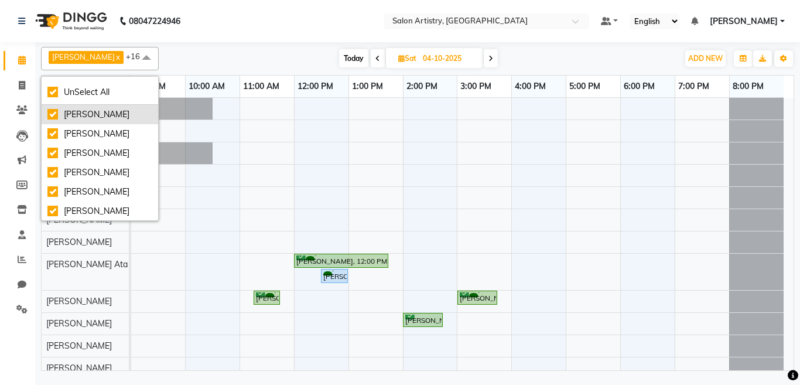
click at [74, 116] on div "[PERSON_NAME]" at bounding box center [99, 114] width 105 height 12
checkbox input "false"
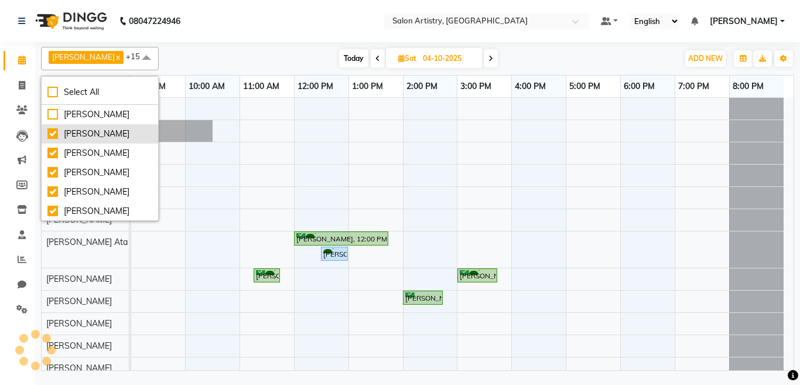
drag, startPoint x: 78, startPoint y: 127, endPoint x: 79, endPoint y: 138, distance: 10.6
click at [79, 129] on div "[PERSON_NAME]" at bounding box center [99, 134] width 105 height 12
checkbox input "false"
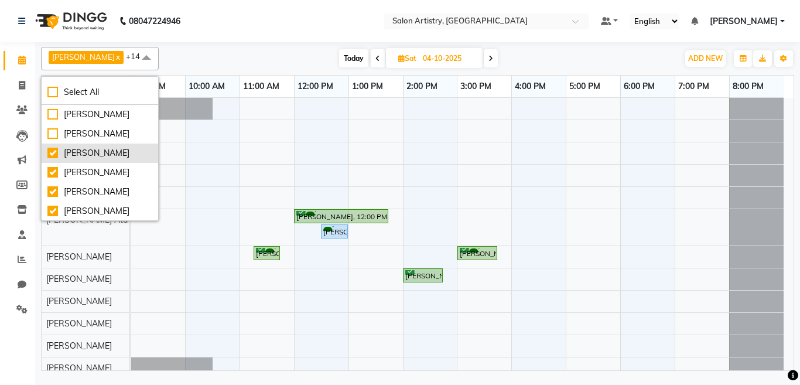
click at [80, 149] on div "[PERSON_NAME]" at bounding box center [99, 153] width 105 height 12
checkbox input "false"
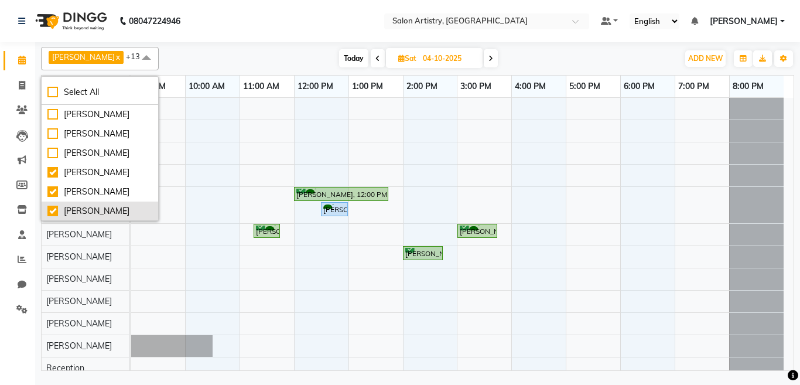
drag, startPoint x: 87, startPoint y: 190, endPoint x: 104, endPoint y: 208, distance: 24.9
click at [88, 194] on div "[PERSON_NAME]" at bounding box center [99, 192] width 105 height 12
checkbox input "false"
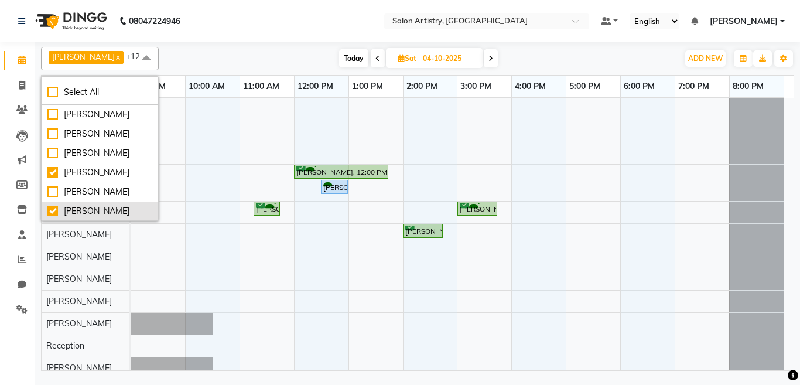
drag, startPoint x: 91, startPoint y: 210, endPoint x: 116, endPoint y: 217, distance: 25.4
click at [97, 212] on div "[PERSON_NAME]" at bounding box center [99, 211] width 105 height 12
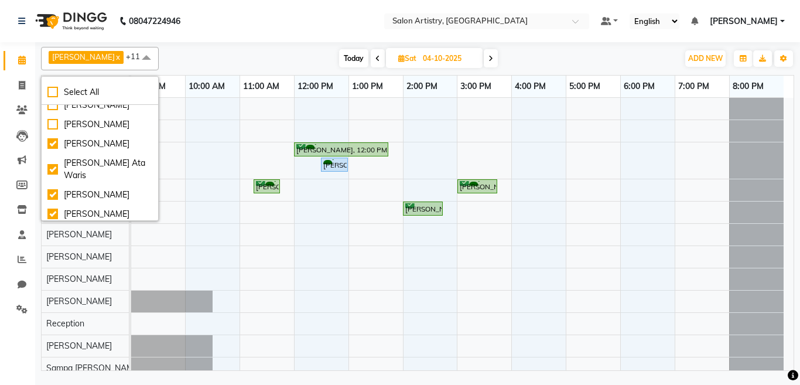
scroll to position [94, 0]
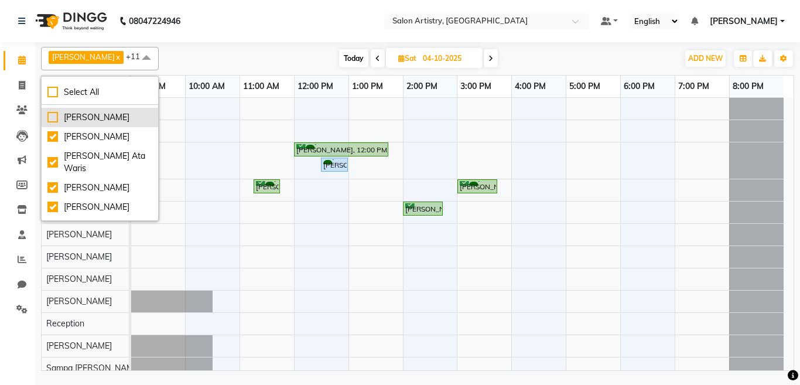
click at [75, 114] on div "[PERSON_NAME]" at bounding box center [99, 117] width 105 height 12
checkbox input "true"
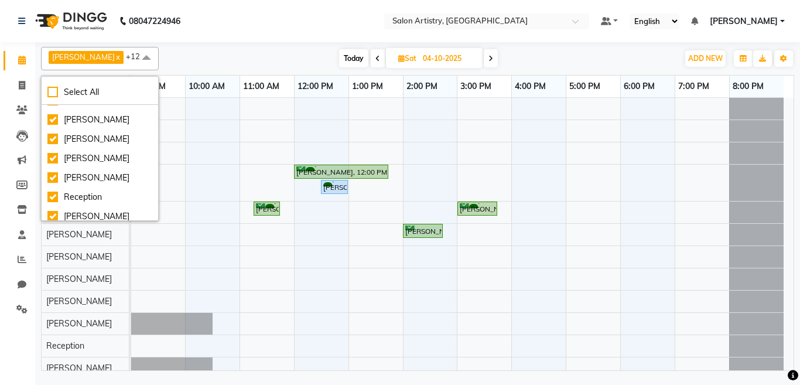
scroll to position [205, 0]
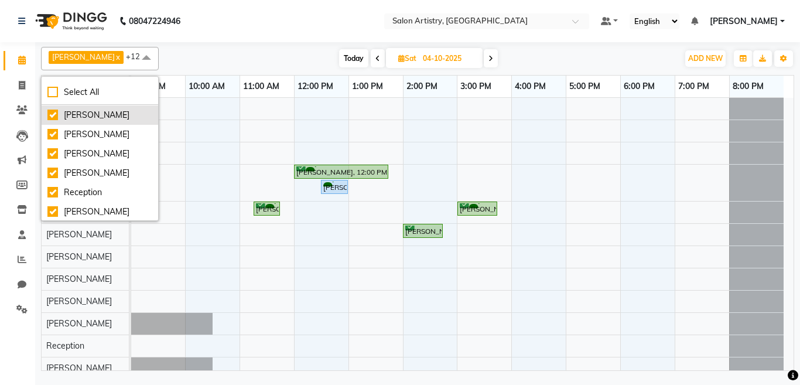
click at [81, 121] on div "[PERSON_NAME]" at bounding box center [99, 115] width 105 height 12
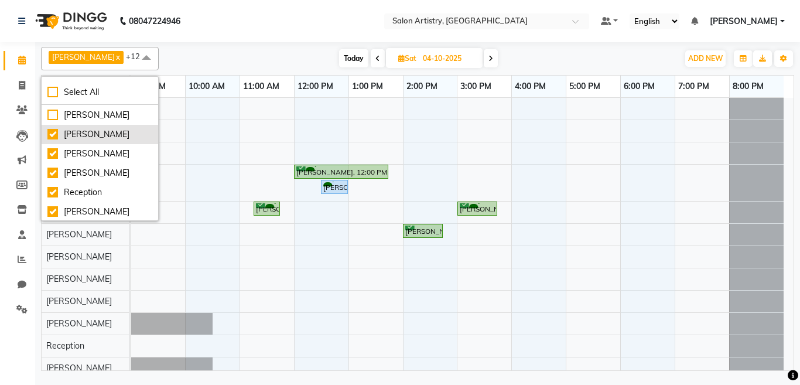
checkbox input "false"
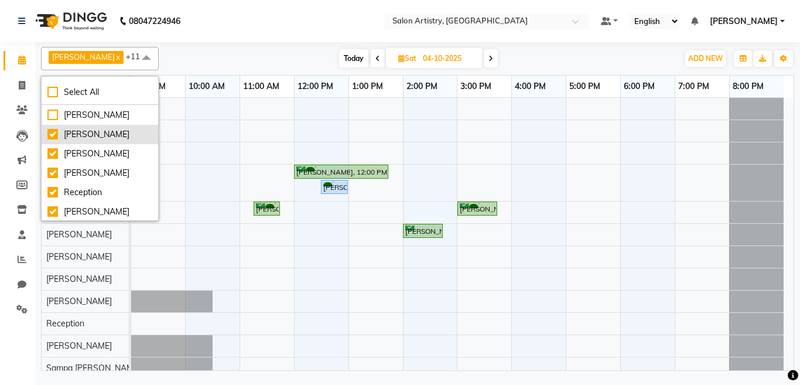
click at [84, 141] on div "[PERSON_NAME]" at bounding box center [99, 134] width 105 height 12
checkbox input "false"
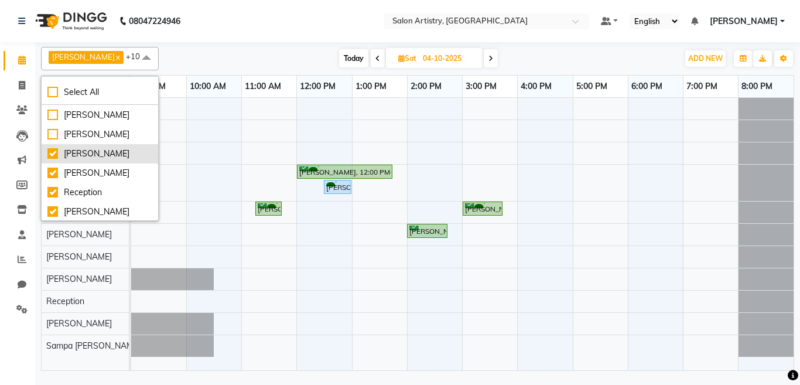
drag, startPoint x: 80, startPoint y: 186, endPoint x: 80, endPoint y: 196, distance: 10.0
click at [80, 160] on div "[PERSON_NAME]" at bounding box center [99, 154] width 105 height 12
checkbox input "false"
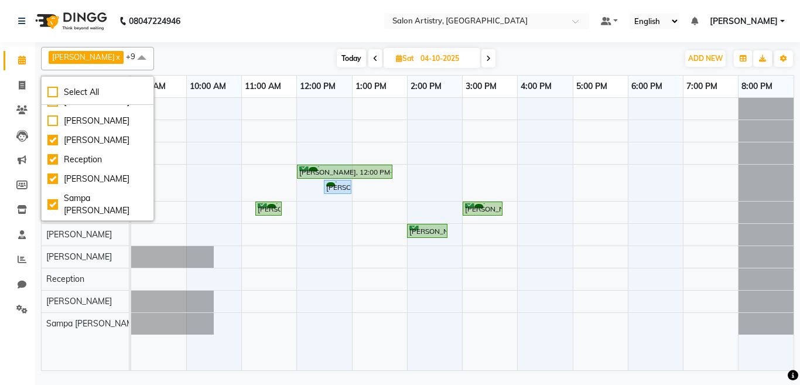
scroll to position [275, 0]
click at [83, 146] on div "[PERSON_NAME]" at bounding box center [97, 140] width 100 height 12
checkbox input "false"
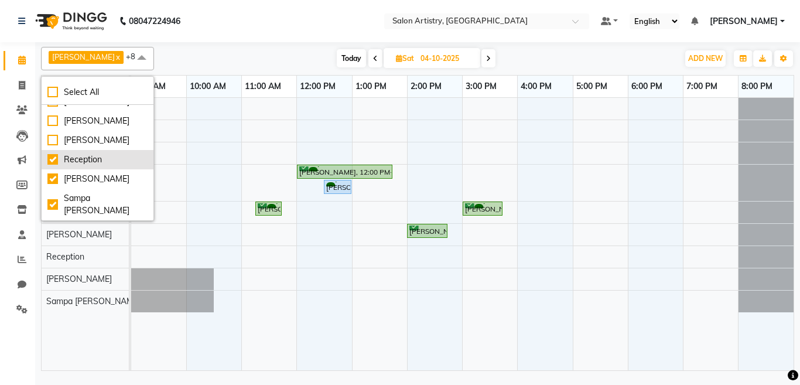
click at [87, 166] on div "Reception" at bounding box center [97, 159] width 100 height 12
checkbox input "false"
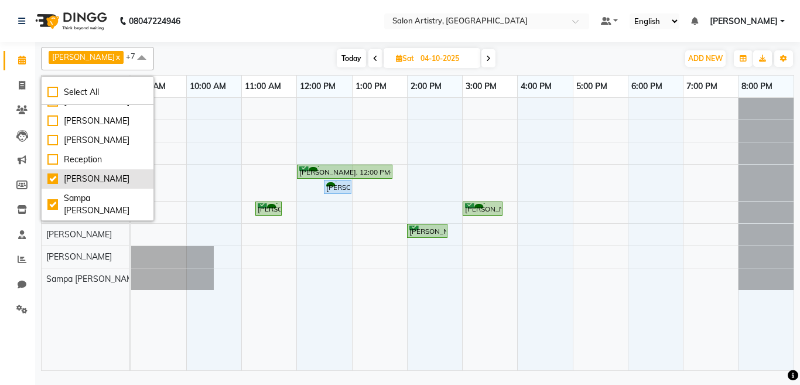
drag, startPoint x: 81, startPoint y: 190, endPoint x: 80, endPoint y: 196, distance: 6.5
click at [81, 185] on div "[PERSON_NAME]" at bounding box center [97, 179] width 100 height 12
checkbox input "false"
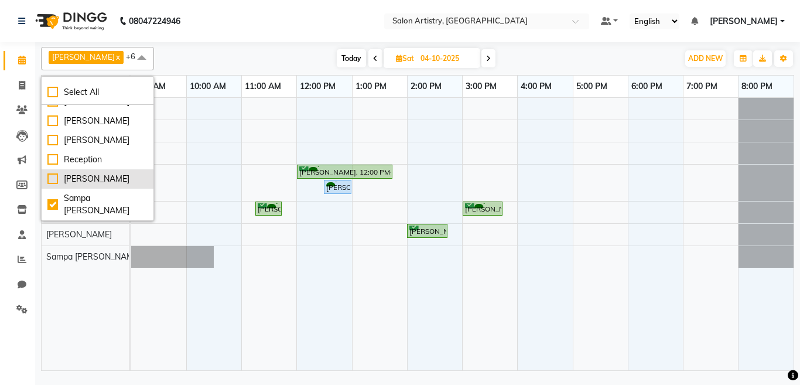
drag, startPoint x: 77, startPoint y: 208, endPoint x: 102, endPoint y: 187, distance: 32.4
click at [77, 208] on div "Sampa [PERSON_NAME]" at bounding box center [97, 204] width 100 height 25
checkbox input "false"
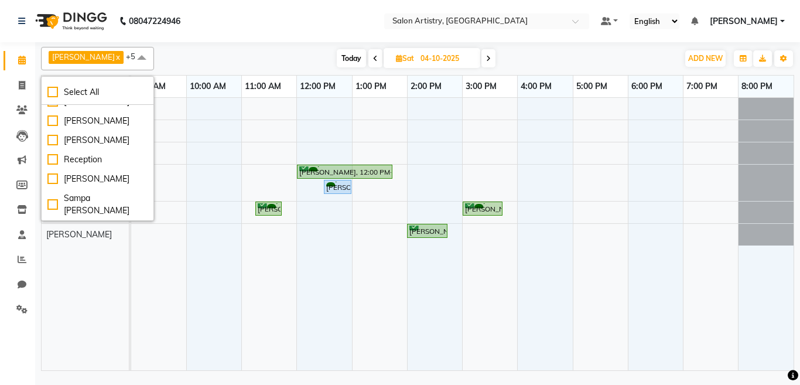
click at [256, 34] on nav "08047224946 Select Location × Salon Artistry, [GEOGRAPHIC_DATA] Default Panel M…" at bounding box center [400, 21] width 800 height 42
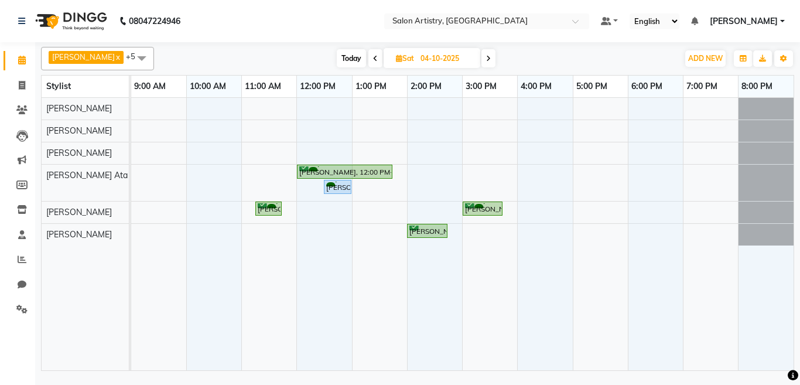
click at [377, 105] on div "[PERSON_NAME], 12:00 PM-01:45 PM, Hair Colour - Natural Global (Upto Mid Back) …" at bounding box center [462, 234] width 662 height 272
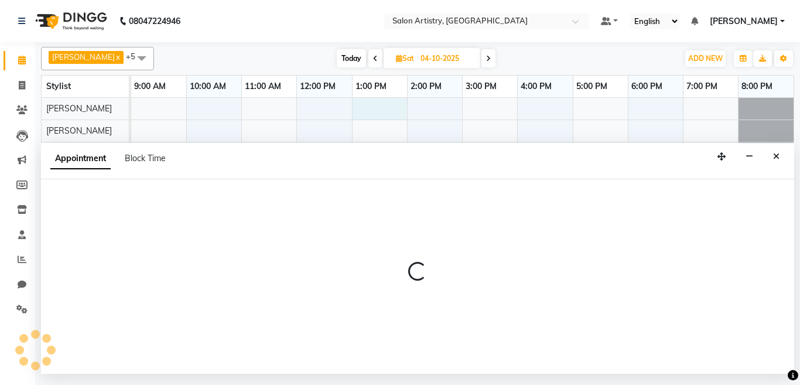
select select "79860"
select select "tentative"
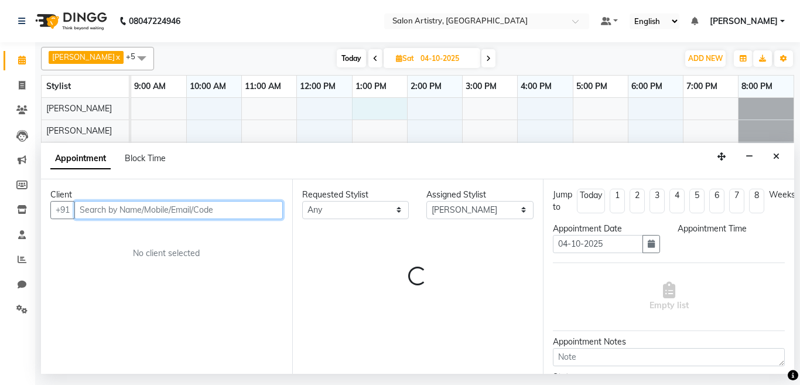
select select "780"
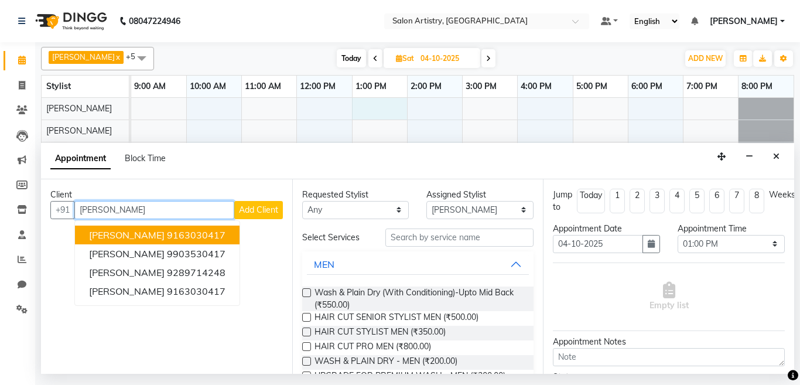
drag, startPoint x: 169, startPoint y: 238, endPoint x: 208, endPoint y: 246, distance: 40.1
click at [176, 242] on button "[PERSON_NAME] 9163030417" at bounding box center [157, 234] width 165 height 19
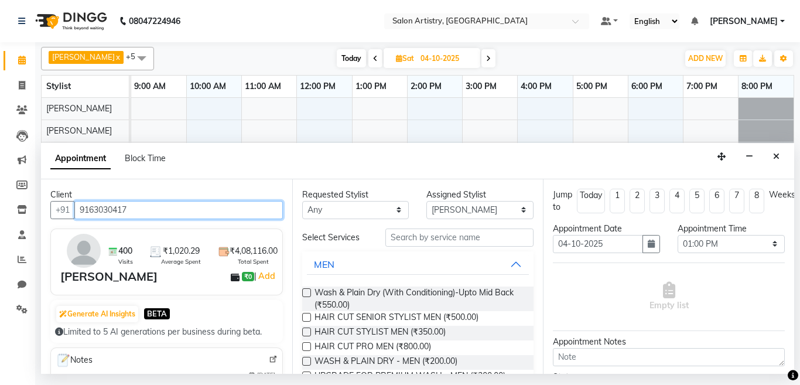
type input "9163030417"
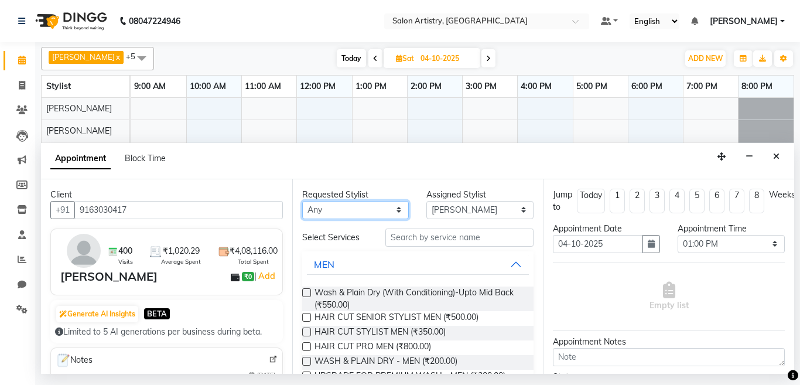
click at [323, 214] on select "Any [PERSON_NAME] [PERSON_NAME] [PERSON_NAME] [PERSON_NAME] [PERSON_NAME] [PERS…" at bounding box center [355, 210] width 107 height 18
select select "79860"
click at [302, 201] on select "Any [PERSON_NAME] [PERSON_NAME] [PERSON_NAME] [PERSON_NAME] [PERSON_NAME] [PERS…" at bounding box center [355, 210] width 107 height 18
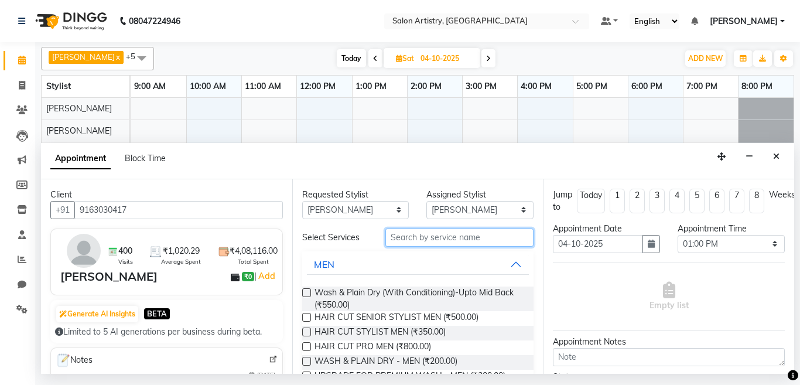
click at [431, 237] on input "text" at bounding box center [459, 237] width 149 height 18
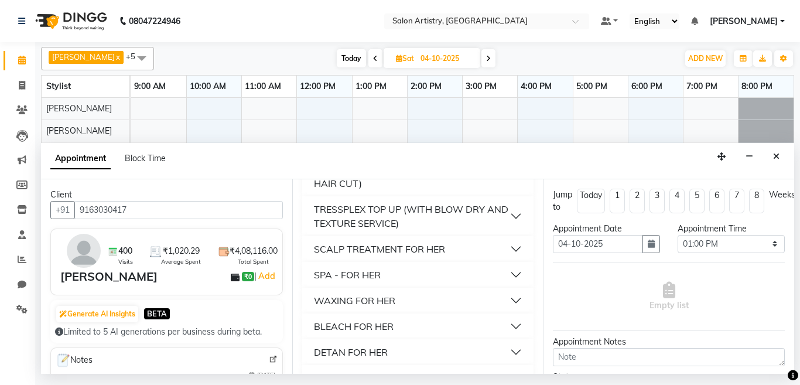
scroll to position [631, 0]
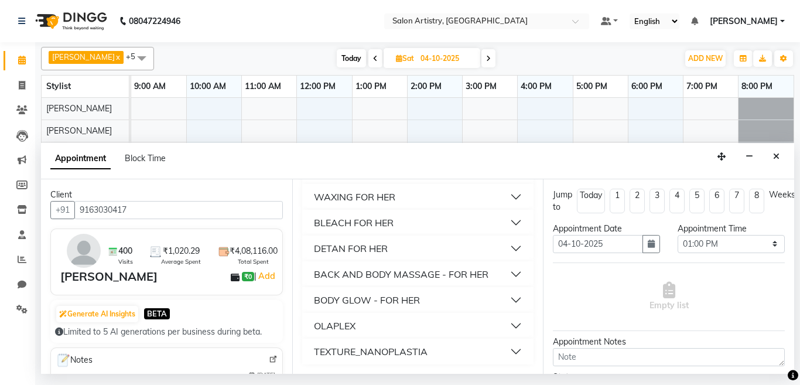
type input "back"
click at [413, 273] on div "BACK AND BODY MASSAGE - FOR HER" at bounding box center [401, 274] width 174 height 14
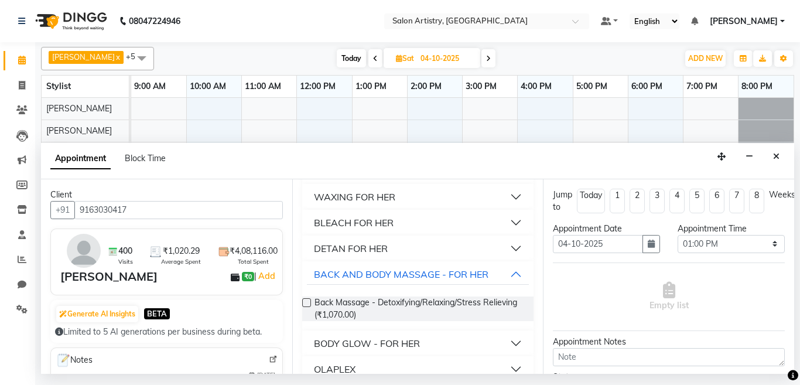
click at [306, 301] on label at bounding box center [306, 302] width 9 height 9
click at [306, 301] on input "checkbox" at bounding box center [306, 304] width 8 height 8
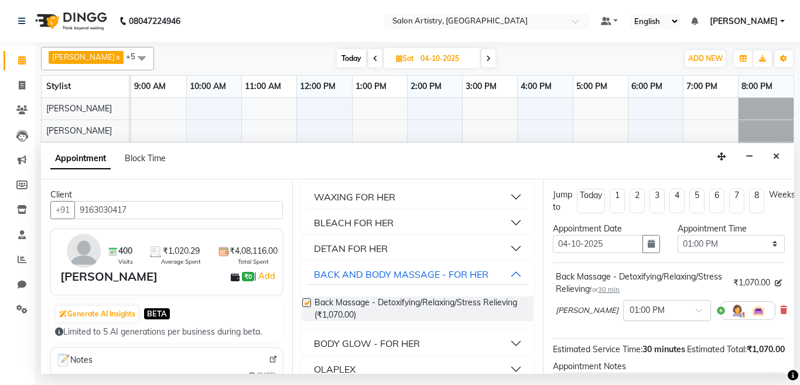
checkbox input "false"
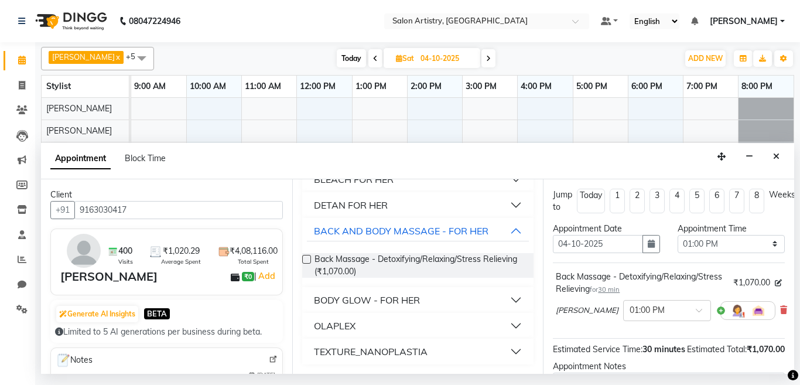
scroll to position [59, 0]
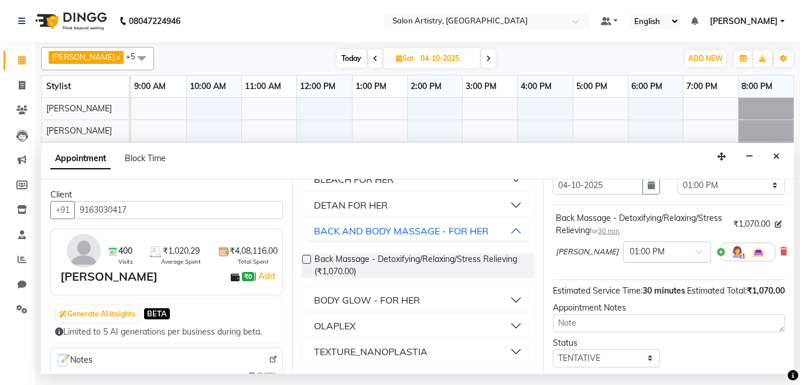
click at [643, 257] on input "text" at bounding box center [655, 251] width 52 height 12
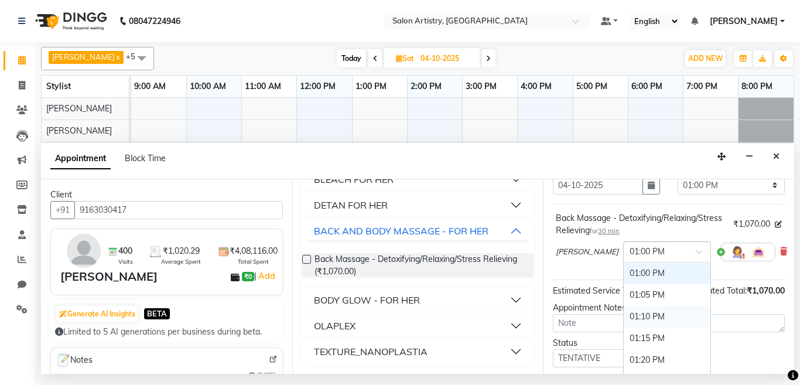
scroll to position [838, 0]
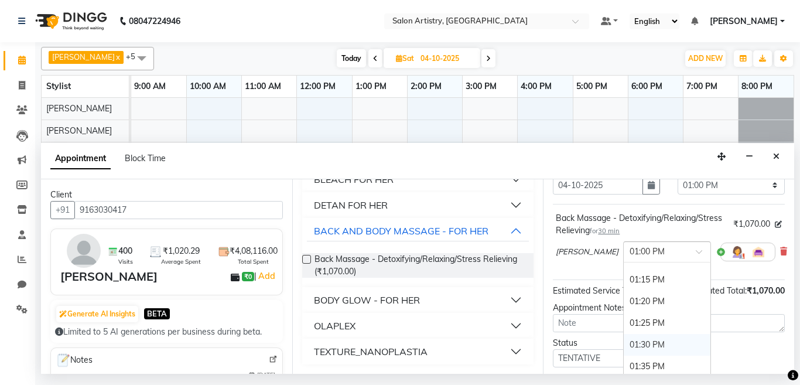
click at [628, 355] on div "01:30 PM" at bounding box center [666, 345] width 87 height 22
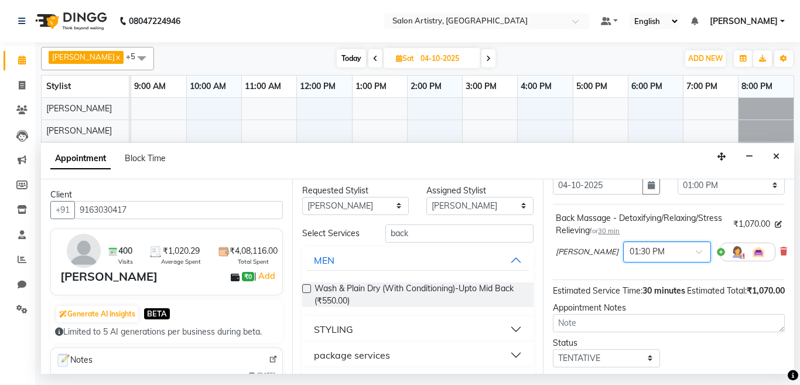
scroll to position [0, 0]
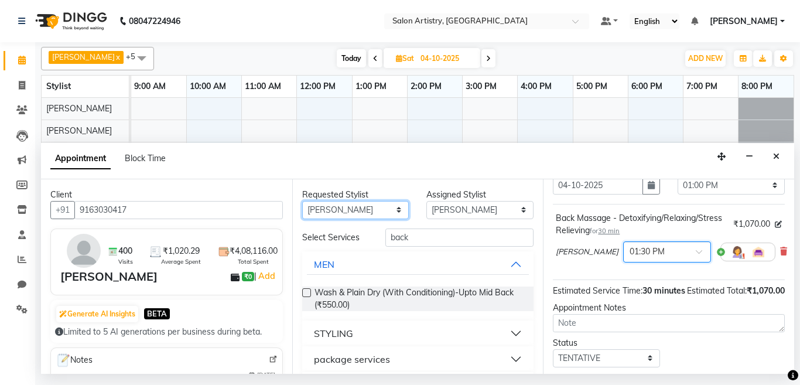
click at [339, 214] on select "Any [PERSON_NAME] [PERSON_NAME] [PERSON_NAME] [PERSON_NAME] [PERSON_NAME] [PERS…" at bounding box center [355, 210] width 107 height 18
select select "79858"
click at [302, 201] on select "Any [PERSON_NAME] [PERSON_NAME] [PERSON_NAME] [PERSON_NAME] [PERSON_NAME] [PERS…" at bounding box center [355, 210] width 107 height 18
select select "79858"
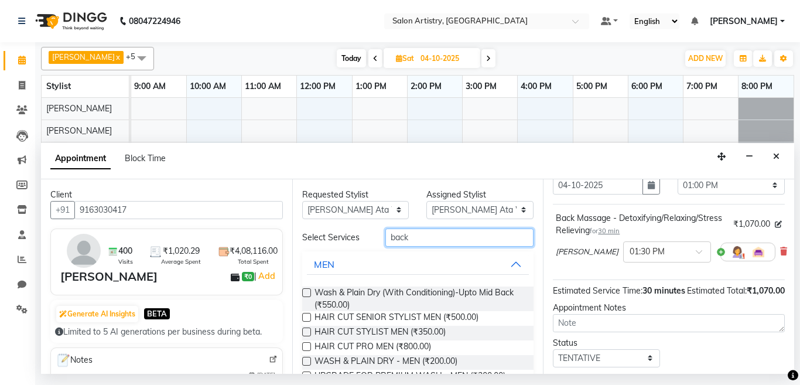
click at [427, 240] on input "back" at bounding box center [459, 237] width 149 height 18
type input "b"
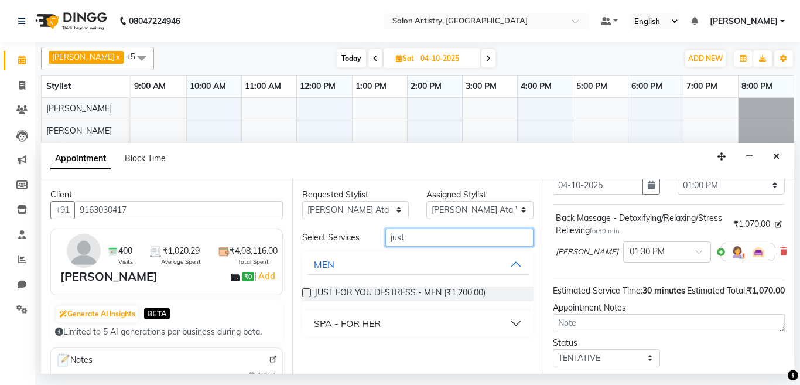
type input "just"
click at [403, 322] on button "SPA - FOR HER" at bounding box center [418, 323] width 222 height 21
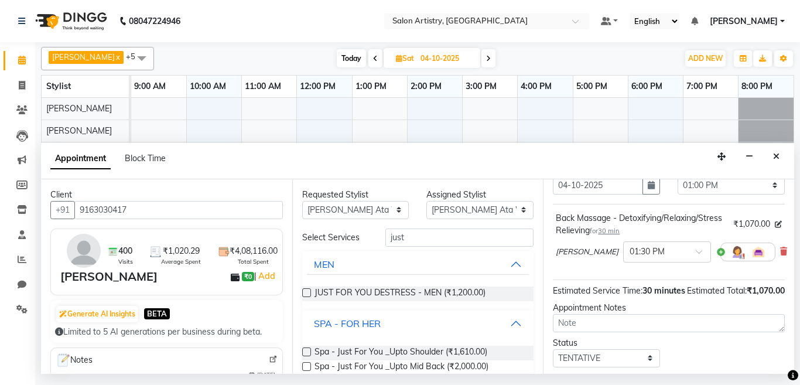
scroll to position [35, 0]
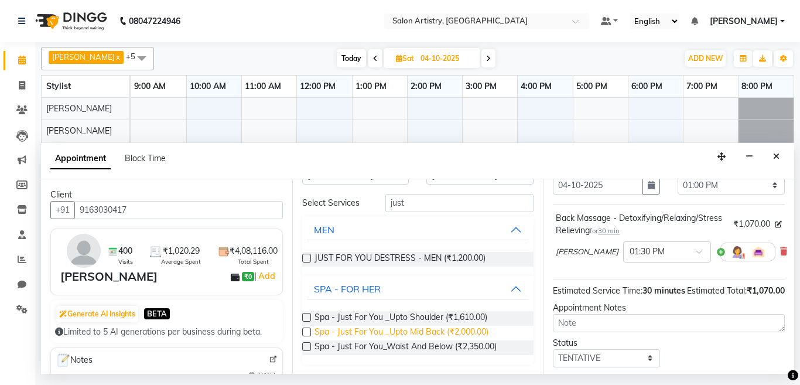
drag, startPoint x: 306, startPoint y: 331, endPoint x: 315, endPoint y: 333, distance: 9.5
click at [306, 331] on label at bounding box center [306, 331] width 9 height 9
click at [306, 331] on input "checkbox" at bounding box center [306, 333] width 8 height 8
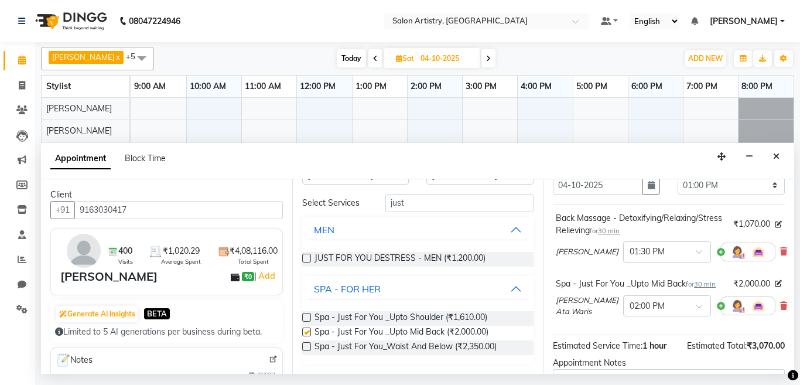
checkbox input "false"
click at [642, 311] on input "text" at bounding box center [655, 305] width 52 height 12
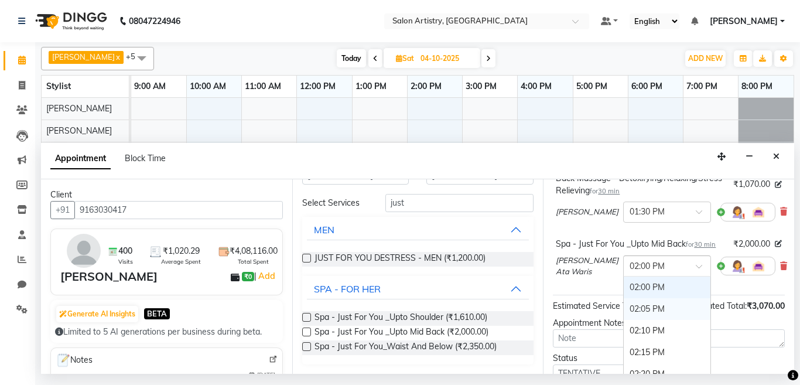
scroll to position [117, 0]
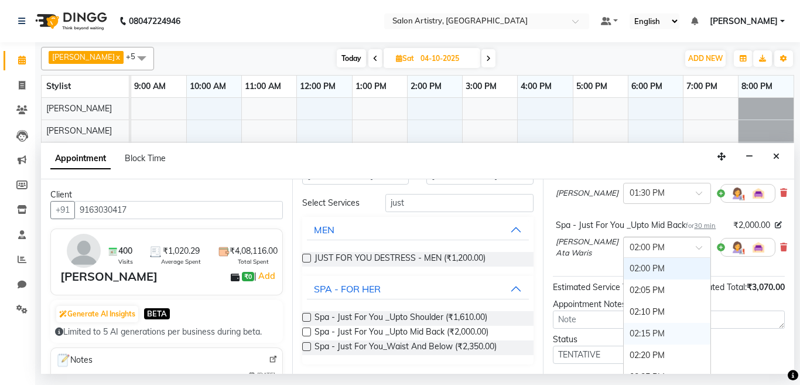
click at [623, 344] on div "02:15 PM" at bounding box center [666, 334] width 87 height 22
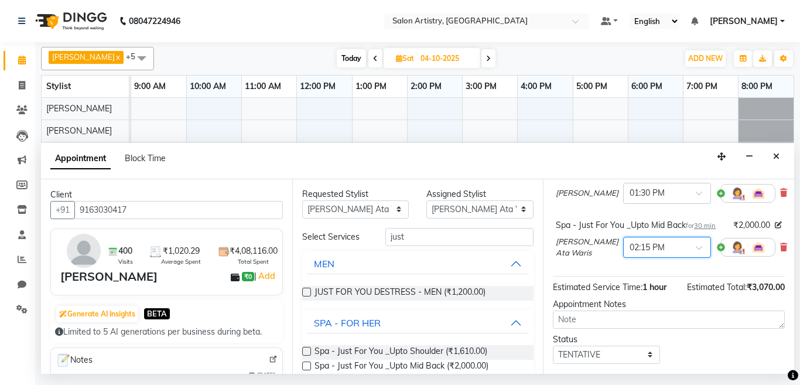
scroll to position [0, 0]
click at [341, 213] on select "Any [PERSON_NAME] [PERSON_NAME] [PERSON_NAME] [PERSON_NAME] [PERSON_NAME] [PERS…" at bounding box center [355, 210] width 107 height 18
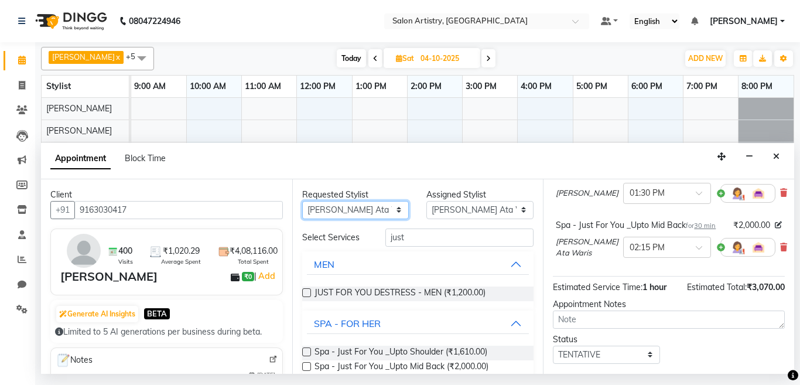
select select "79862"
click at [302, 201] on select "Any [PERSON_NAME] [PERSON_NAME] [PERSON_NAME] [PERSON_NAME] [PERSON_NAME] [PERS…" at bounding box center [355, 210] width 107 height 18
select select "79862"
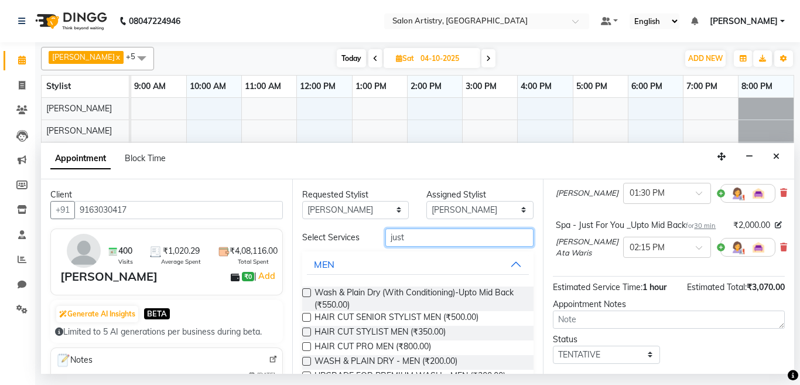
click at [426, 243] on input "just" at bounding box center [459, 237] width 149 height 18
type input "j"
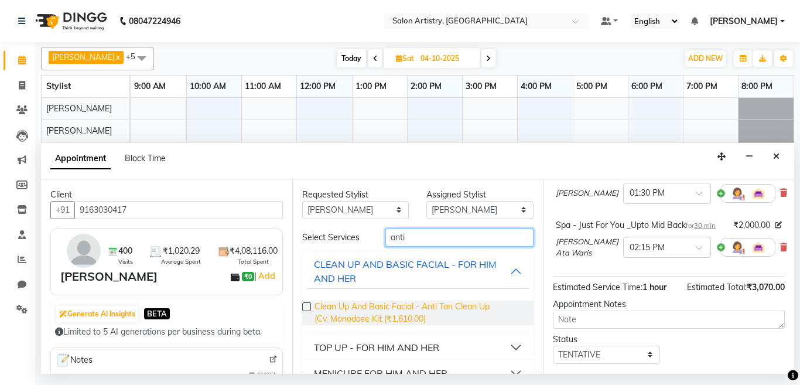
scroll to position [47, 0]
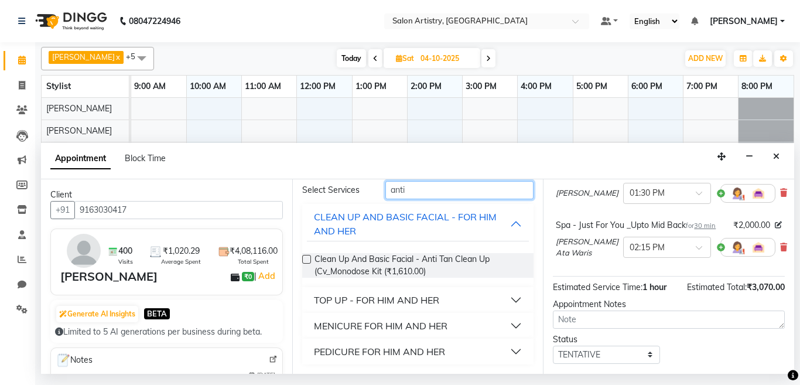
type input "anti"
click at [419, 350] on div "PEDICURE FOR HIM AND HER" at bounding box center [379, 351] width 131 height 14
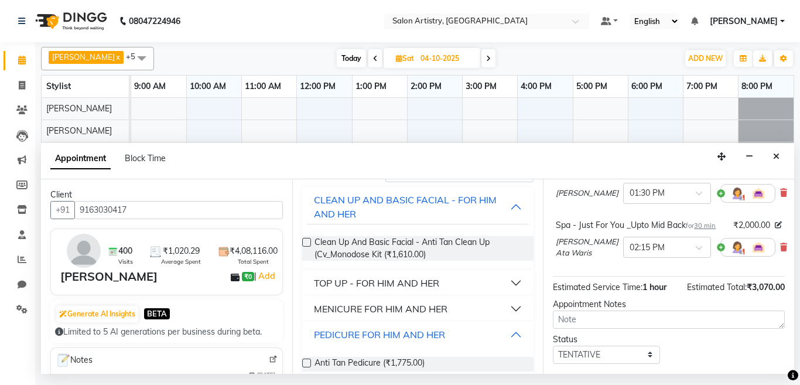
scroll to position [71, 0]
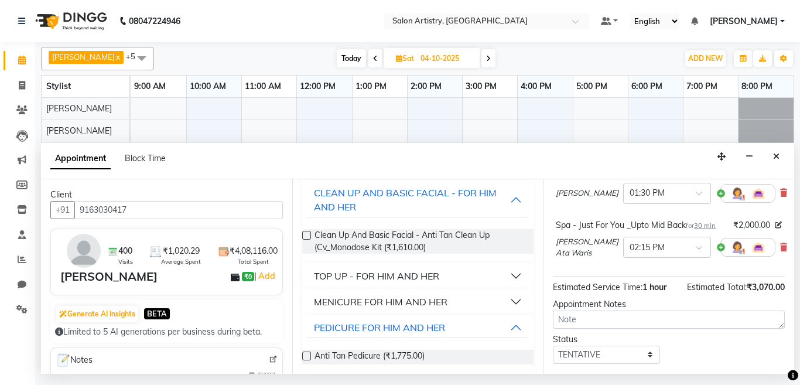
click at [304, 356] on label at bounding box center [306, 355] width 9 height 9
click at [304, 356] on input "checkbox" at bounding box center [306, 357] width 8 height 8
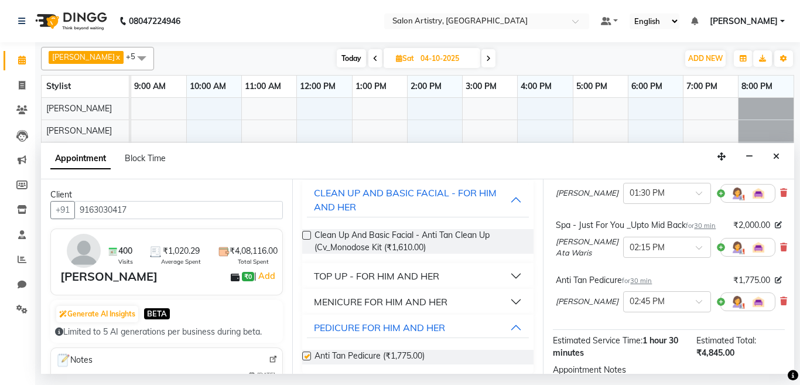
checkbox input "false"
click at [649, 307] on input "text" at bounding box center [655, 300] width 52 height 12
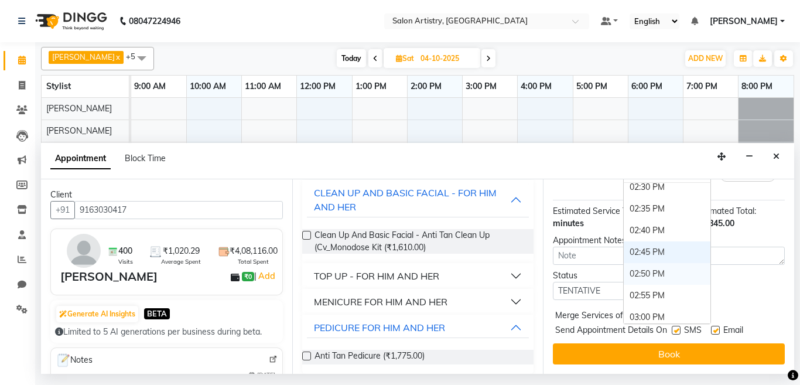
scroll to position [1118, 0]
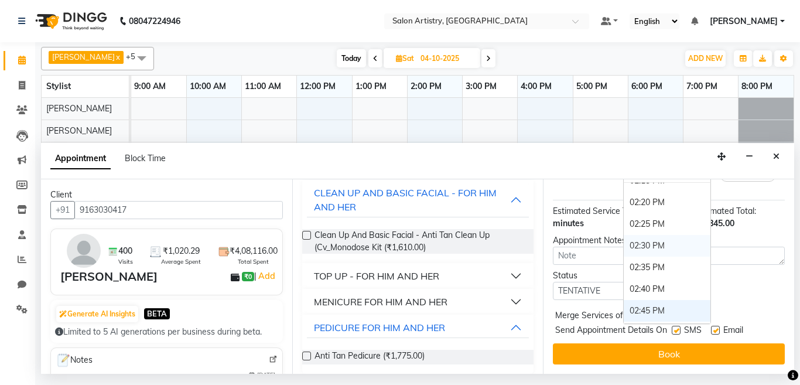
click at [623, 235] on div "02:30 PM" at bounding box center [666, 246] width 87 height 22
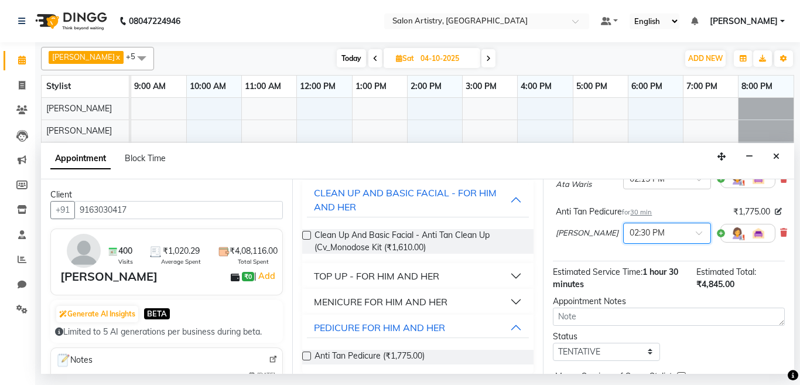
scroll to position [222, 0]
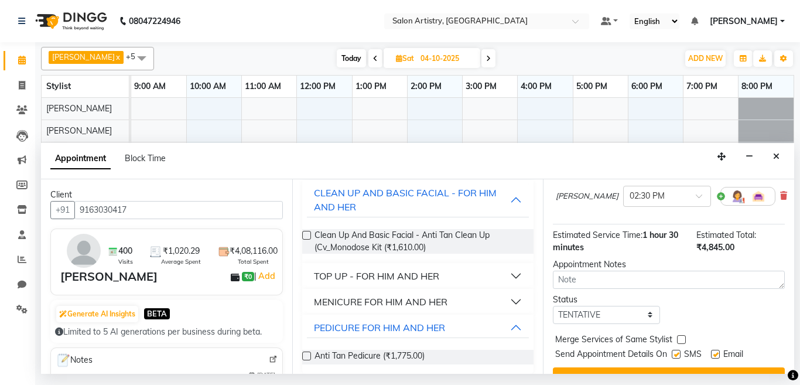
click at [642, 179] on span "30 min" at bounding box center [641, 175] width 22 height 8
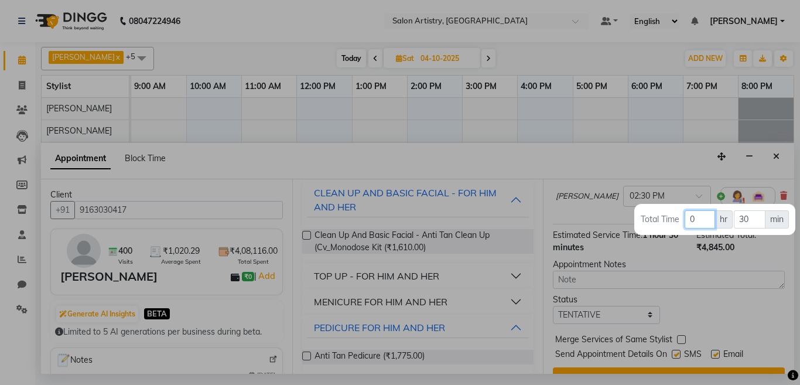
click at [695, 220] on input "0" at bounding box center [699, 219] width 30 height 18
type input "1"
click at [662, 160] on div at bounding box center [400, 192] width 800 height 385
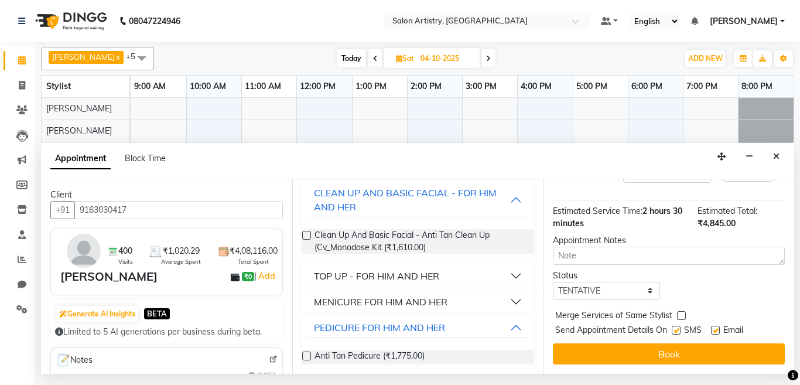
scroll to position [281, 0]
drag, startPoint x: 590, startPoint y: 282, endPoint x: 590, endPoint y: 289, distance: 7.0
click at [590, 282] on select "Select TENTATIVE CONFIRM UPCOMING" at bounding box center [606, 291] width 107 height 18
select select "confirm booking"
click at [553, 282] on select "Select TENTATIVE CONFIRM UPCOMING" at bounding box center [606, 291] width 107 height 18
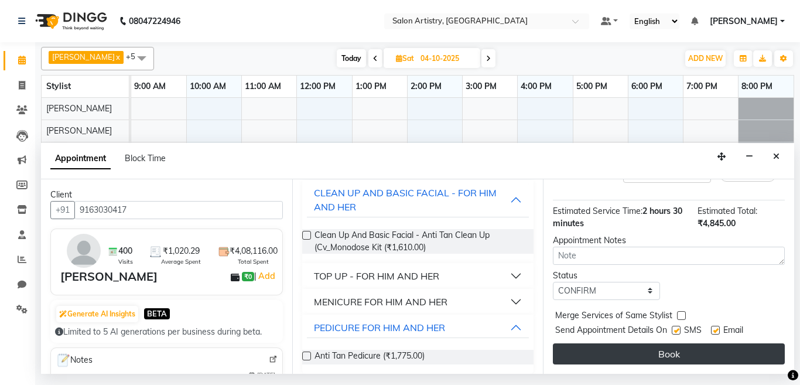
click at [594, 347] on button "Book" at bounding box center [669, 353] width 232 height 21
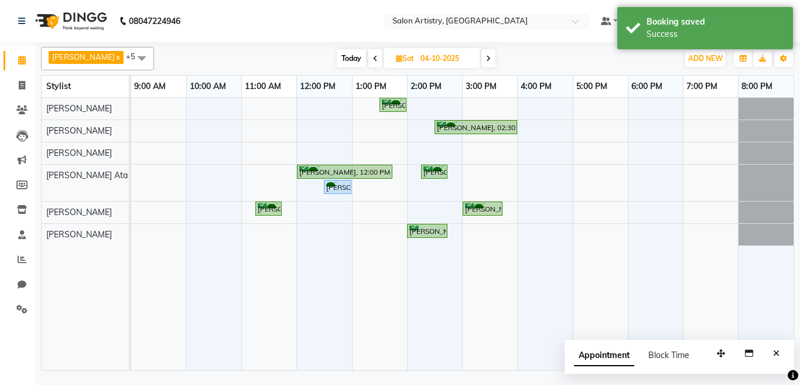
click at [773, 351] on icon "Close" at bounding box center [776, 353] width 6 height 8
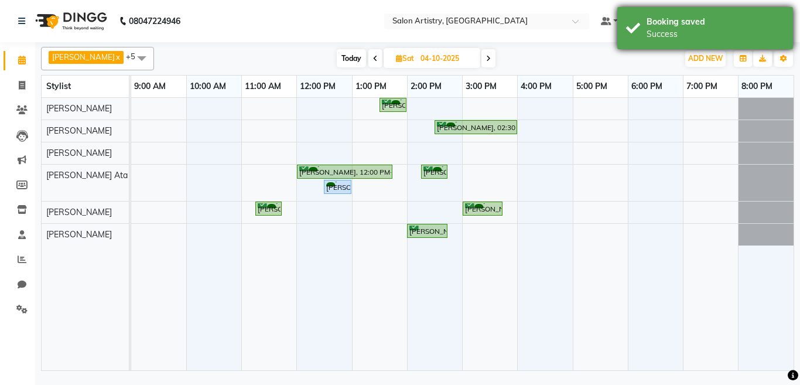
click at [657, 22] on div "Booking saved" at bounding box center [715, 22] width 138 height 12
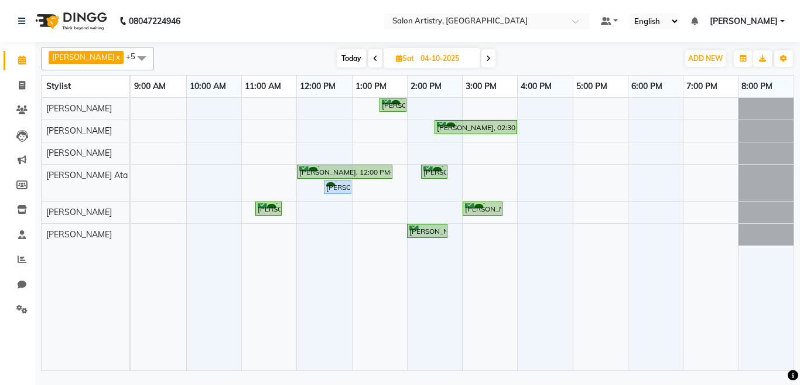
click at [368, 60] on span at bounding box center [375, 58] width 14 height 18
type input "03-10-2025"
